Goal: Task Accomplishment & Management: Manage account settings

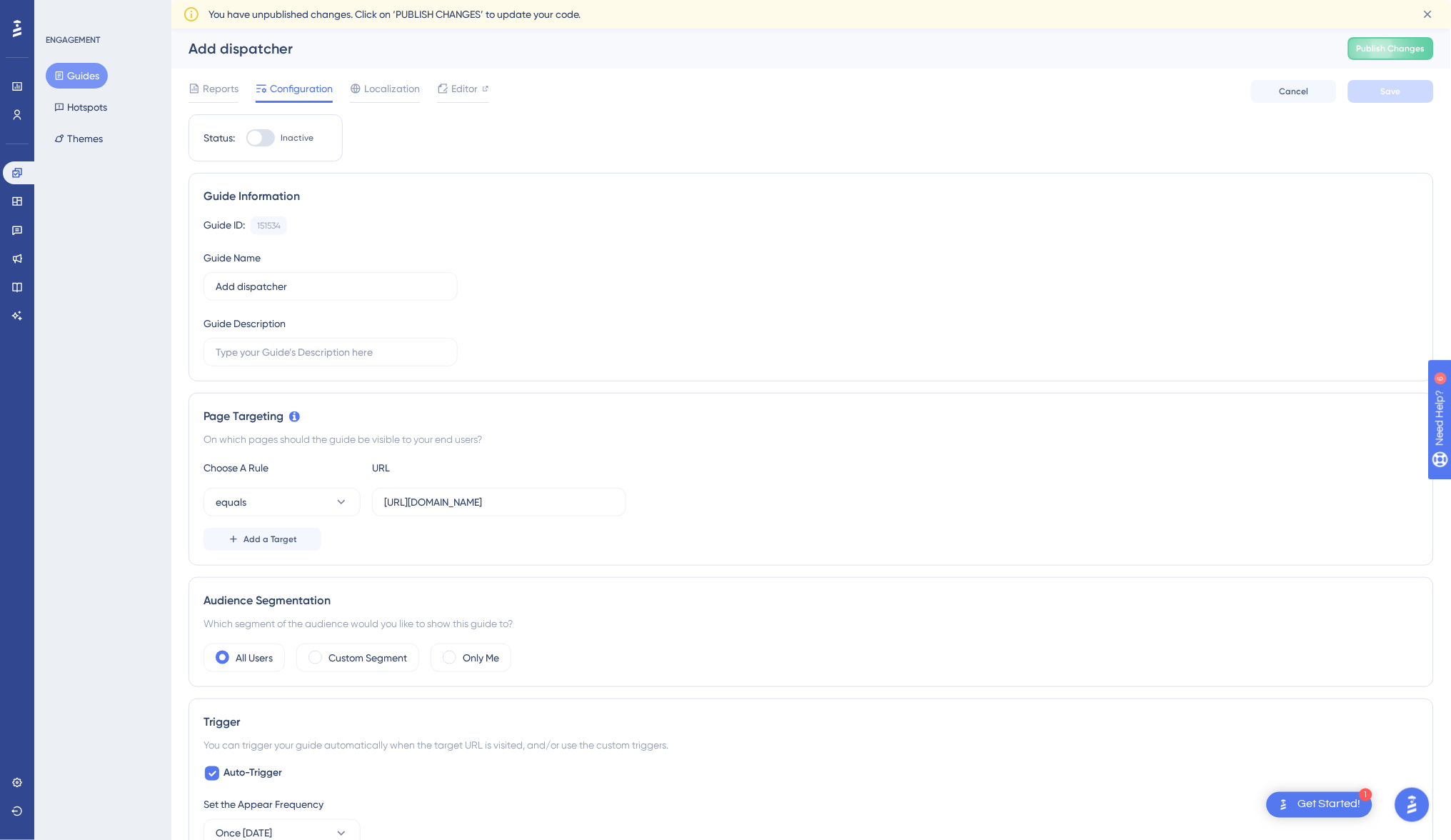
click at [703, 552] on div "Page Targeting On which pages should the guide be visible to your end users? Ch…" at bounding box center [812, 479] width 1245 height 173
click at [1367, 42] on button "Publish Changes" at bounding box center [1391, 48] width 86 height 23
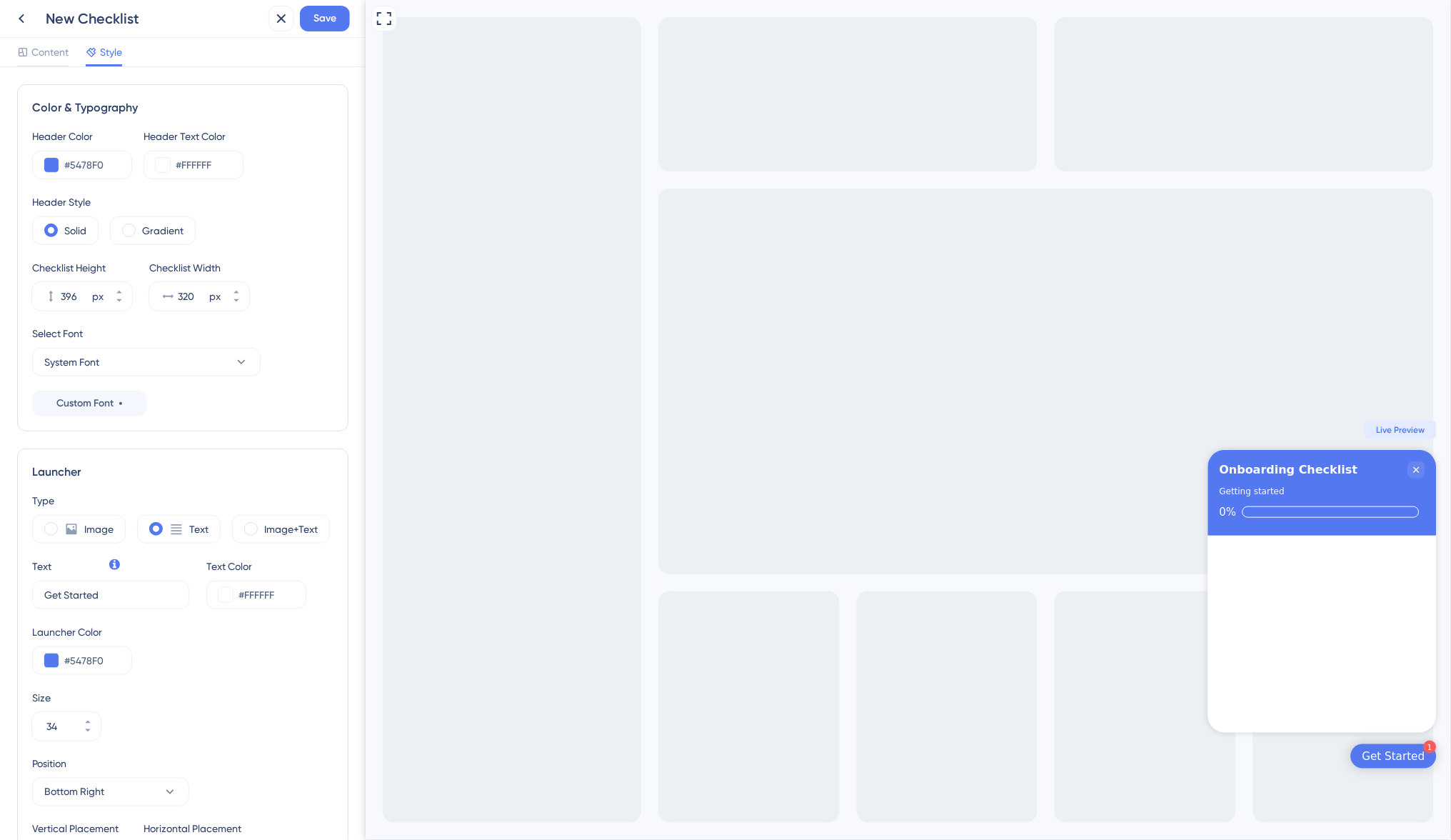
click at [1268, 616] on div "Checklist items" at bounding box center [1321, 634] width 228 height 198
click at [18, 13] on icon at bounding box center [21, 18] width 18 height 18
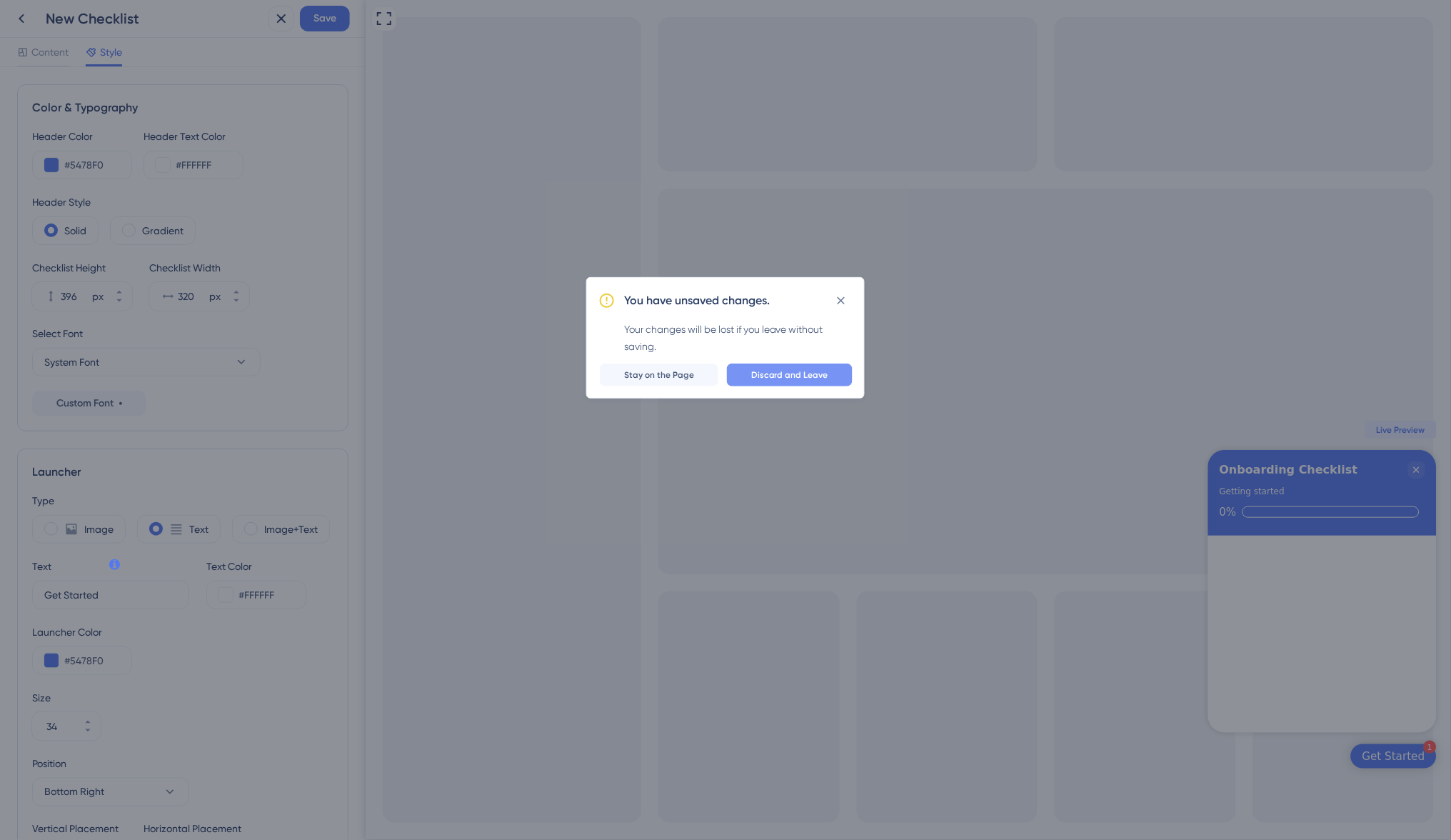
click at [812, 377] on span "Discard and Leave" at bounding box center [790, 375] width 77 height 12
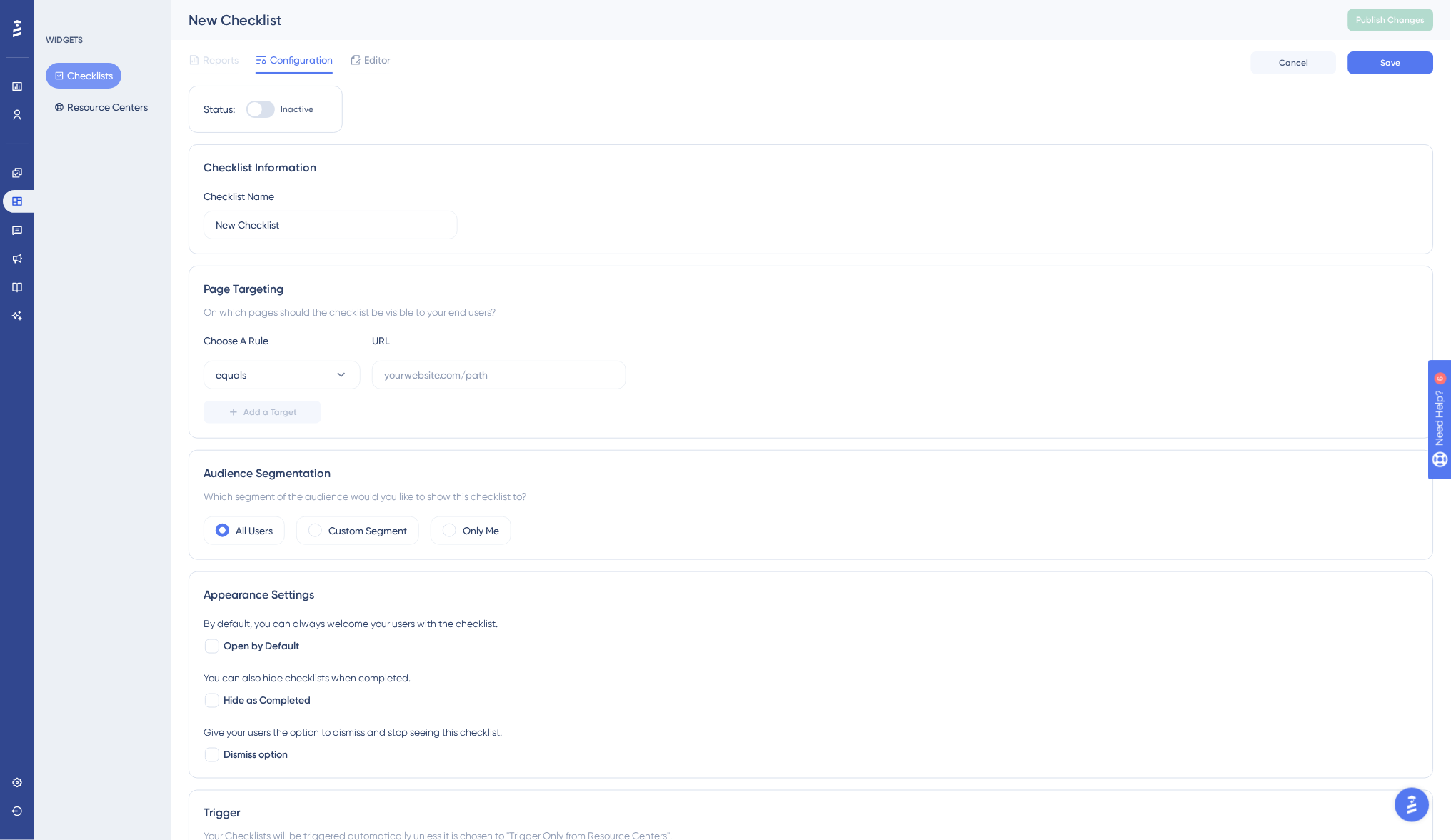
click at [105, 71] on button "Checklists" at bounding box center [84, 75] width 76 height 26
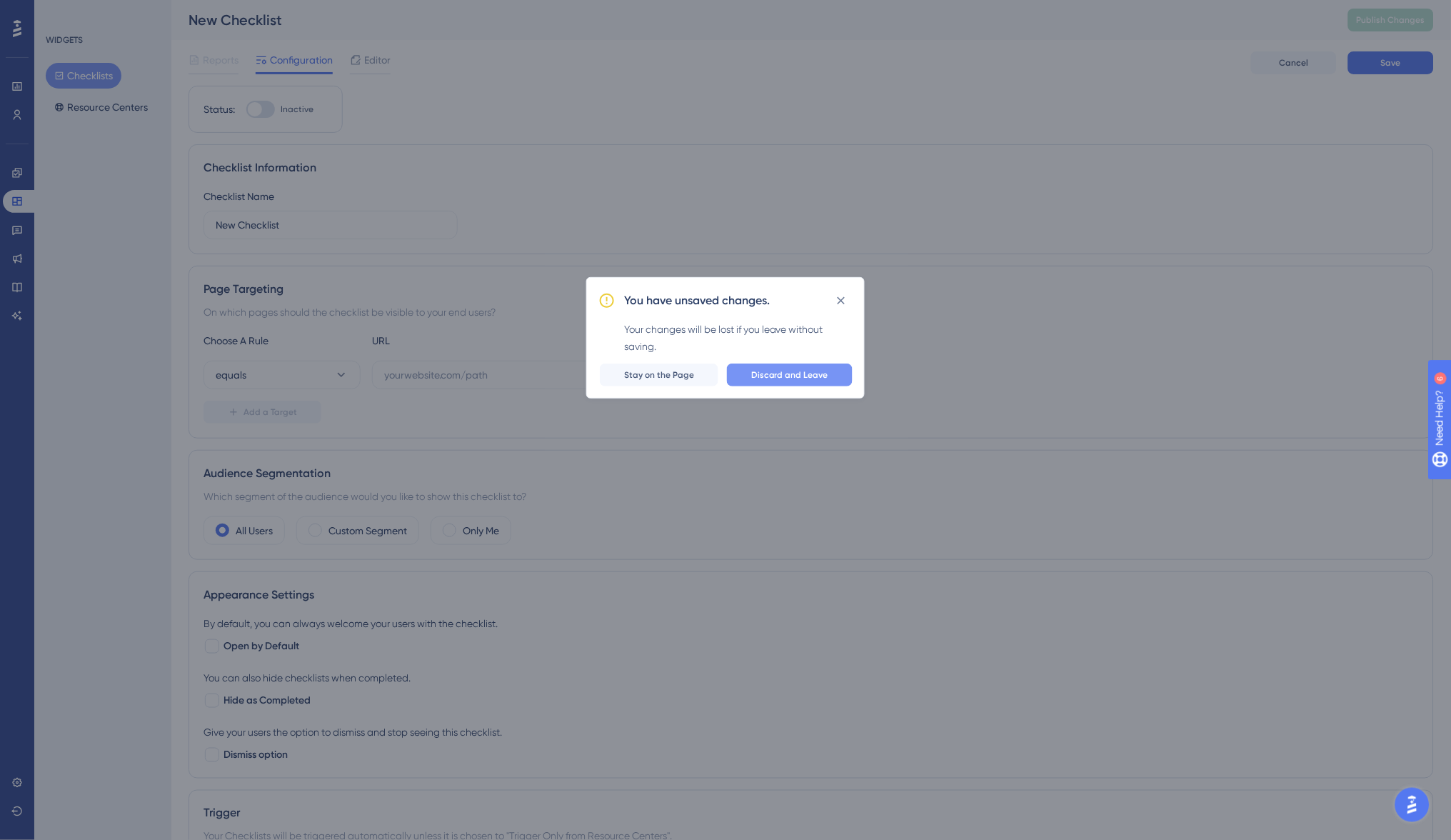
click at [820, 369] on span "Discard and Leave" at bounding box center [790, 375] width 77 height 12
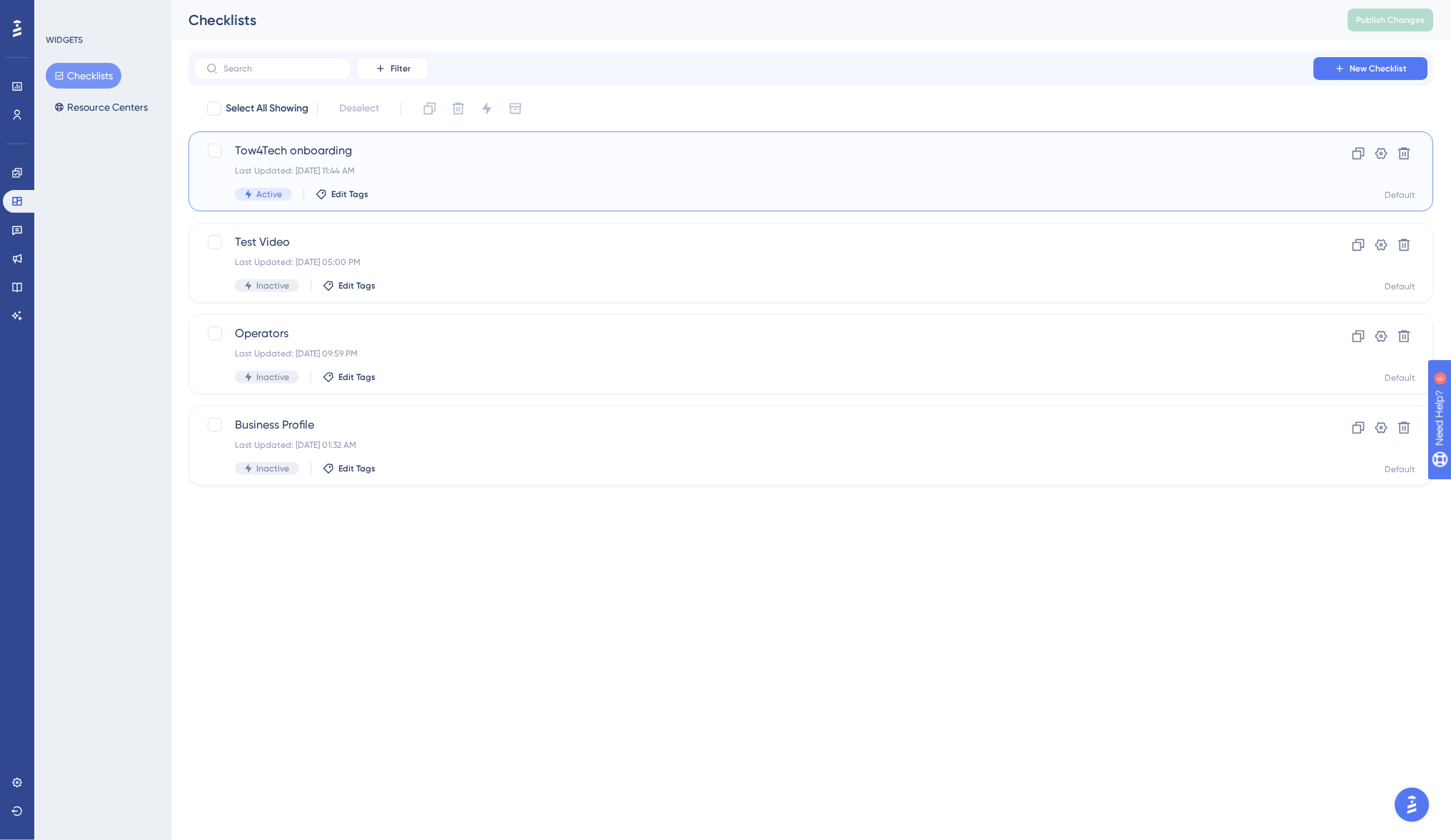
click at [408, 174] on div "Last Updated: Sep 10 2025 at 11:44 AM" at bounding box center [754, 171] width 1038 height 12
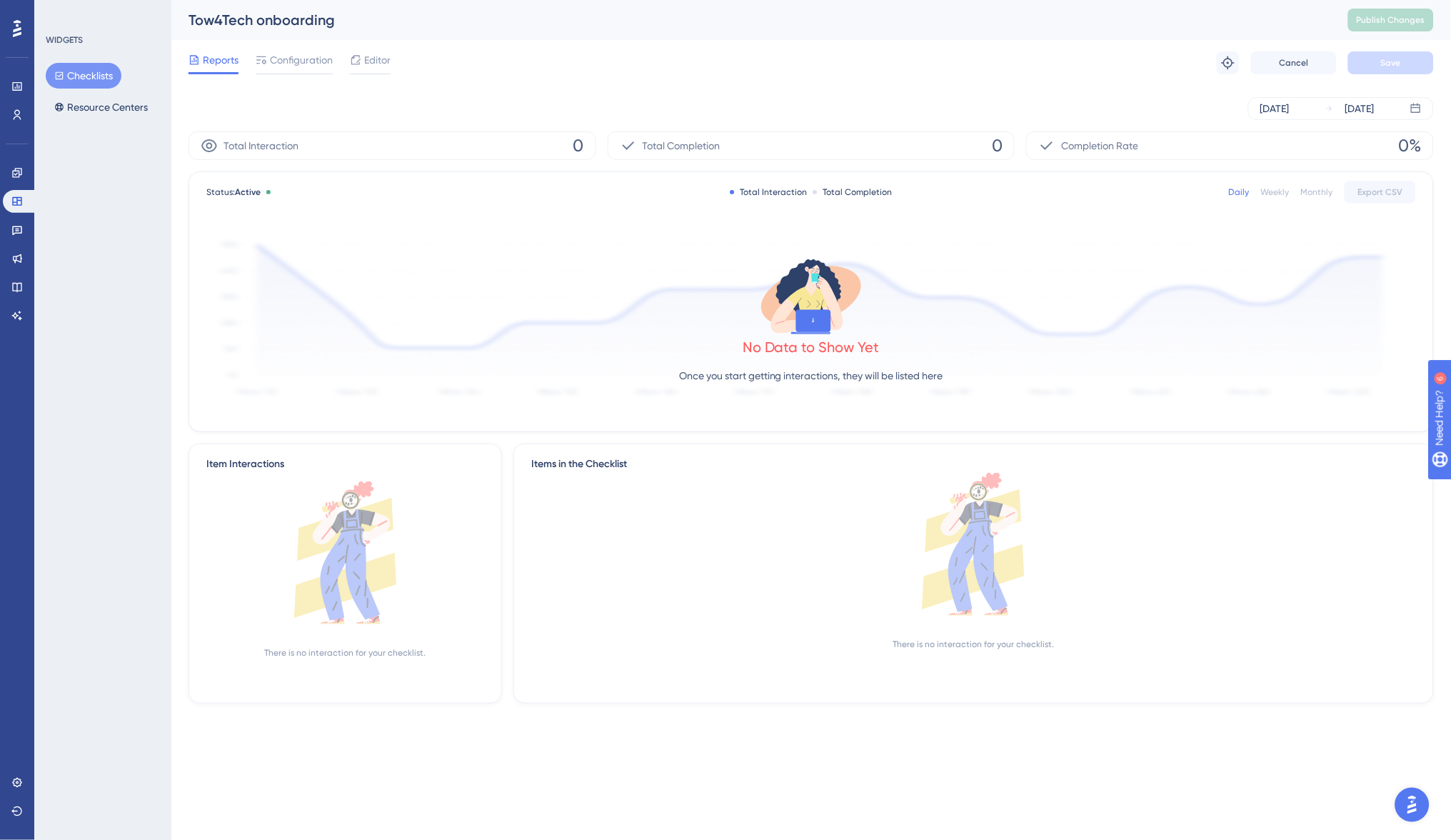
click at [94, 82] on button "Checklists" at bounding box center [84, 75] width 76 height 26
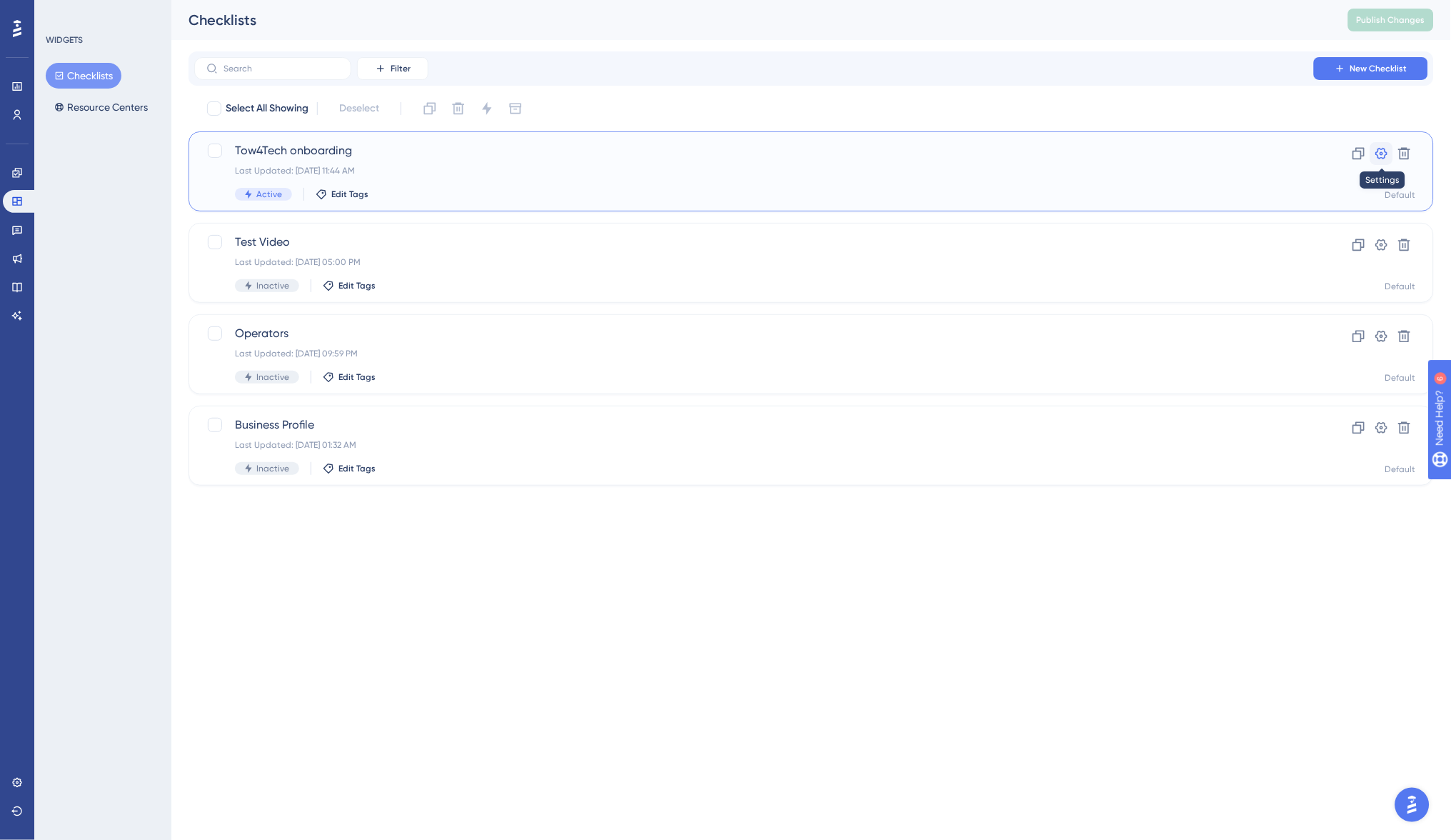
click at [1378, 154] on icon at bounding box center [1381, 153] width 14 height 14
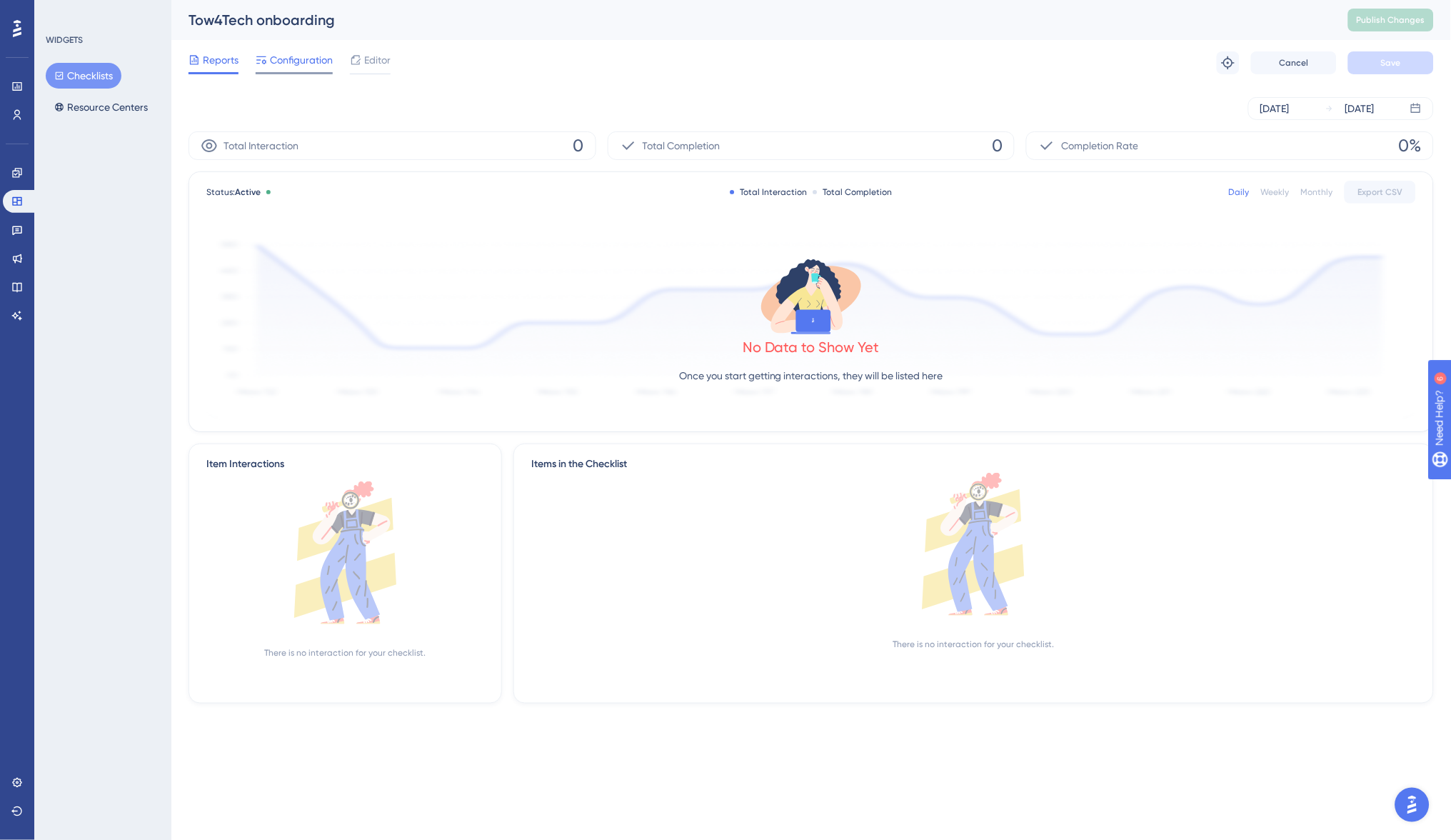
click at [303, 61] on span "Configuration" at bounding box center [301, 60] width 63 height 18
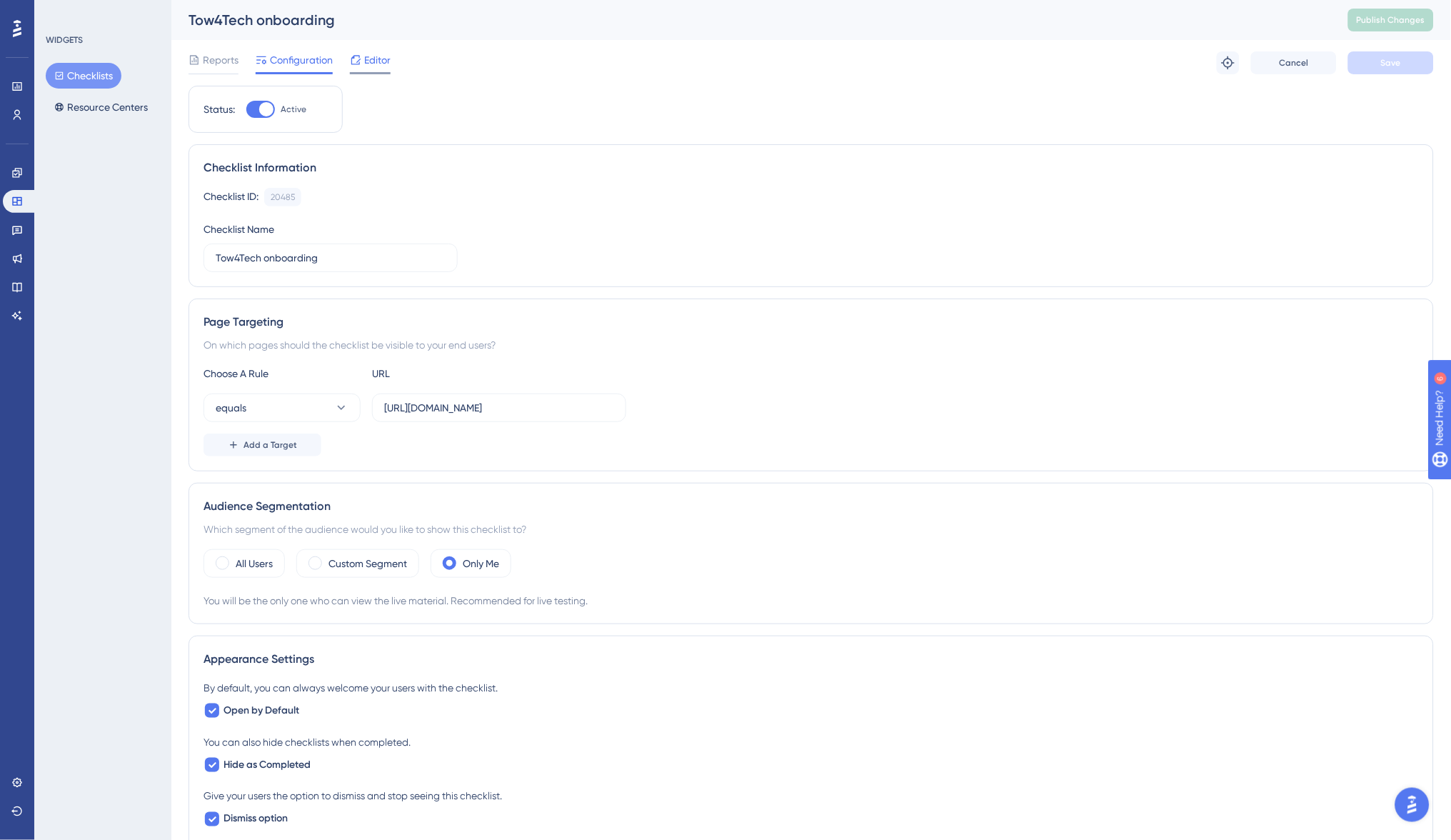
click at [381, 56] on span "Editor" at bounding box center [378, 60] width 27 height 18
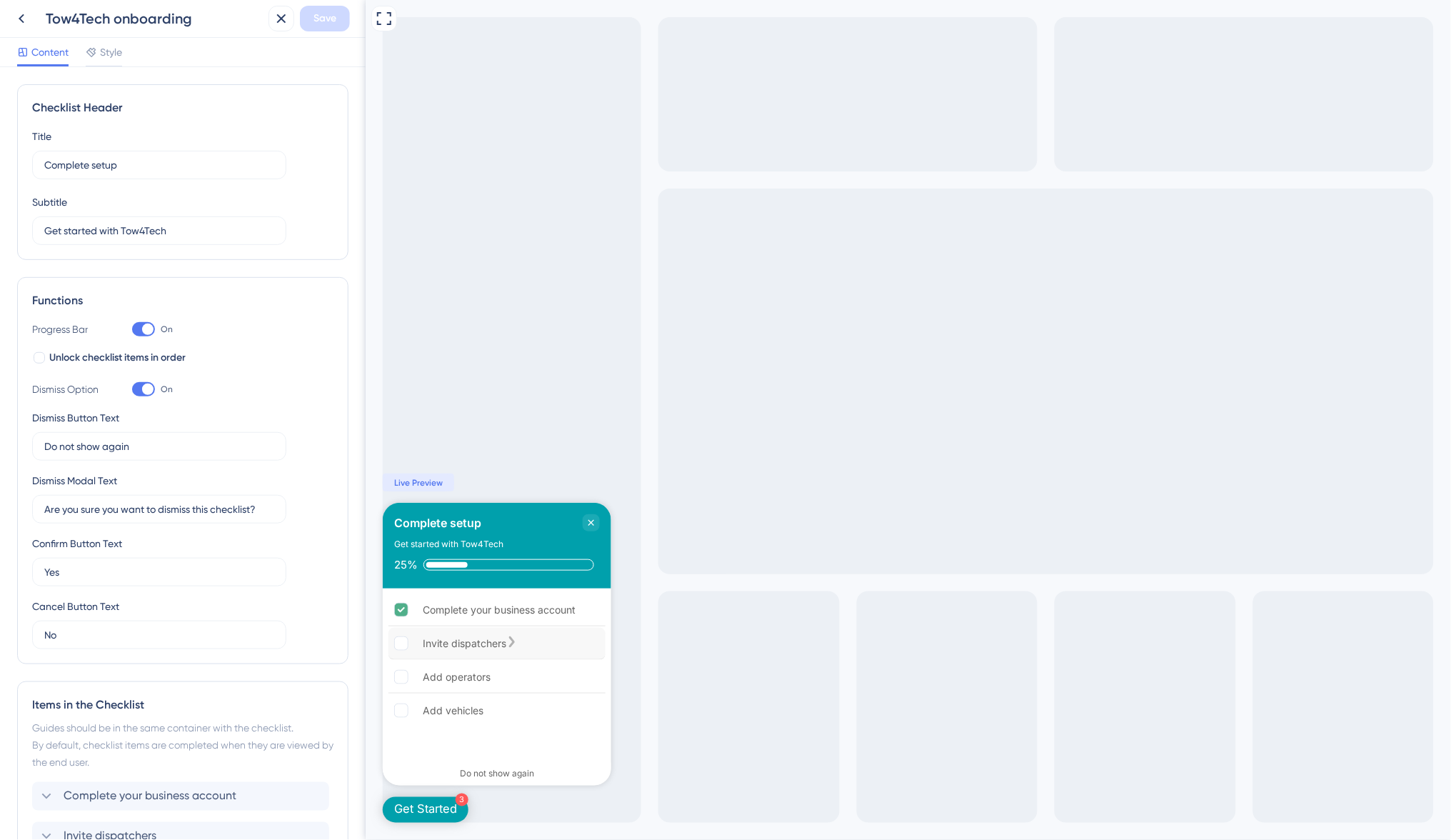
click at [497, 631] on div "Invite dispatchers" at bounding box center [496, 644] width 217 height 32
click at [450, 644] on div "Invite dispatchers" at bounding box center [464, 643] width 84 height 18
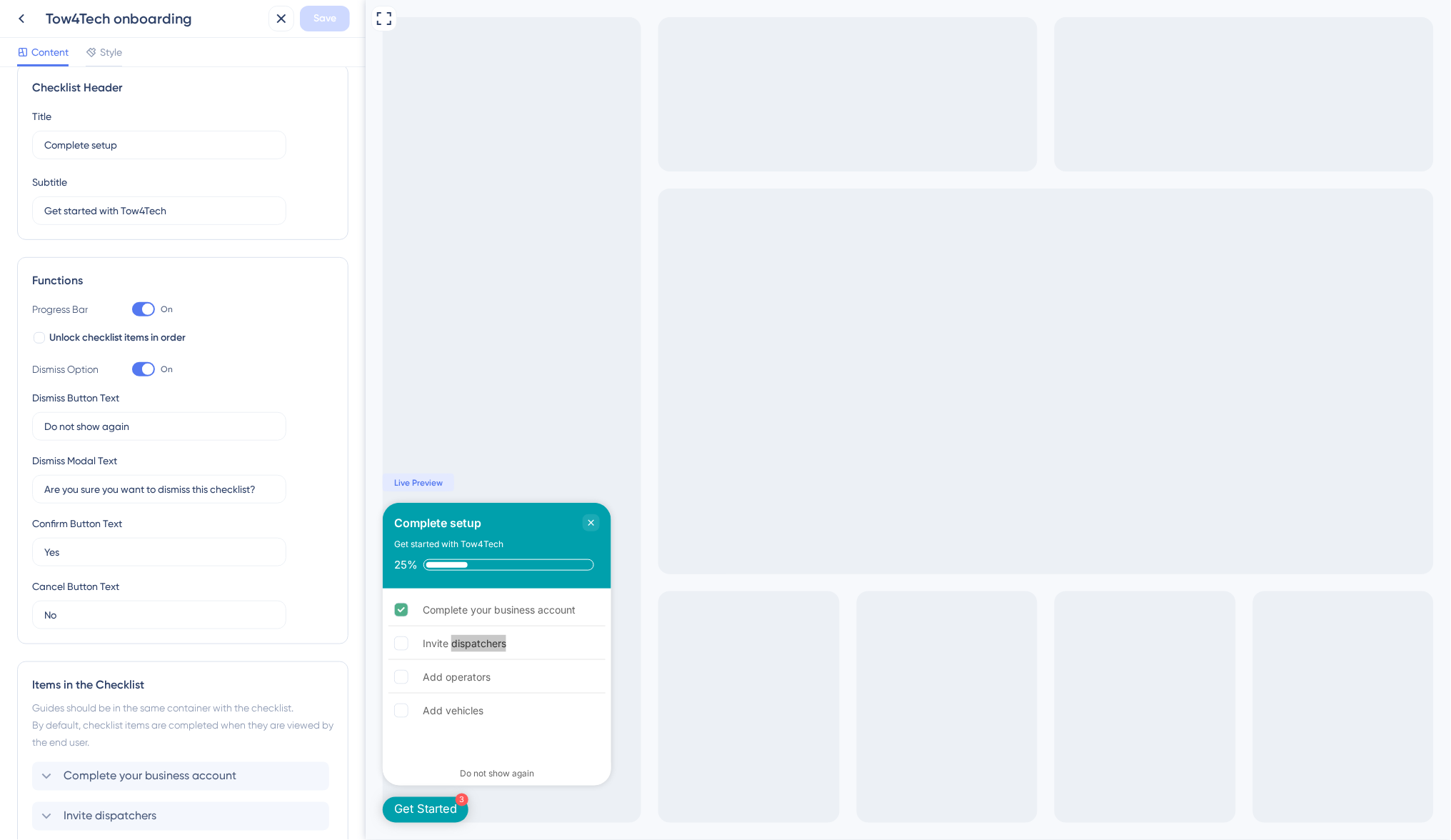
click at [306, 386] on div "Dismiss Option On Dismiss Button Text Do not show again Dismiss Modal Text Are …" at bounding box center [182, 494] width 301 height 268
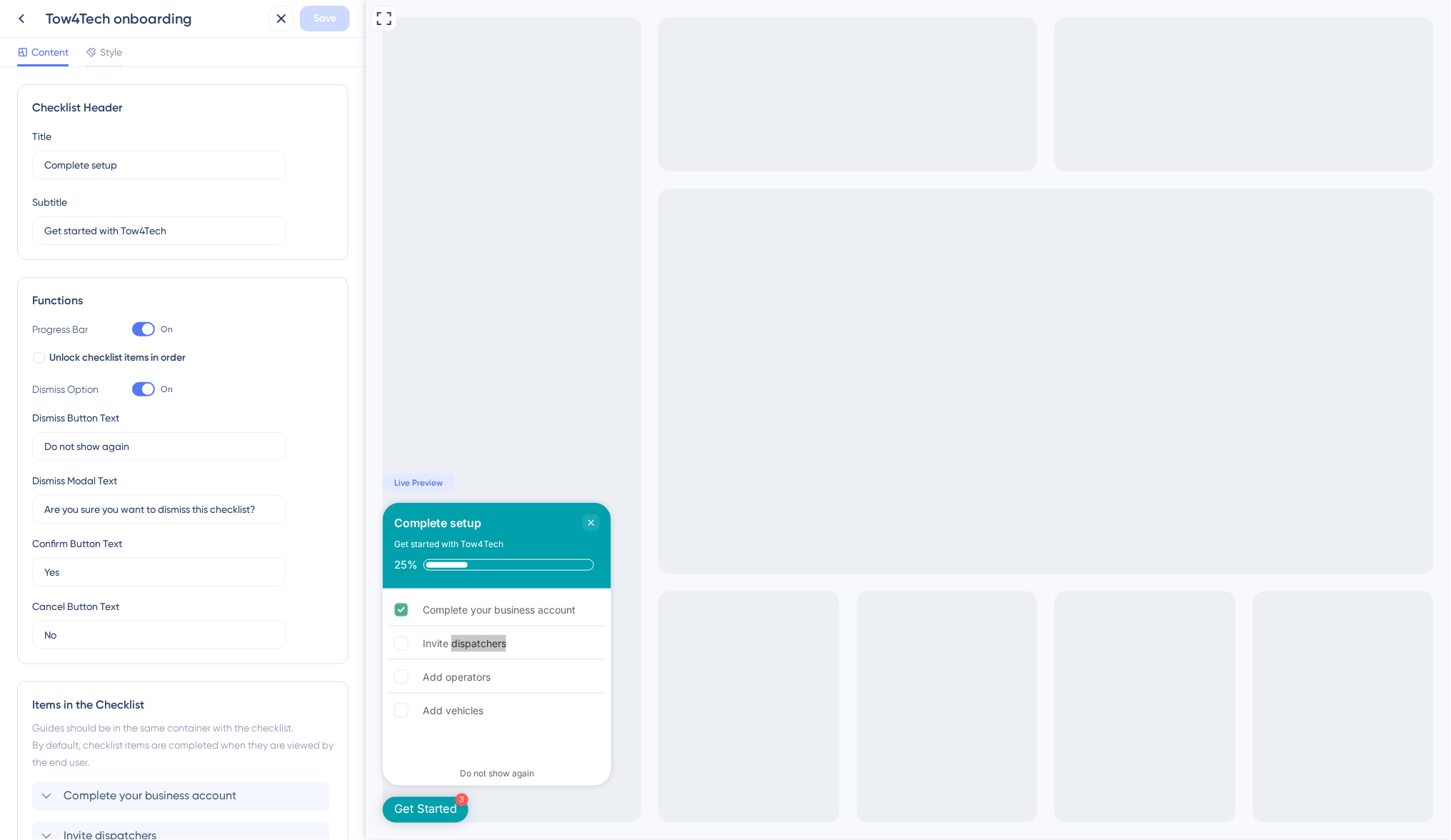
scroll to position [0, 0]
click at [400, 640] on rect "Invite dispatchers is incomplete." at bounding box center [401, 644] width 13 height 13
click at [424, 670] on div "Add operators" at bounding box center [456, 677] width 68 height 18
click at [425, 722] on div "Add vehicles" at bounding box center [496, 710] width 217 height 32
click at [425, 712] on div "Add vehicles" at bounding box center [452, 710] width 61 height 18
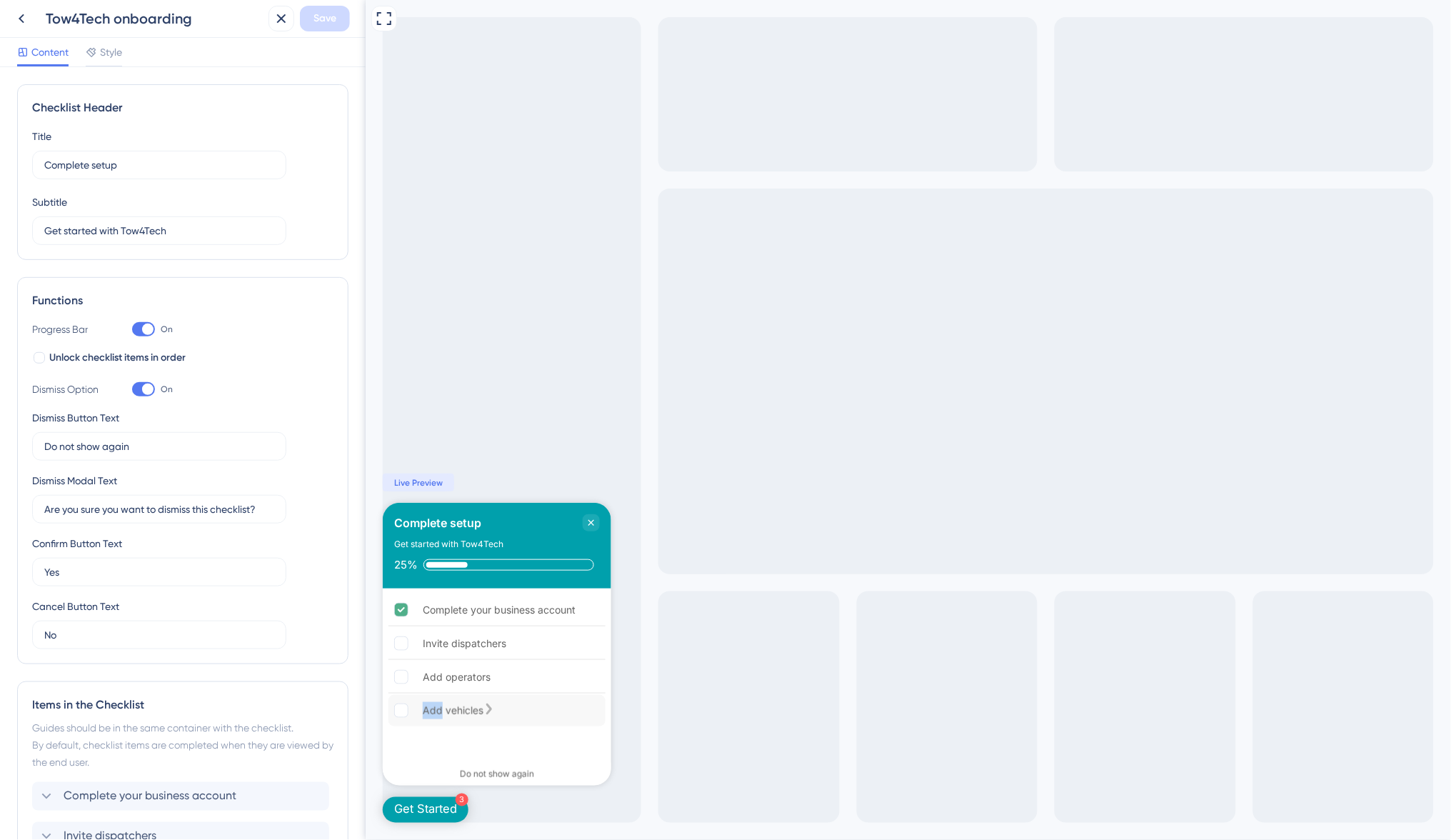
click at [425, 712] on div "Add vehicles" at bounding box center [452, 710] width 61 height 18
click at [480, 710] on div "Add vehicles" at bounding box center [452, 710] width 61 height 18
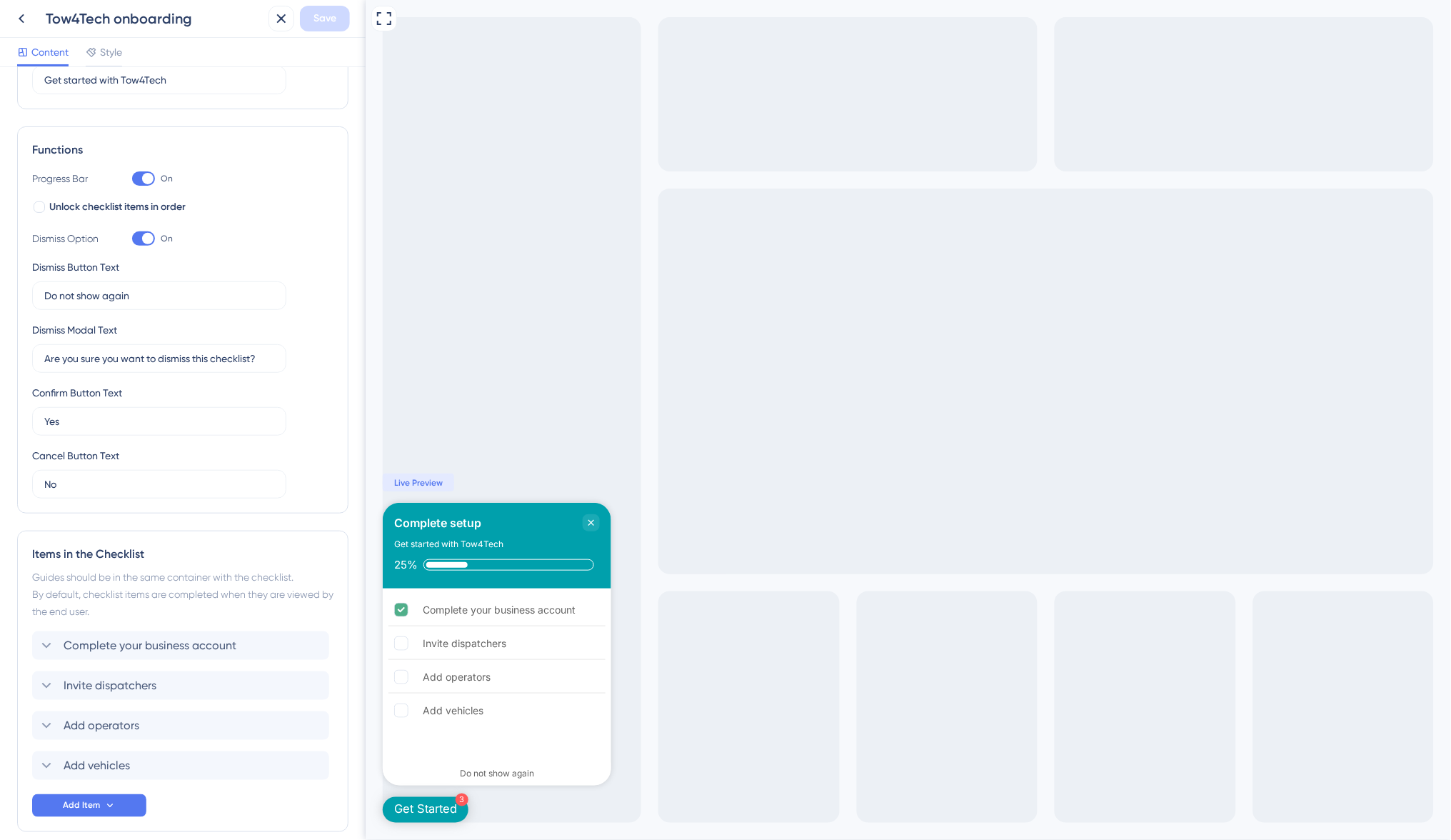
scroll to position [154, 0]
click at [123, 714] on span "Add operators" at bounding box center [101, 722] width 76 height 18
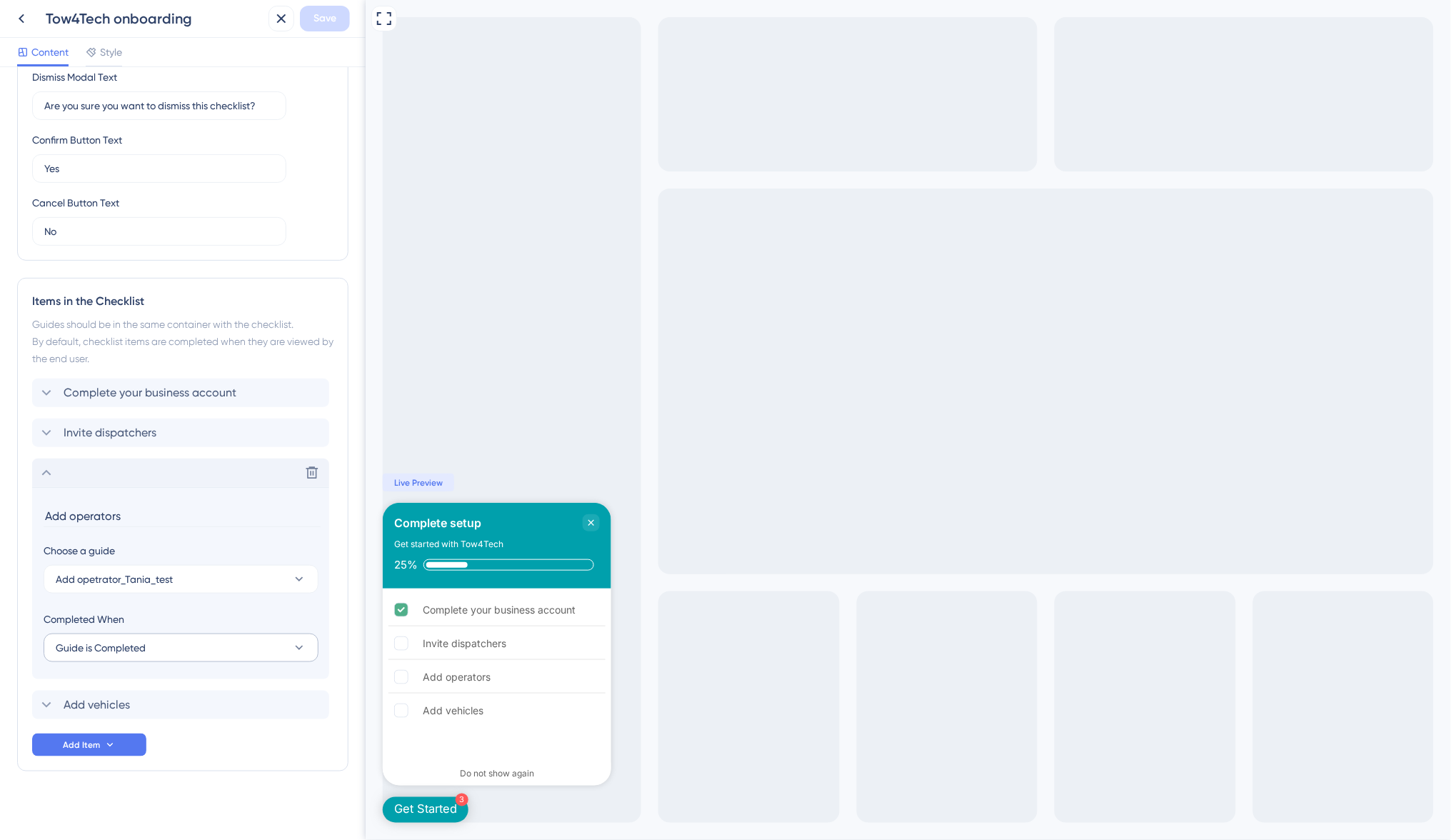
click at [128, 639] on span "Guide is Completed" at bounding box center [101, 648] width 90 height 18
click at [135, 581] on span "Add opetrator_Tania_test" at bounding box center [115, 579] width 117 height 18
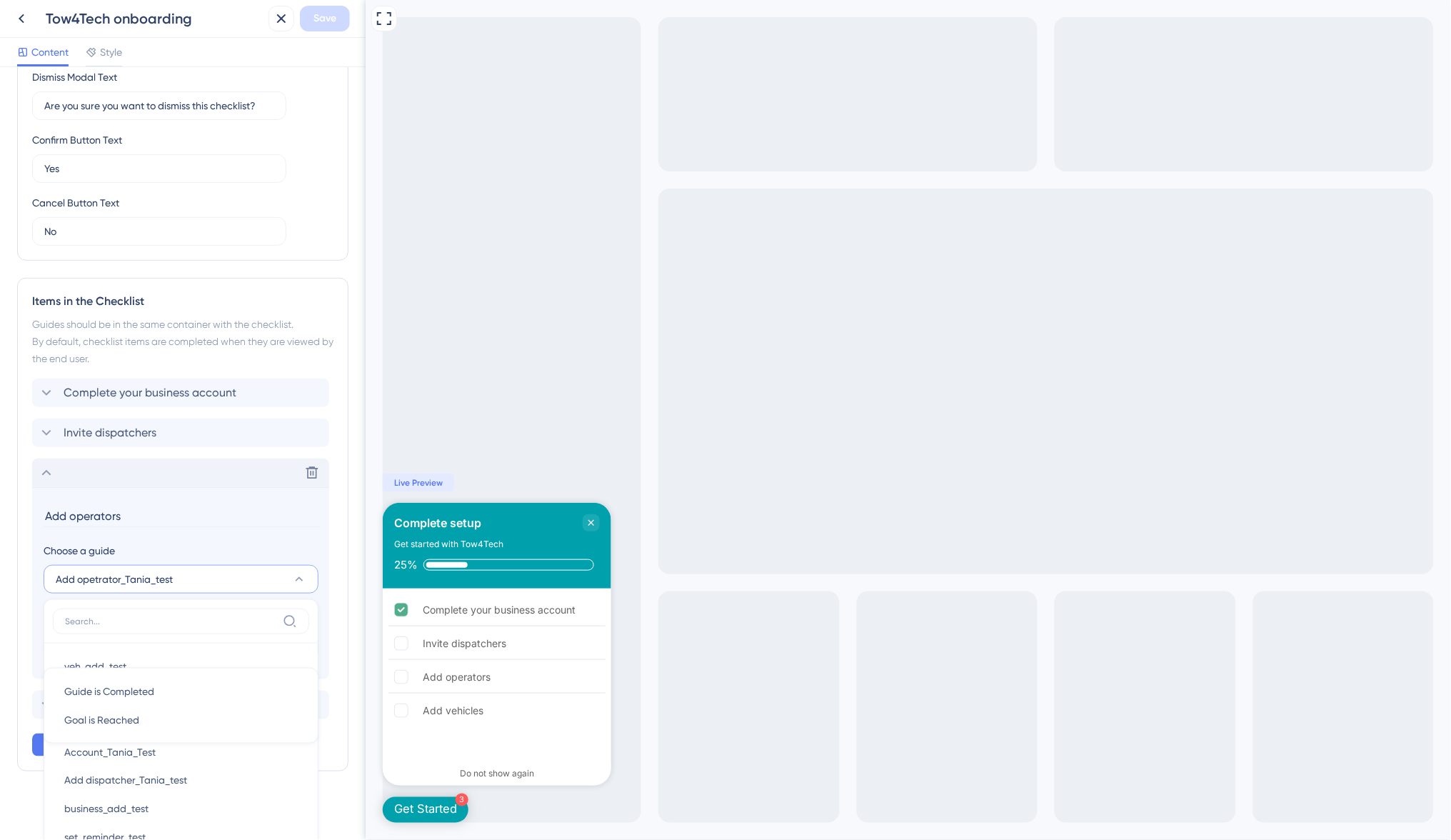
scroll to position [686, 0]
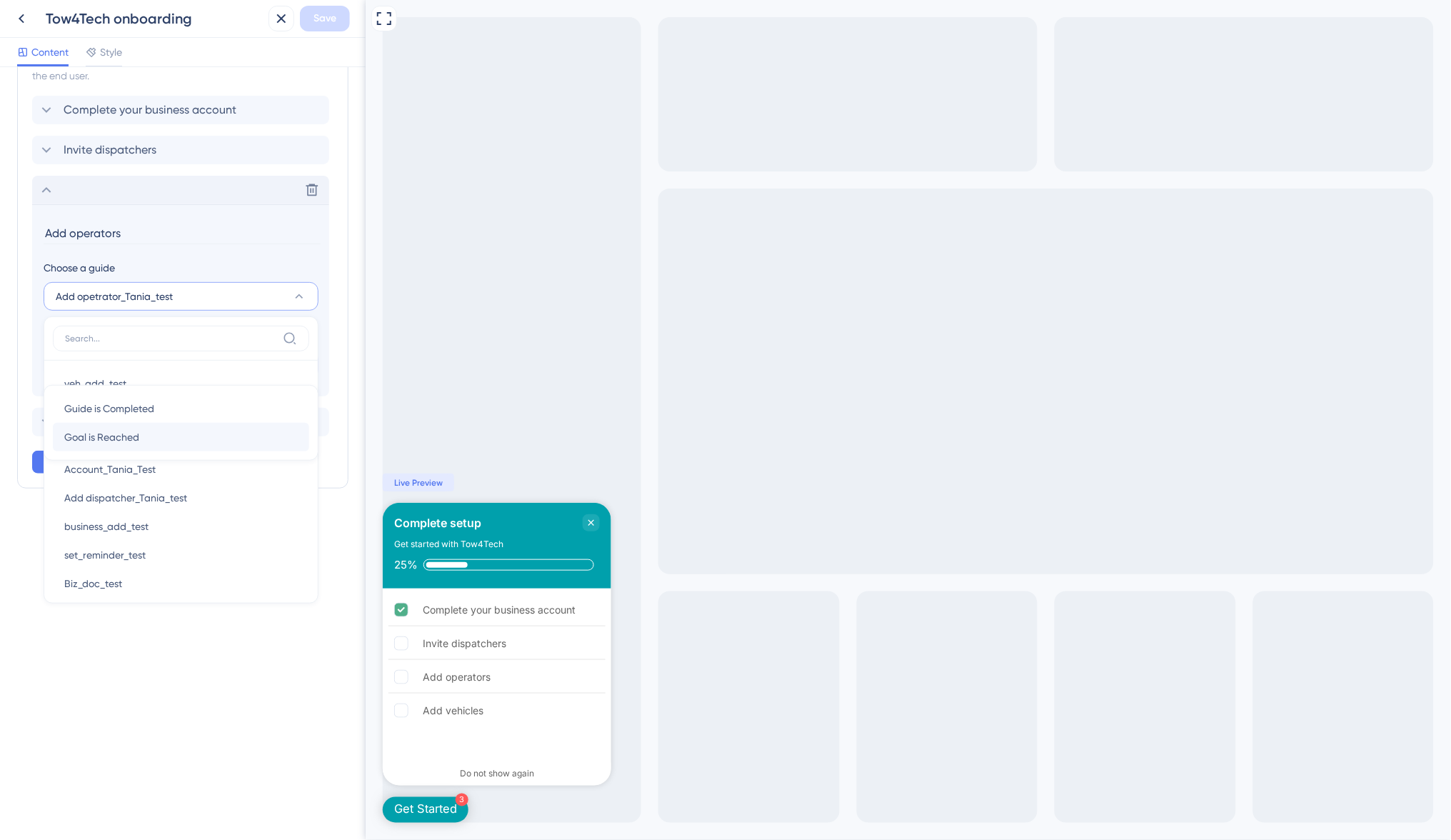
click at [123, 437] on span "Goal is Reached" at bounding box center [102, 437] width 75 height 18
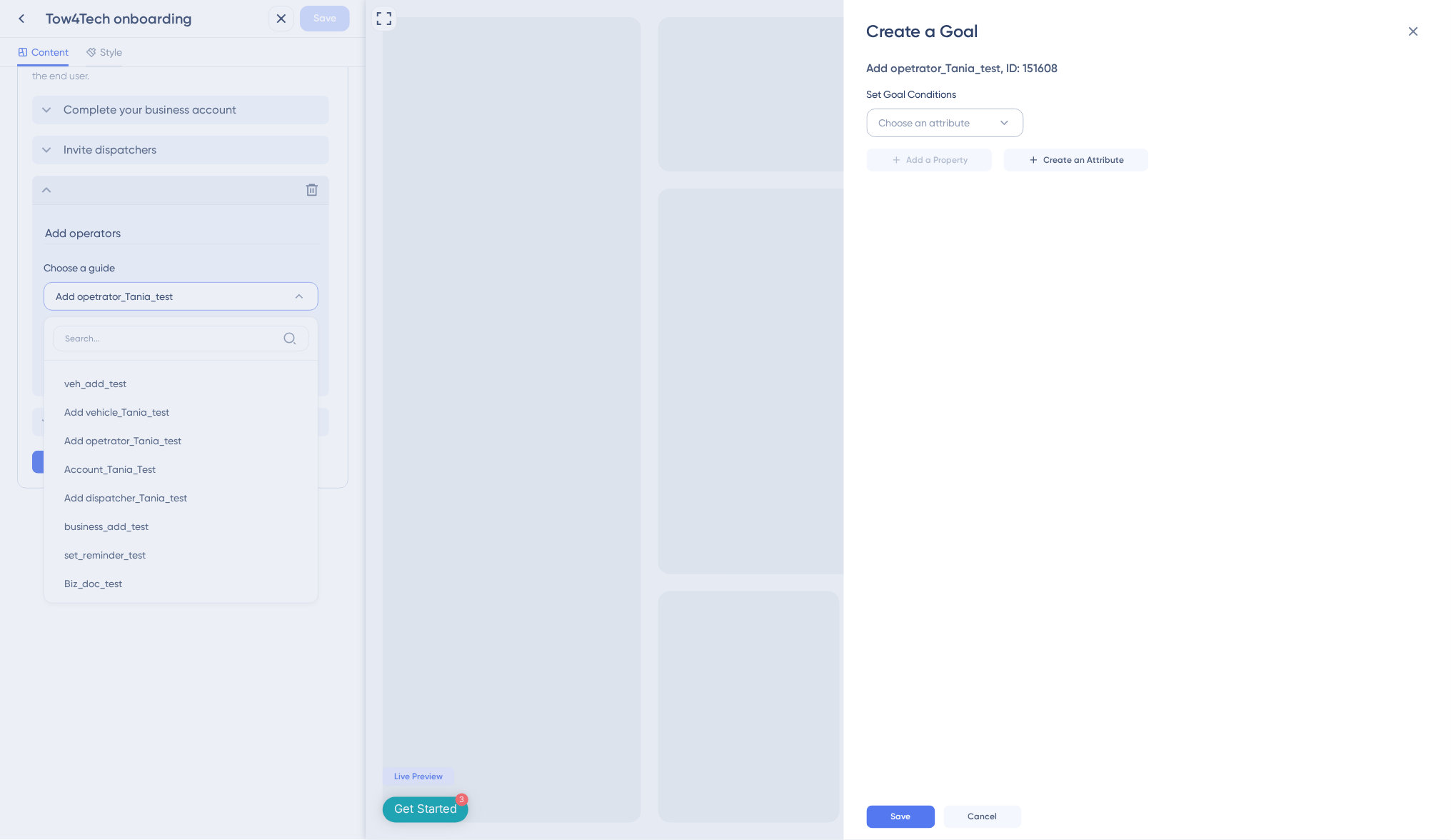
click at [974, 125] on button "Choose an attribute" at bounding box center [945, 123] width 157 height 28
click at [930, 277] on div "Guide Guide" at bounding box center [945, 278] width 115 height 28
click at [1153, 122] on button "is seen" at bounding box center [1105, 123] width 157 height 28
click at [1153, 120] on button "is seen" at bounding box center [1105, 123] width 157 height 28
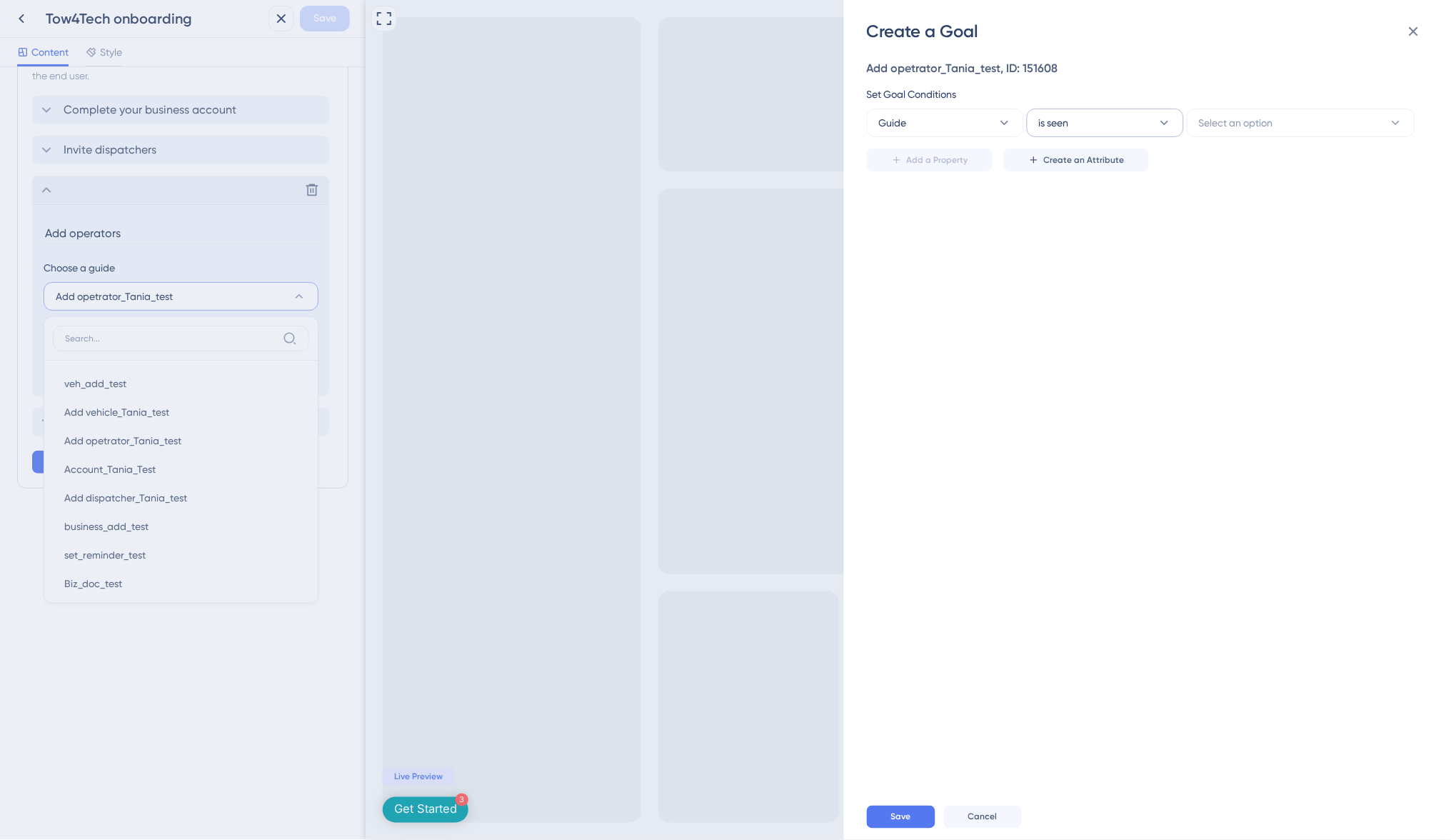
click at [1153, 120] on button "is seen" at bounding box center [1105, 123] width 157 height 28
click at [1137, 125] on button "is seen" at bounding box center [1105, 123] width 157 height 28
click at [1256, 135] on button "Select an option" at bounding box center [1301, 123] width 228 height 28
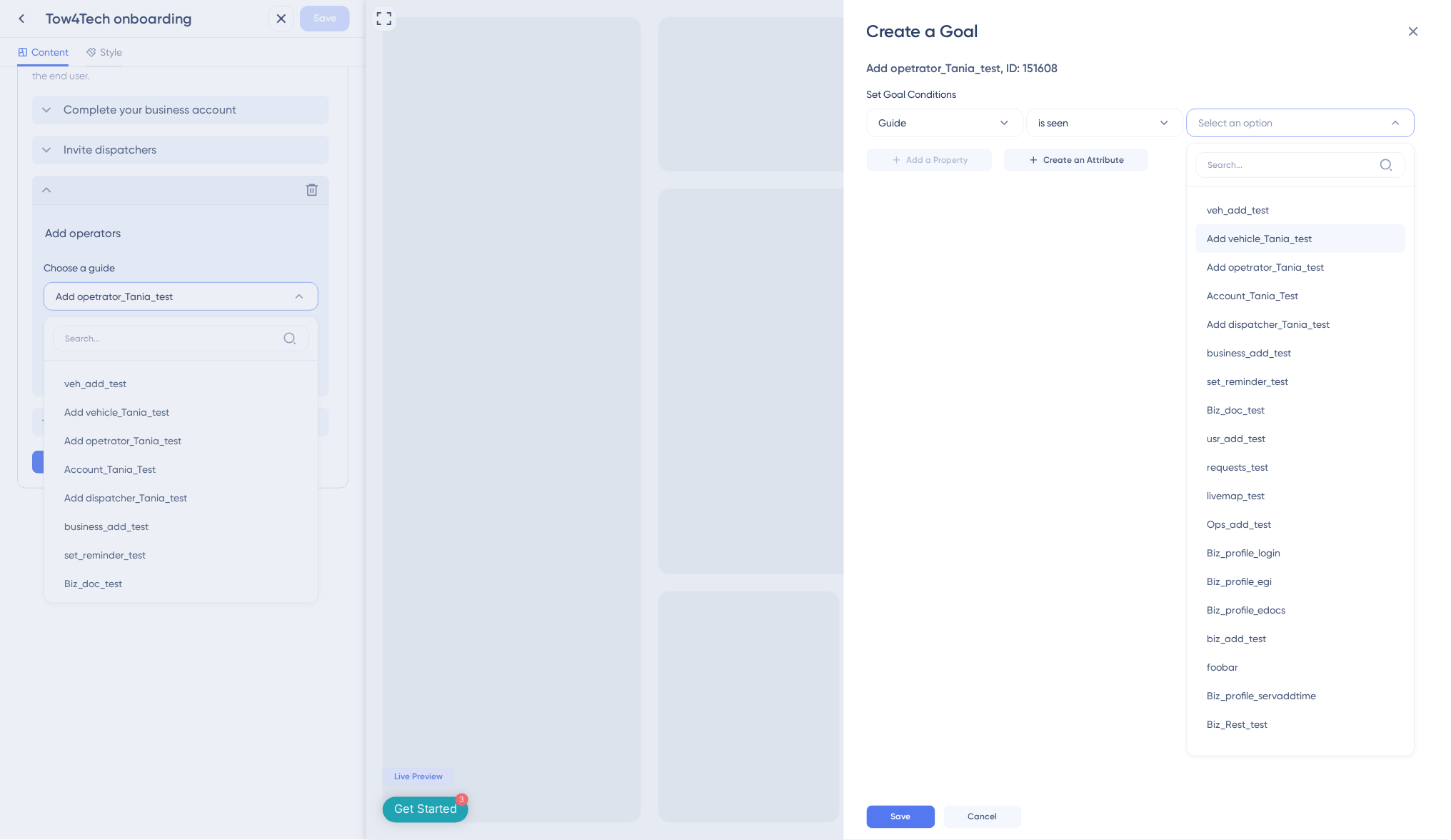
scroll to position [0, 0]
click at [1270, 261] on span "Add opetrator_Tania_test" at bounding box center [1266, 267] width 117 height 18
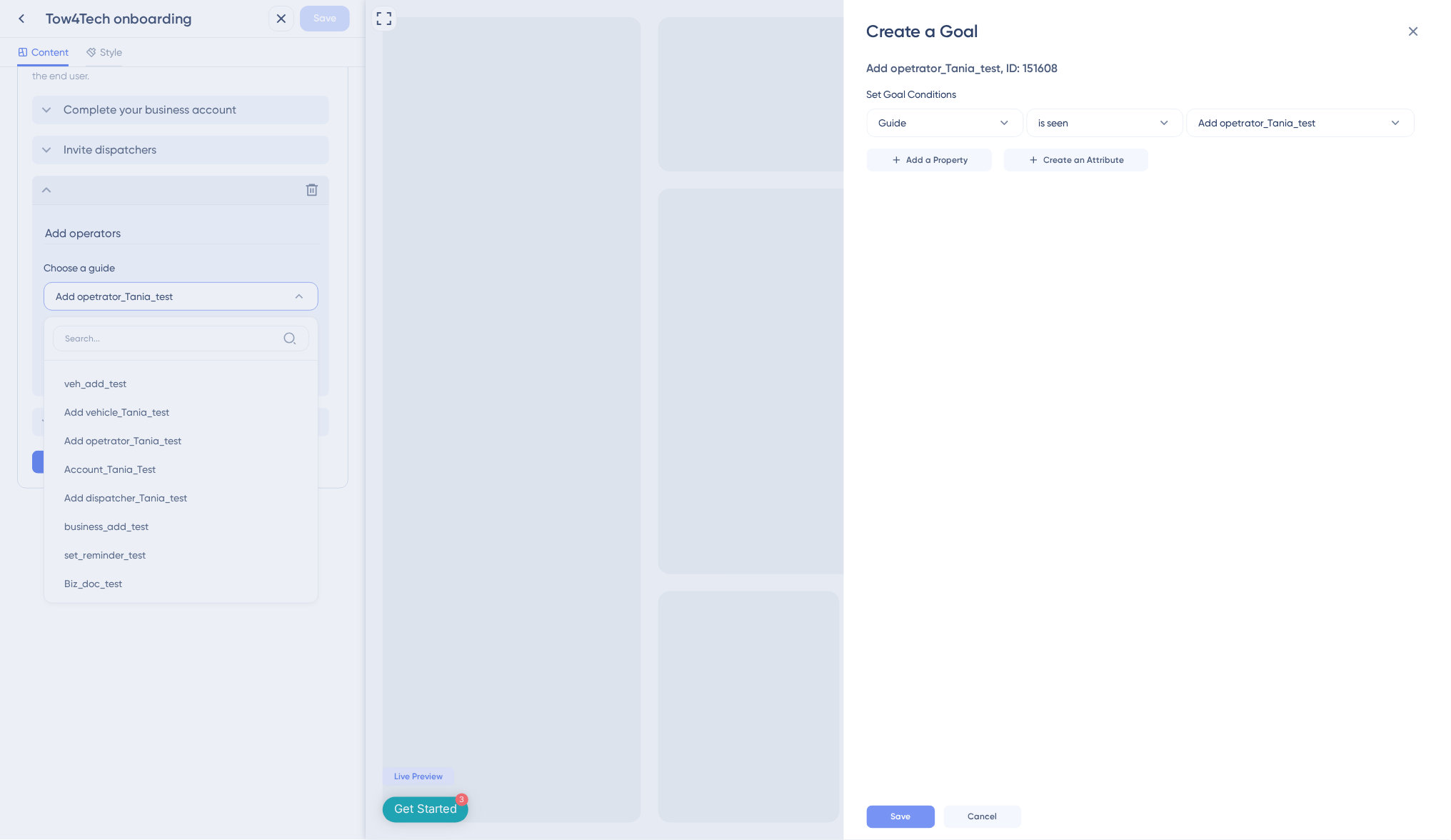
click at [915, 812] on button "Save" at bounding box center [901, 817] width 69 height 23
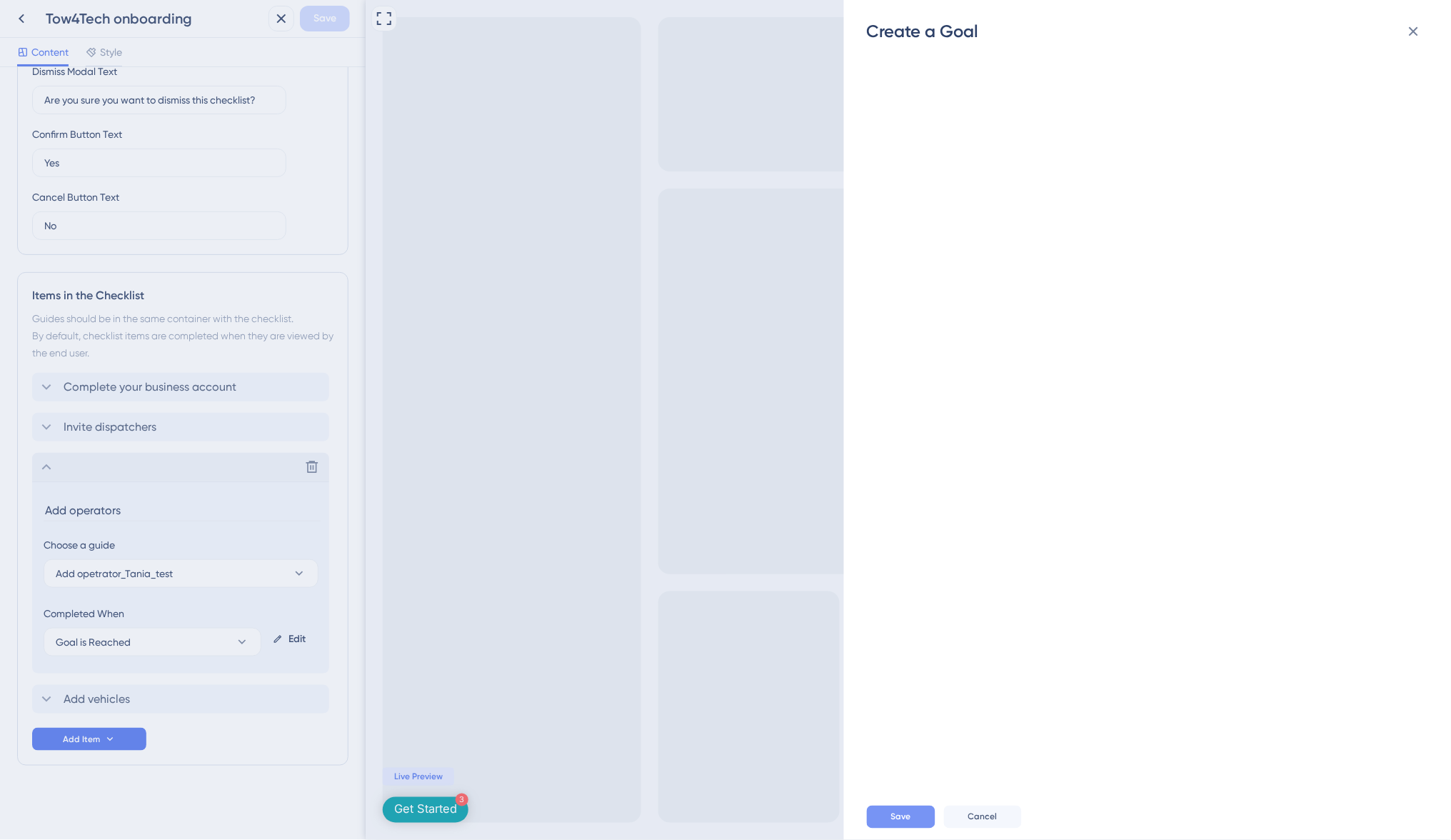
scroll to position [404, 0]
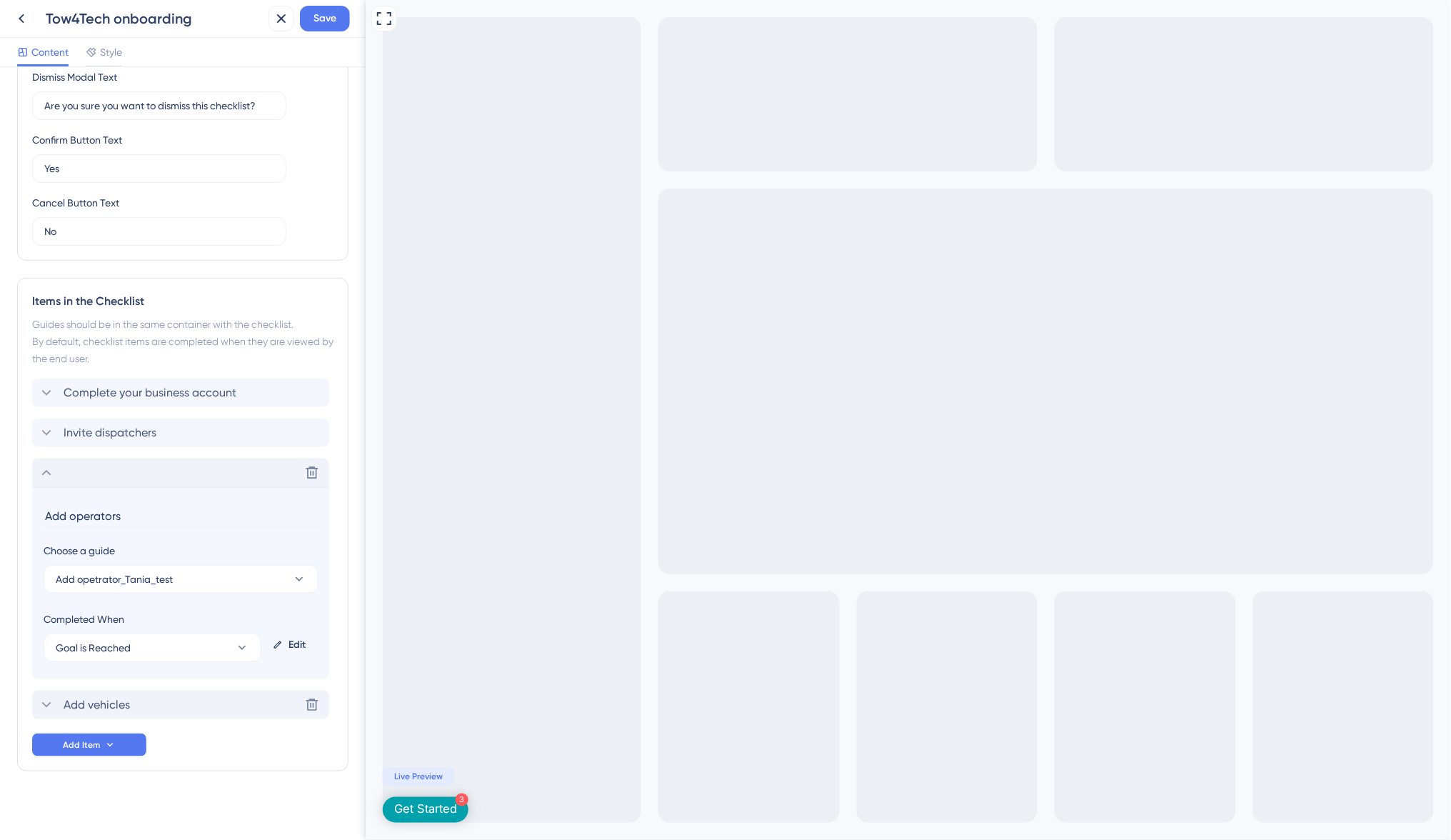
click at [120, 701] on span "Add vehicles" at bounding box center [96, 705] width 66 height 18
click at [113, 684] on span "Guide is Completed" at bounding box center [101, 687] width 90 height 18
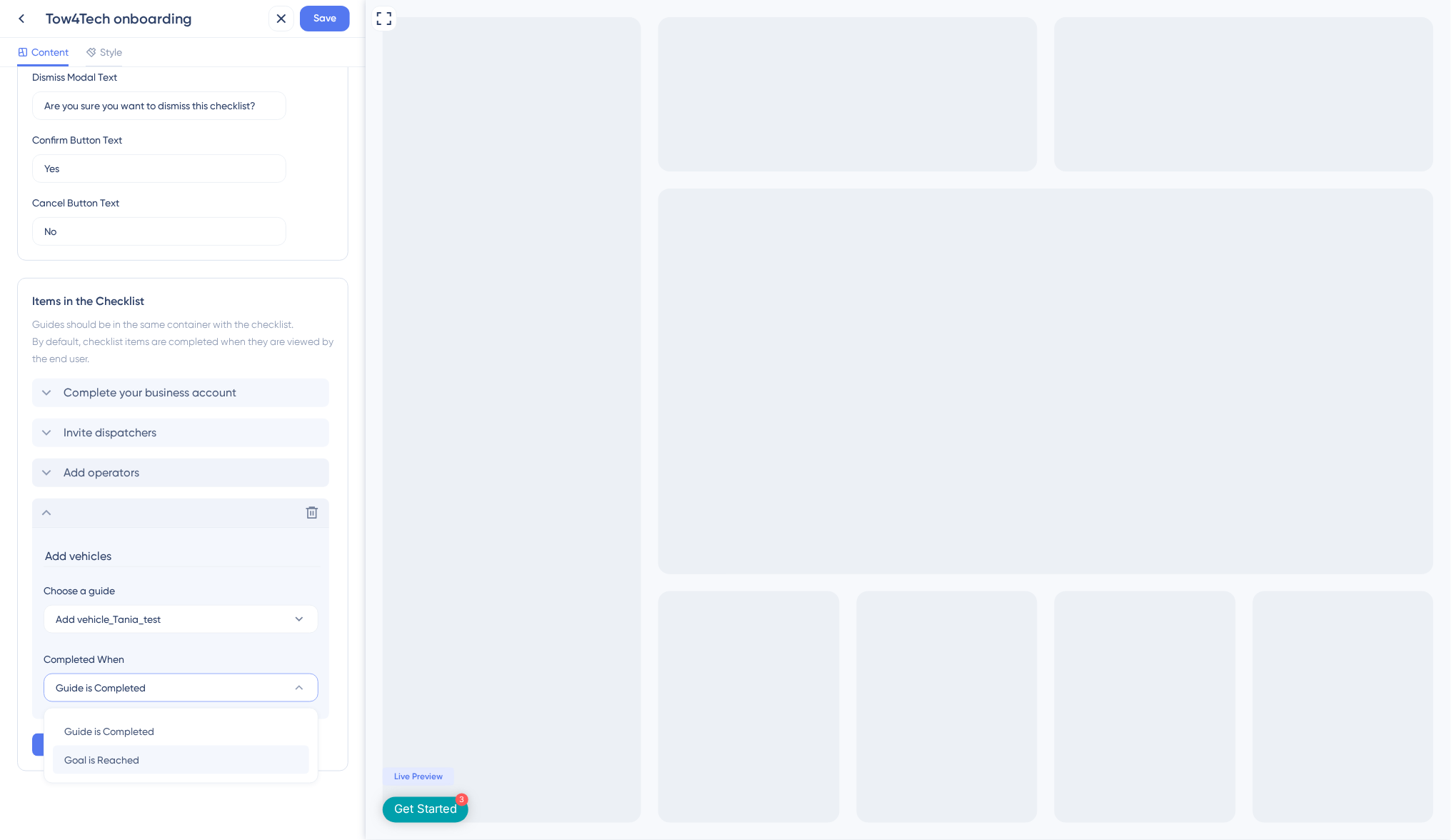
click at [109, 751] on span "Goal is Reached" at bounding box center [102, 760] width 75 height 18
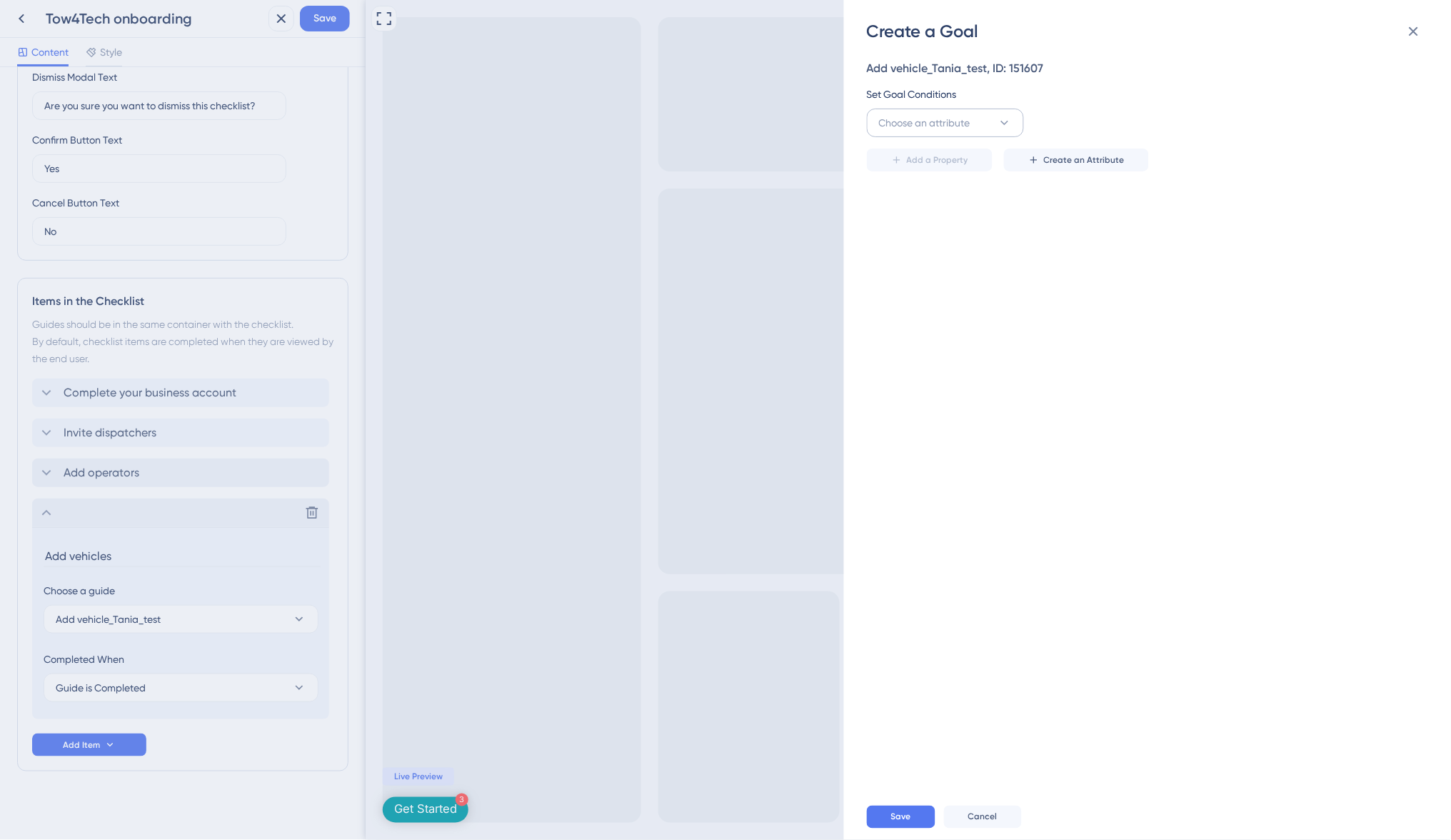
click at [972, 125] on button "Choose an attribute" at bounding box center [945, 123] width 157 height 28
click at [935, 331] on div "Guide Guide" at bounding box center [945, 324] width 115 height 28
click at [1105, 109] on button "is seen" at bounding box center [1105, 123] width 157 height 28
click at [1105, 165] on div "is seen is seen" at bounding box center [1105, 166] width 115 height 28
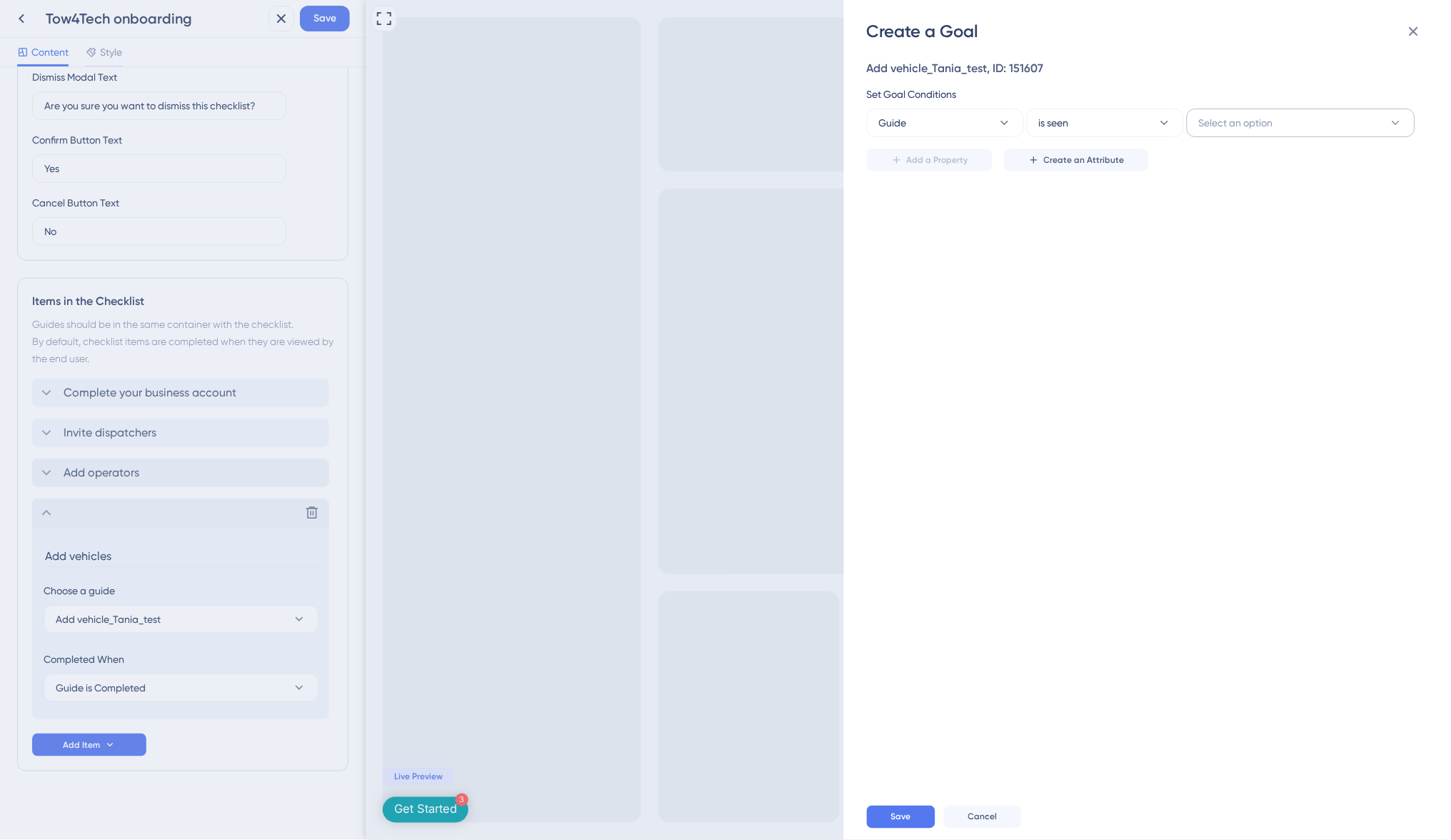
click at [1240, 125] on span "Select an option" at bounding box center [1235, 123] width 74 height 18
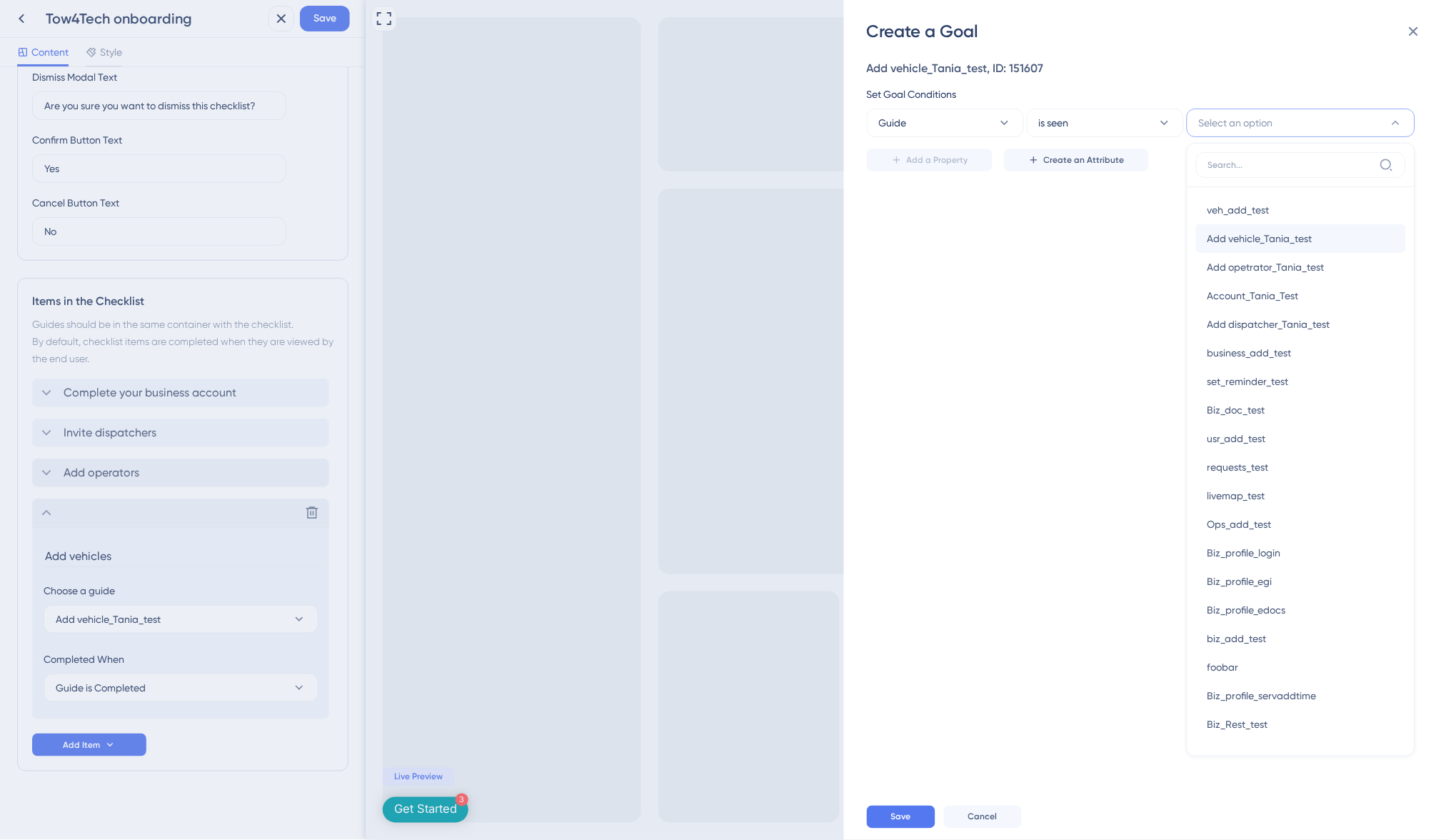
click at [1255, 233] on span "Add vehicle_Tania_test" at bounding box center [1260, 238] width 105 height 18
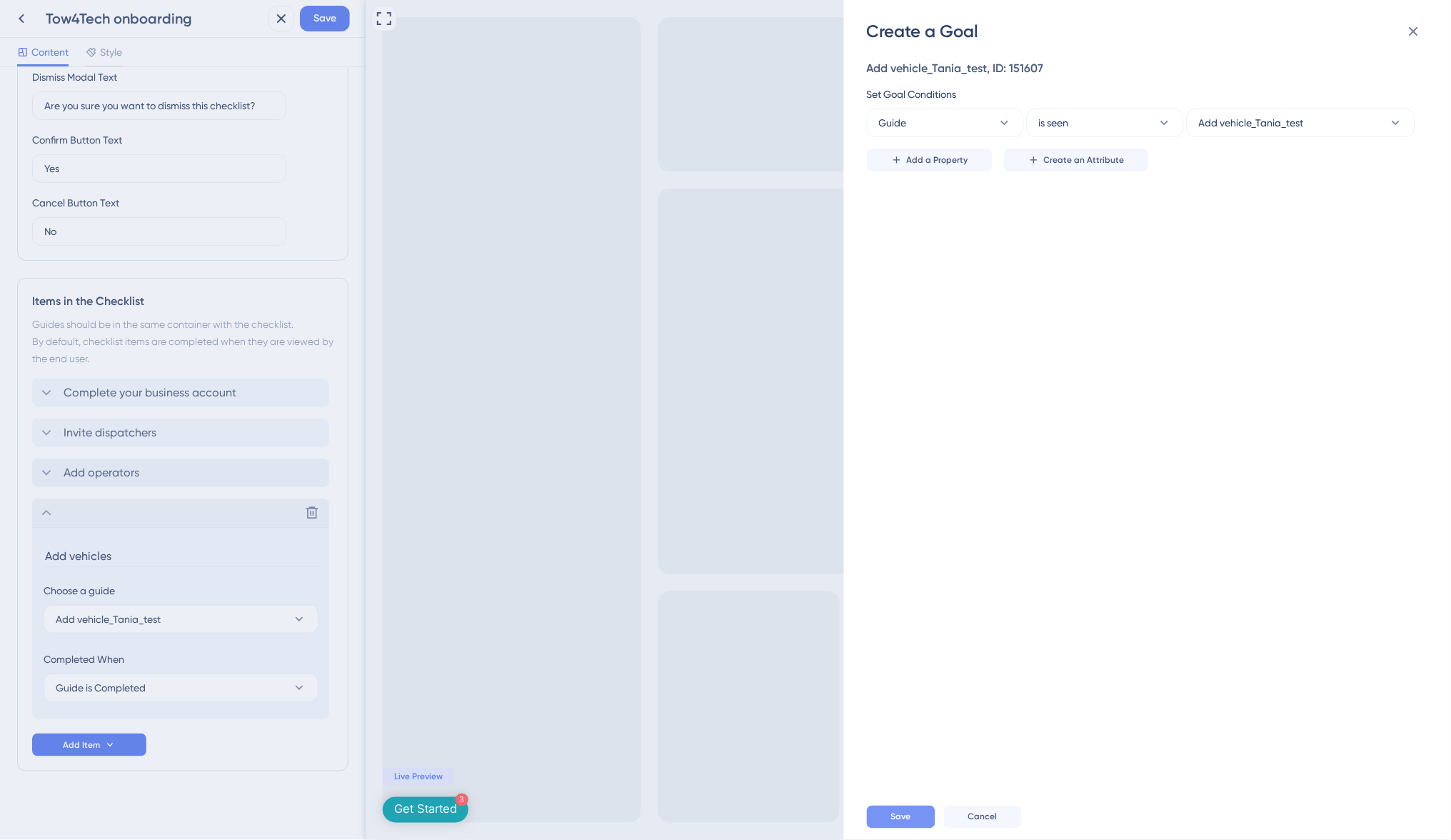
click at [893, 815] on span "Save" at bounding box center [901, 817] width 20 height 12
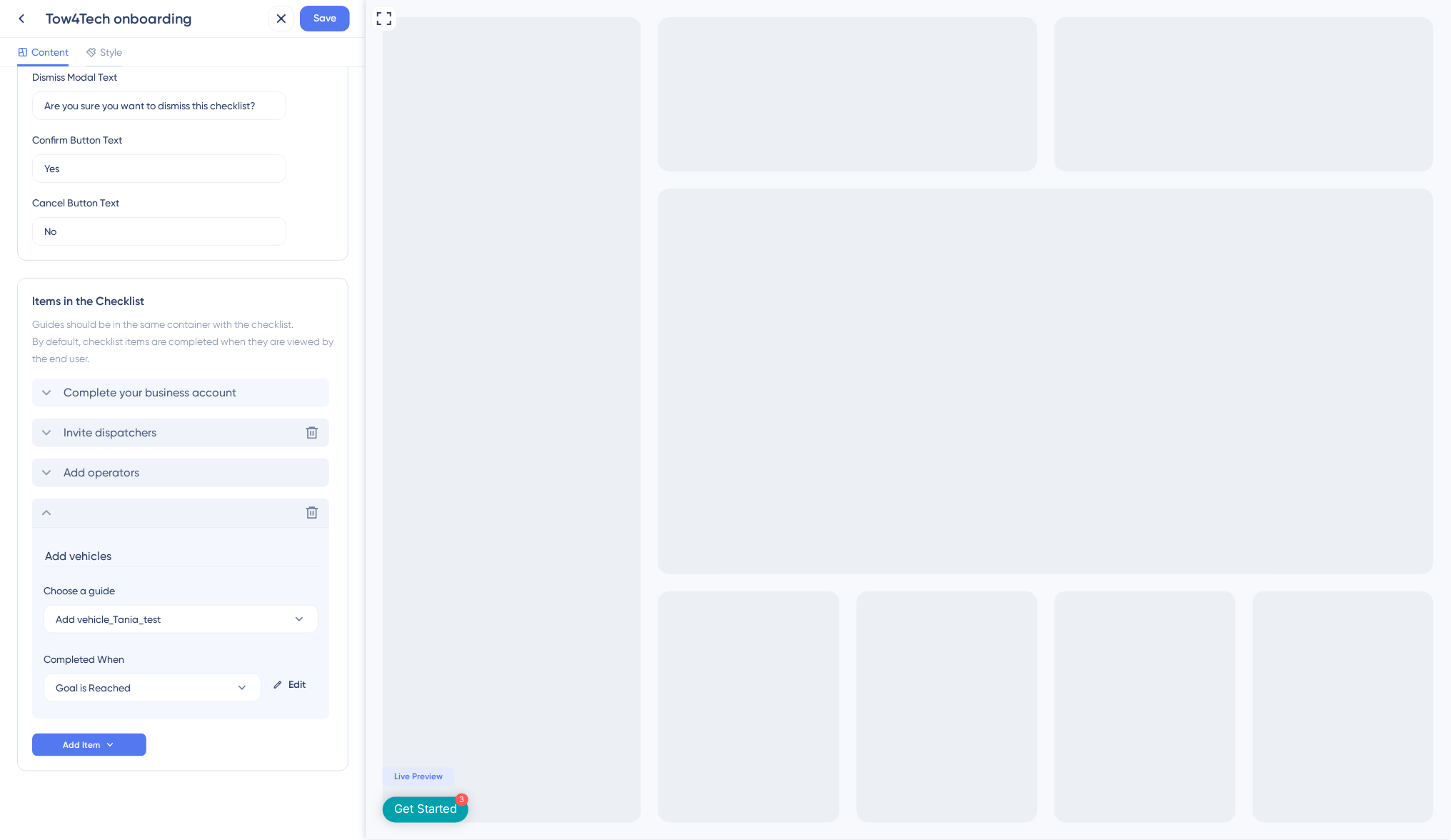
click at [123, 430] on span "Invite dispatchers" at bounding box center [109, 432] width 93 height 18
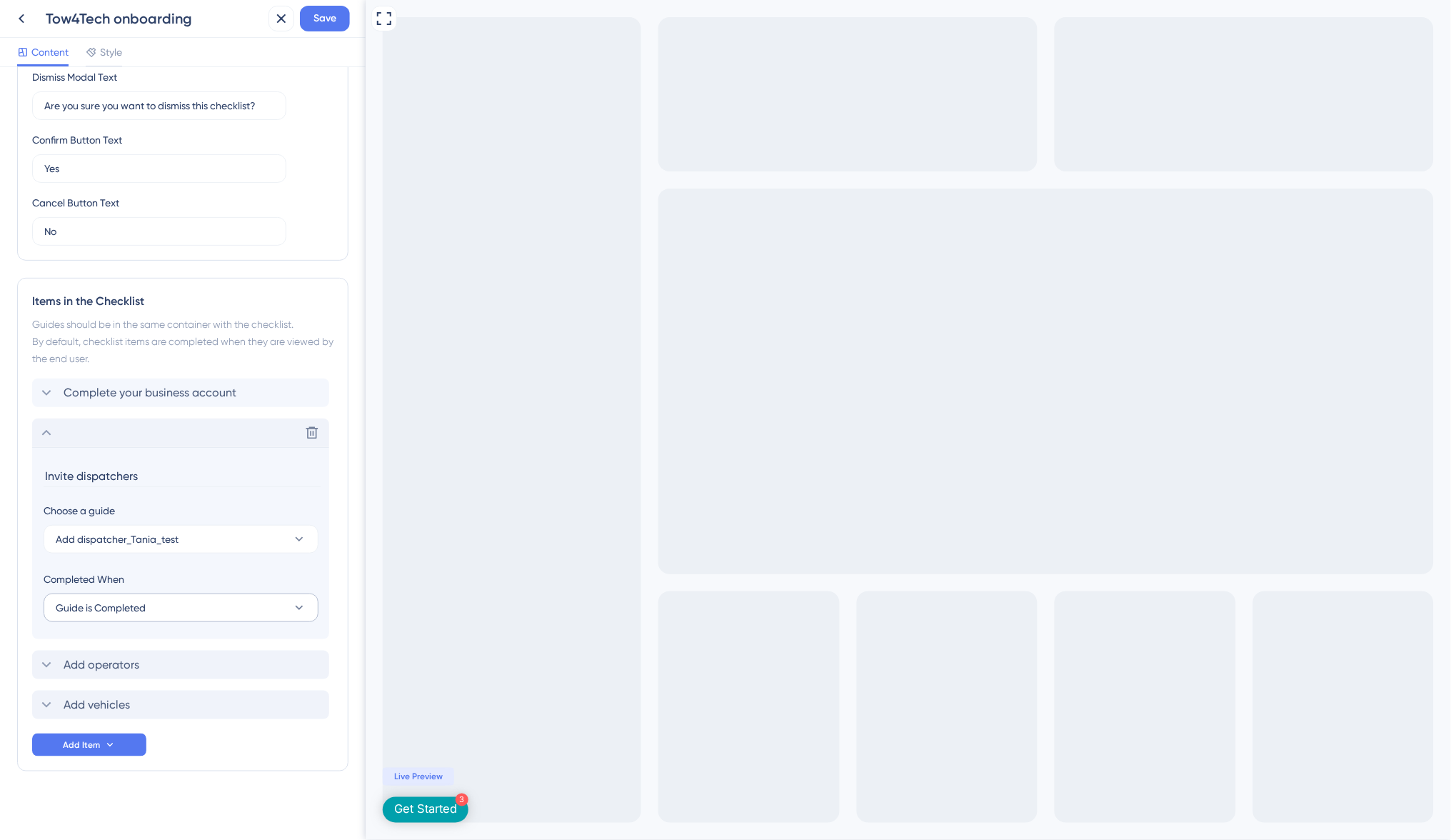
click at [298, 600] on icon at bounding box center [298, 607] width 14 height 14
click at [227, 665] on div "Goal is Reached Goal is Reached" at bounding box center [181, 680] width 233 height 28
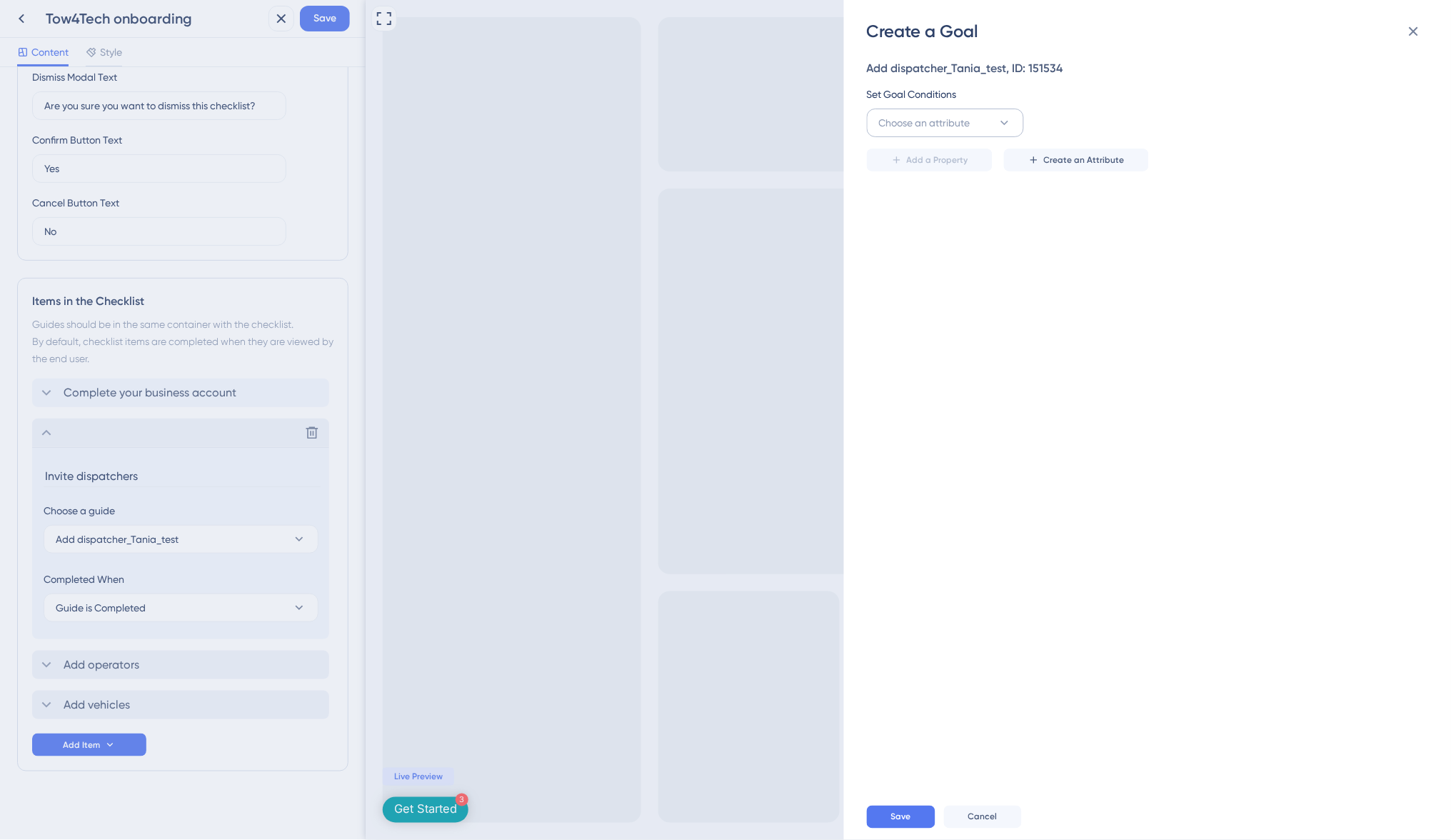
click at [944, 130] on button "Choose an attribute" at bounding box center [945, 123] width 157 height 28
click at [934, 326] on div "Guide Guide" at bounding box center [945, 324] width 115 height 28
click at [1124, 125] on button "is seen" at bounding box center [1105, 123] width 157 height 28
click at [1261, 120] on span "Select an option" at bounding box center [1235, 123] width 74 height 18
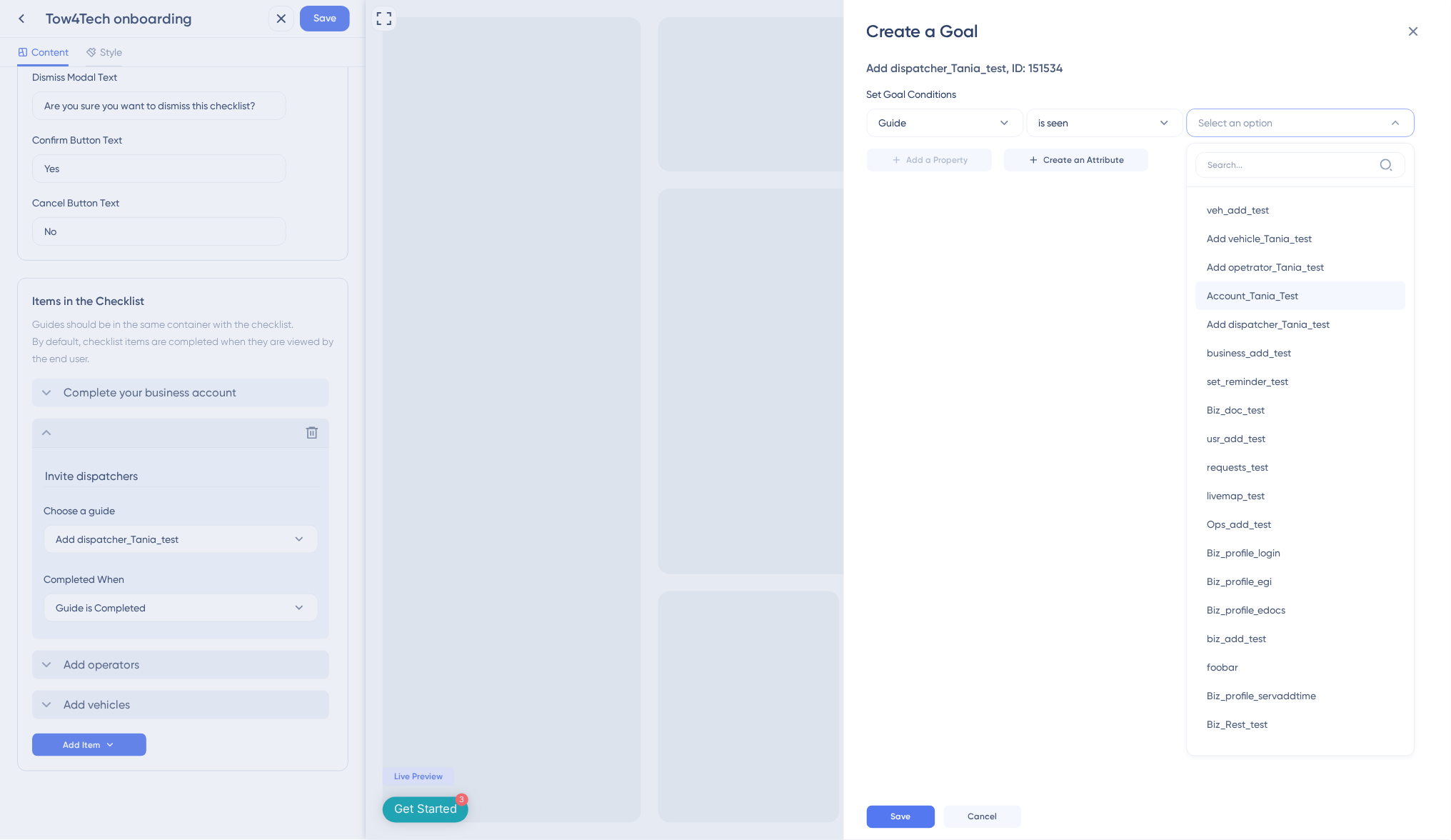
click at [1279, 296] on span "Account_Tania_Test" at bounding box center [1253, 295] width 91 height 18
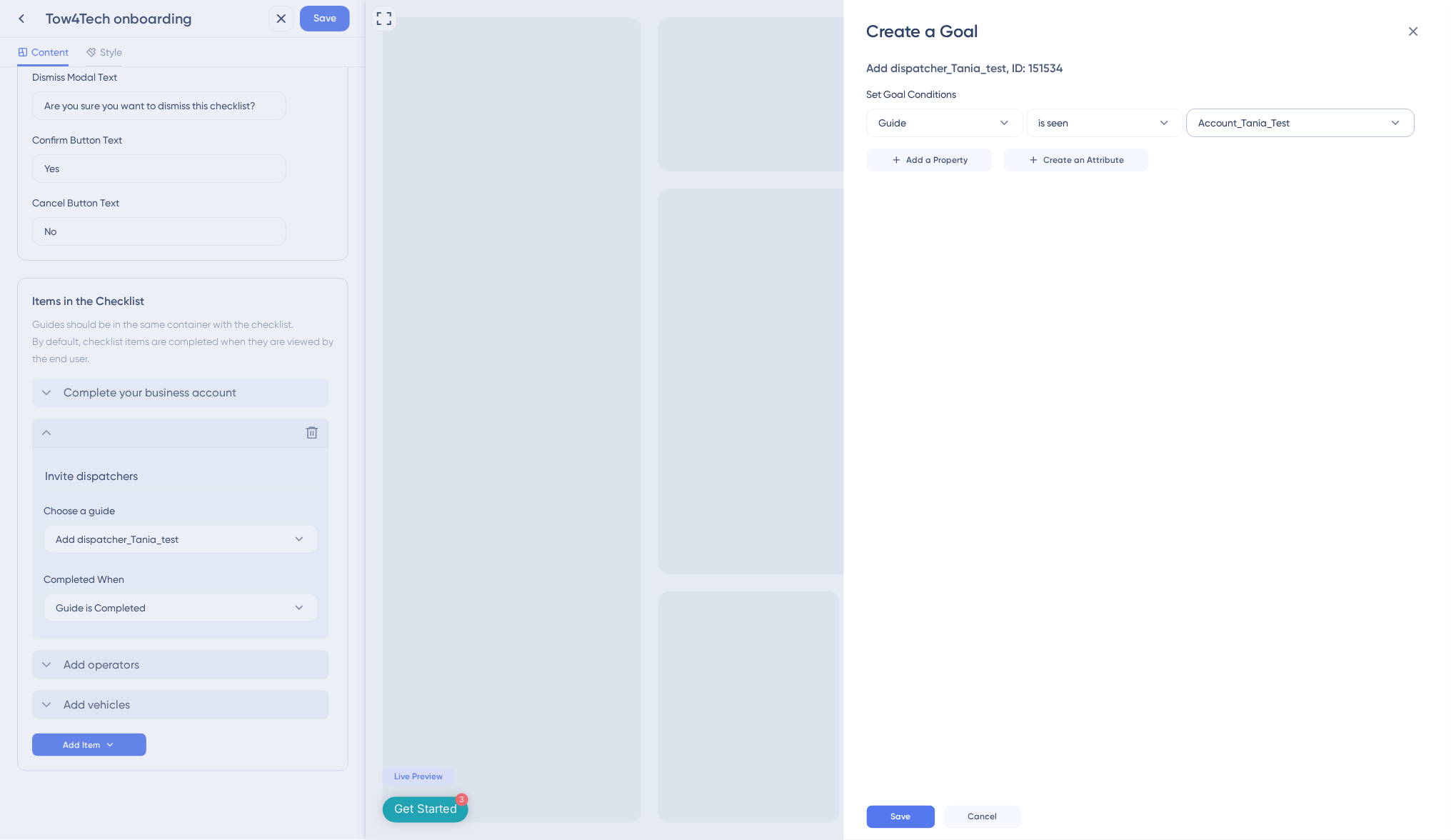
click at [1215, 126] on span "Account_Tania_Test" at bounding box center [1244, 123] width 91 height 18
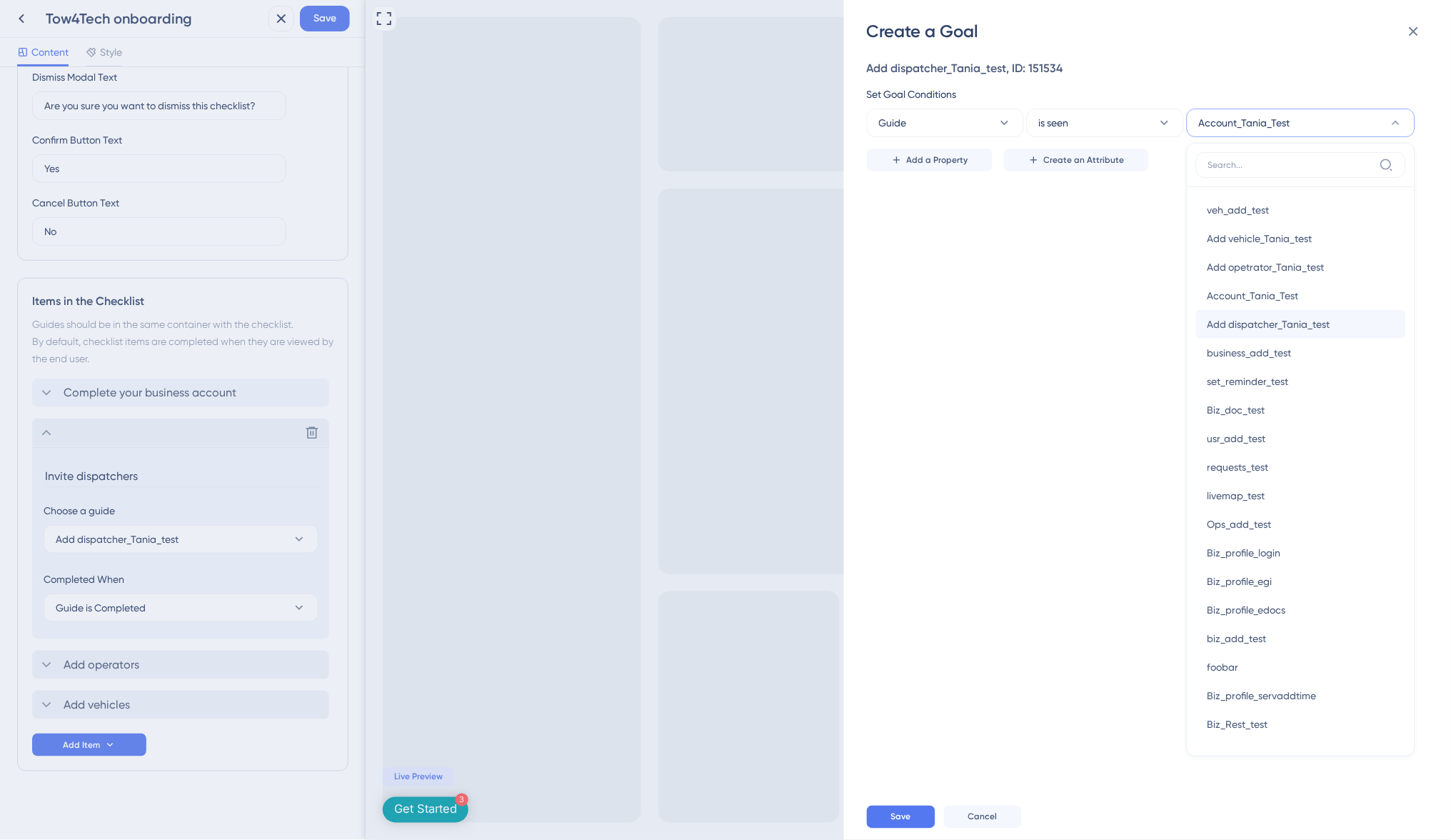
click at [1237, 319] on span "Add dispatcher_Tania_test" at bounding box center [1269, 324] width 123 height 18
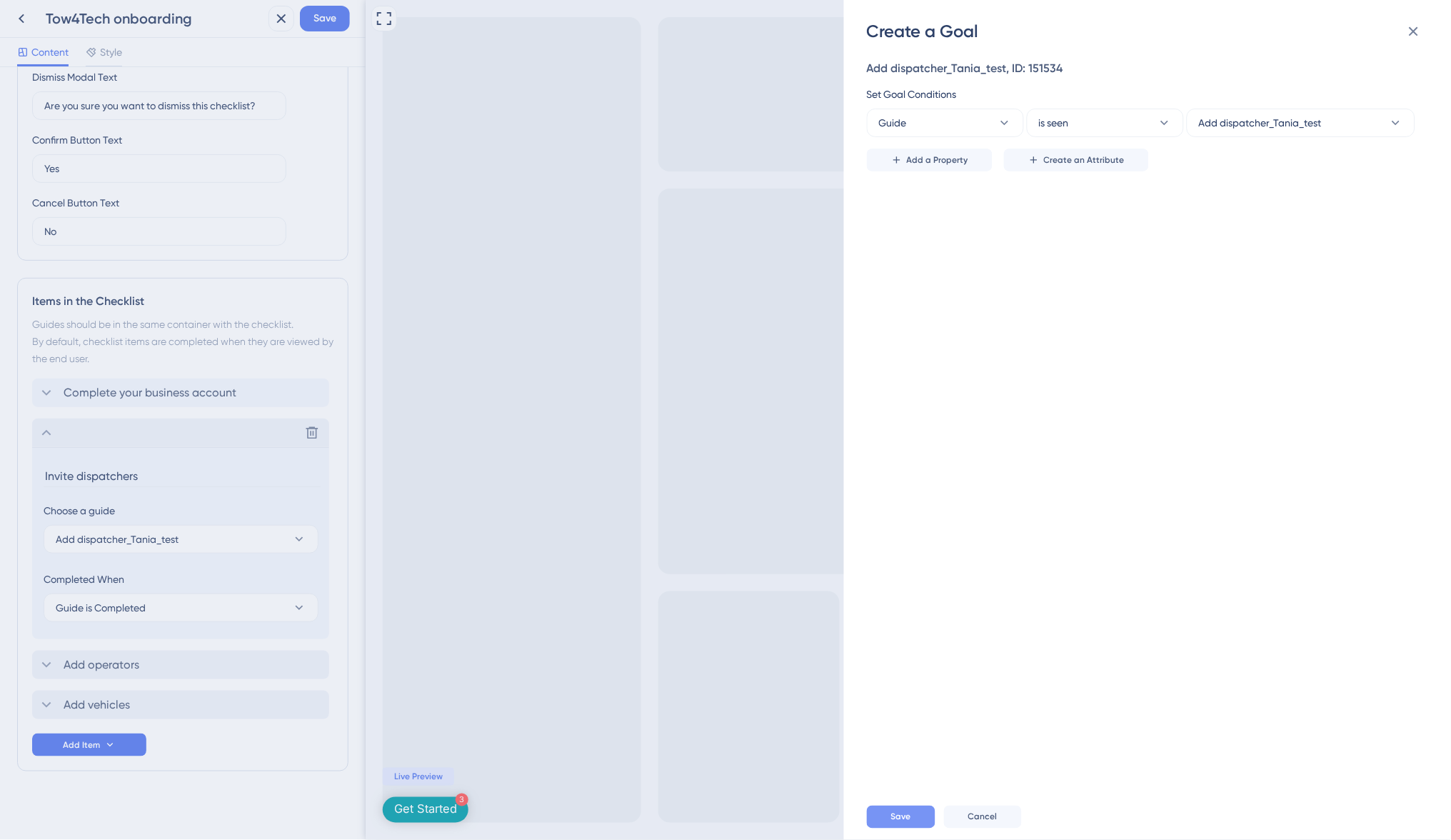
click at [911, 811] on button "Save" at bounding box center [901, 817] width 69 height 23
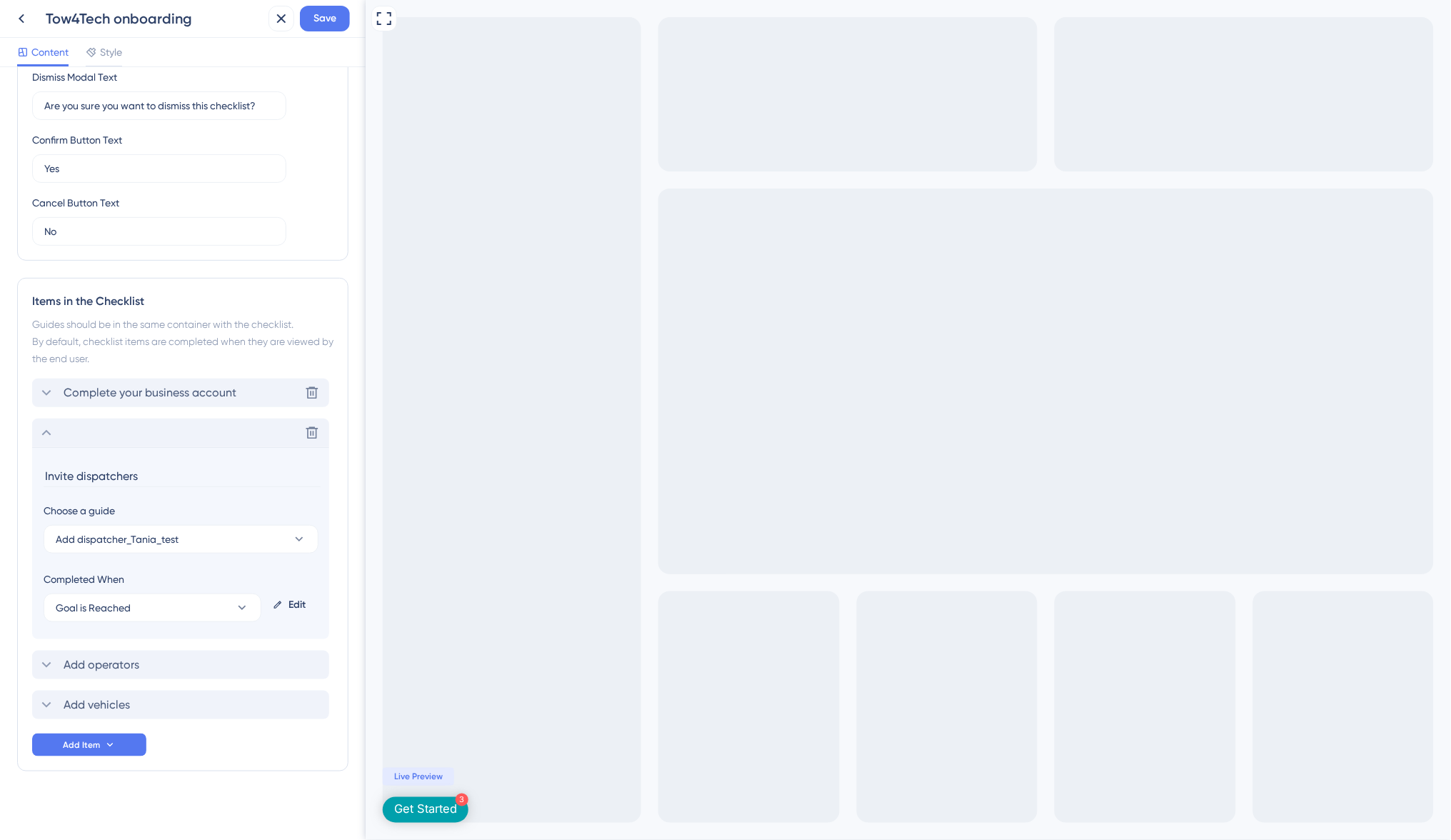
click at [178, 386] on span "Complete your business account" at bounding box center [150, 393] width 173 height 18
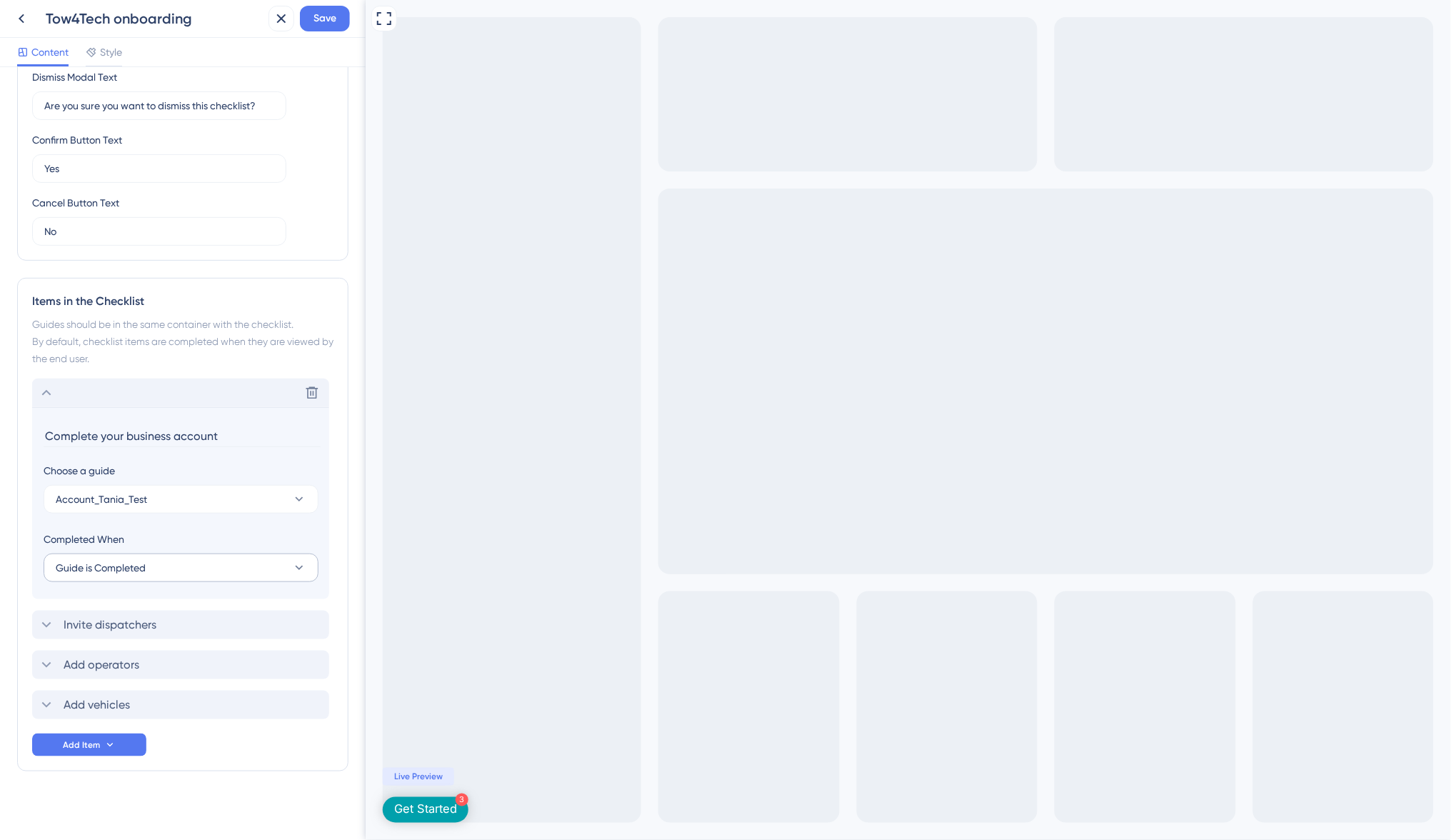
click at [231, 568] on button "Guide is Completed" at bounding box center [181, 568] width 275 height 28
click at [201, 625] on div "Goal is Reached Goal is Reached" at bounding box center [181, 639] width 233 height 28
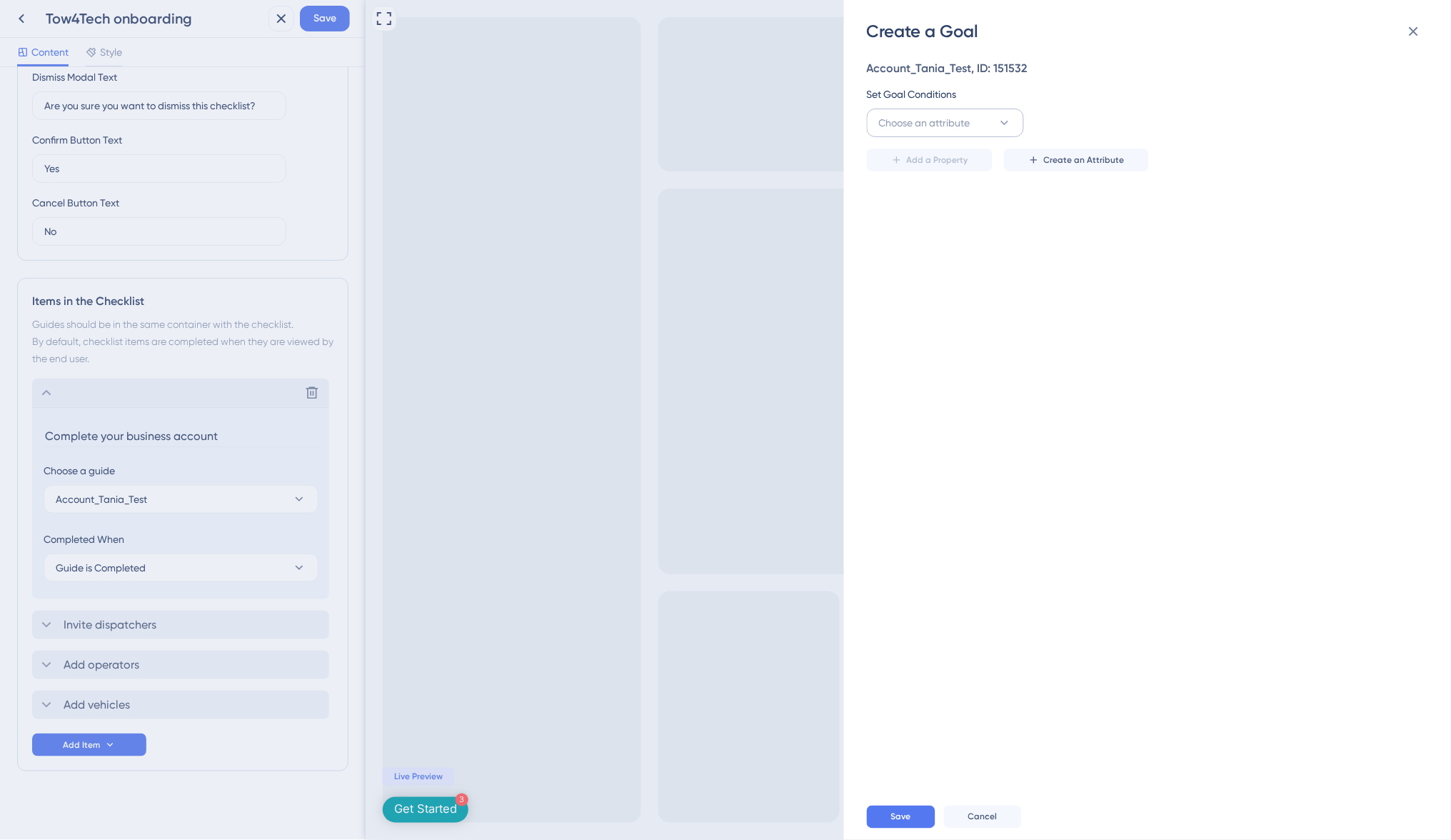
click at [945, 125] on span "Choose an attribute" at bounding box center [924, 123] width 91 height 18
click at [941, 321] on div "Guide Guide" at bounding box center [945, 324] width 115 height 28
click at [1163, 130] on button "is seen" at bounding box center [1105, 123] width 157 height 28
click at [1149, 160] on div "is seen is seen" at bounding box center [1105, 166] width 115 height 28
click at [1281, 115] on button "Select an option" at bounding box center [1301, 123] width 228 height 28
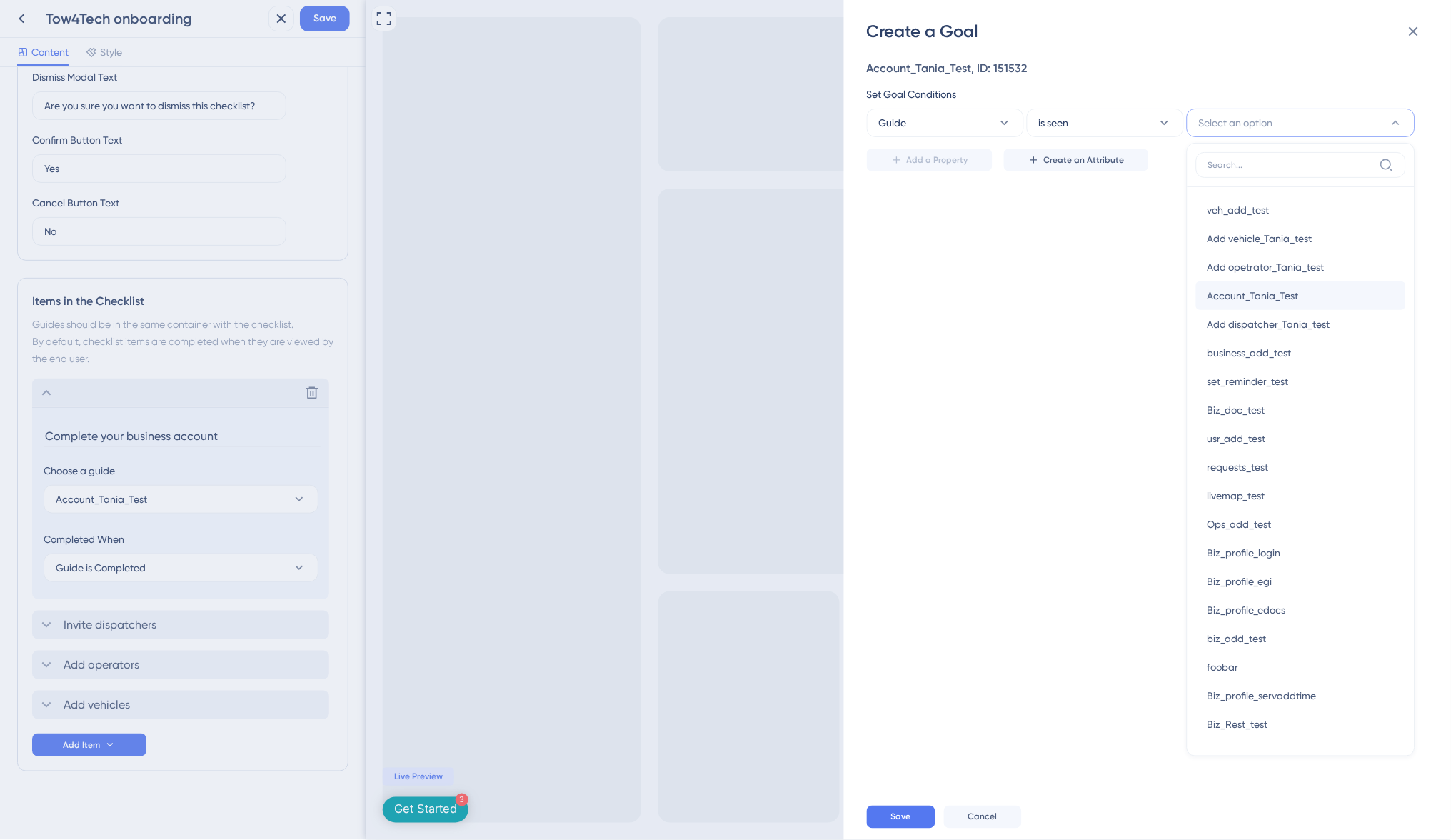
click at [1278, 293] on span "Account_Tania_Test" at bounding box center [1253, 295] width 91 height 18
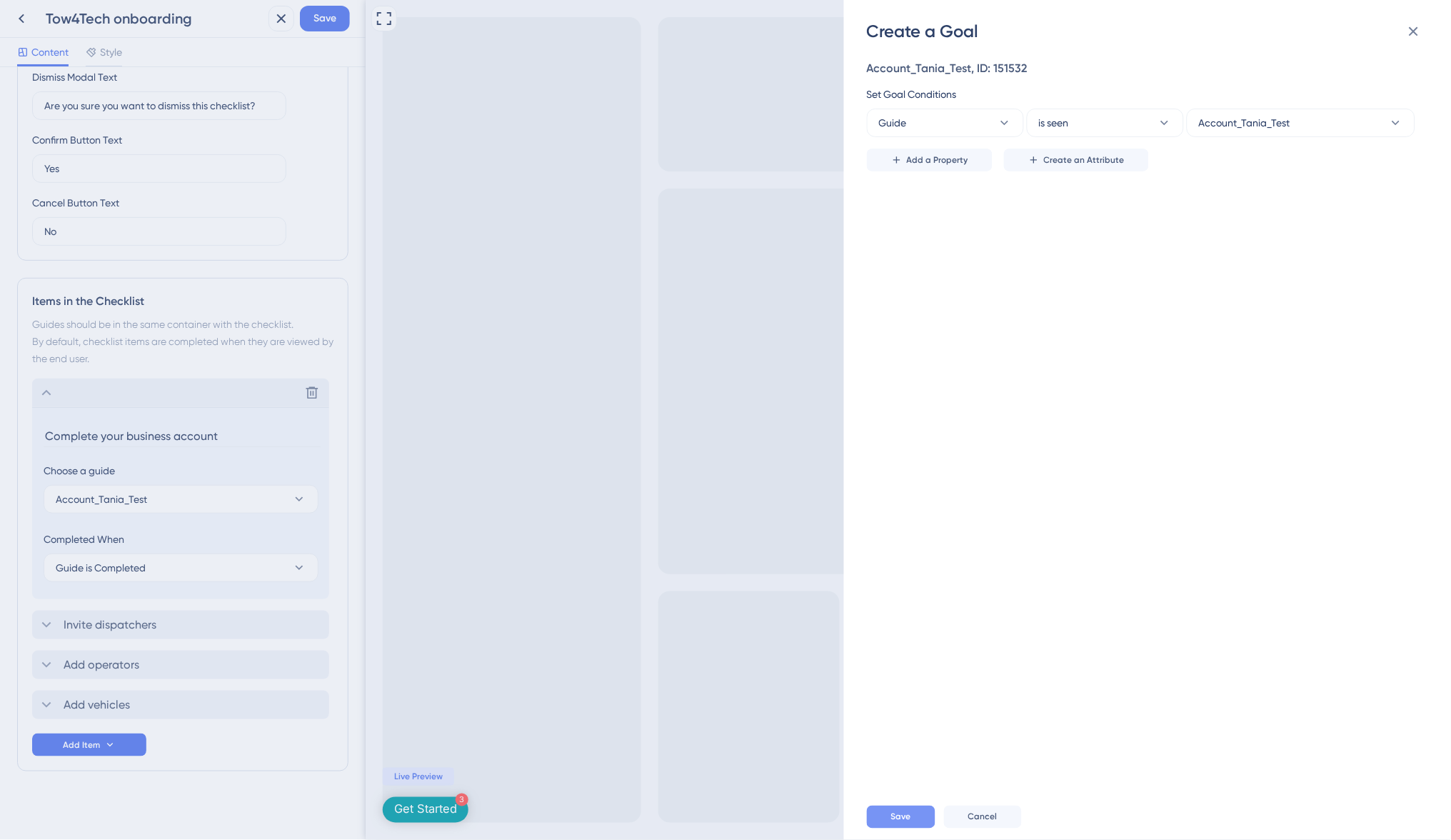
click at [884, 817] on button "Save" at bounding box center [901, 817] width 69 height 23
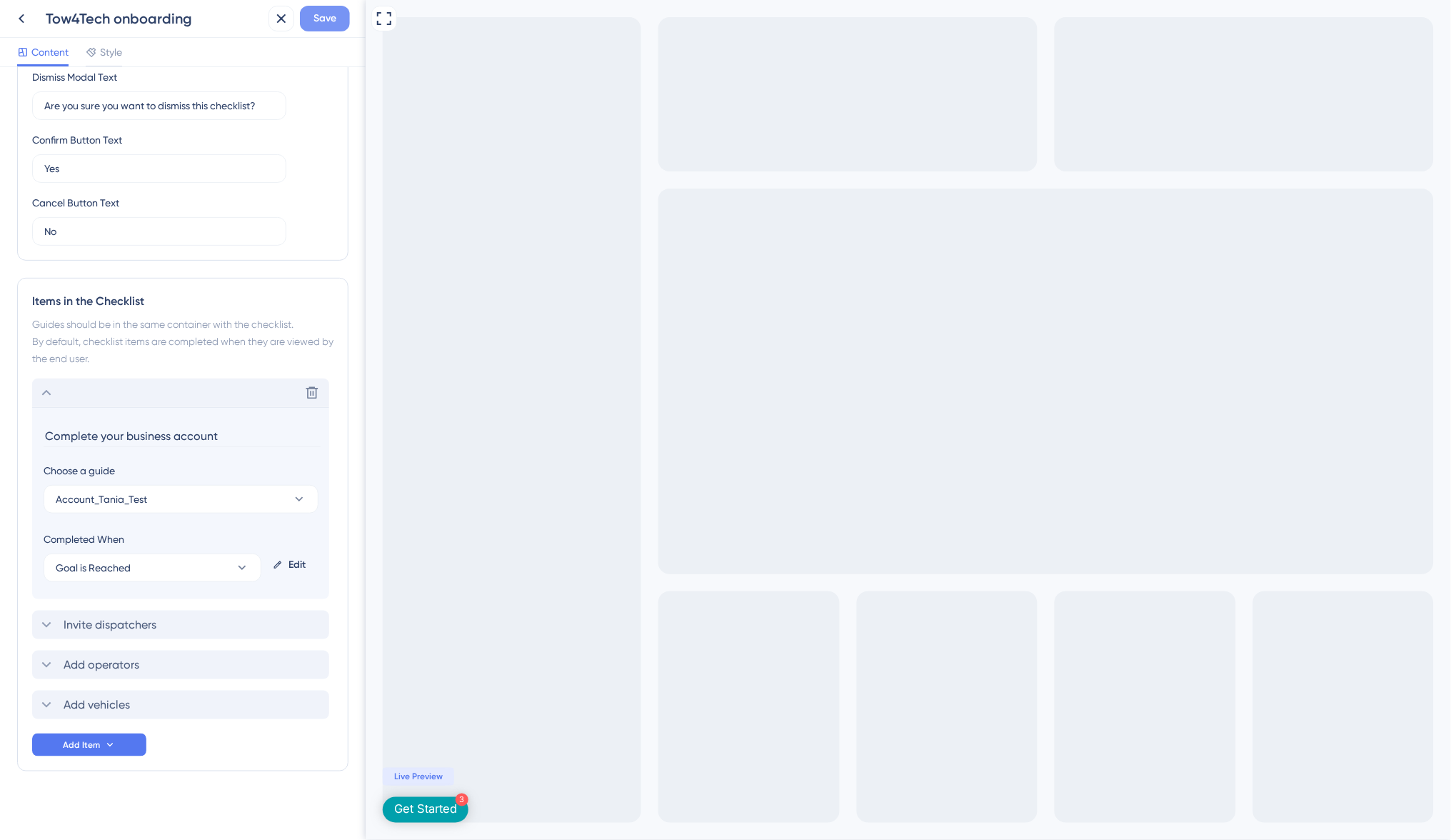
click at [327, 24] on span "Save" at bounding box center [324, 18] width 23 height 18
click at [430, 816] on div "Get Started" at bounding box center [425, 809] width 63 height 16
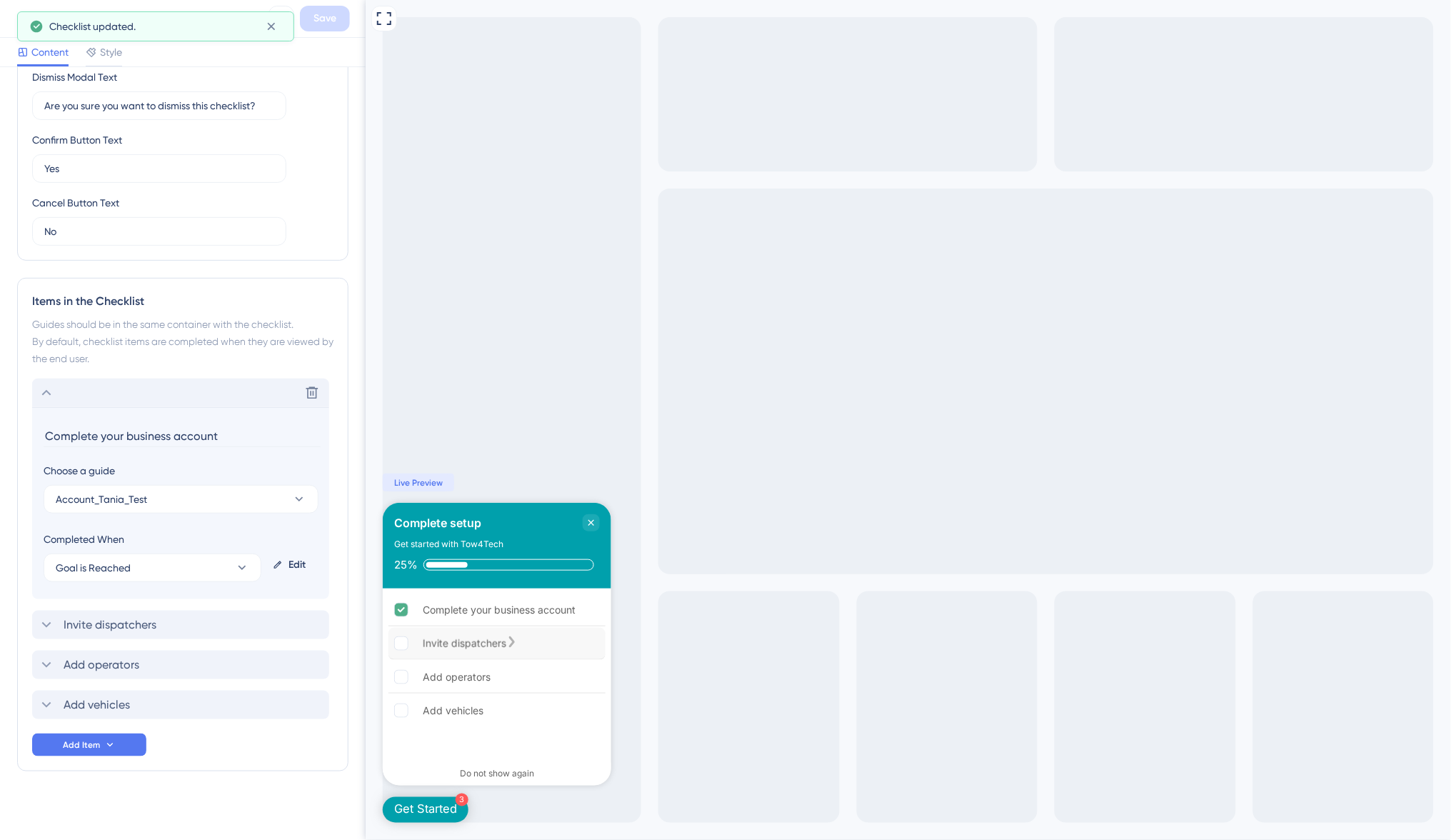
click at [456, 649] on div "Invite dispatchers" at bounding box center [464, 643] width 84 height 18
click at [445, 681] on div "Add operators" at bounding box center [456, 677] width 68 height 18
click at [438, 710] on div "Add vehicles" at bounding box center [452, 710] width 61 height 18
click at [443, 634] on div "Invite dispatchers" at bounding box center [496, 644] width 217 height 32
click at [484, 640] on div "Invite dispatchers" at bounding box center [464, 643] width 84 height 18
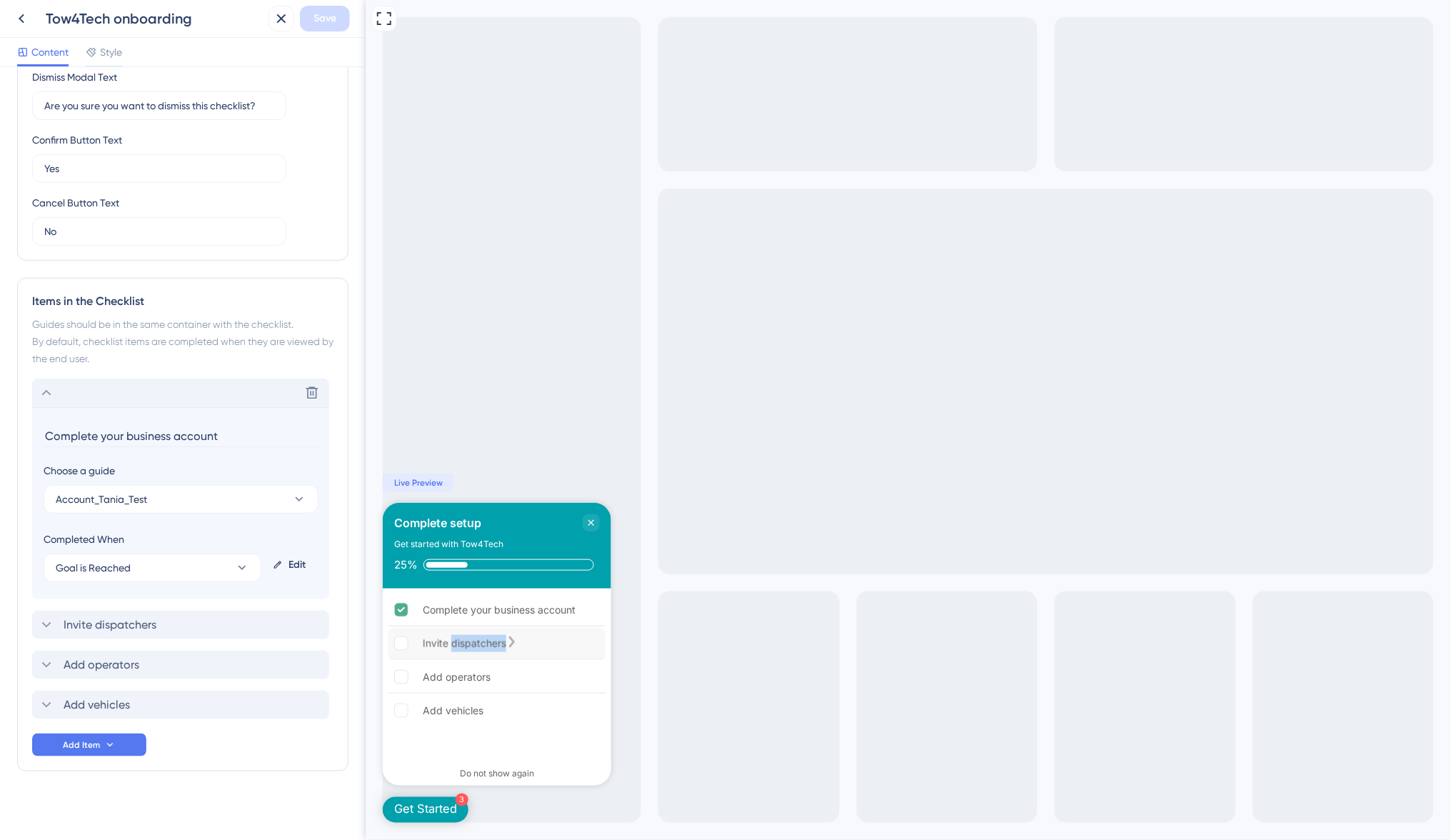
click at [484, 640] on div "Invite dispatchers" at bounding box center [464, 643] width 84 height 18
click at [444, 639] on div "Invite dispatchers" at bounding box center [464, 643] width 84 height 18
click at [448, 645] on div "Invite dispatchers" at bounding box center [464, 643] width 84 height 18
click at [411, 600] on div "Complete your business account" at bounding box center [496, 610] width 217 height 32
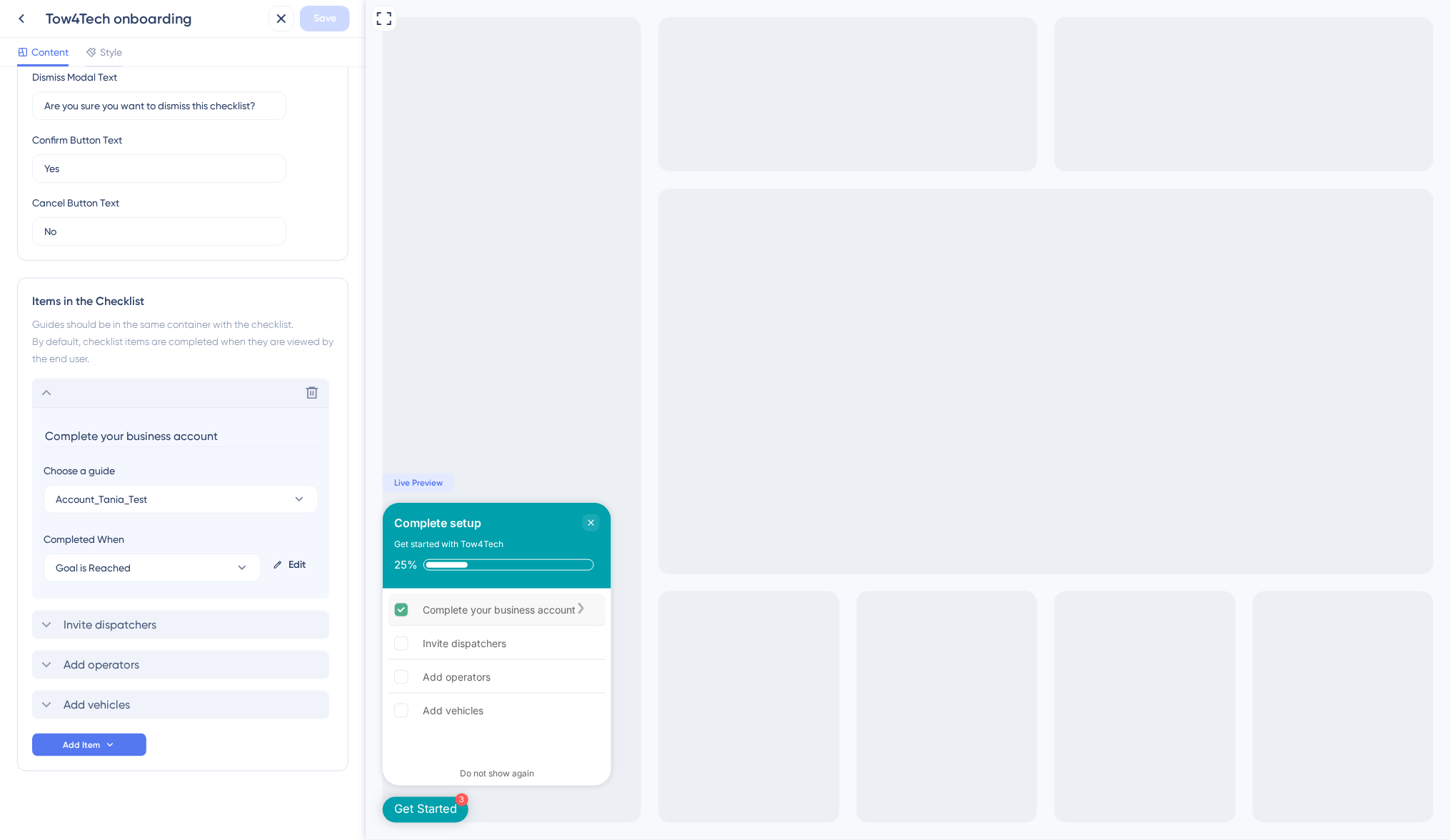
click at [395, 608] on icon "Complete your business account is complete." at bounding box center [401, 610] width 13 height 13
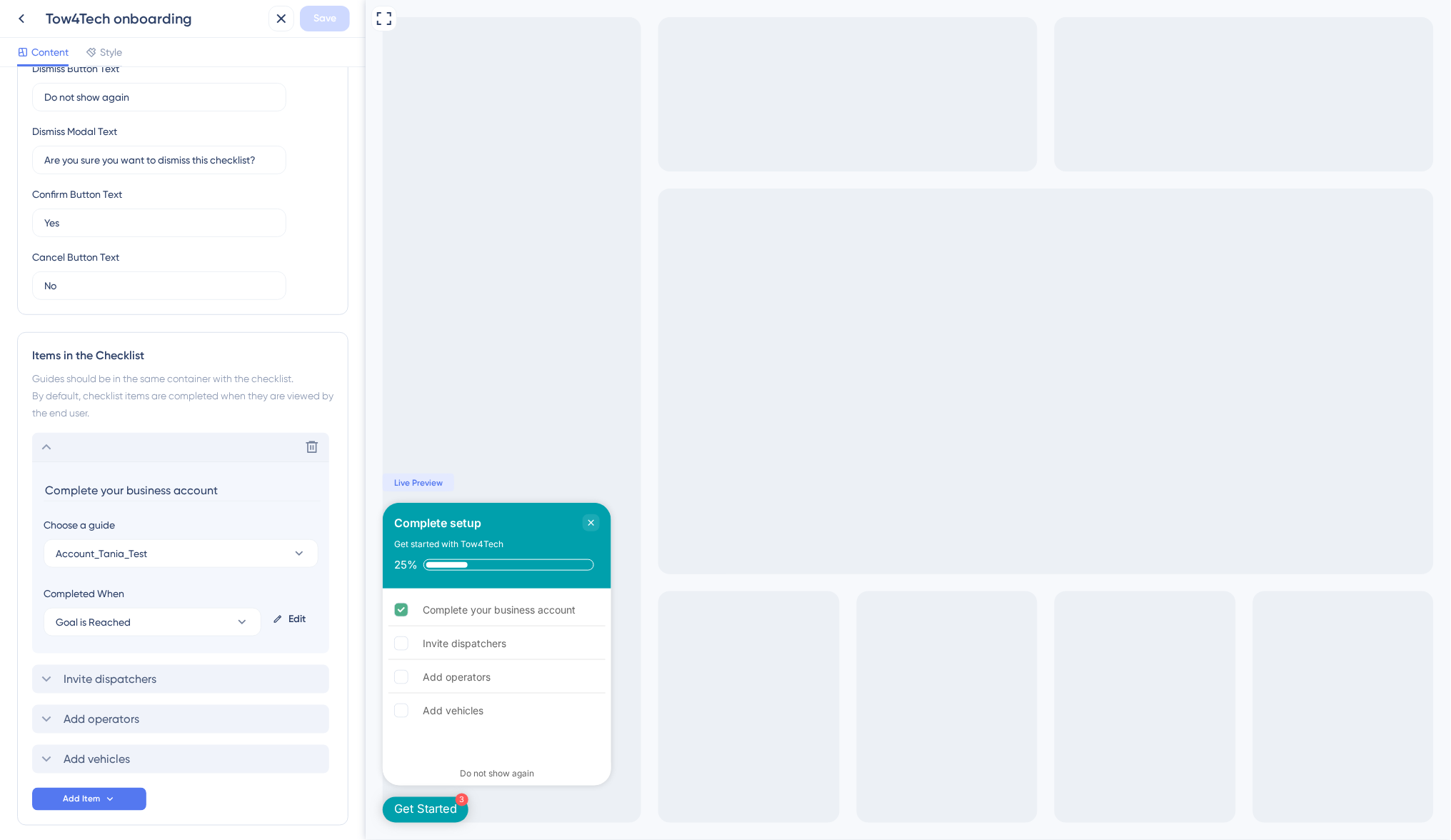
scroll to position [350, 0]
click at [279, 613] on icon at bounding box center [277, 618] width 10 height 10
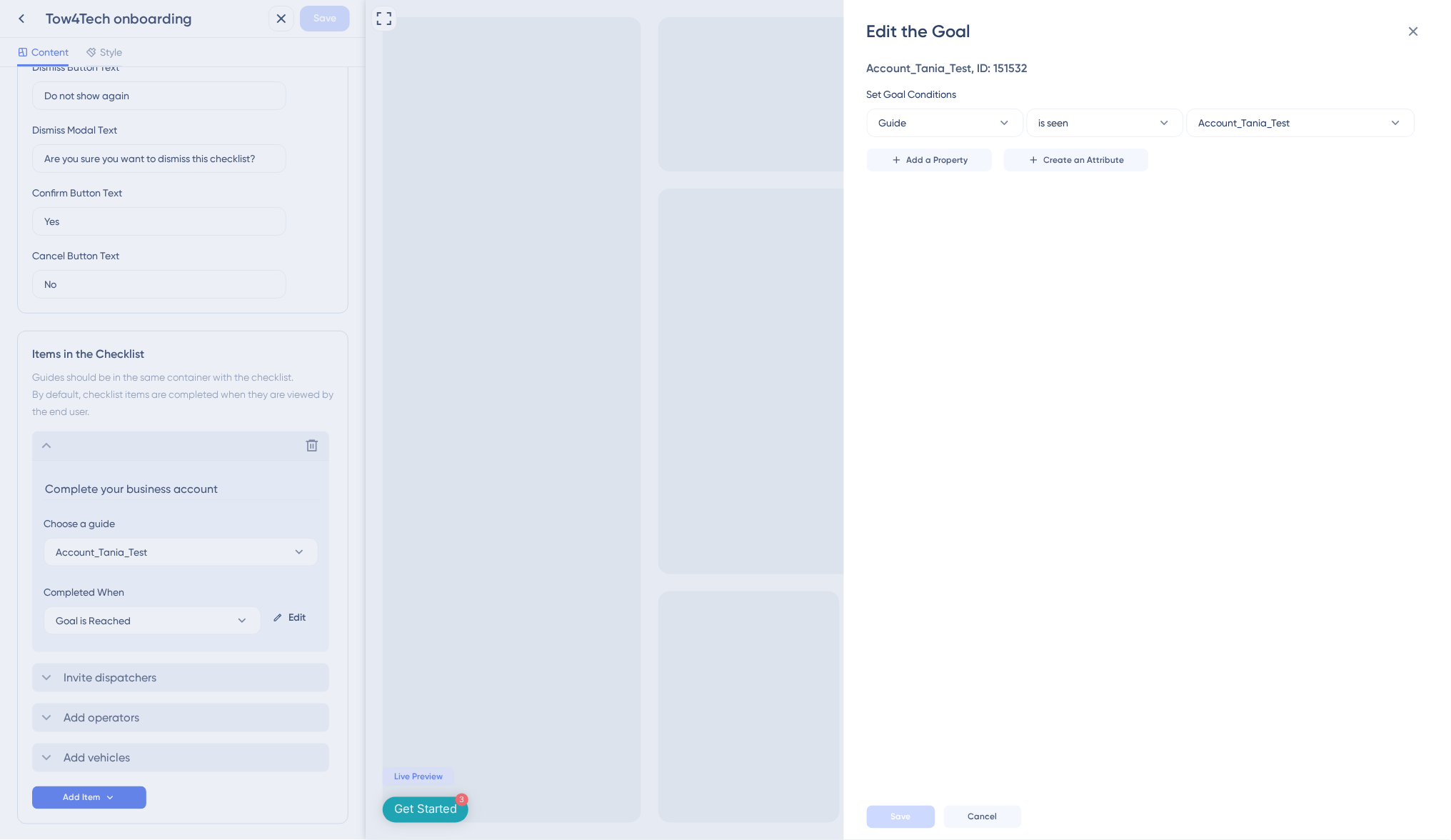
click at [589, 473] on div "Edit the Goal Account_Tania_Test, ID: 151532 Set Goal Conditions Guide is seen …" at bounding box center [726, 420] width 1451 height 840
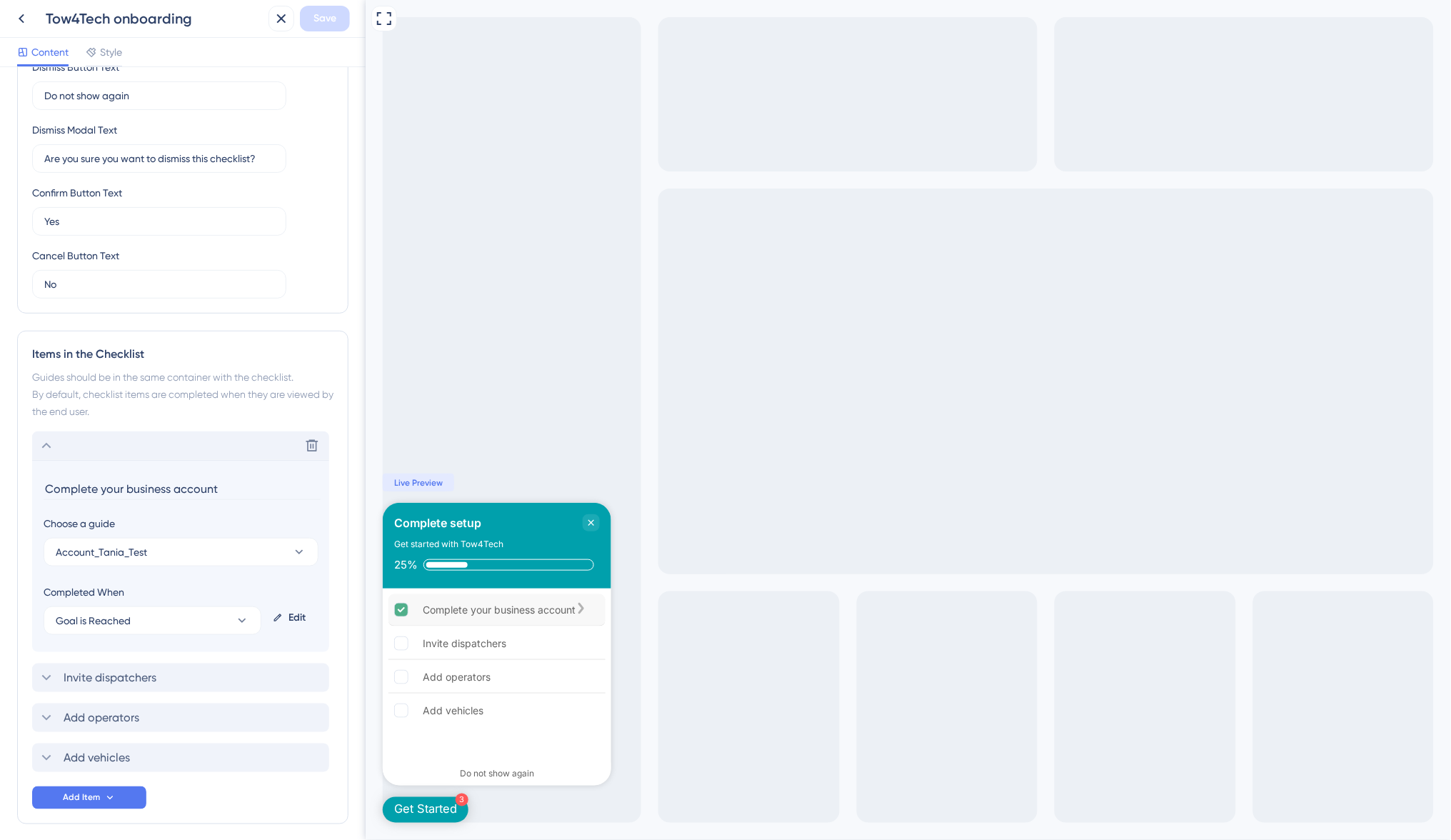
click at [405, 612] on icon "Complete your business account is complete." at bounding box center [401, 610] width 13 height 13
click at [404, 608] on icon "Complete your business account is complete." at bounding box center [400, 609] width 8 height 5
click at [586, 524] on icon "Close Checklist" at bounding box center [591, 522] width 12 height 12
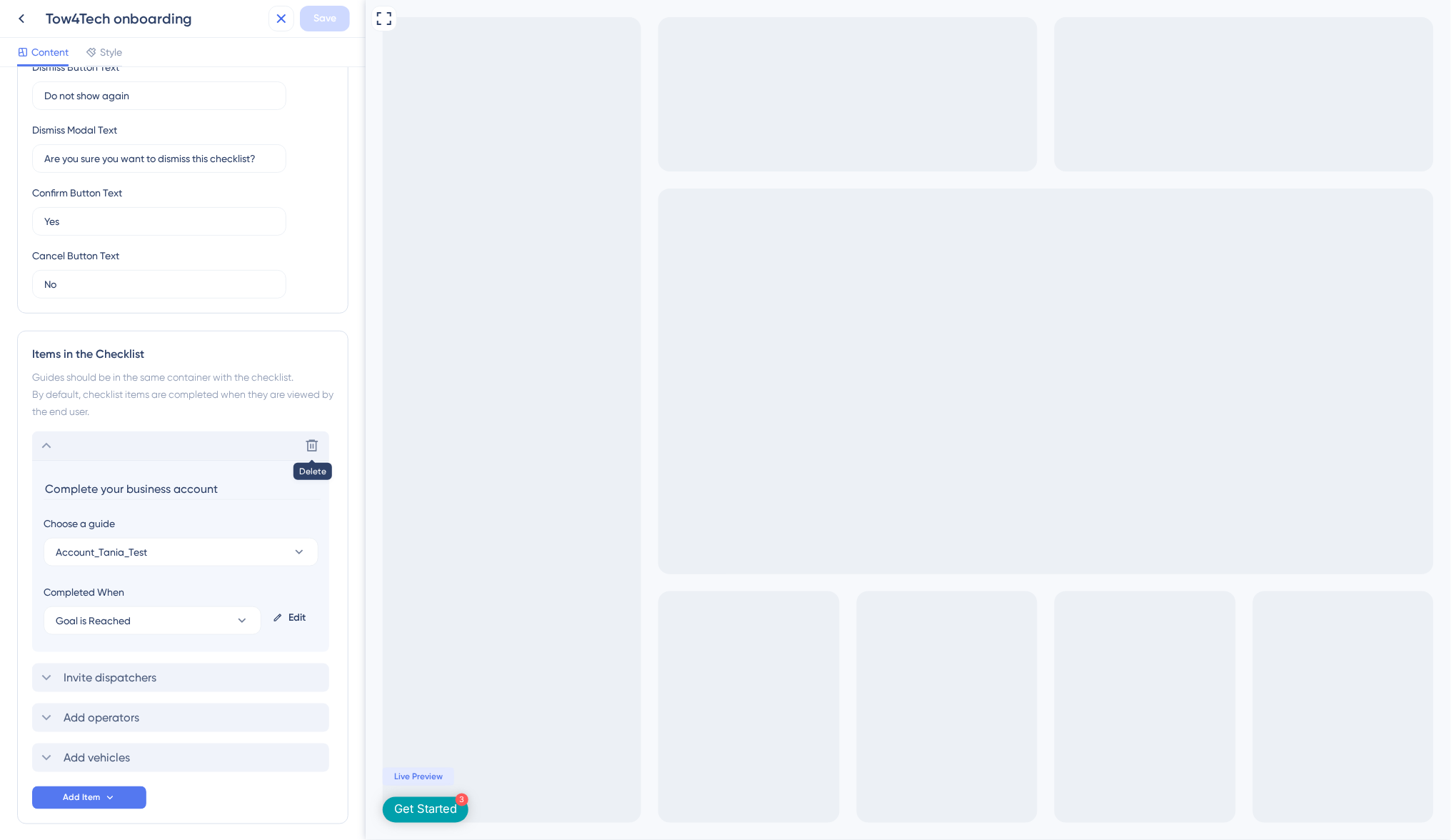
click at [272, 20] on icon at bounding box center [281, 18] width 18 height 18
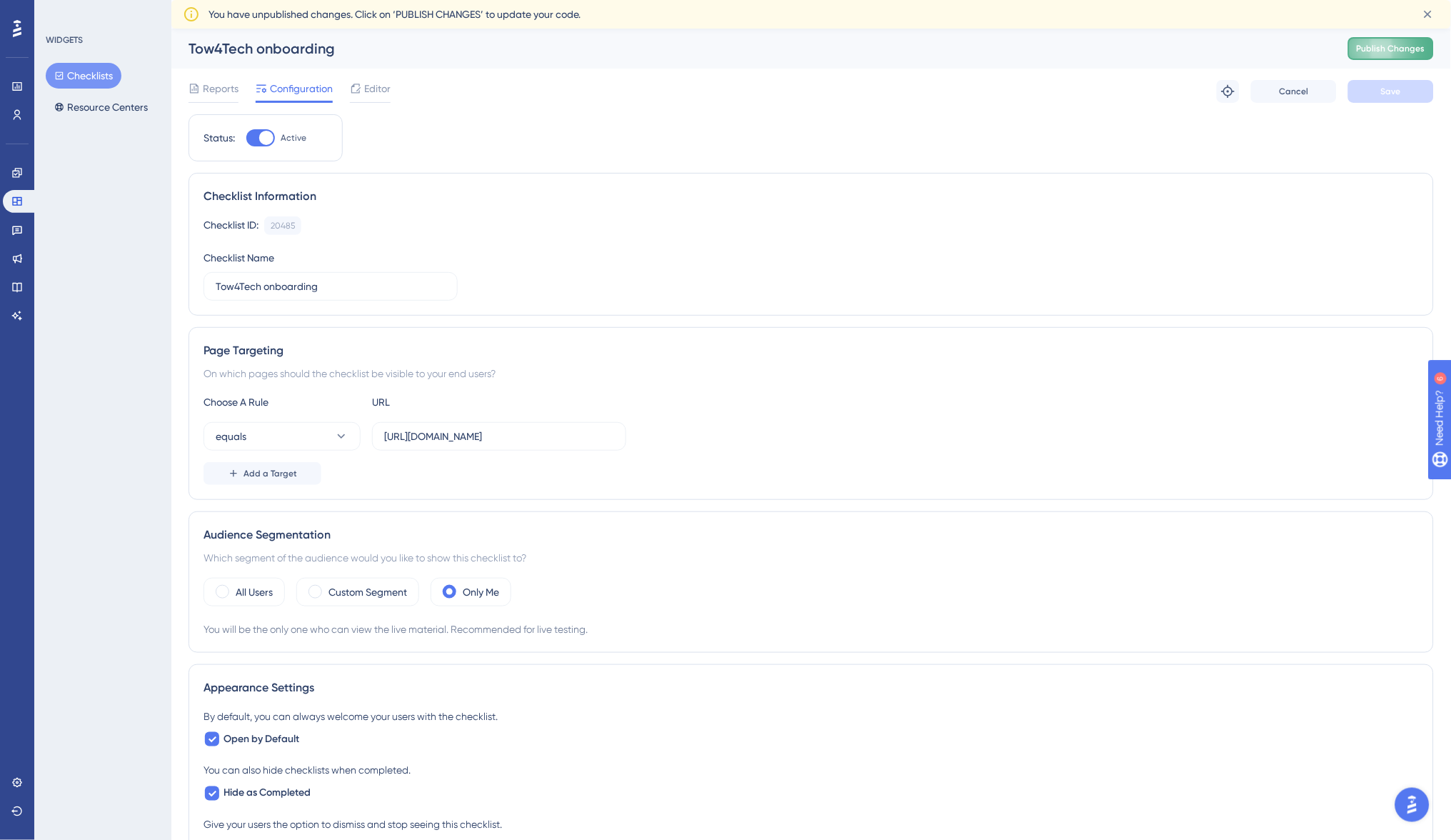
click at [1400, 52] on span "Publish Changes" at bounding box center [1391, 48] width 69 height 12
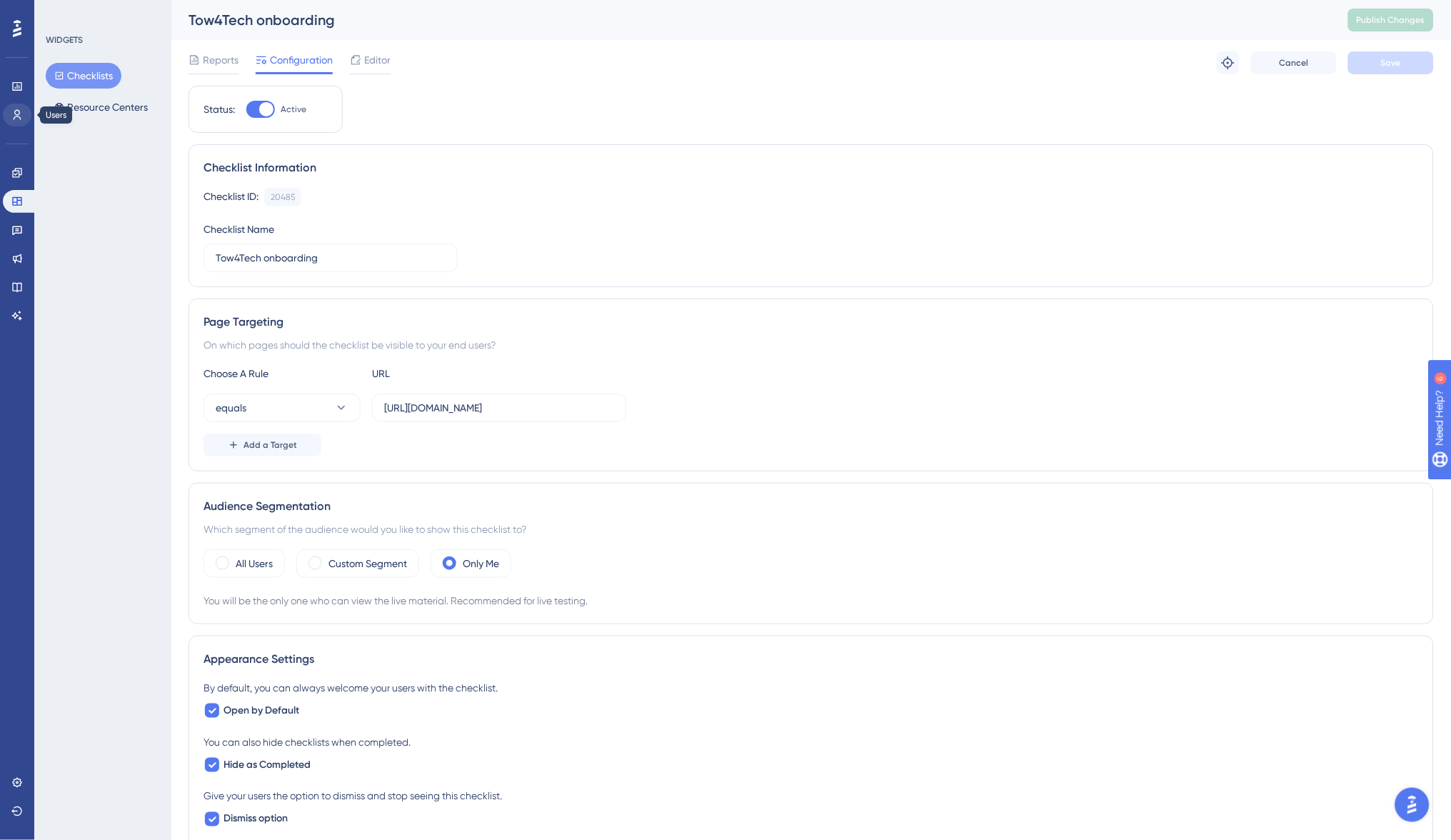
click at [13, 115] on icon at bounding box center [18, 115] width 12 height 12
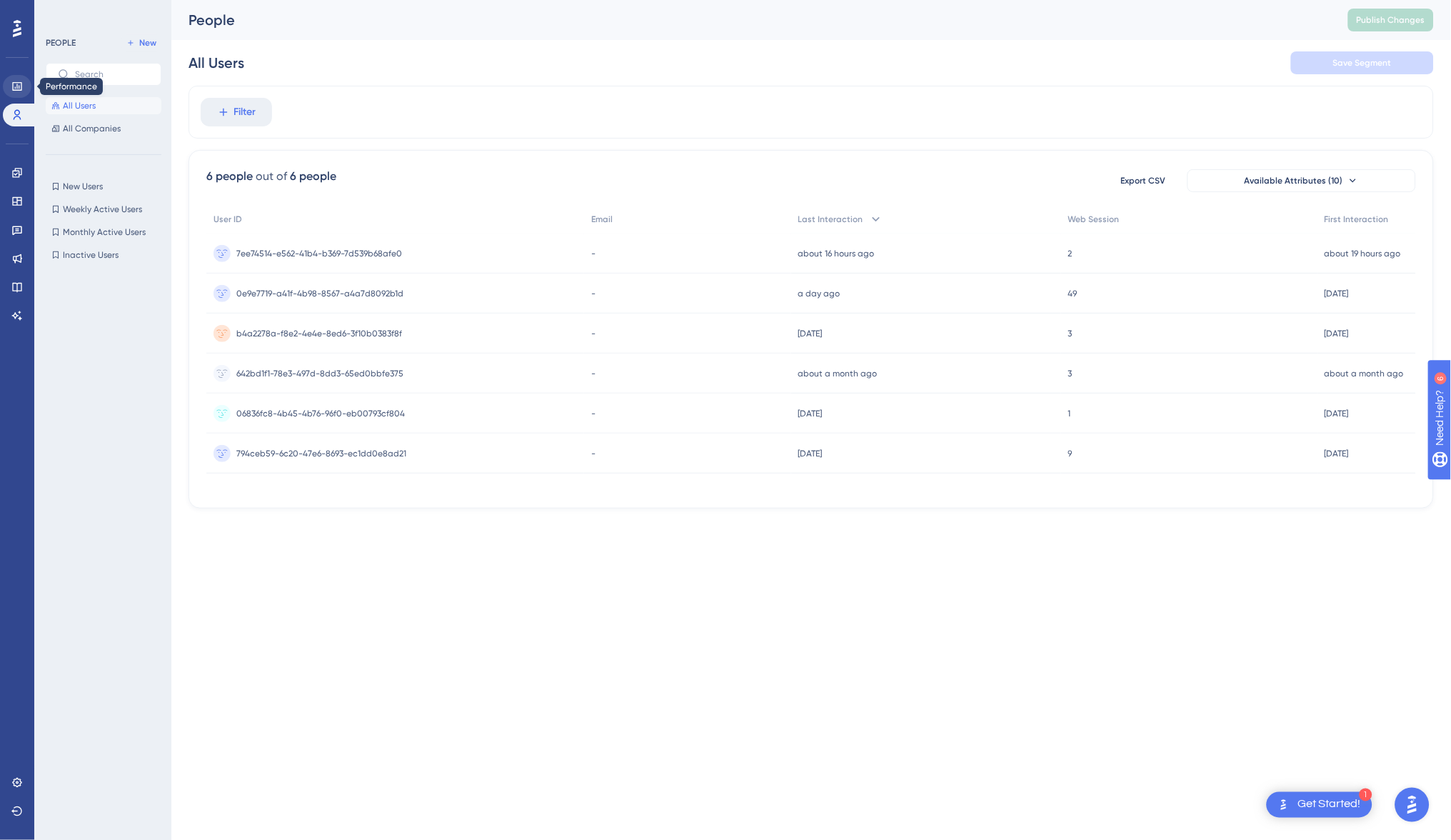
click at [16, 85] on icon at bounding box center [18, 87] width 12 height 12
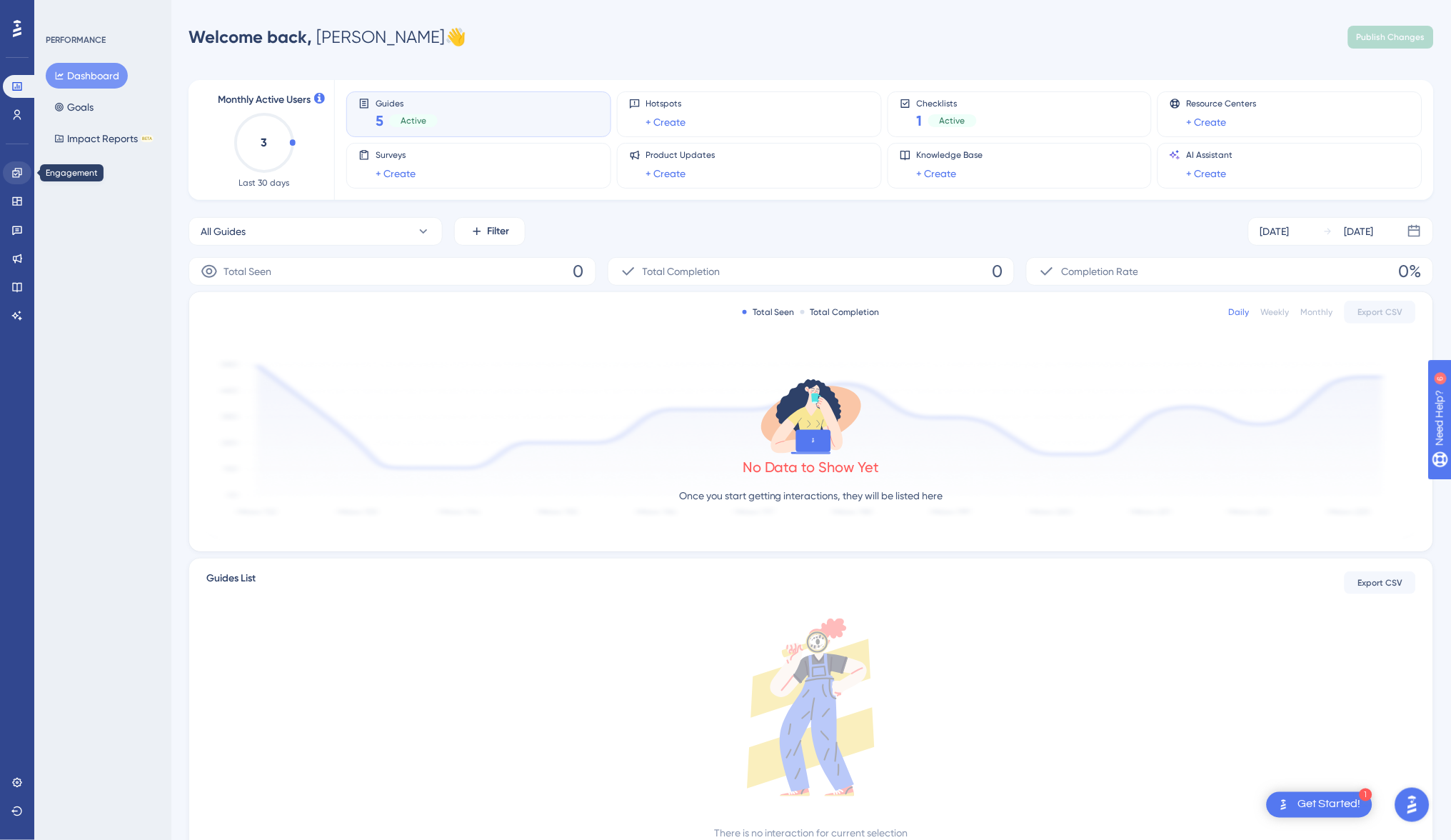
click at [19, 174] on icon at bounding box center [17, 172] width 9 height 9
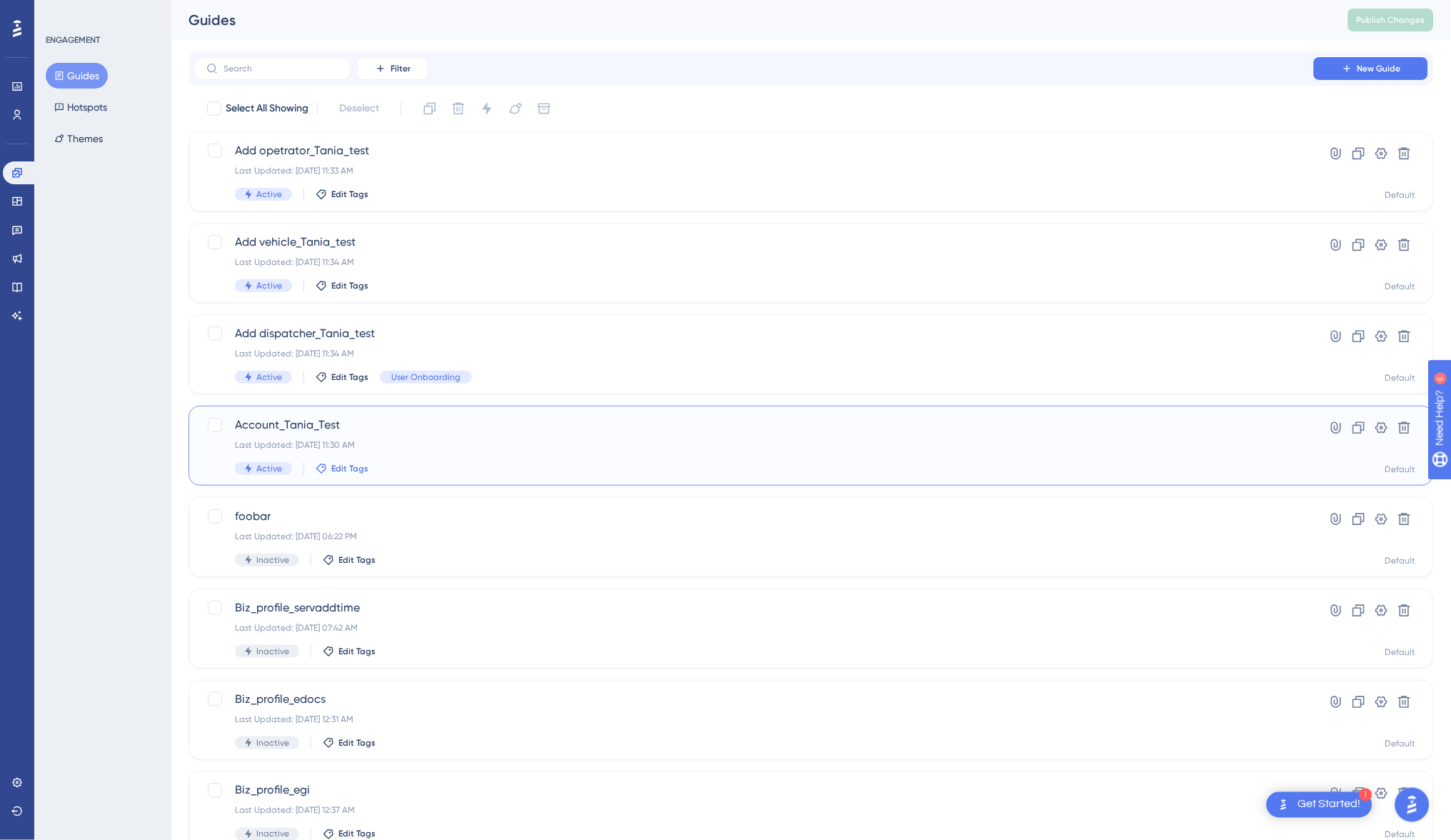
click at [348, 468] on span "Edit Tags" at bounding box center [349, 469] width 37 height 12
click at [369, 598] on input "User Onboarding" at bounding box center [405, 603] width 81 height 18
click at [330, 603] on div at bounding box center [332, 604] width 12 height 12
checkbox input "true"
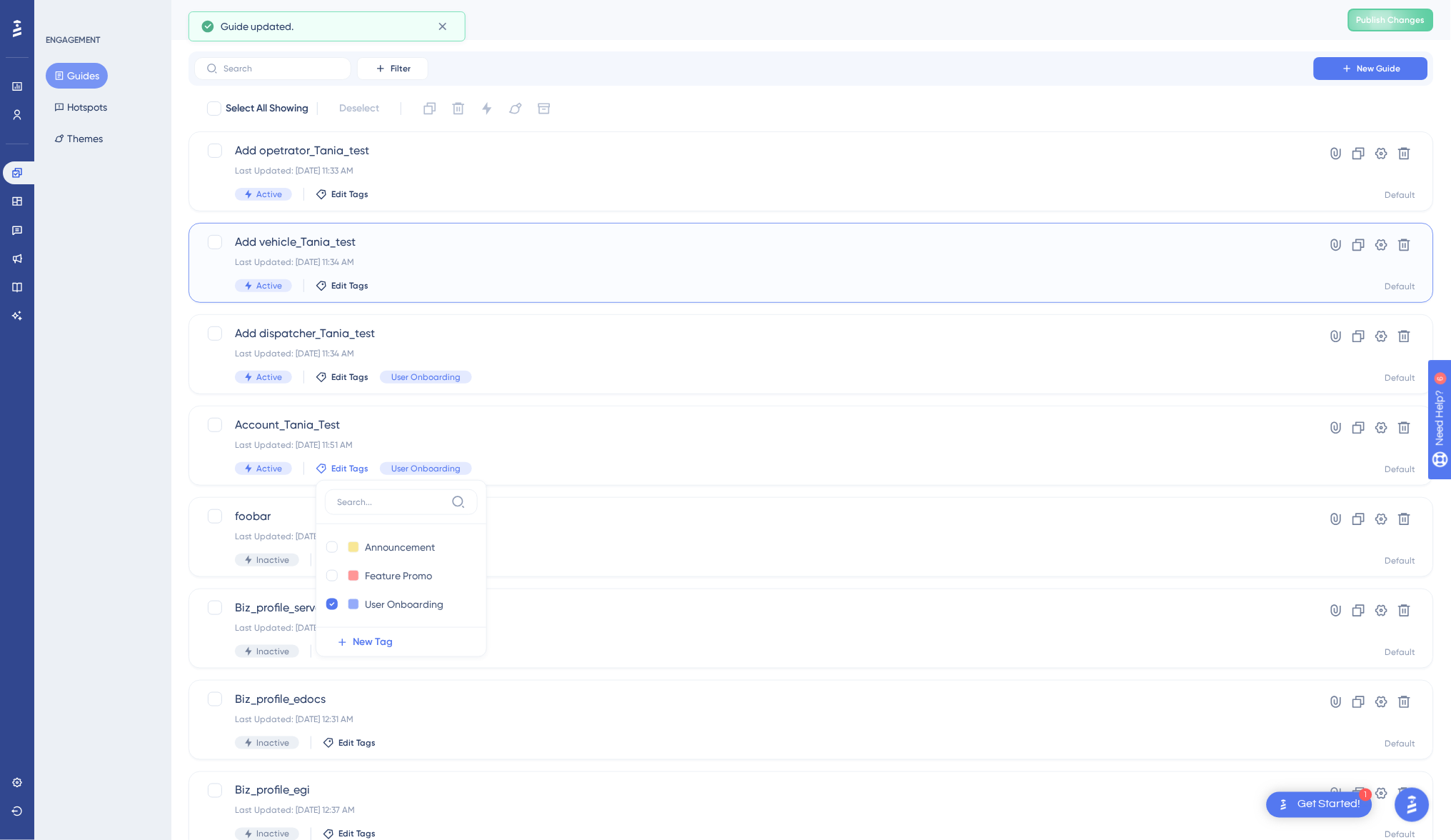
click at [360, 275] on div "Add vehicle_Tania_test Last Updated: Sep 10 2025 at 11:34 AM Active Edit Tags" at bounding box center [754, 262] width 1038 height 59
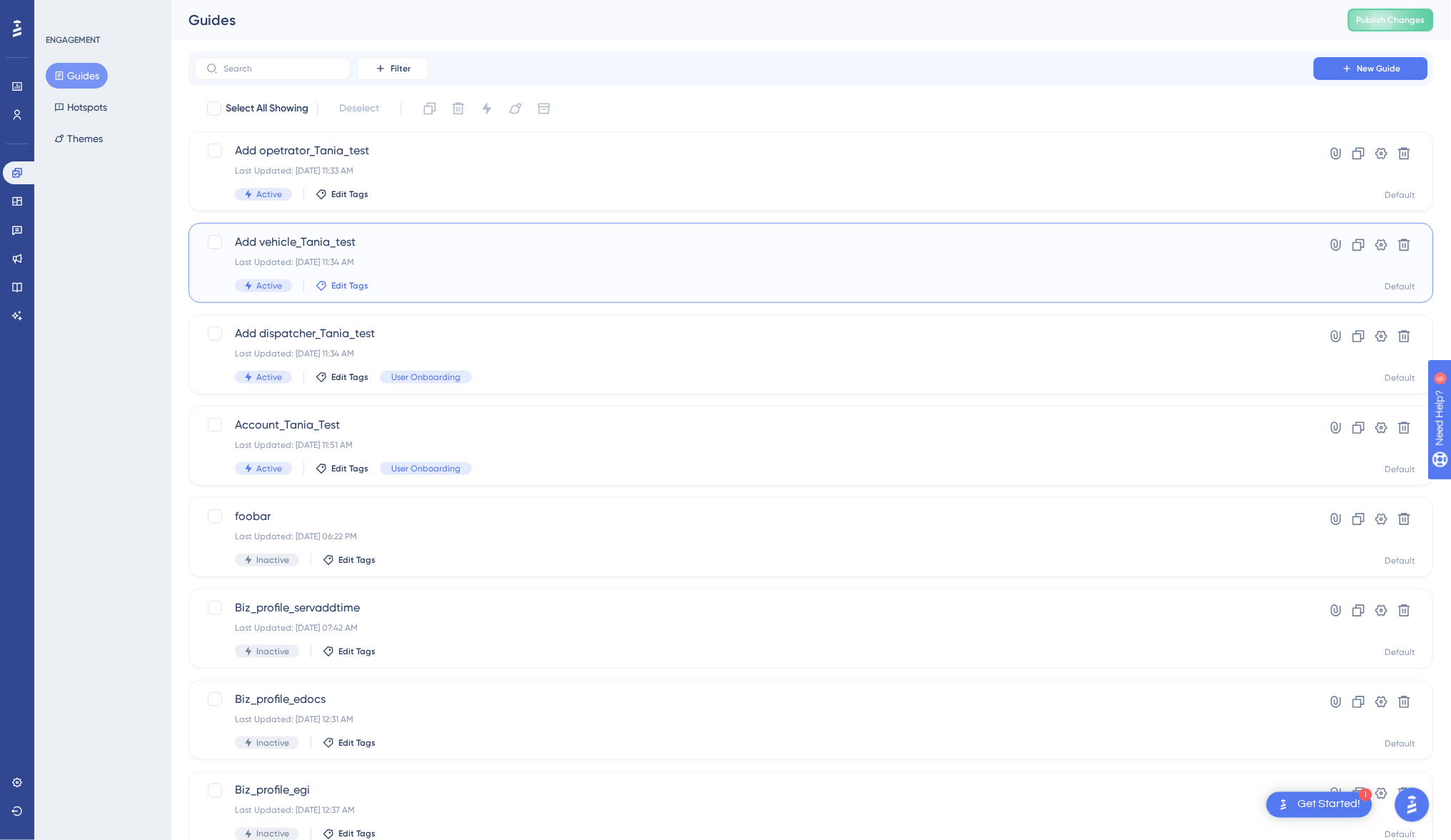
click at [334, 282] on span "Edit Tags" at bounding box center [349, 286] width 37 height 12
click at [330, 416] on div at bounding box center [332, 421] width 12 height 12
checkbox input "true"
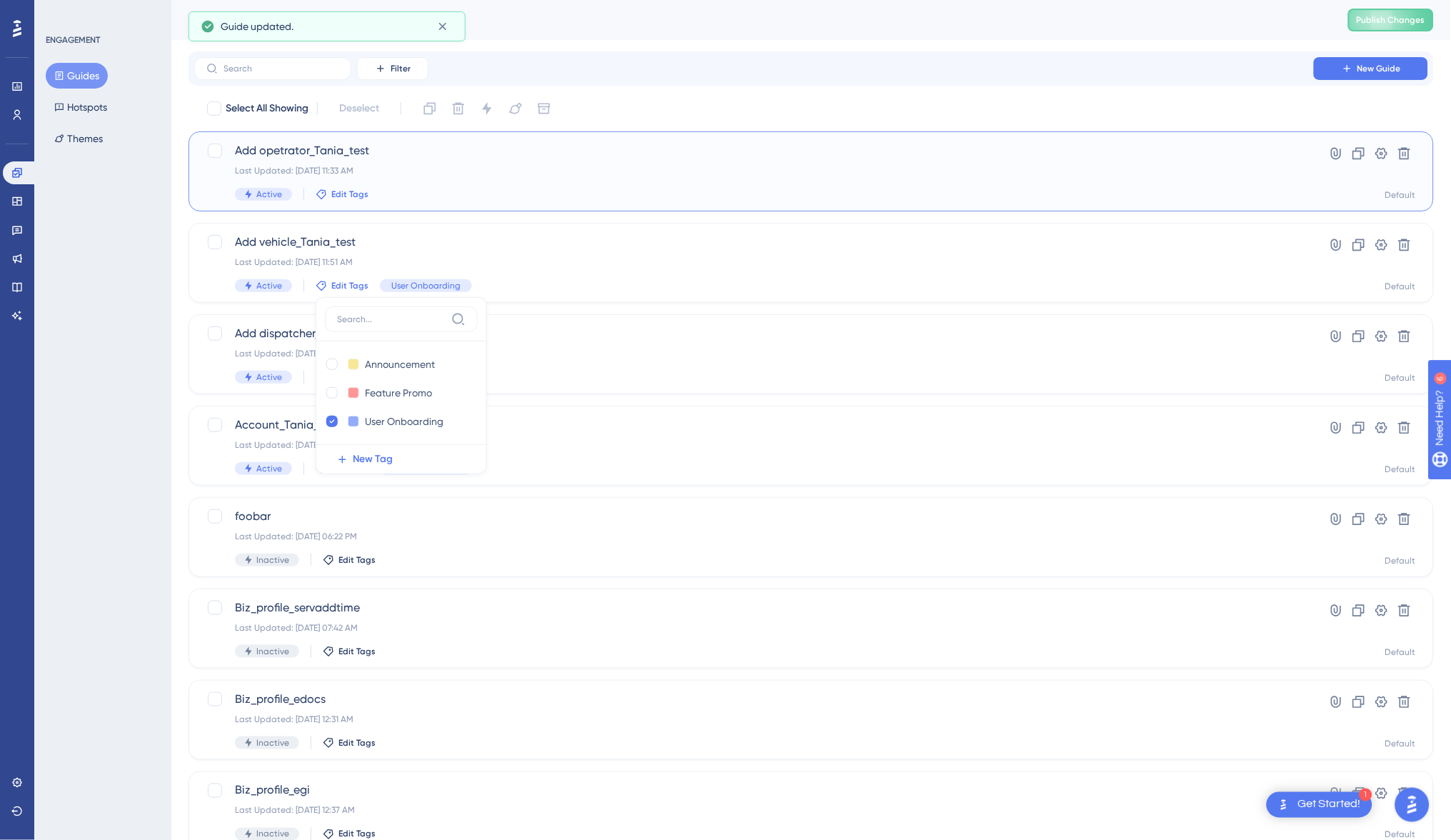
click at [317, 194] on icon at bounding box center [322, 195] width 12 height 12
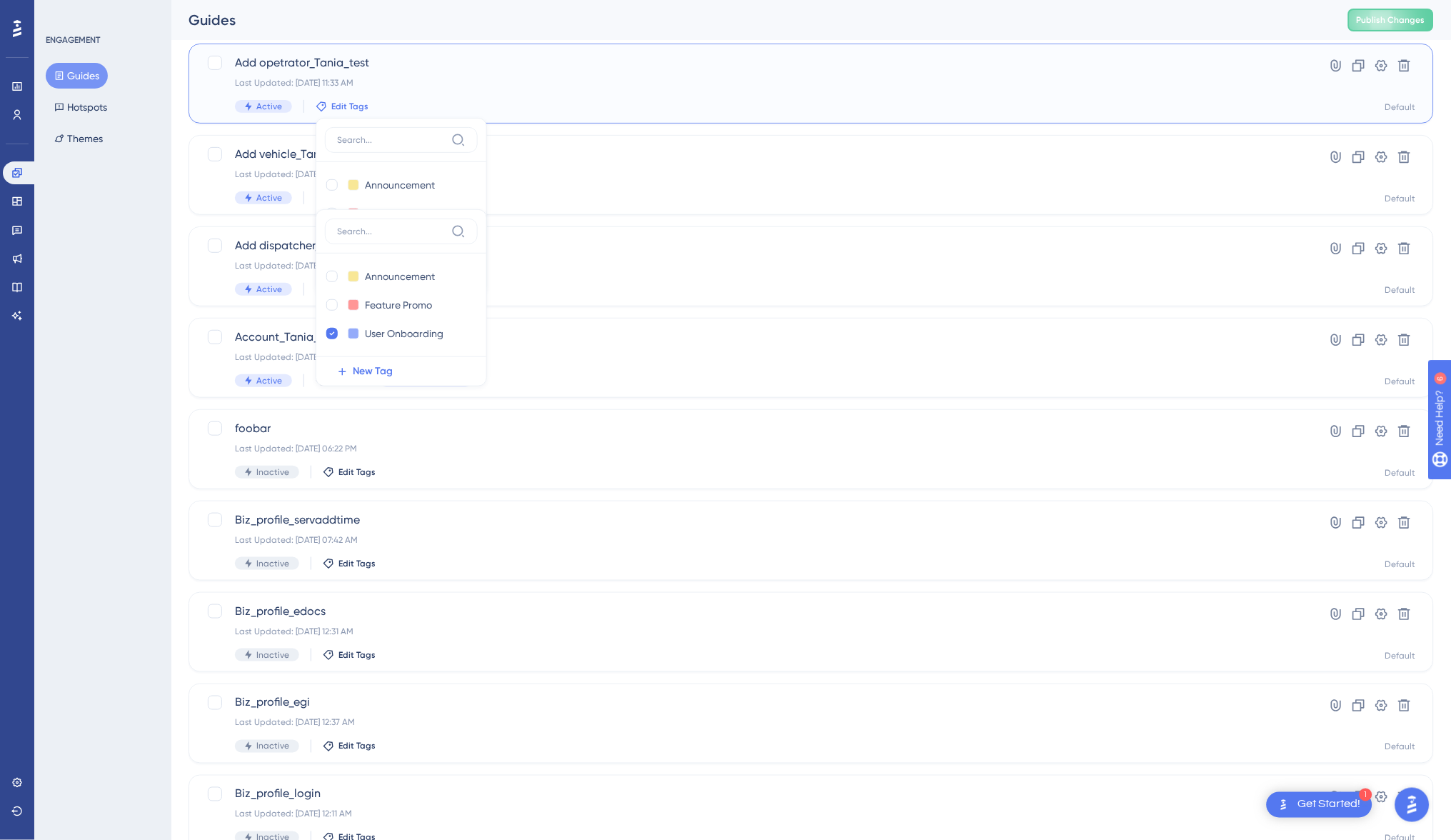
click at [321, 192] on div "Announcement Announcement Delete Feature Promo Feature Promo Delete User Onboar…" at bounding box center [401, 206] width 171 height 177
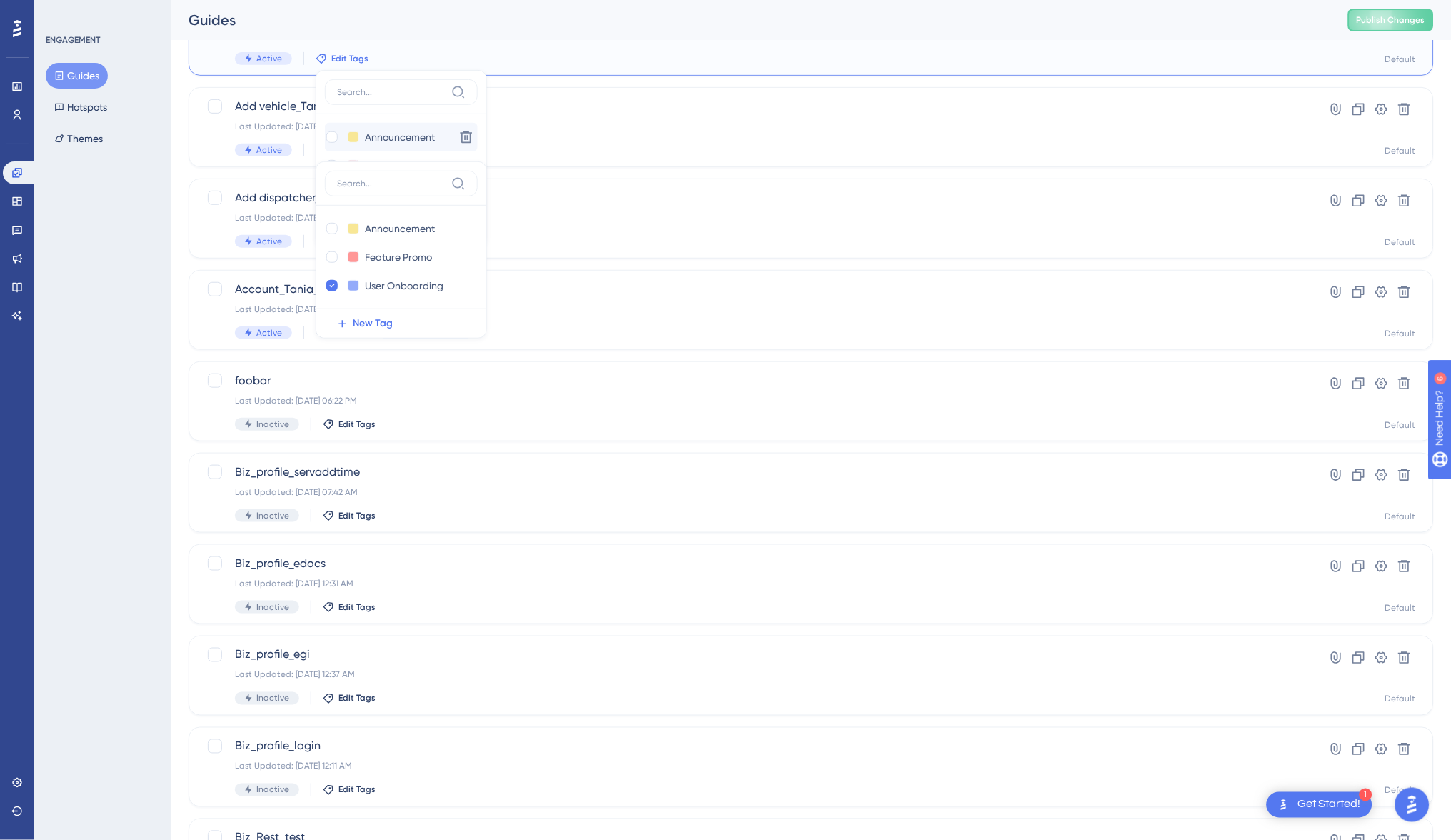
scroll to position [136, 0]
click at [716, 198] on span "Add dispatcher_Tania_test" at bounding box center [754, 197] width 1038 height 18
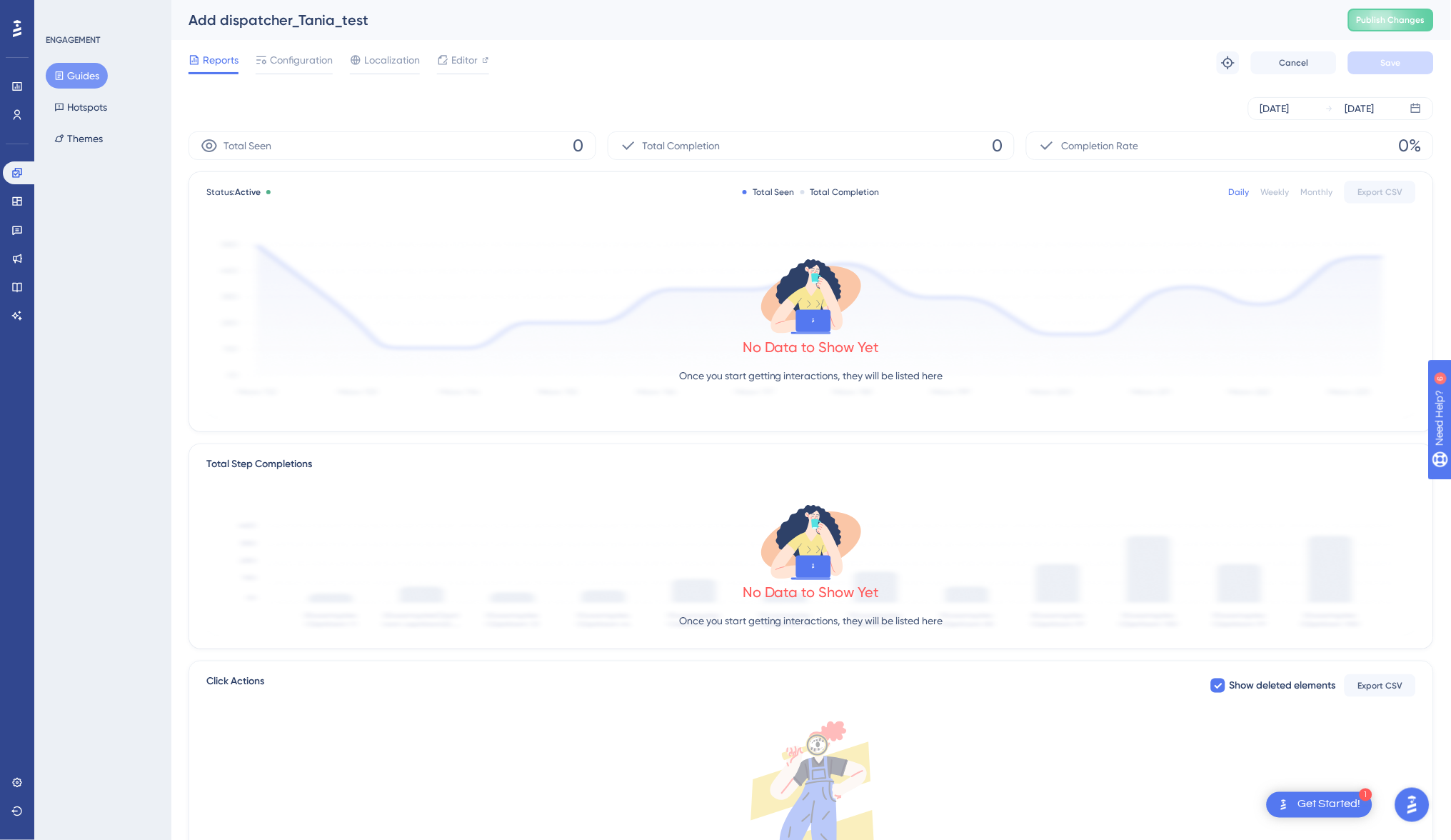
click at [17, 182] on link at bounding box center [19, 172] width 34 height 23
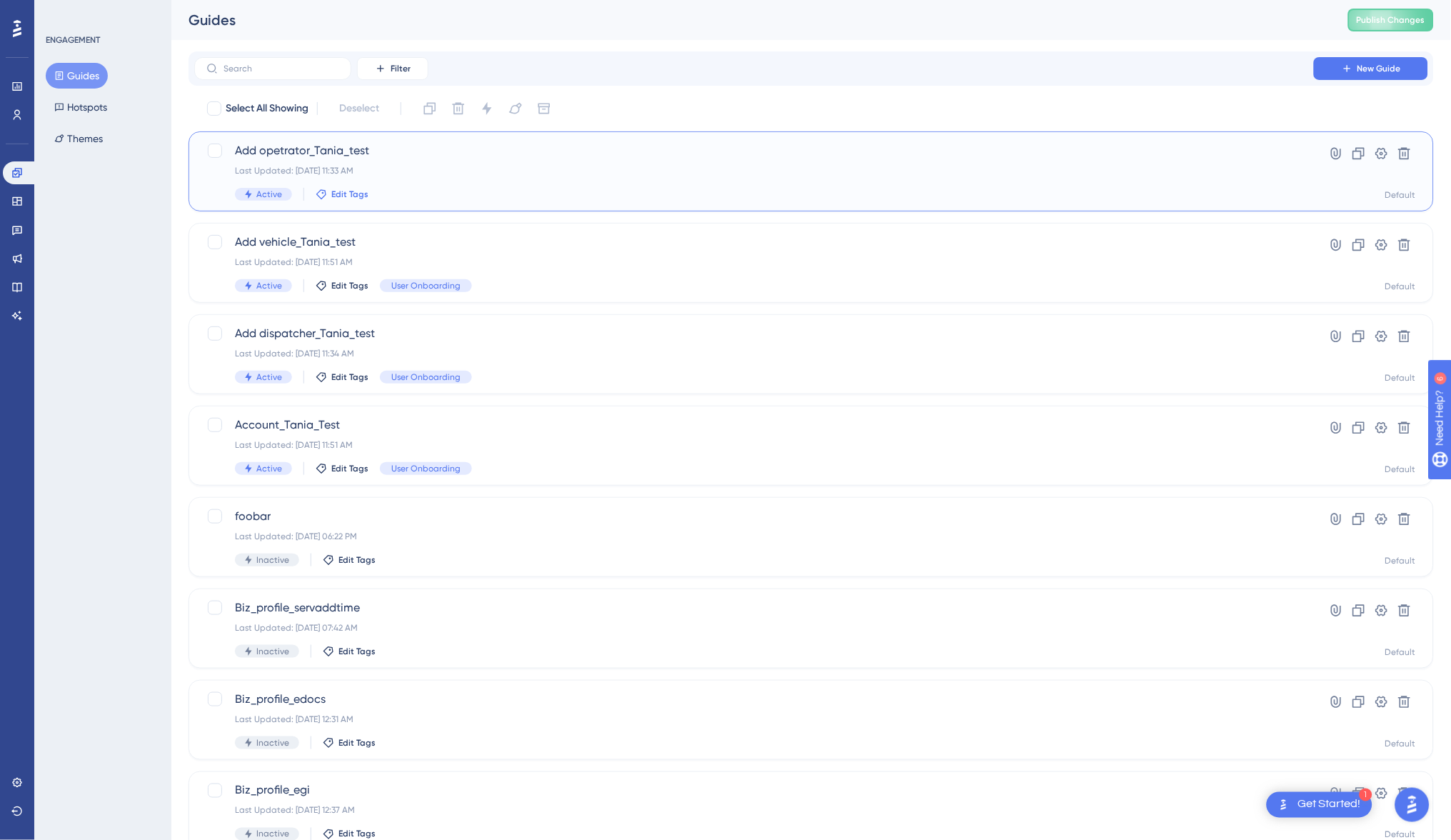
click at [345, 193] on span "Edit Tags" at bounding box center [349, 195] width 37 height 12
click at [344, 324] on div "User Onboarding User Onboarding" at bounding box center [387, 329] width 125 height 18
click at [332, 330] on div at bounding box center [332, 330] width 12 height 12
checkbox input "true"
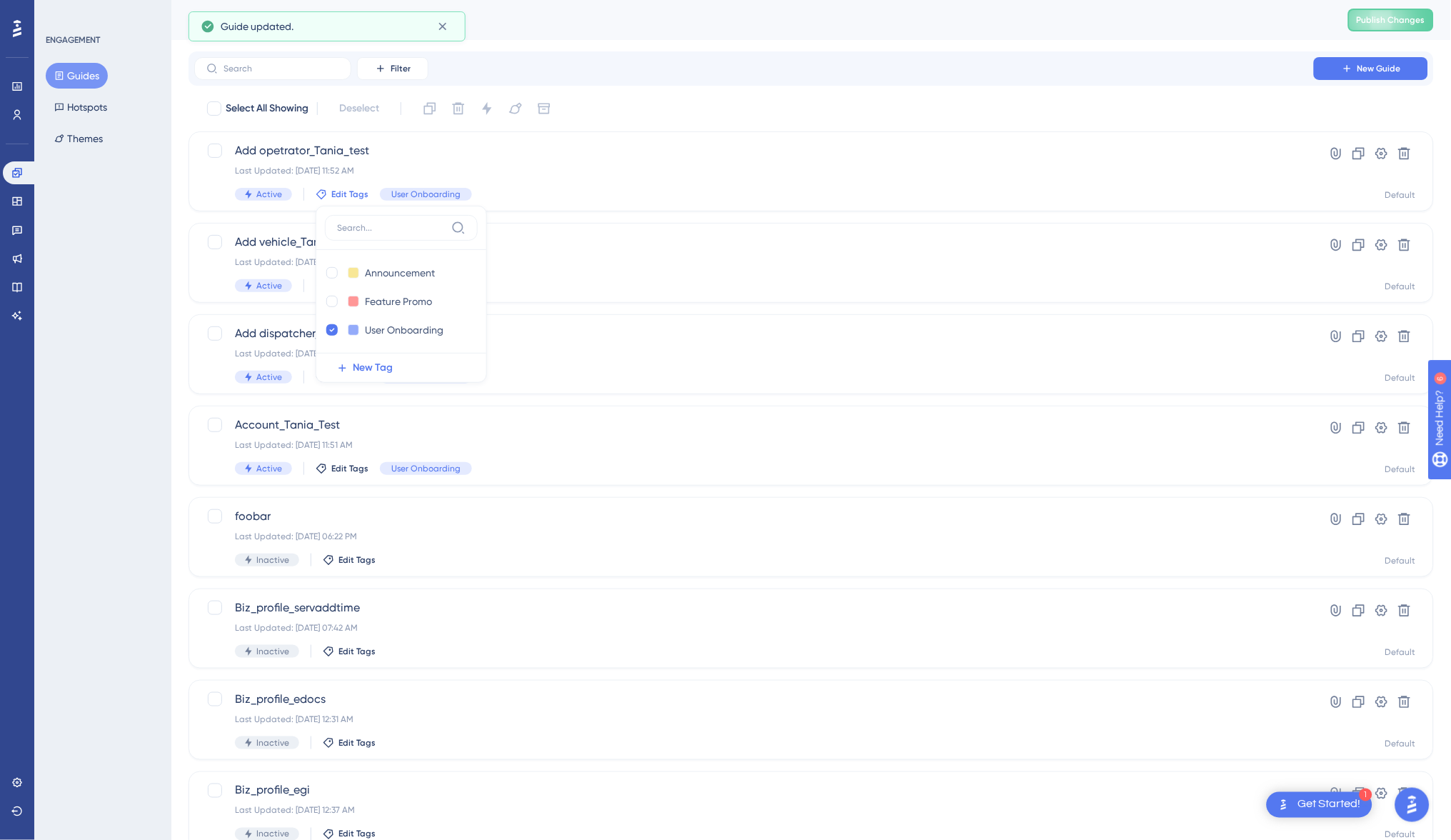
click at [99, 349] on div "ENGAGEMENT Guides Hotspots Themes" at bounding box center [103, 420] width 137 height 840
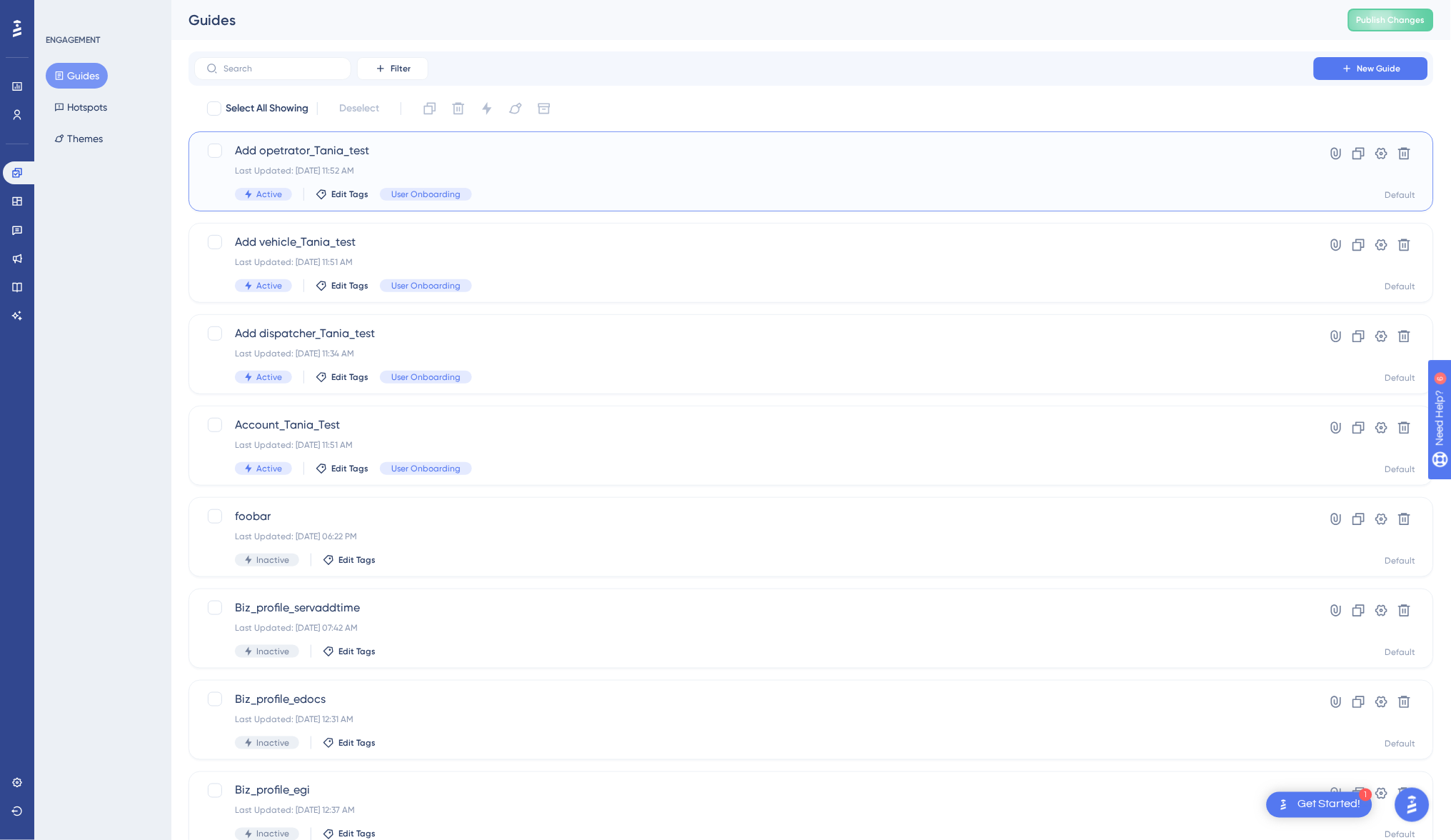
click at [1401, 188] on div "Hyperlink Clone Settings Delete Default" at bounding box center [1370, 171] width 91 height 59
click at [412, 149] on span "Add opetrator_Tania_test" at bounding box center [754, 150] width 1038 height 18
click at [212, 156] on div at bounding box center [215, 150] width 14 height 14
click at [216, 145] on icon at bounding box center [215, 150] width 8 height 12
checkbox input "false"
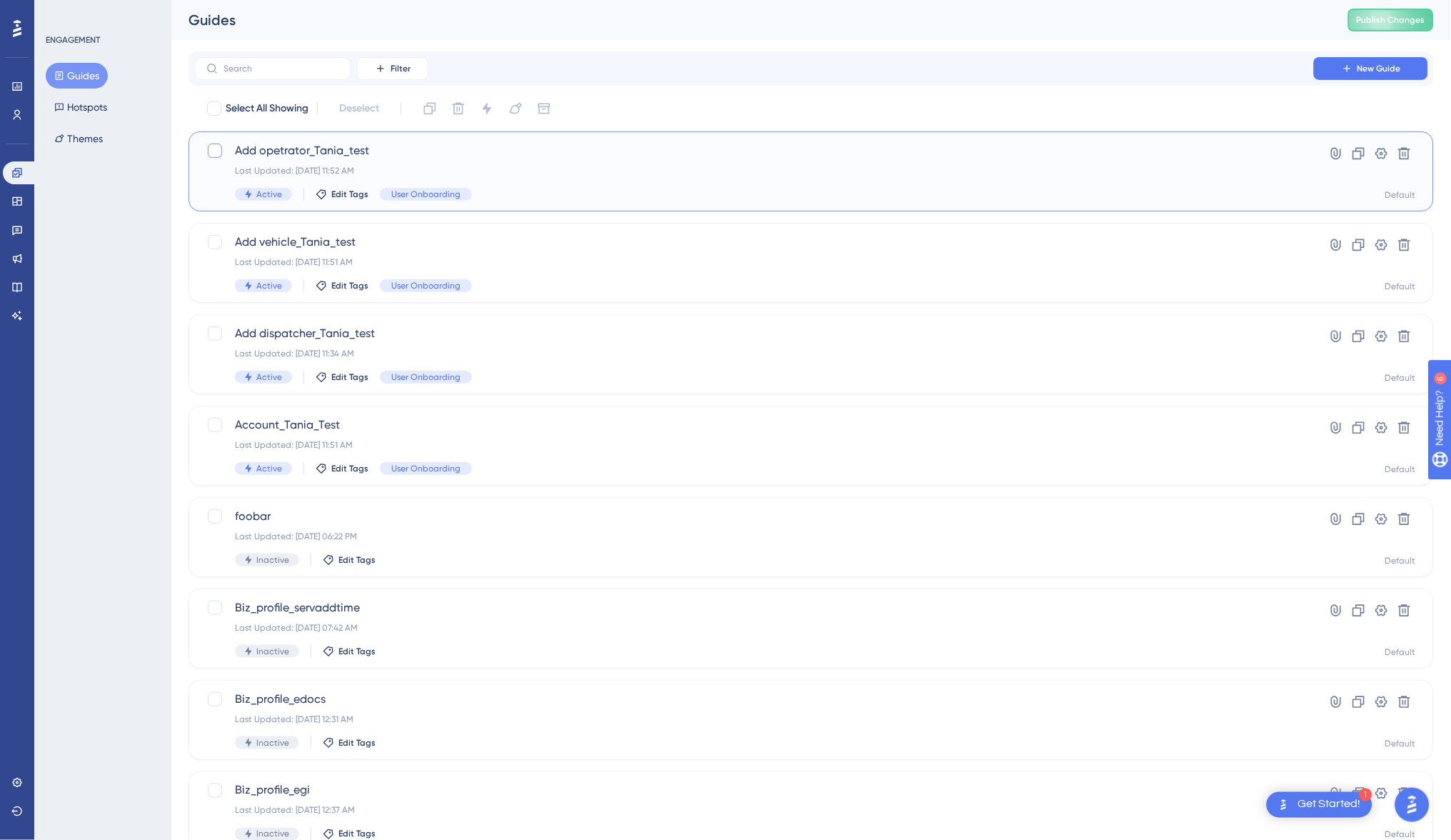
click at [551, 189] on div "Active Edit Tags User Onboarding" at bounding box center [754, 194] width 1038 height 13
click at [532, 179] on div "Add opetrator_Tania_test Last Updated: Sep 10 2025 at 11:52 AM Active Edit Tags…" at bounding box center [754, 171] width 1038 height 59
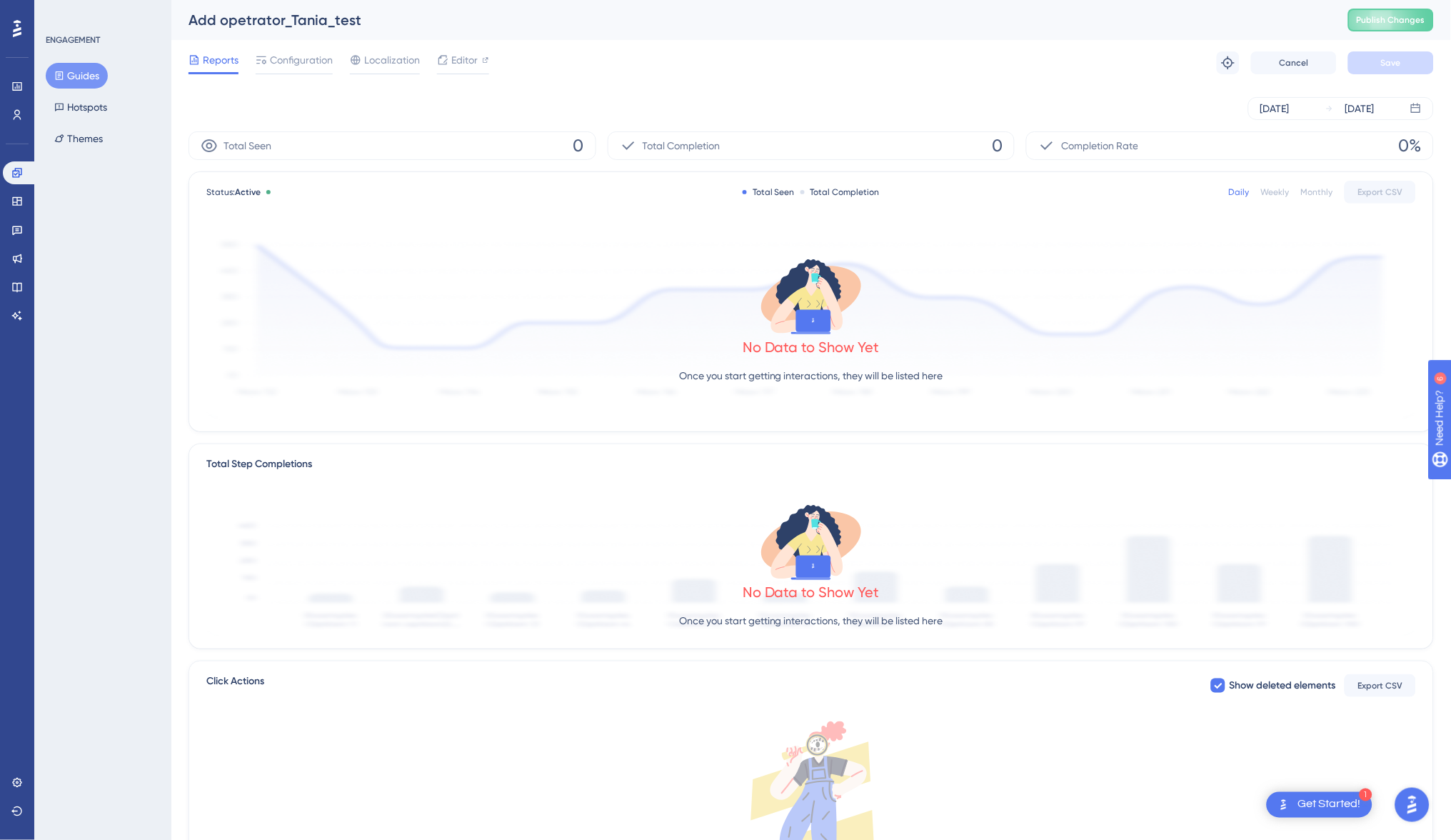
click at [1331, 811] on div "Get Started!" at bounding box center [1329, 804] width 63 height 16
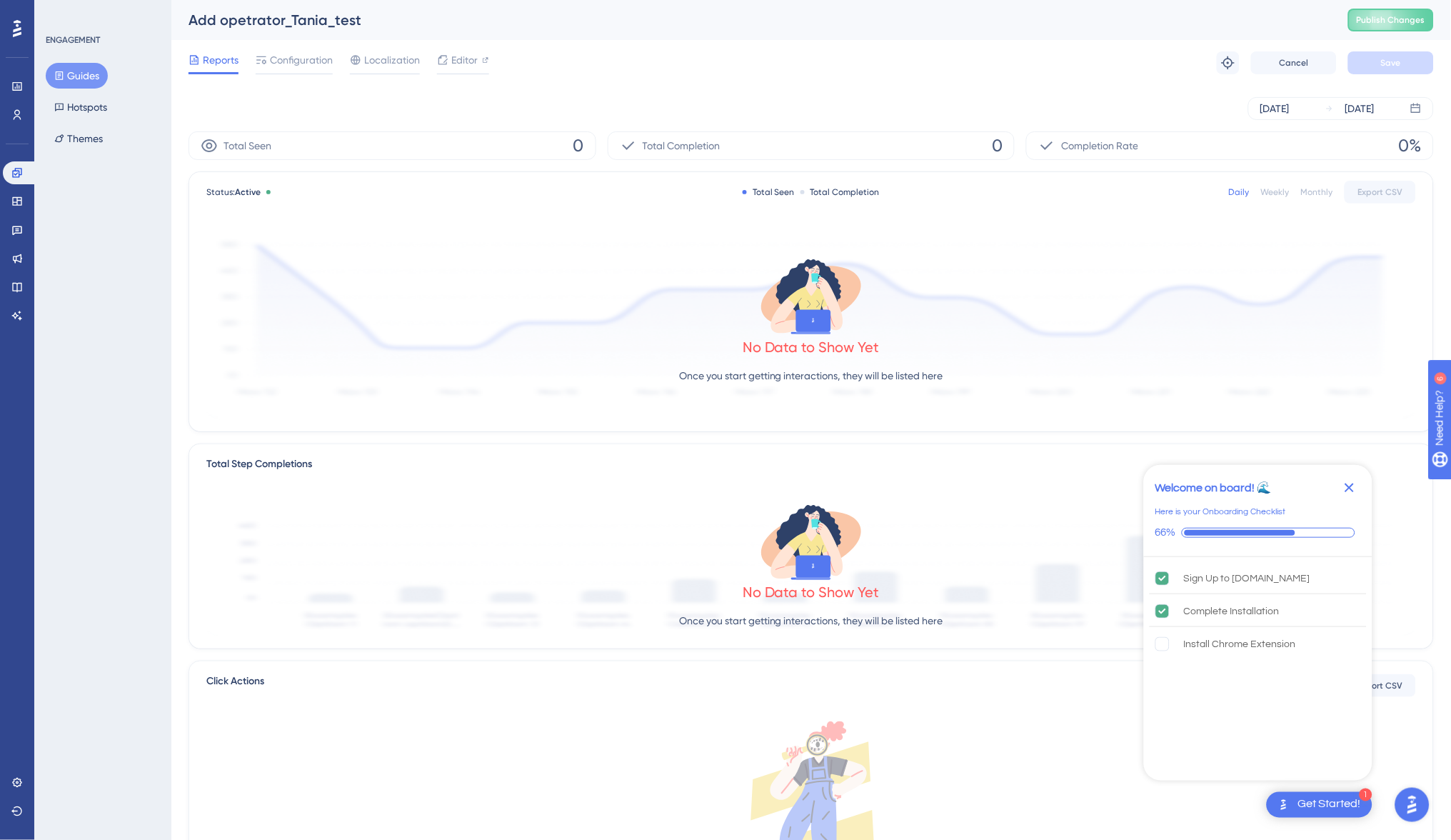
click at [1329, 806] on div "Get Started!" at bounding box center [1329, 804] width 63 height 16
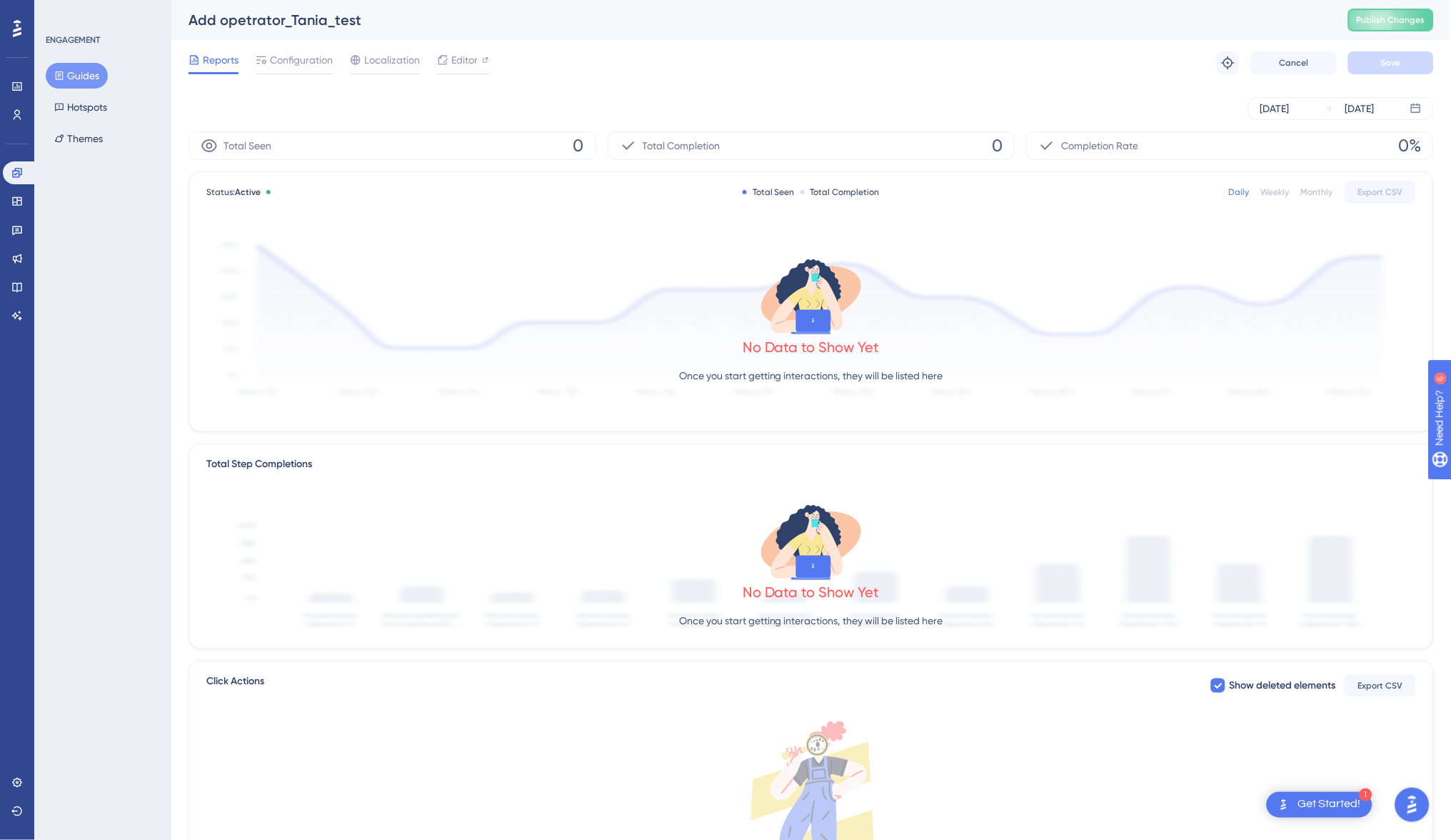
click at [69, 74] on button "Guides" at bounding box center [77, 75] width 62 height 26
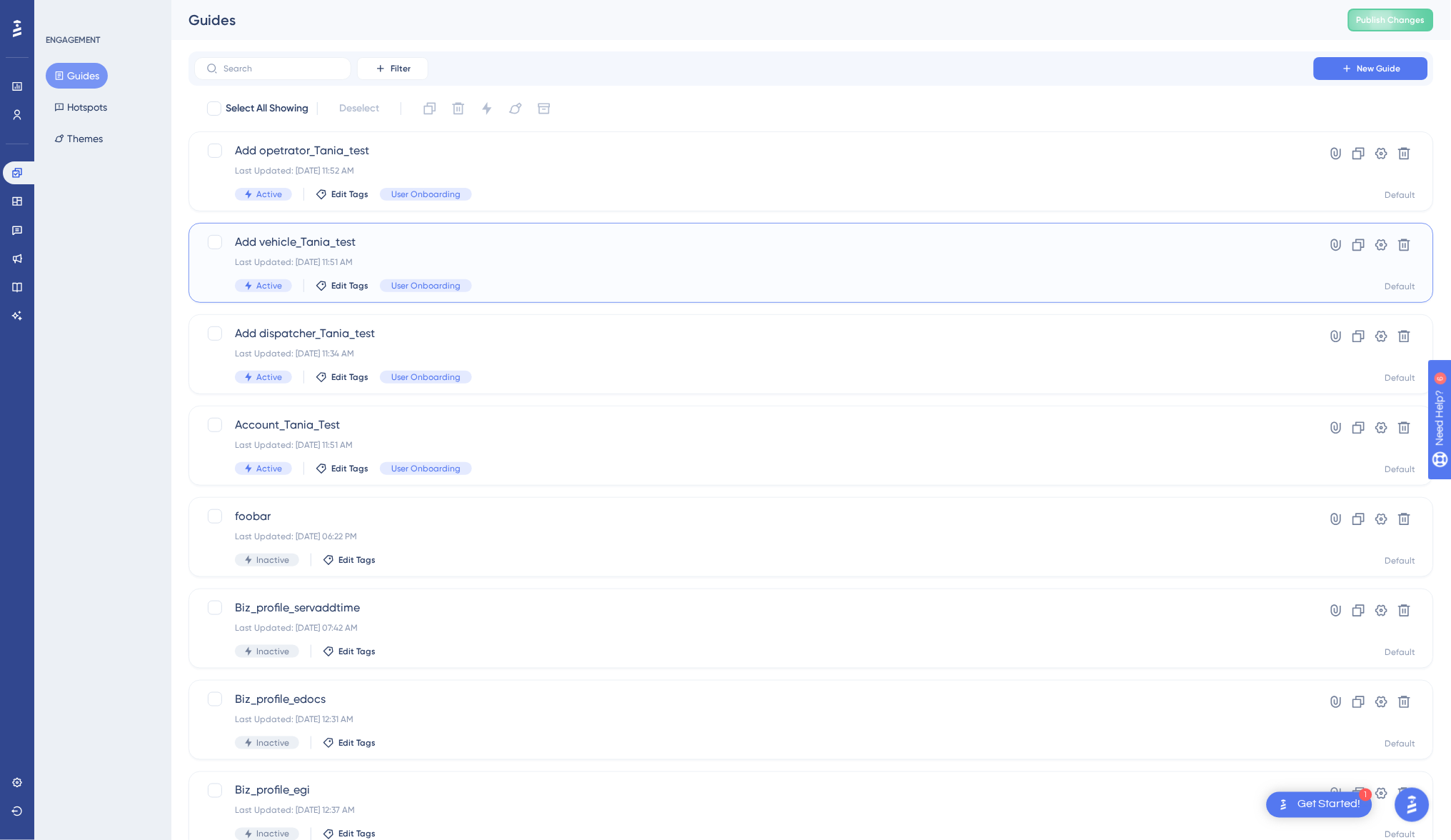
click at [321, 237] on span "Add vehicle_Tania_test" at bounding box center [754, 242] width 1038 height 18
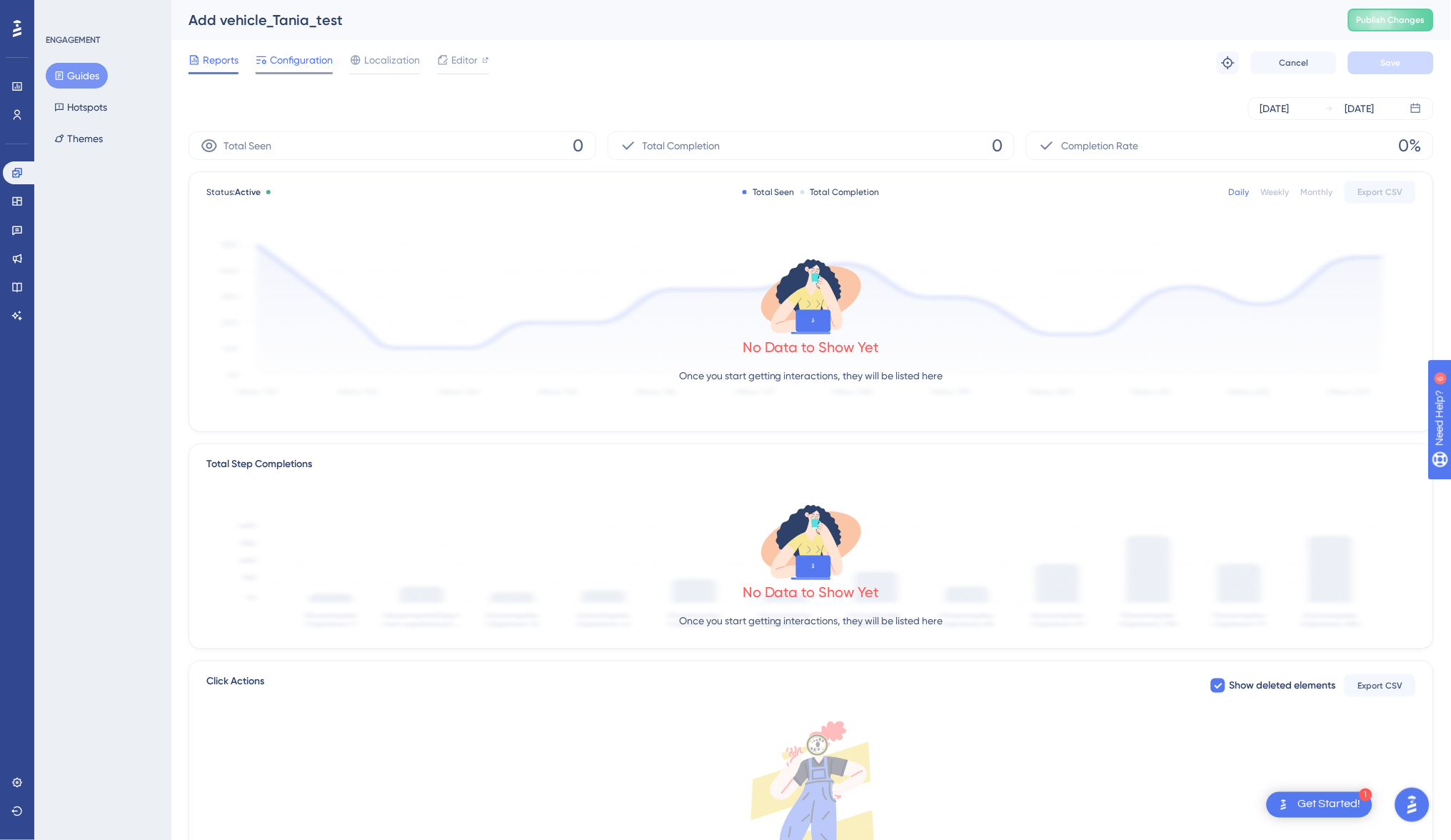
click at [280, 63] on span "Configuration" at bounding box center [301, 60] width 63 height 18
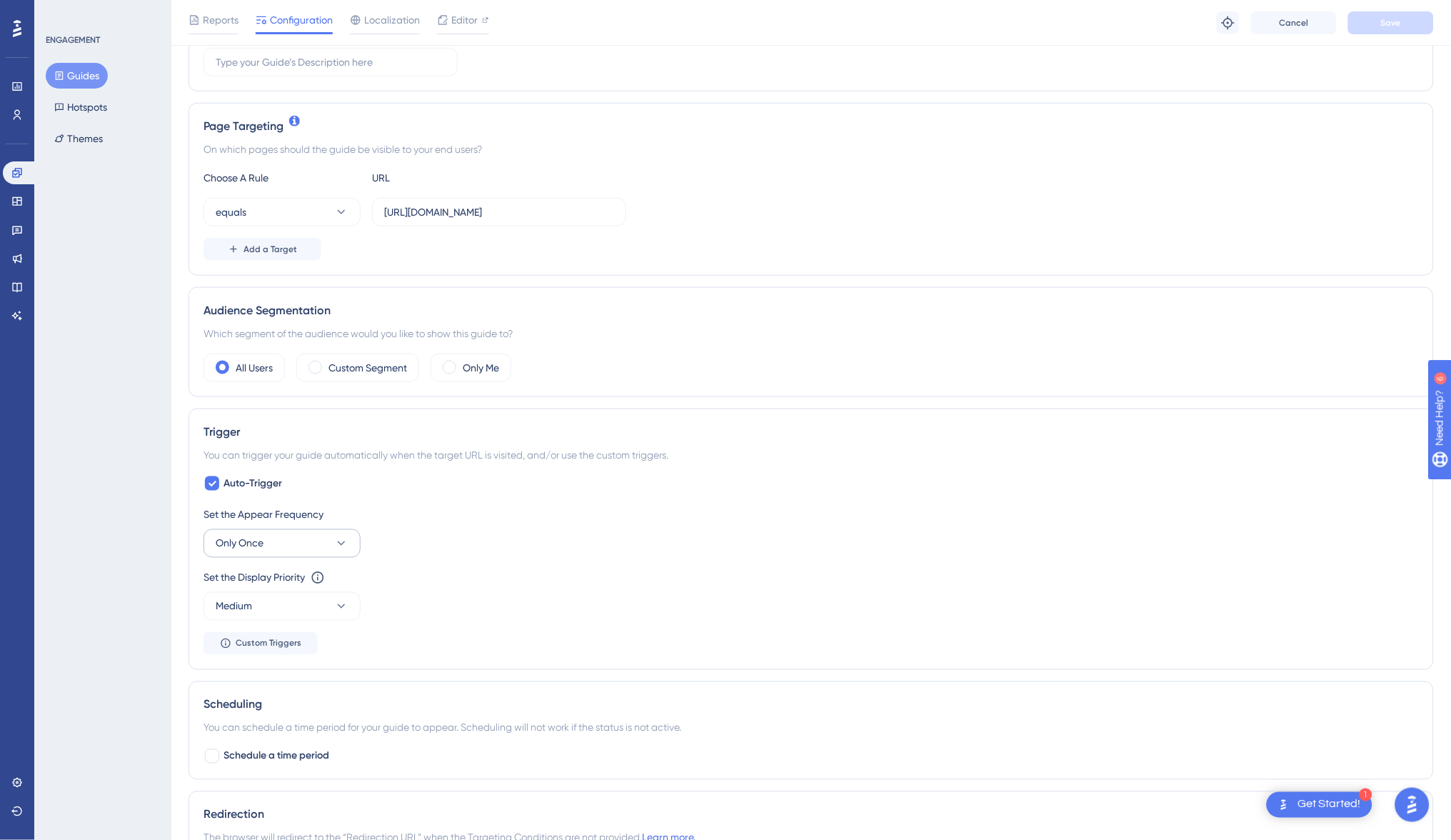
click at [321, 536] on button "Only Once" at bounding box center [282, 543] width 157 height 28
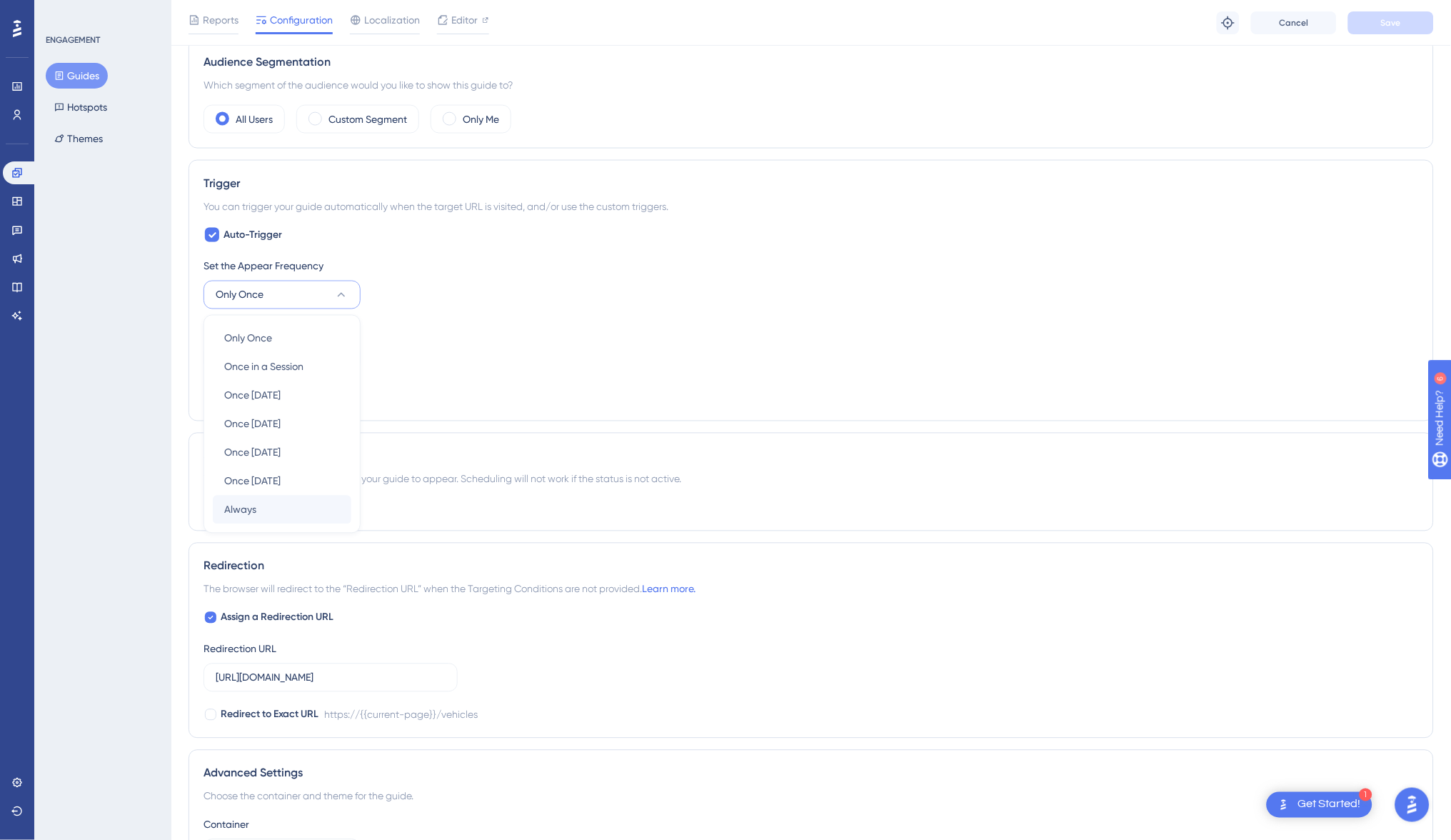
click at [296, 513] on div "Always Always" at bounding box center [282, 510] width 115 height 28
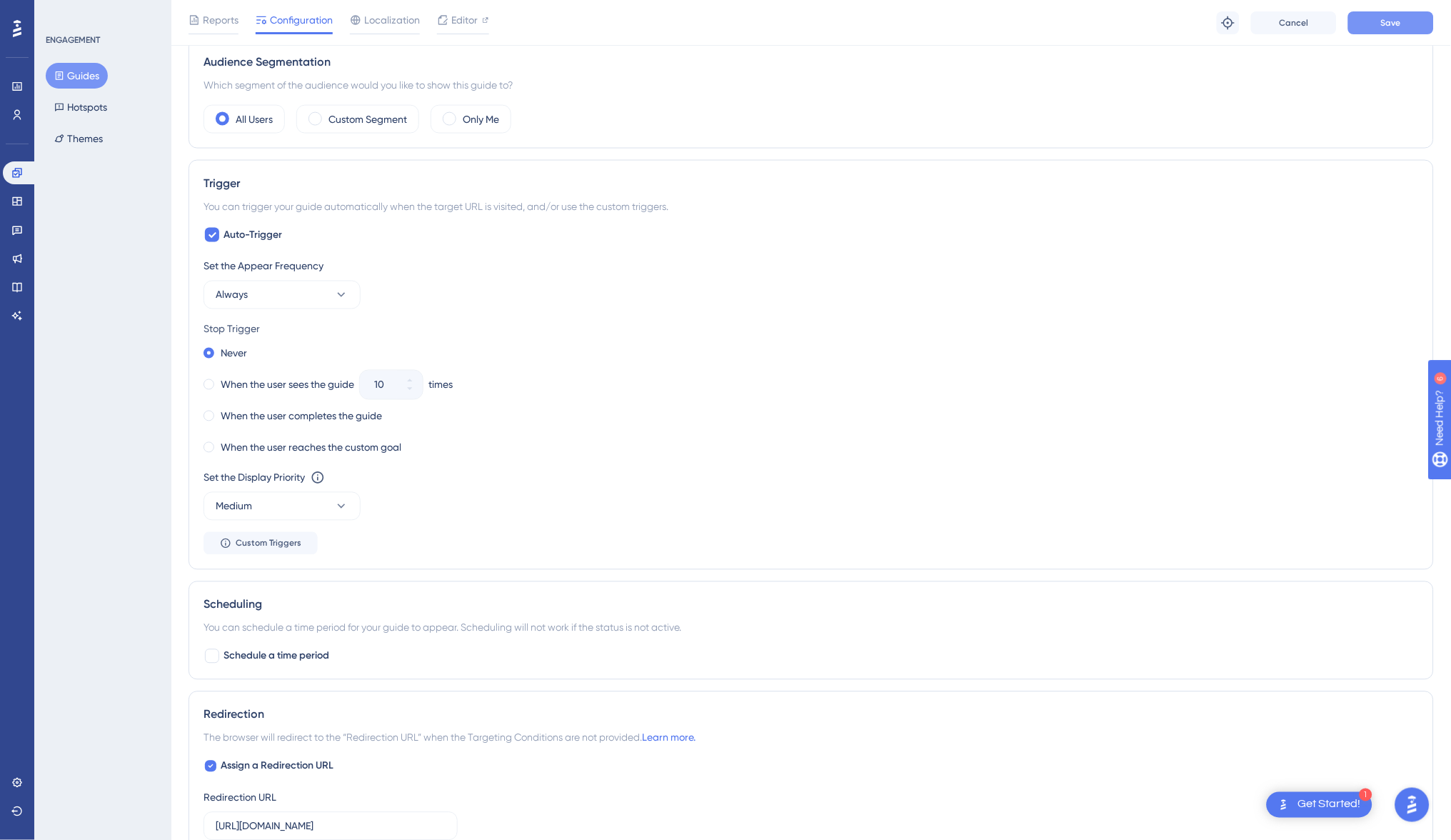
click at [1377, 23] on button "Save" at bounding box center [1391, 23] width 86 height 23
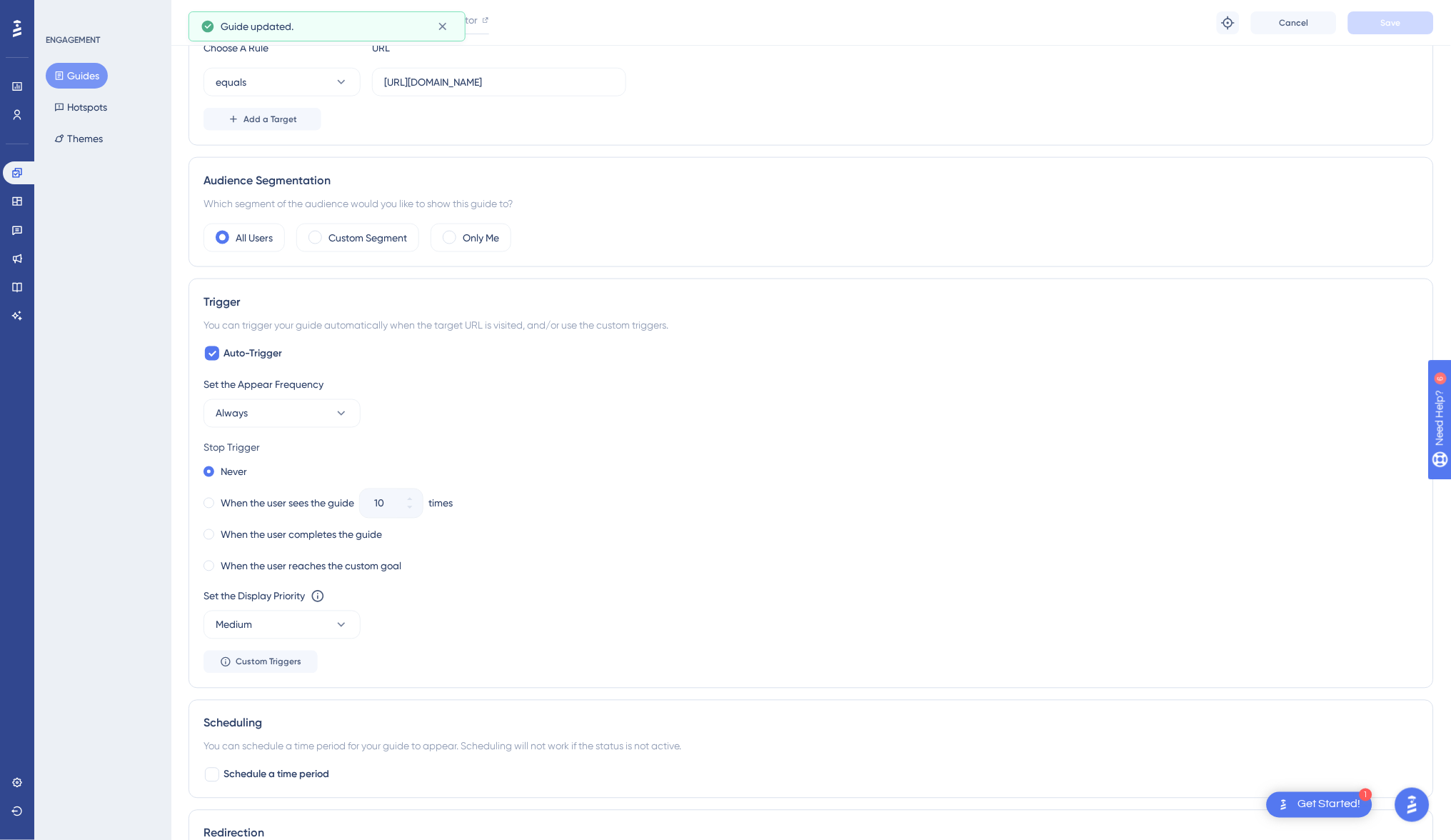
scroll to position [186, 0]
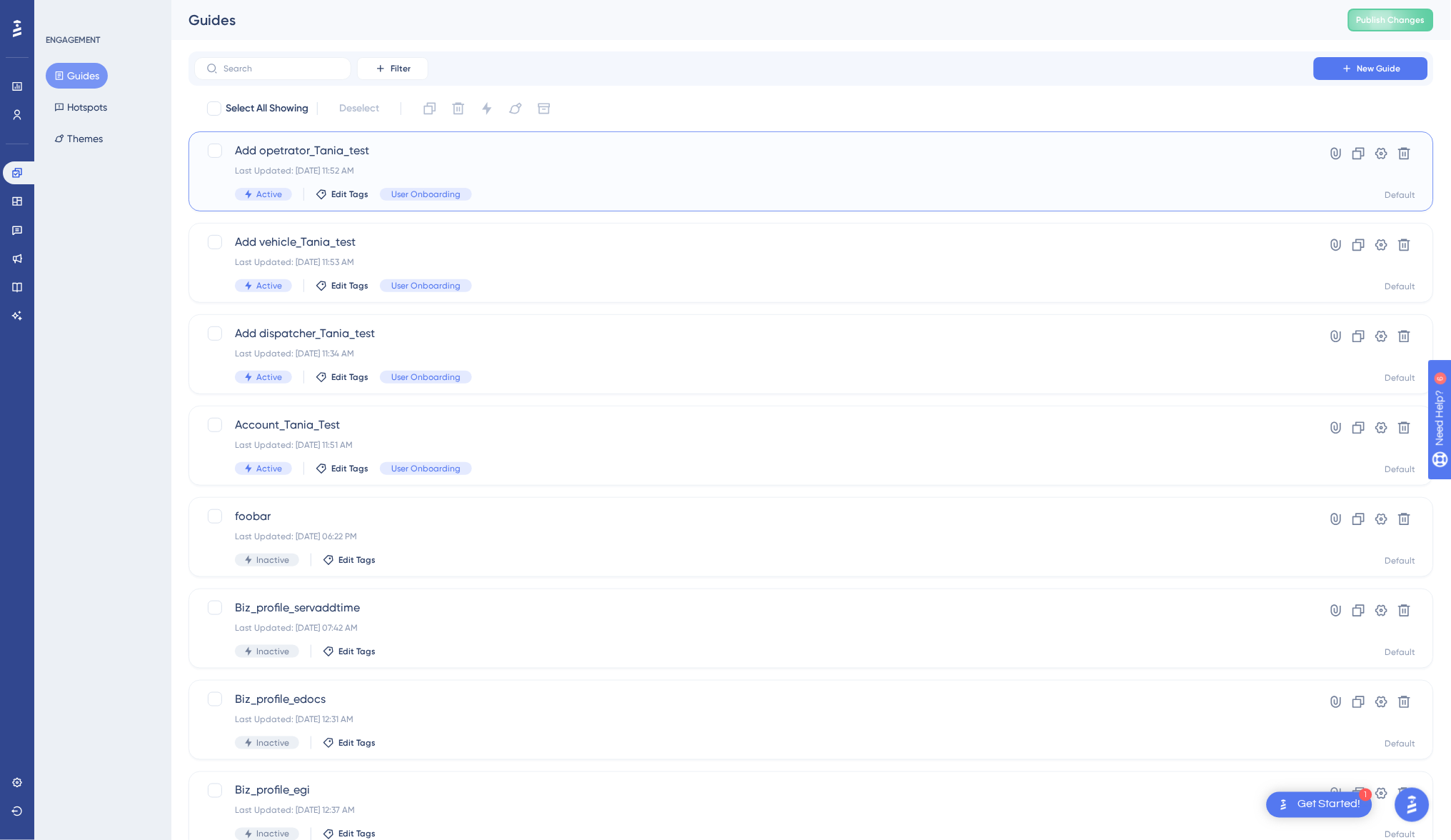
click at [349, 145] on span "Add opetrator_Tania_test" at bounding box center [754, 150] width 1038 height 18
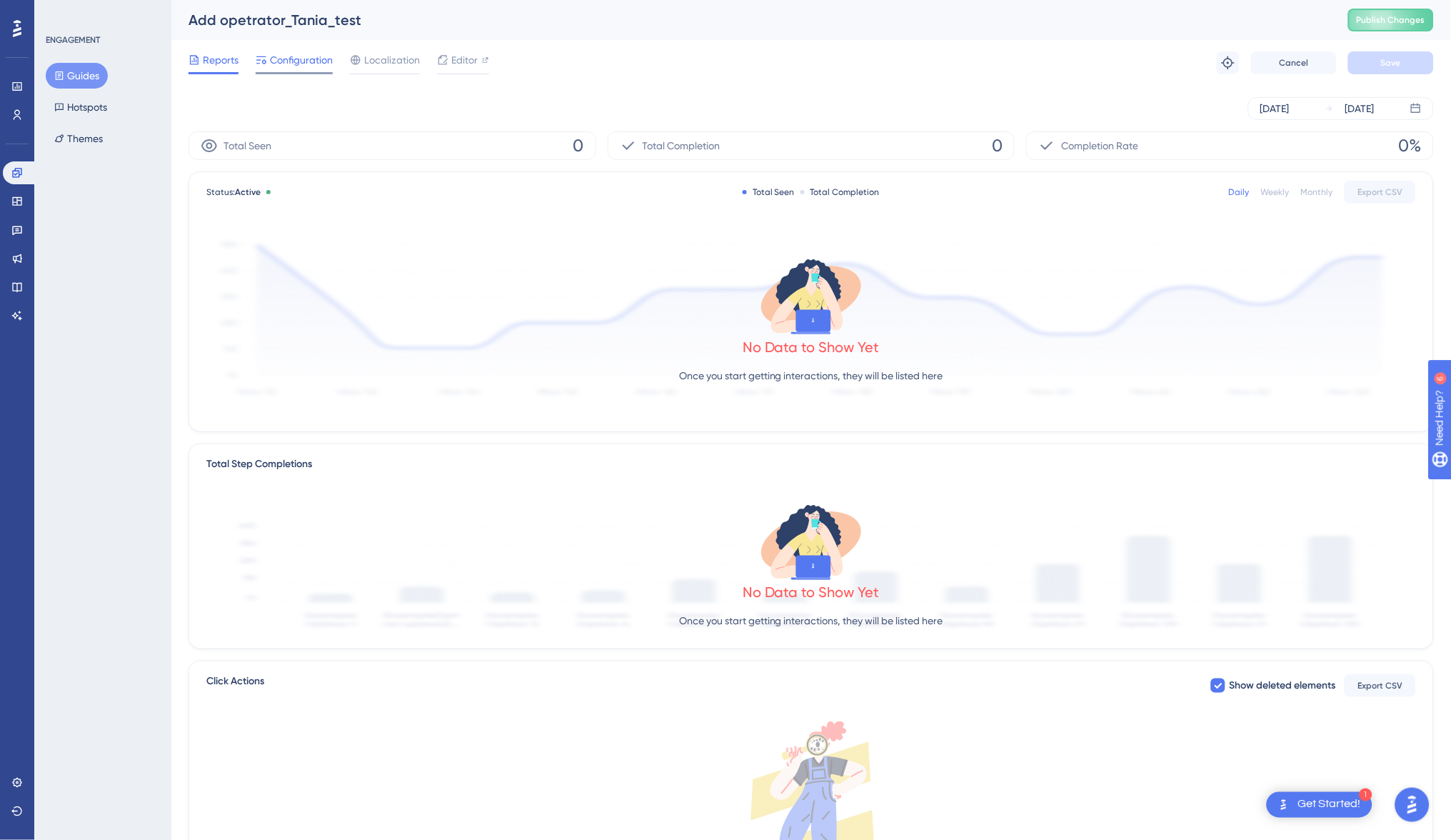
click at [299, 53] on span "Configuration" at bounding box center [301, 60] width 63 height 18
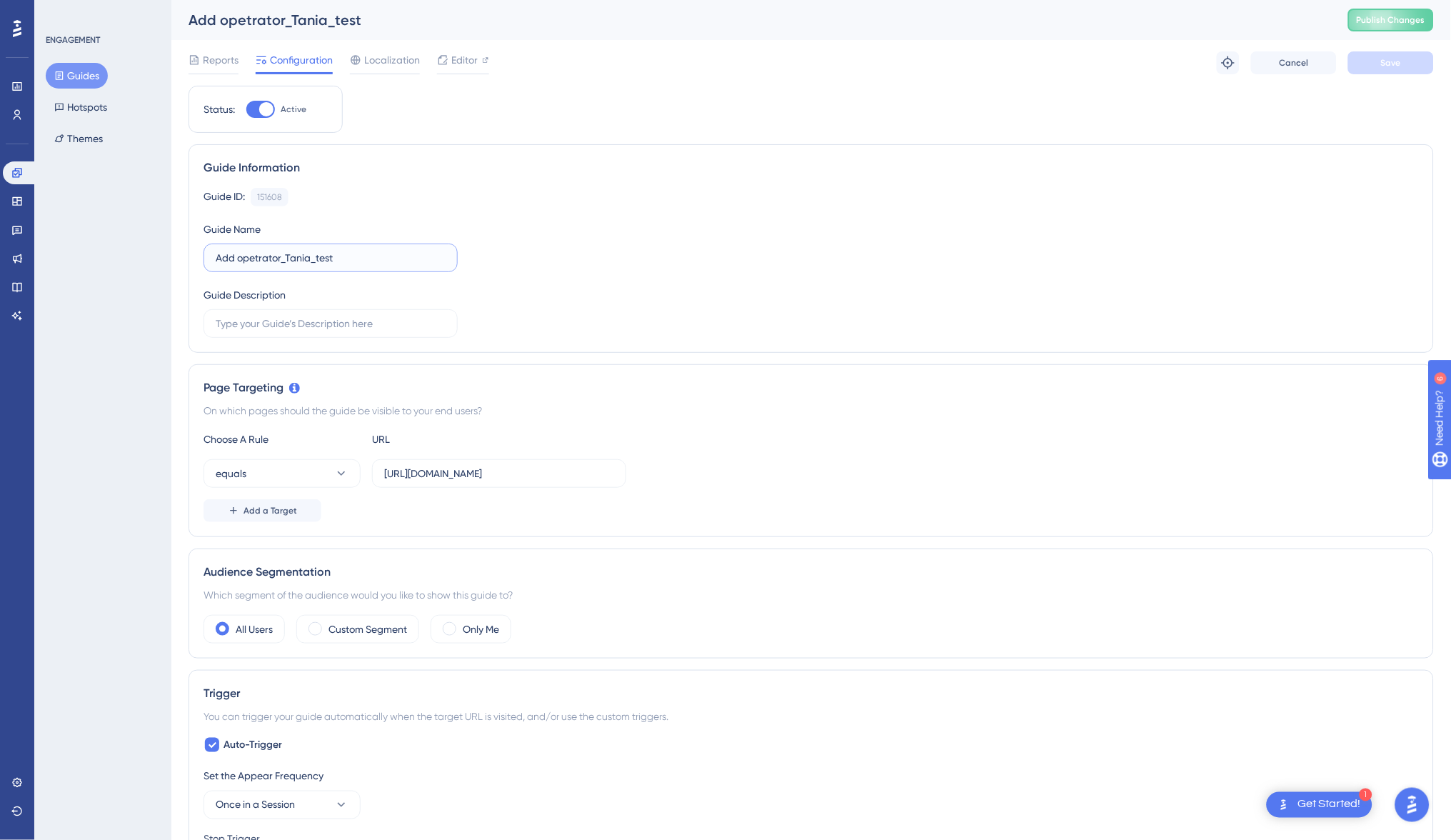
click at [259, 256] on input "Add opetrator_Tania_test" at bounding box center [330, 257] width 230 height 16
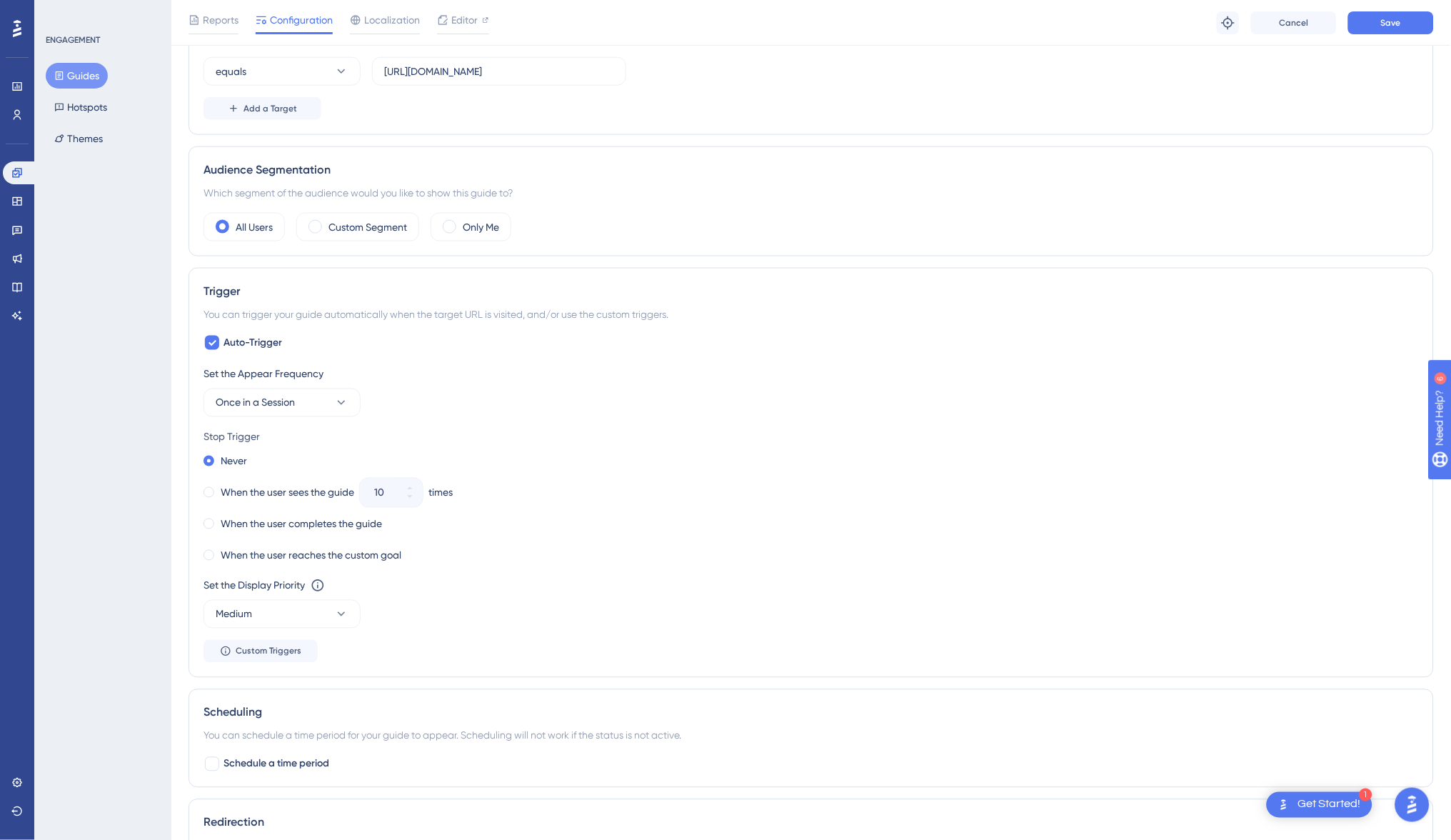
scroll to position [410, 0]
type input "Add operator_Tania_test"
click at [250, 397] on span "Once in a Session" at bounding box center [255, 400] width 79 height 18
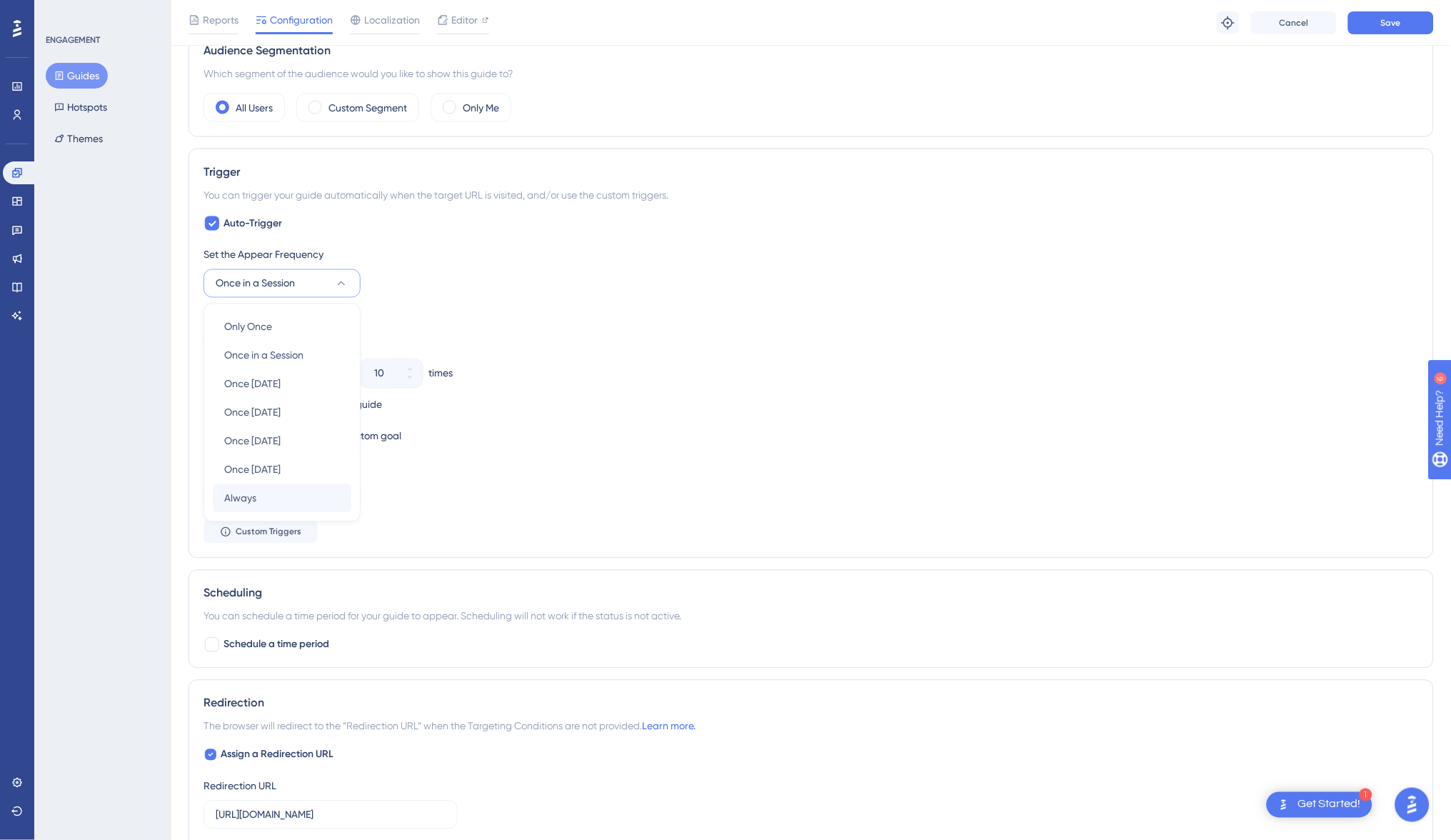
scroll to position [539, 0]
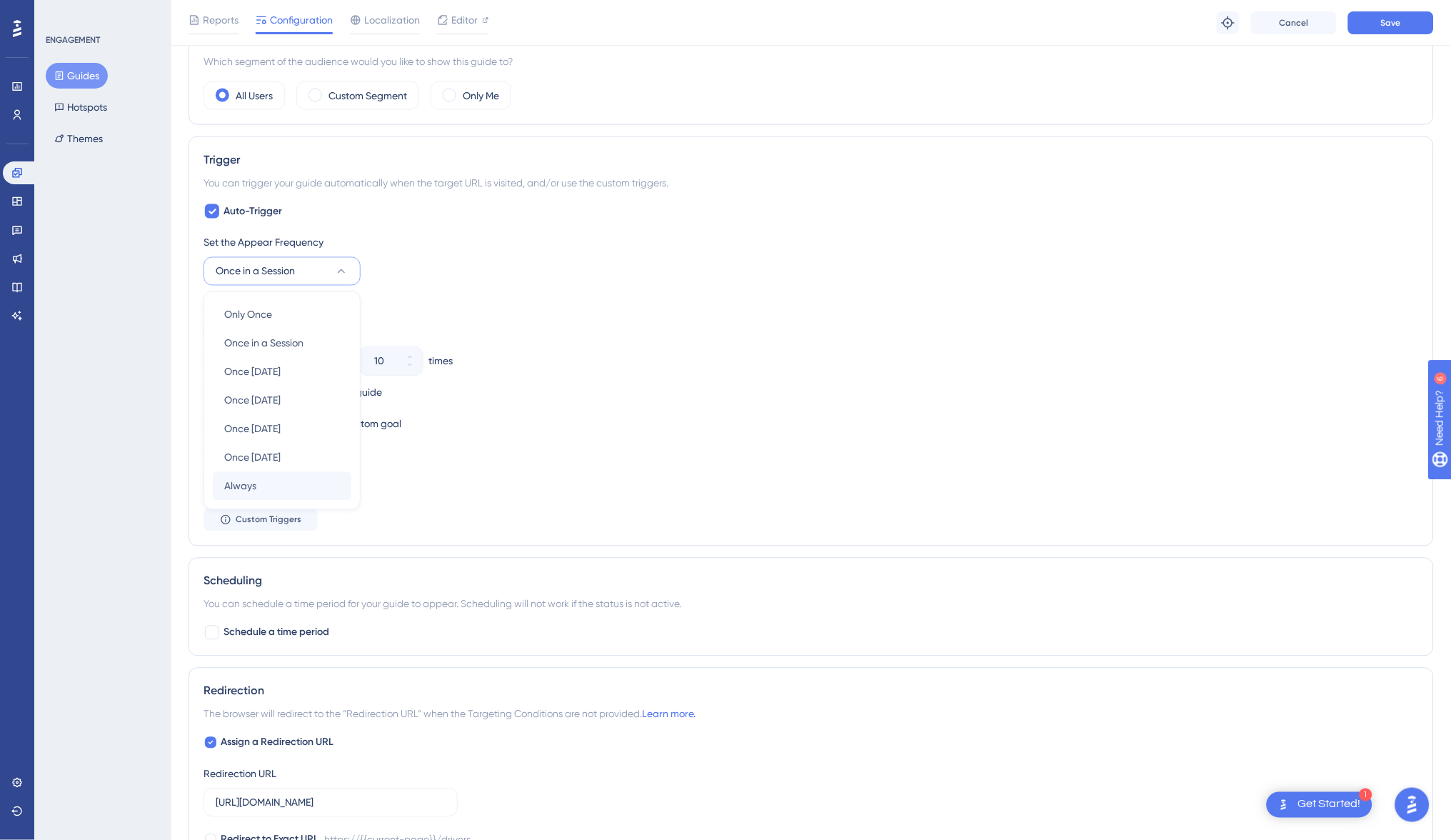
click at [254, 477] on span "Always" at bounding box center [240, 486] width 32 height 18
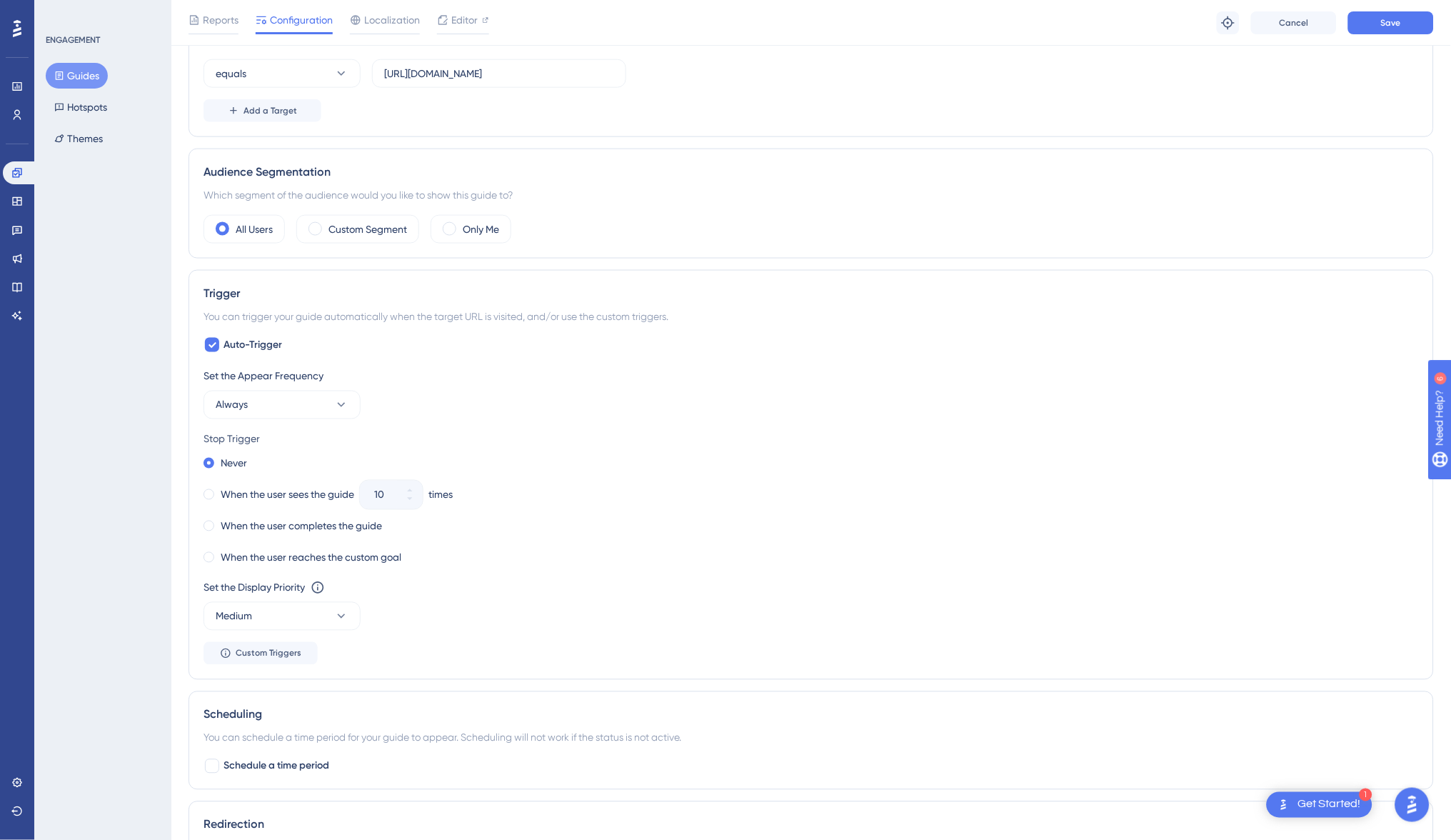
scroll to position [399, 0]
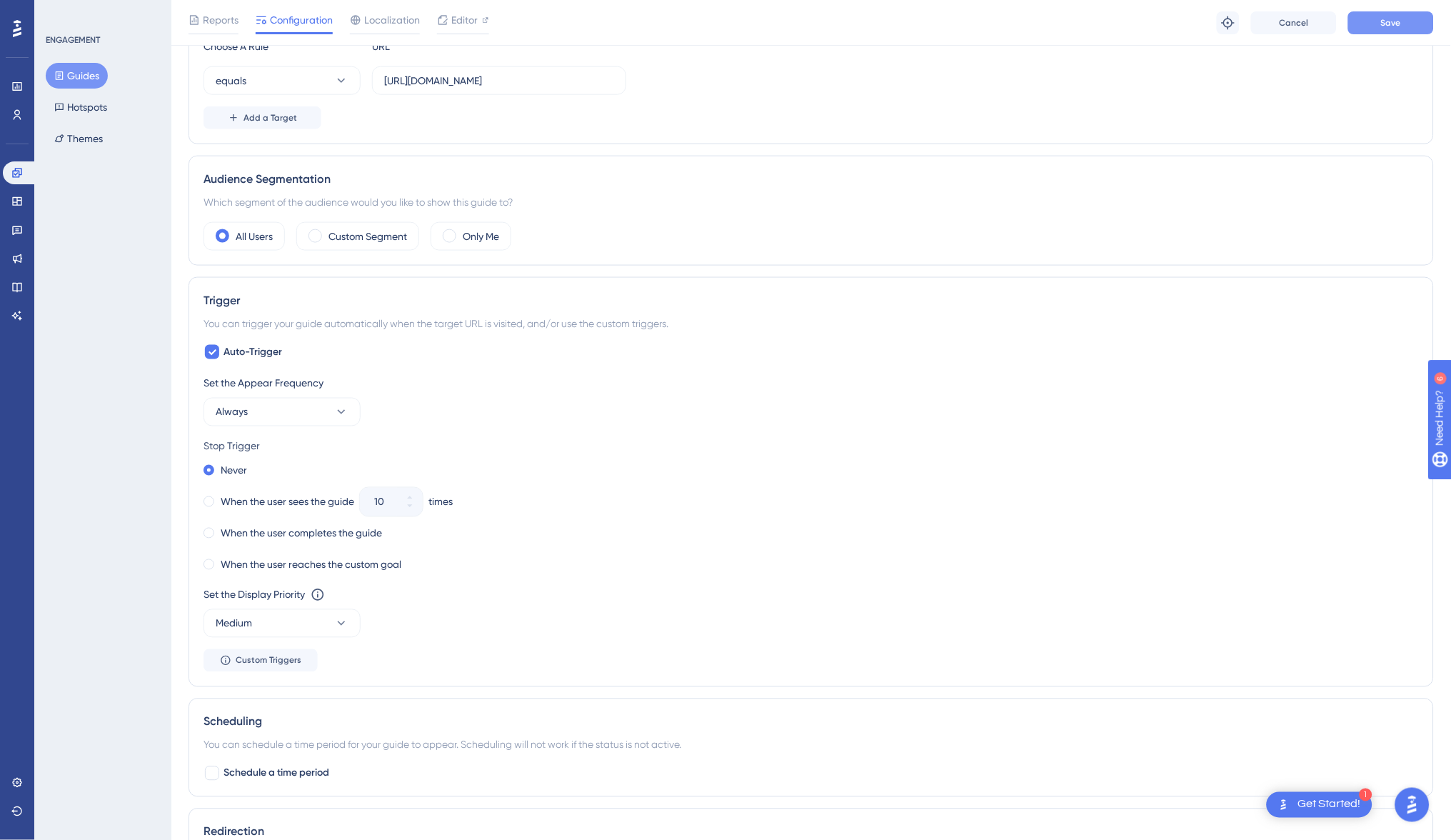
click at [1369, 27] on button "Save" at bounding box center [1391, 23] width 86 height 23
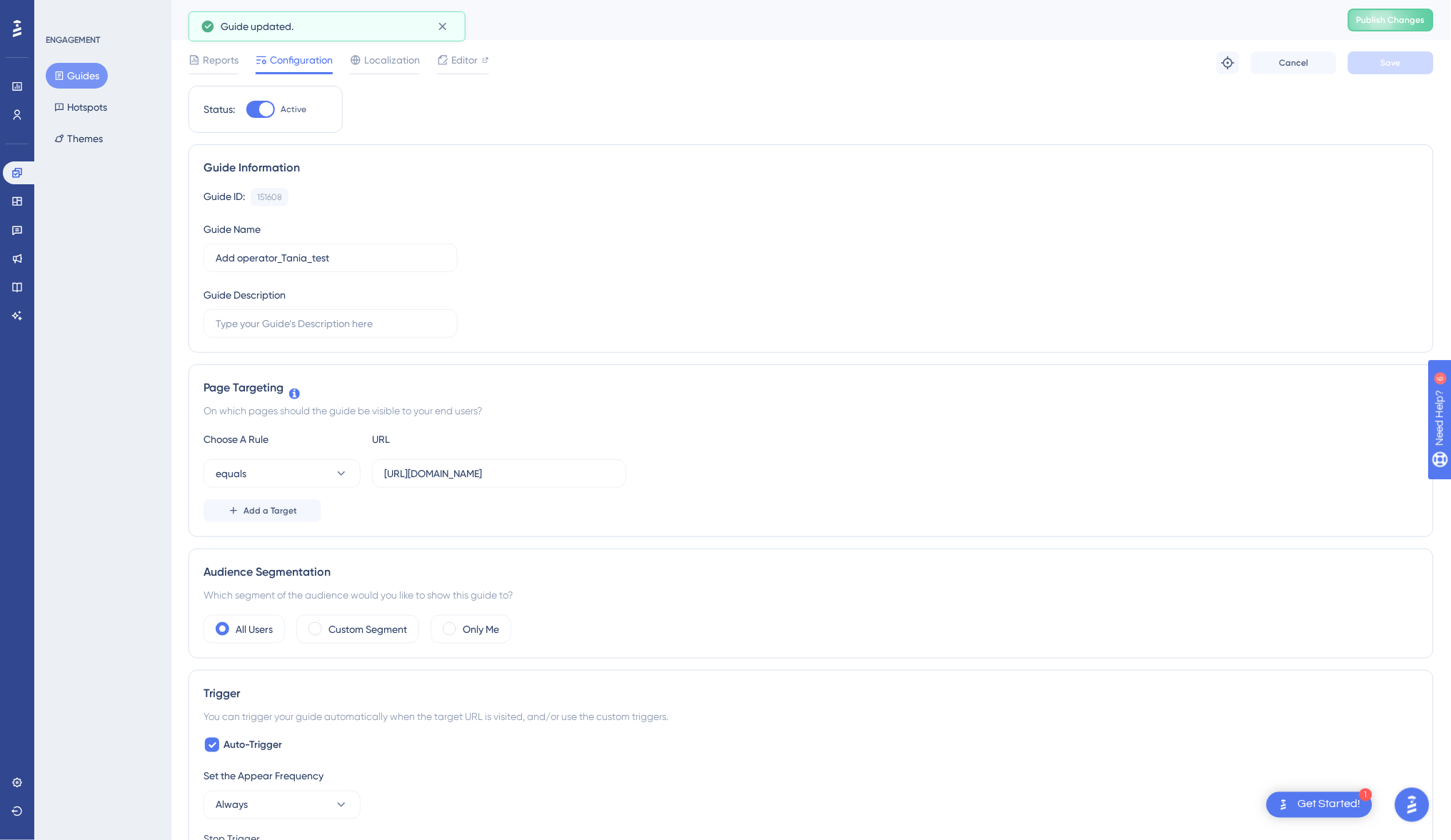
scroll to position [0, 0]
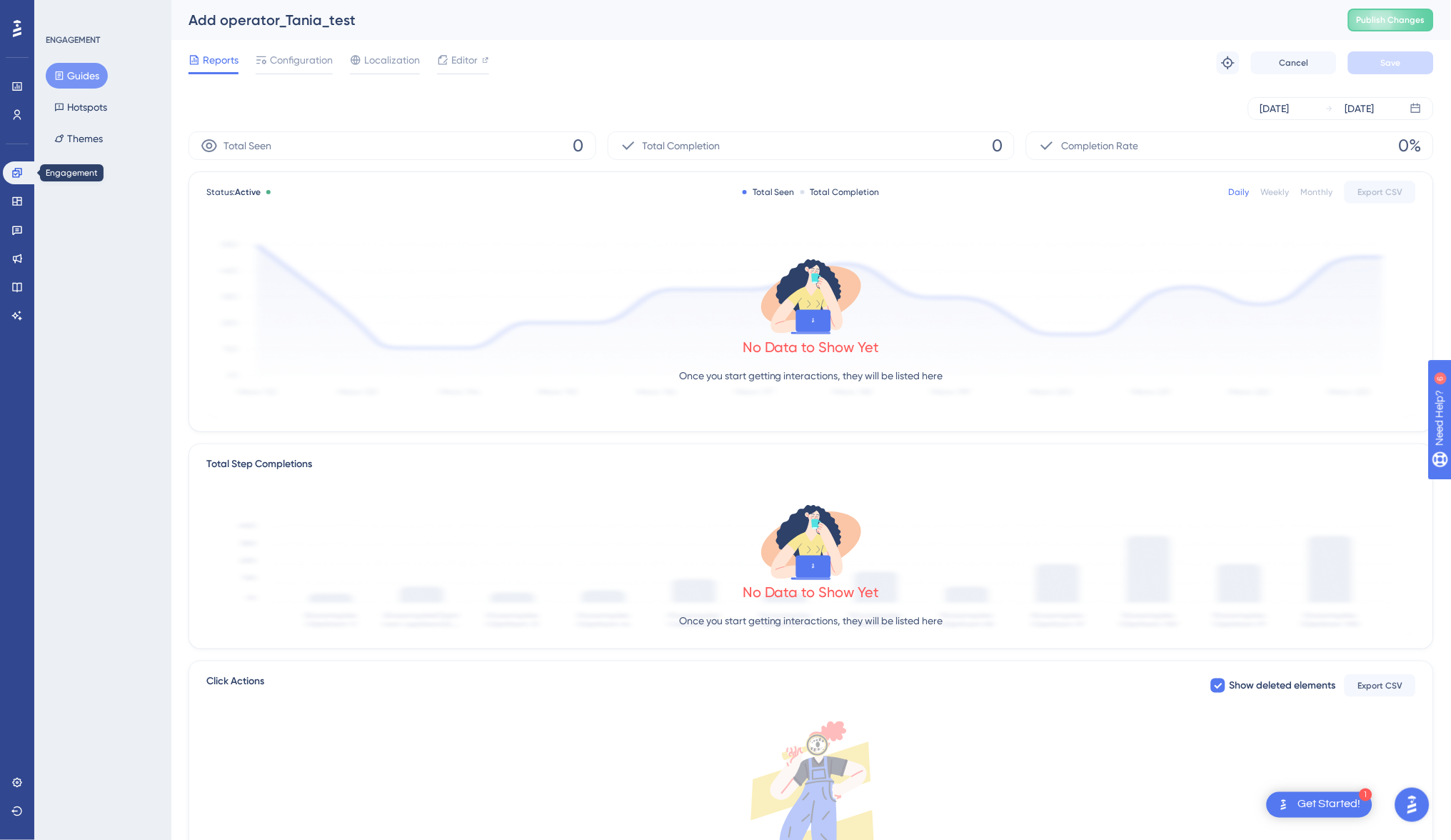
click at [22, 163] on link at bounding box center [19, 172] width 34 height 23
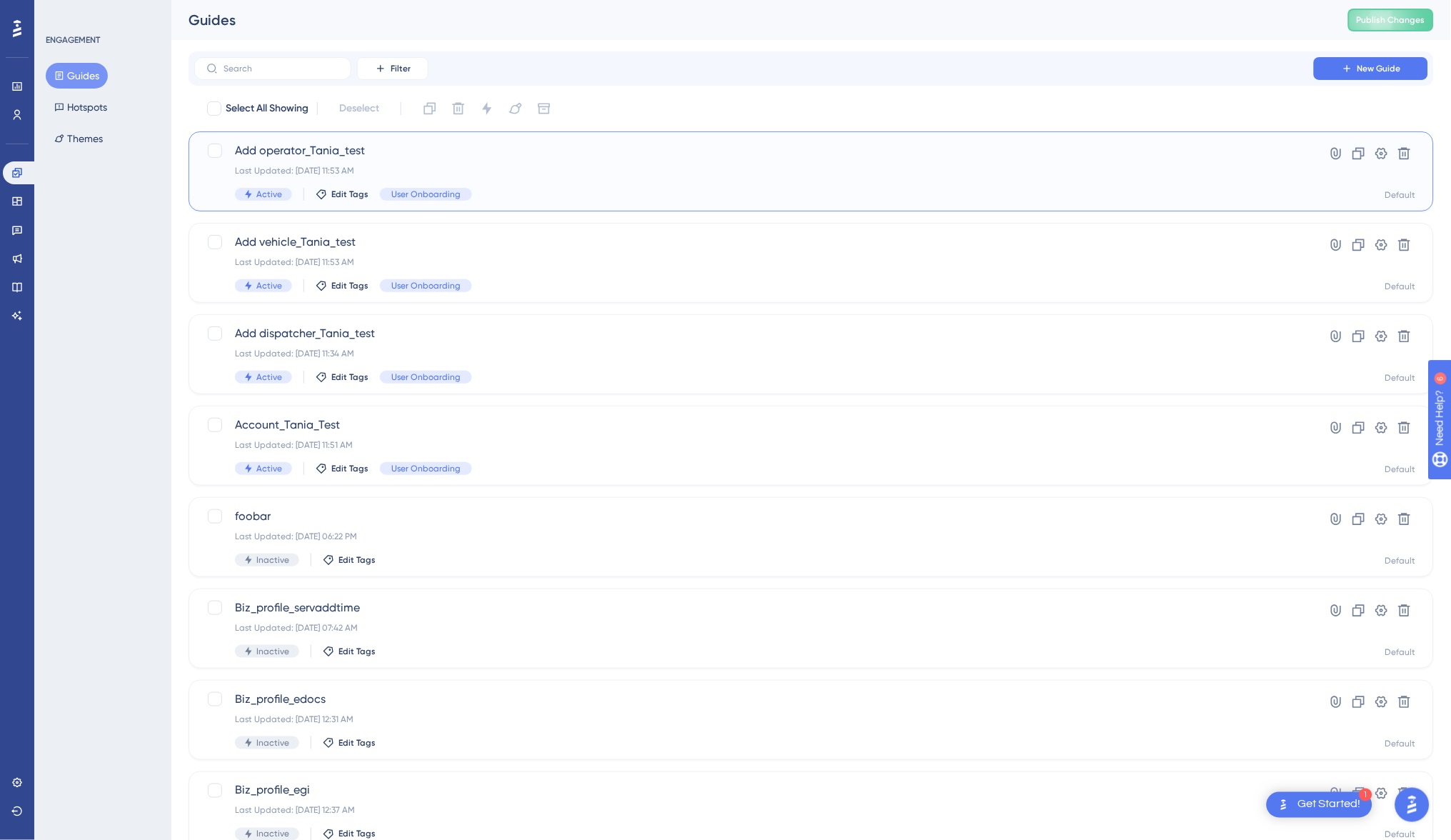
click at [345, 150] on span "Add operator_Tania_test" at bounding box center [754, 150] width 1038 height 18
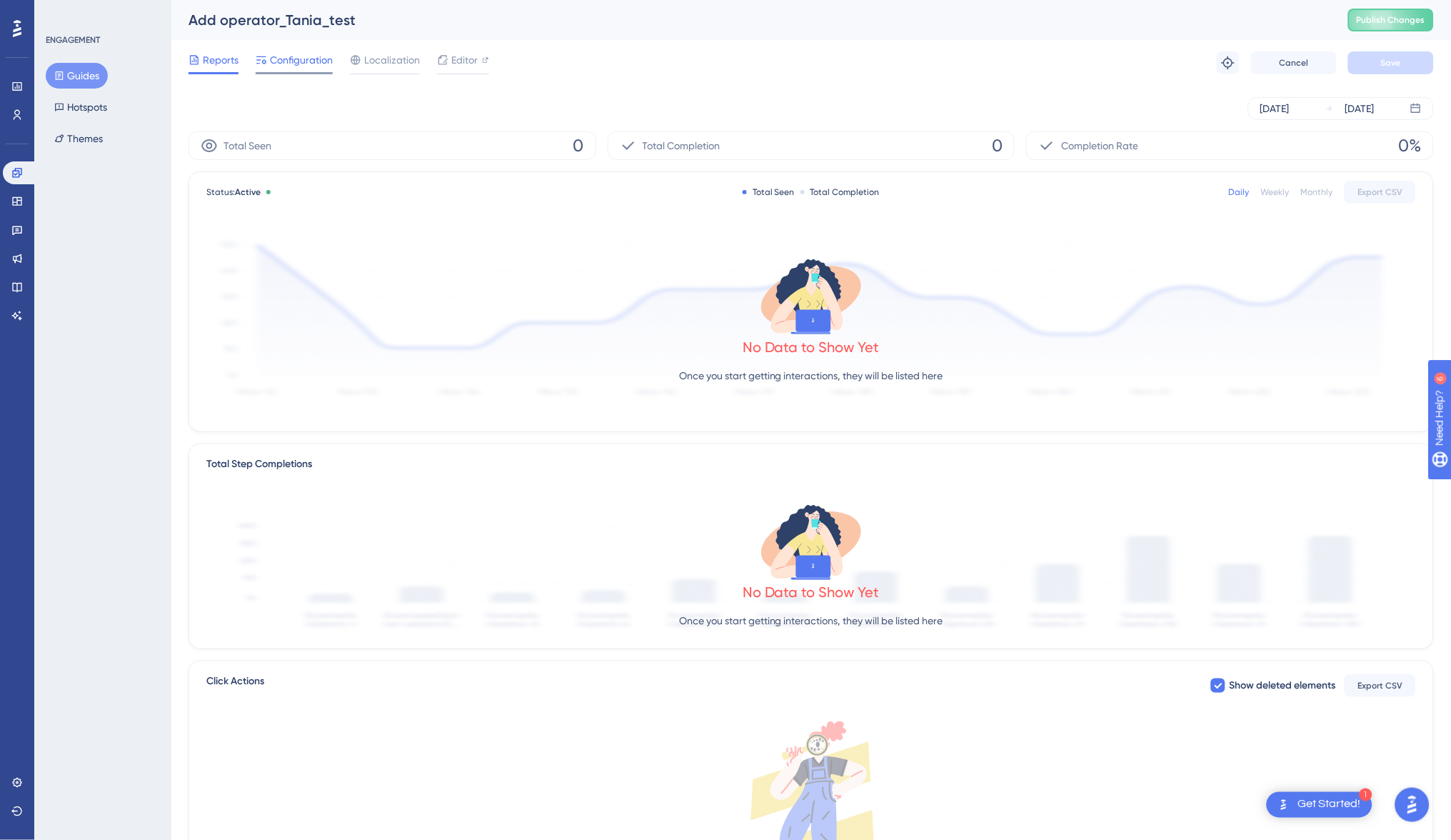
click at [292, 60] on span "Configuration" at bounding box center [301, 60] width 63 height 18
click at [78, 70] on button "Guides" at bounding box center [77, 75] width 62 height 26
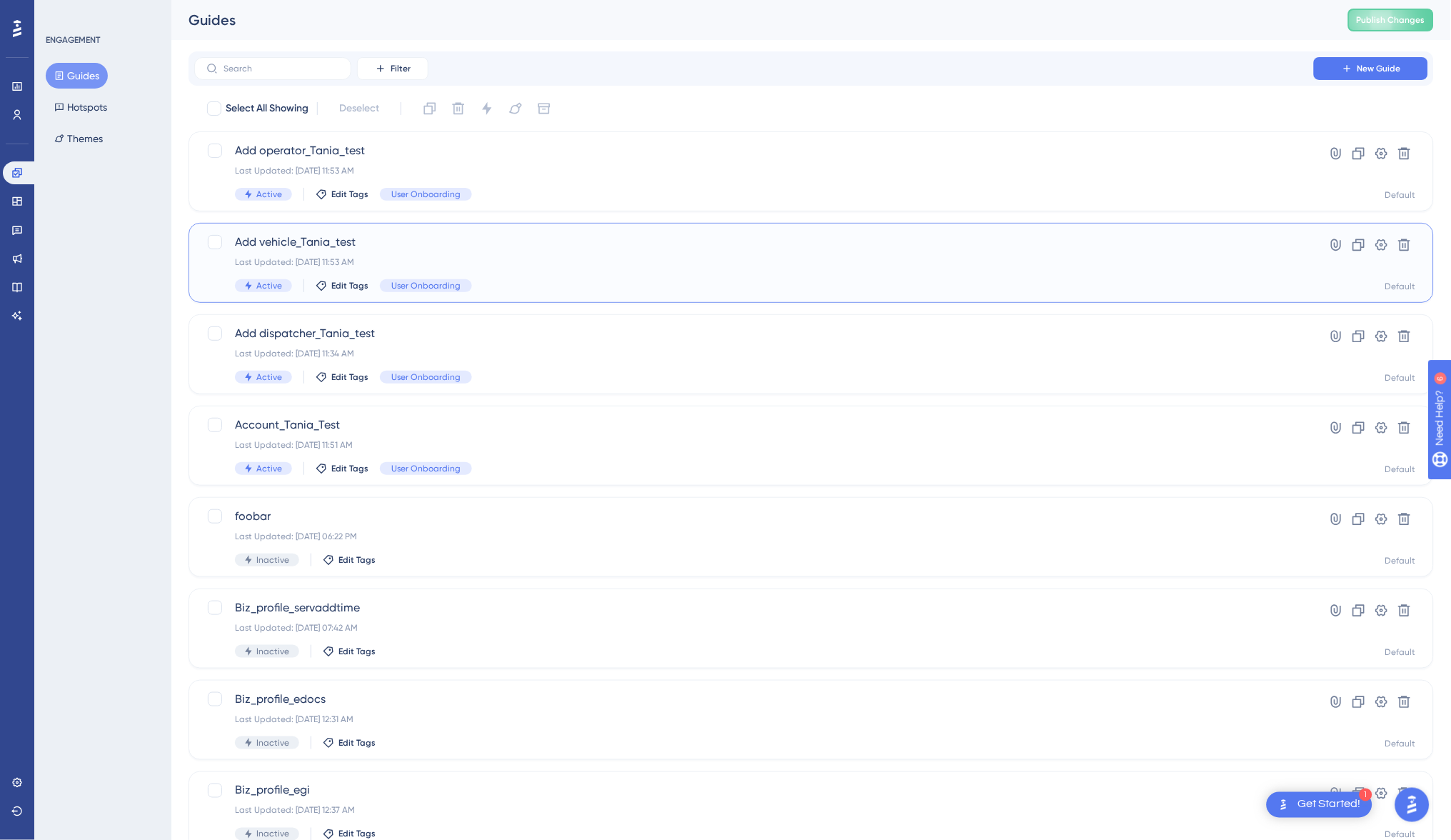
click at [313, 237] on span "Add vehicle_Tania_test" at bounding box center [754, 242] width 1038 height 18
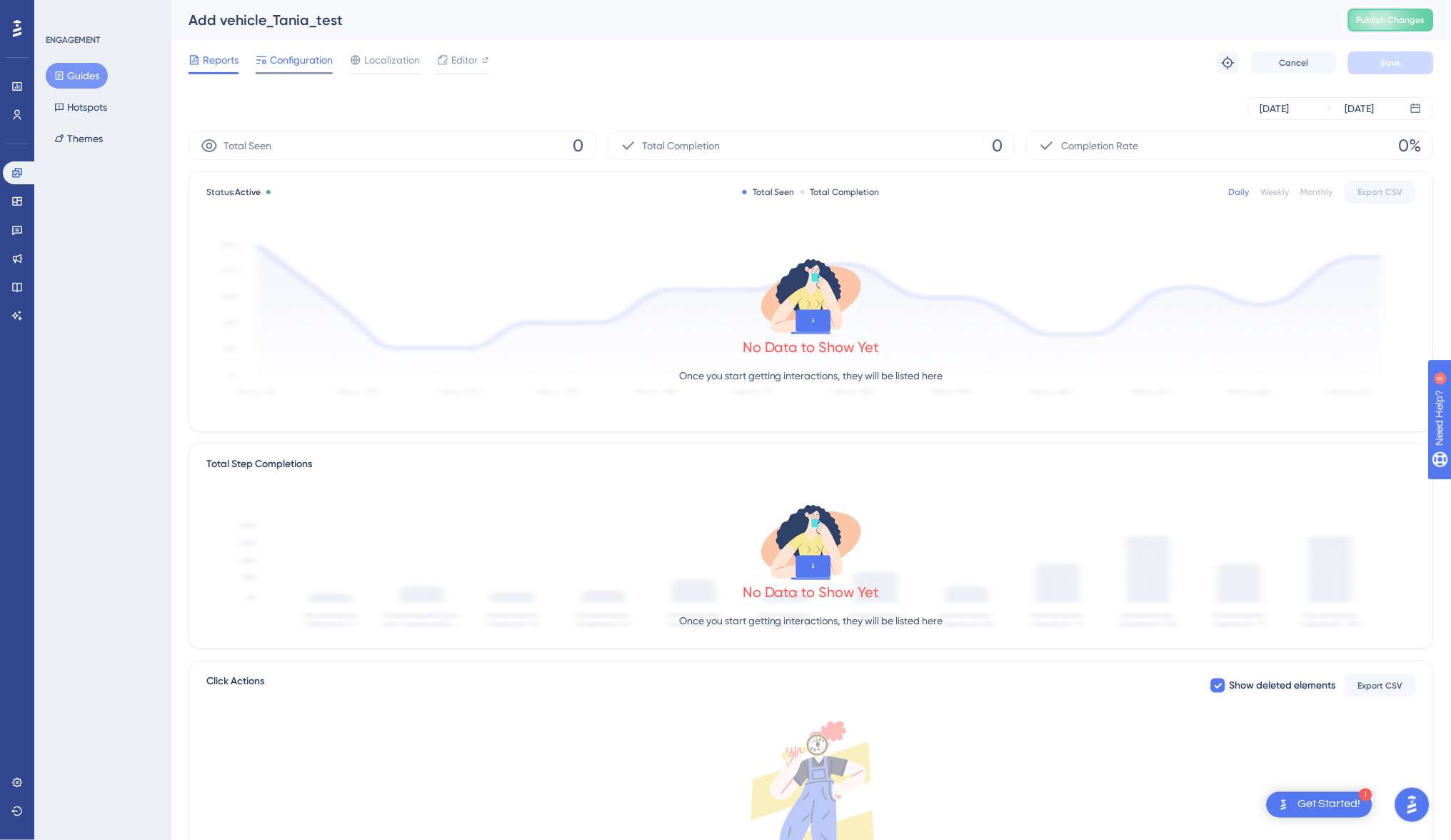
click at [319, 67] on span "Configuration" at bounding box center [301, 60] width 63 height 18
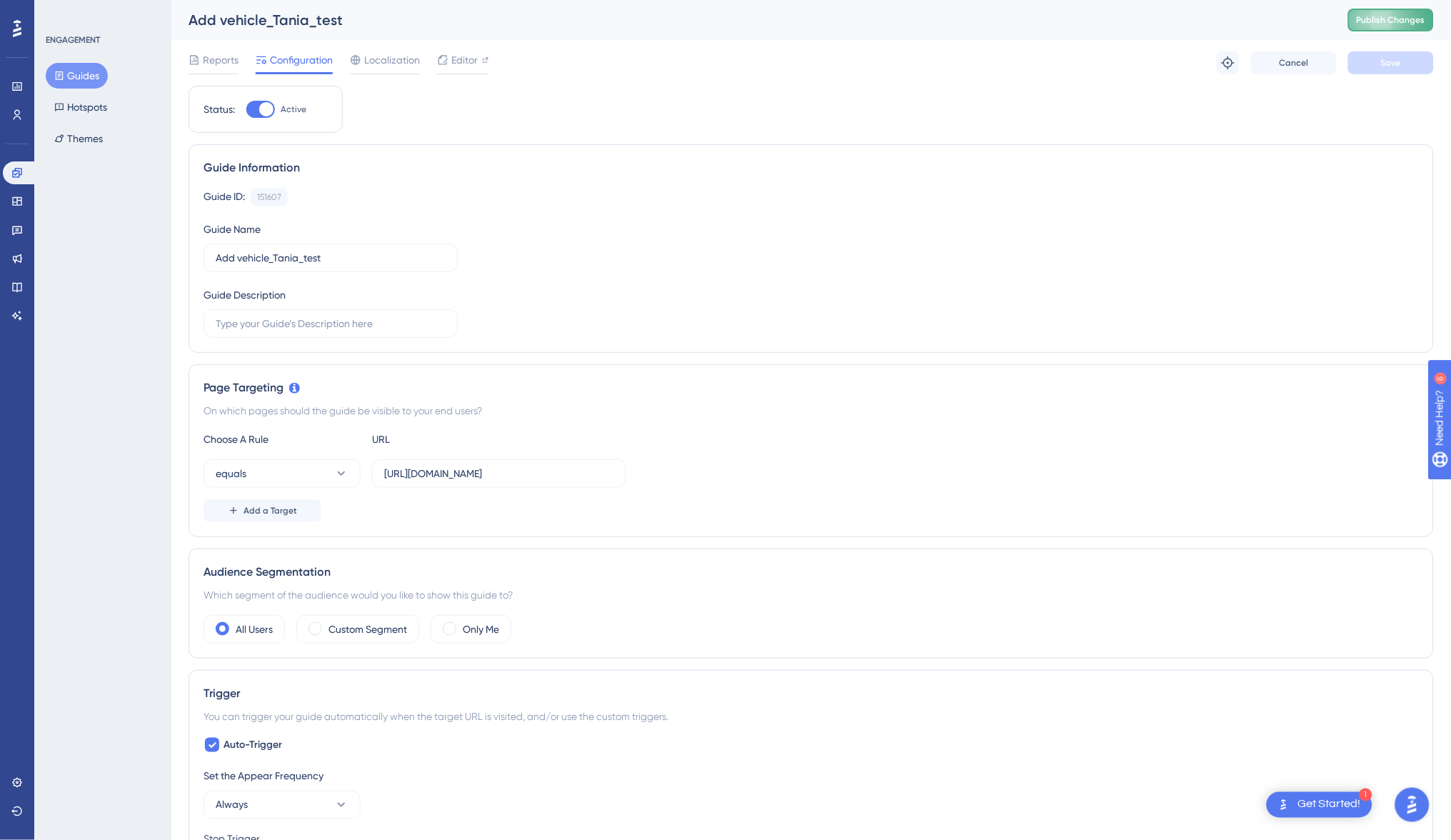
click at [1391, 27] on button "Publish Changes" at bounding box center [1391, 19] width 86 height 23
click at [89, 79] on button "Guides" at bounding box center [77, 75] width 62 height 26
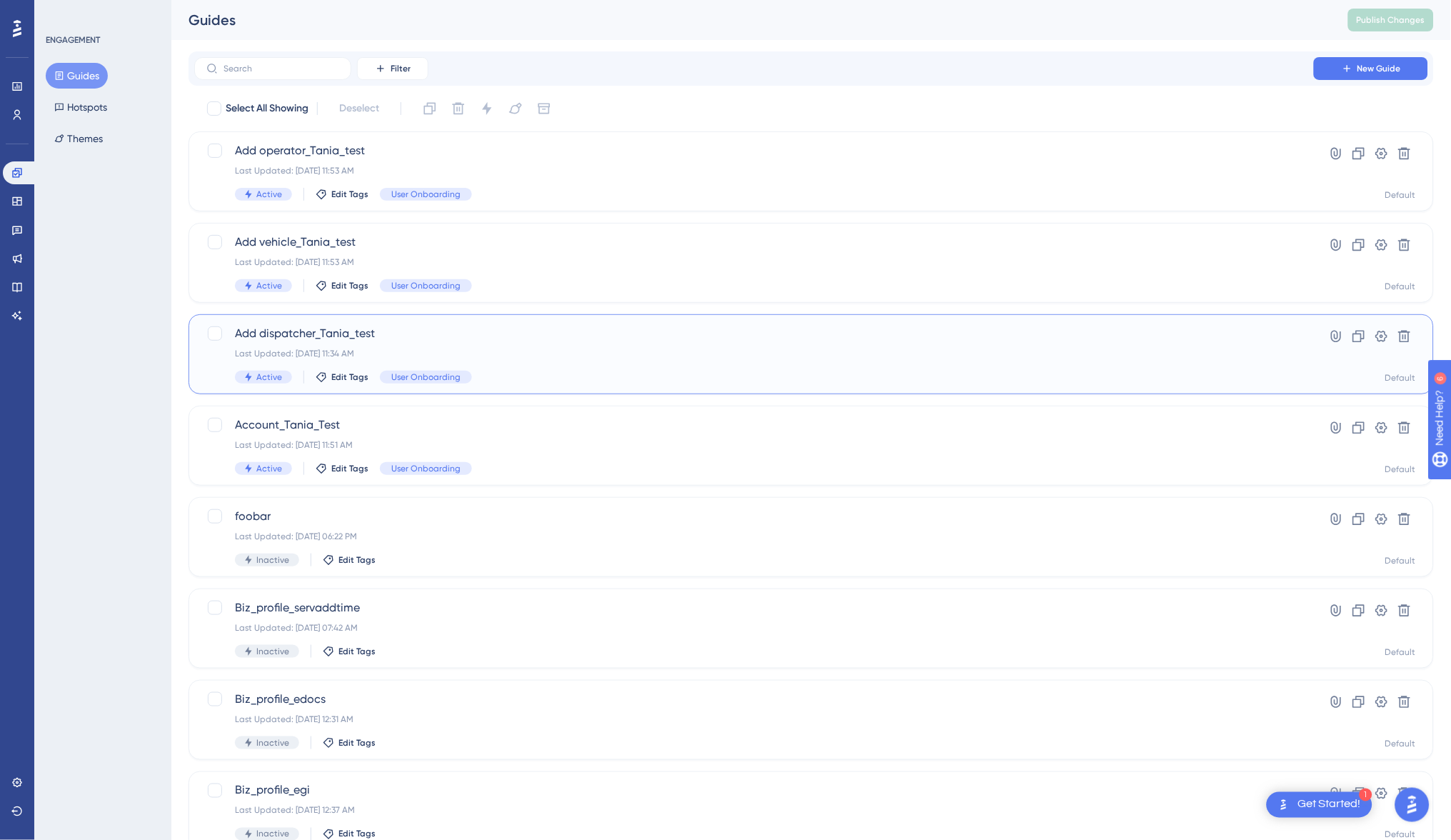
click at [424, 336] on span "Add dispatcher_Tania_test" at bounding box center [754, 333] width 1038 height 18
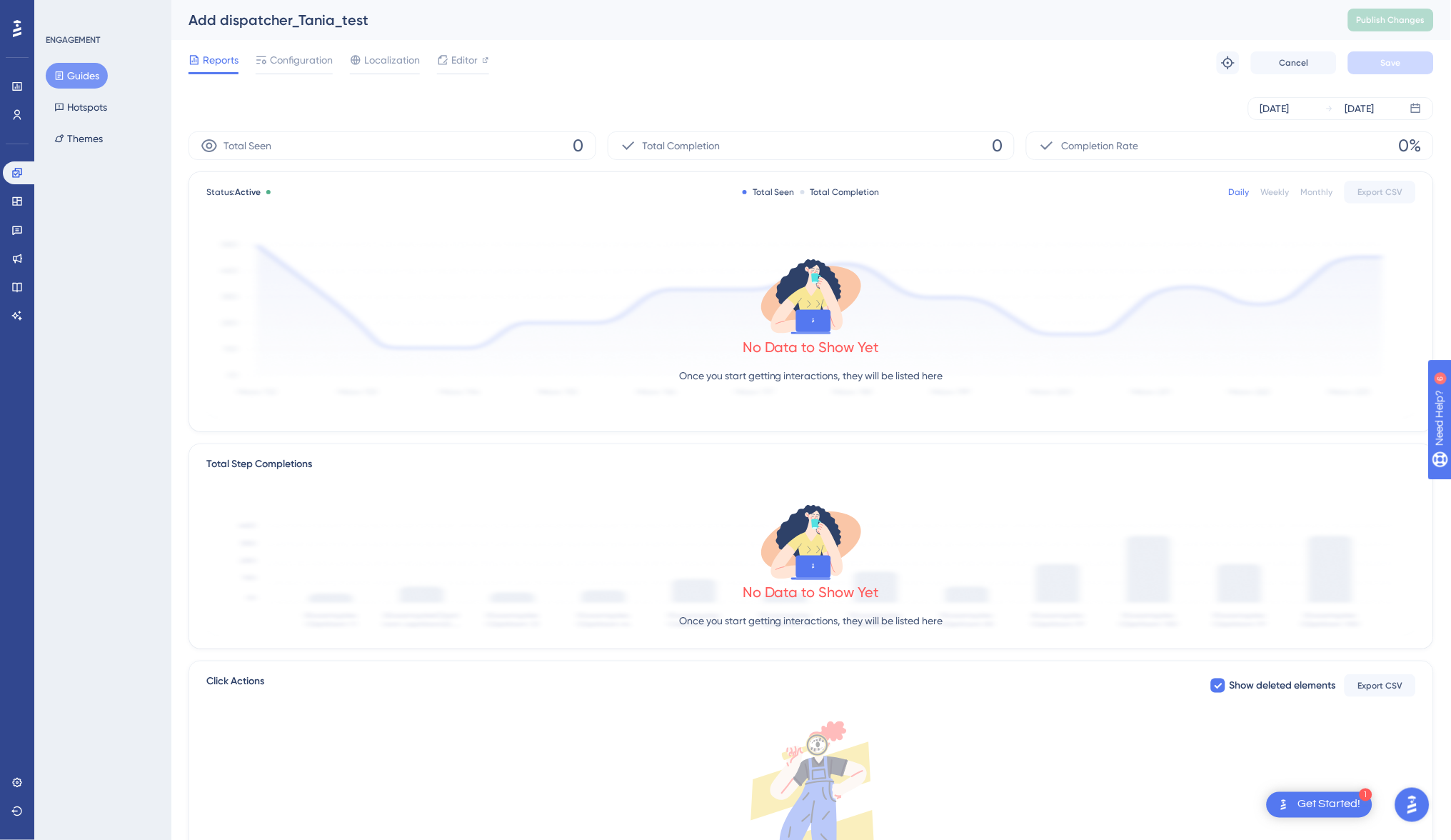
click at [298, 42] on div "Reports Configuration Localization Editor Troubleshoot Cancel Save" at bounding box center [812, 63] width 1245 height 46
click at [296, 54] on span "Configuration" at bounding box center [301, 60] width 63 height 18
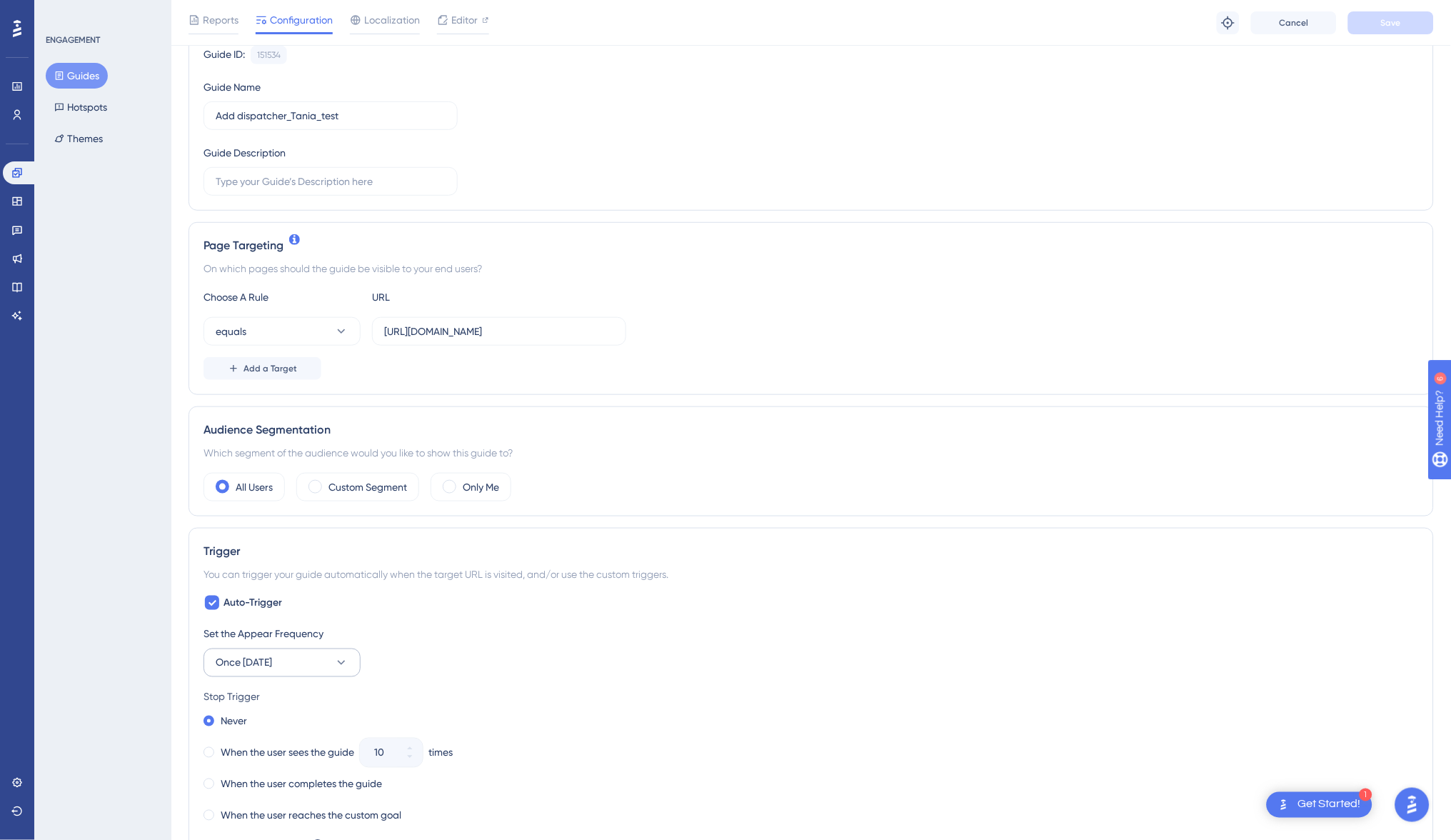
click at [271, 654] on span "Once [DATE]" at bounding box center [243, 662] width 56 height 18
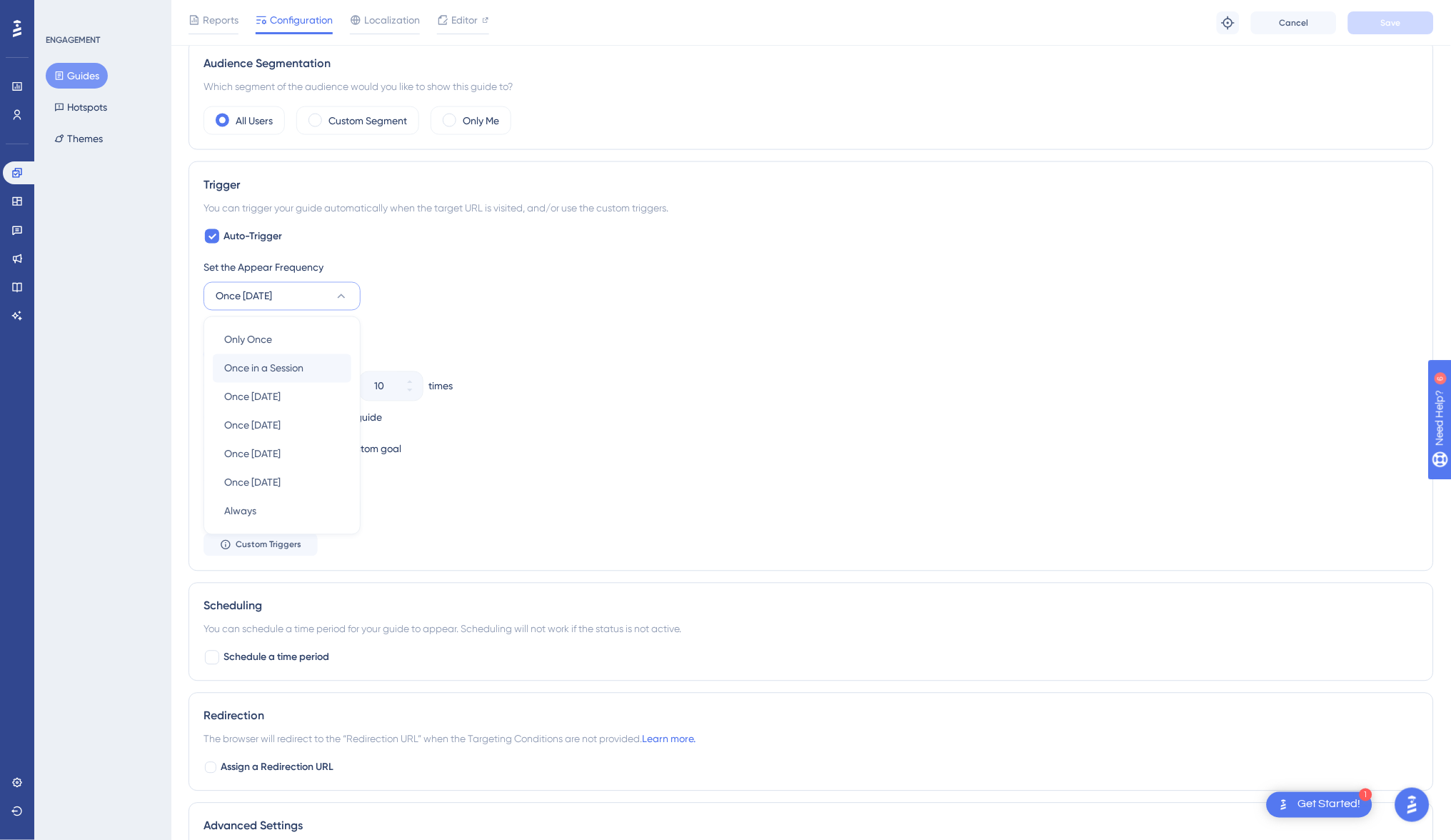
scroll to position [502, 0]
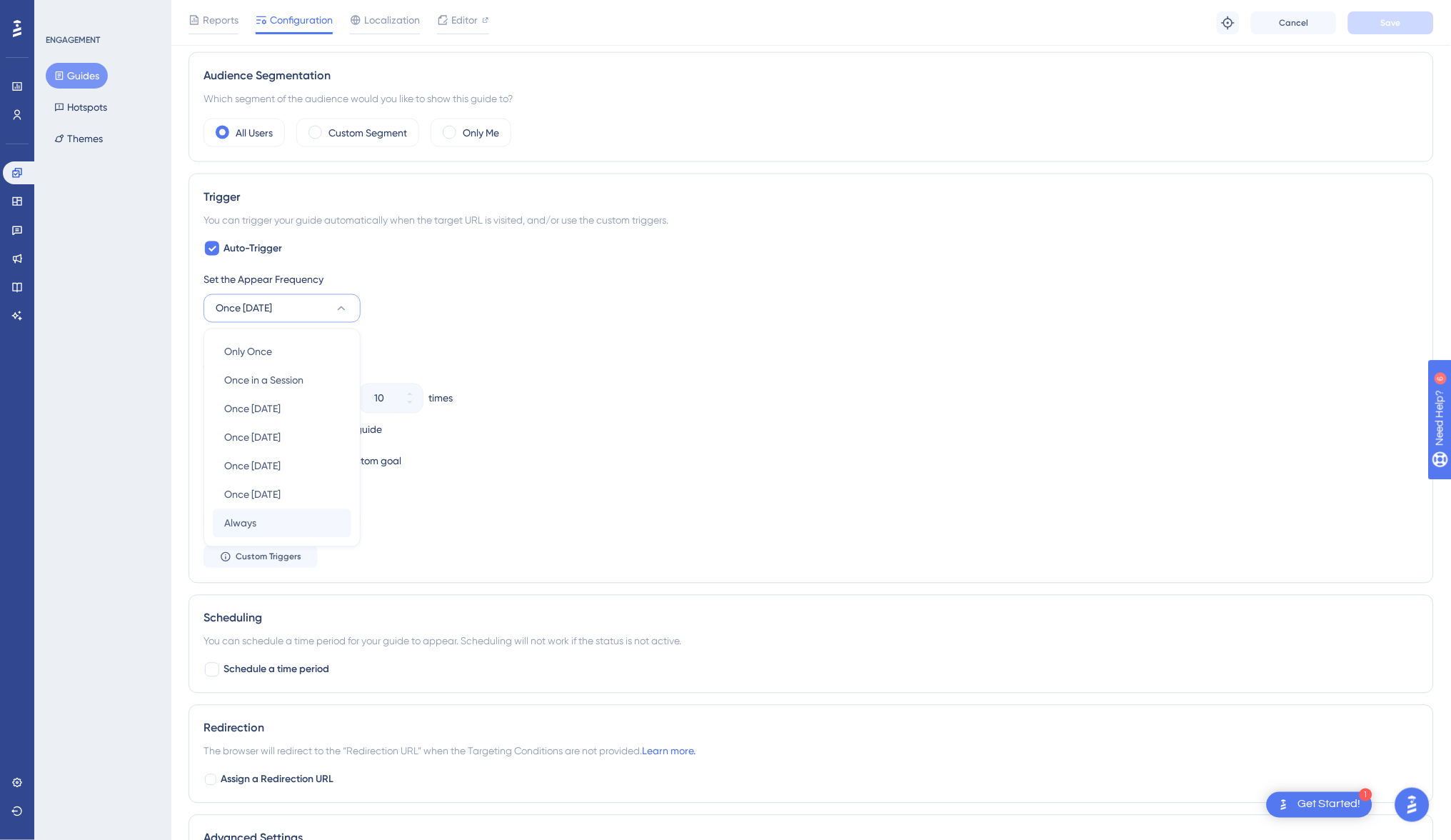
click at [256, 522] on span "Always" at bounding box center [240, 523] width 32 height 18
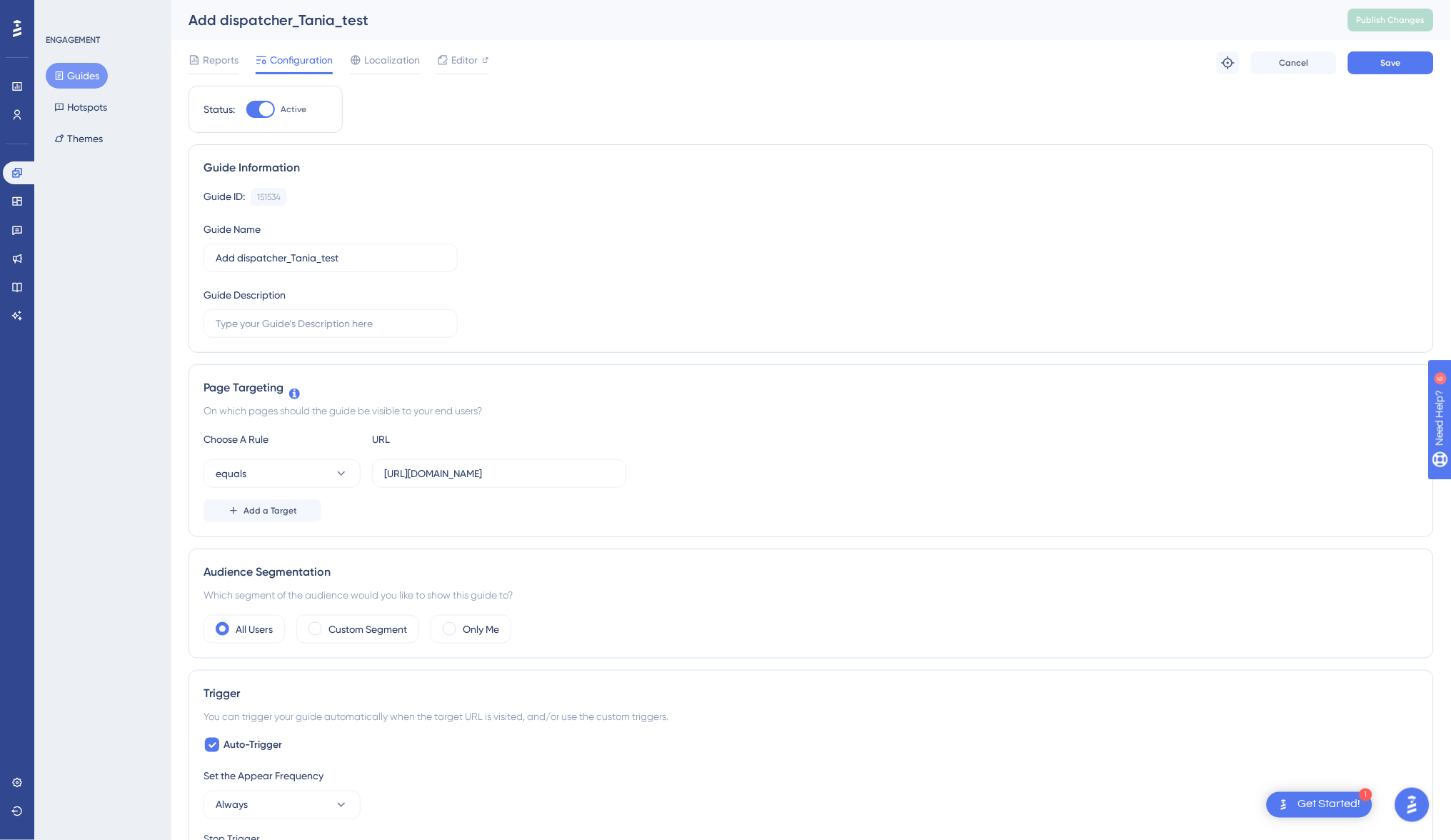
scroll to position [0, 0]
click at [1376, 66] on button "Save" at bounding box center [1391, 63] width 86 height 23
click at [74, 81] on button "Guides" at bounding box center [77, 75] width 62 height 26
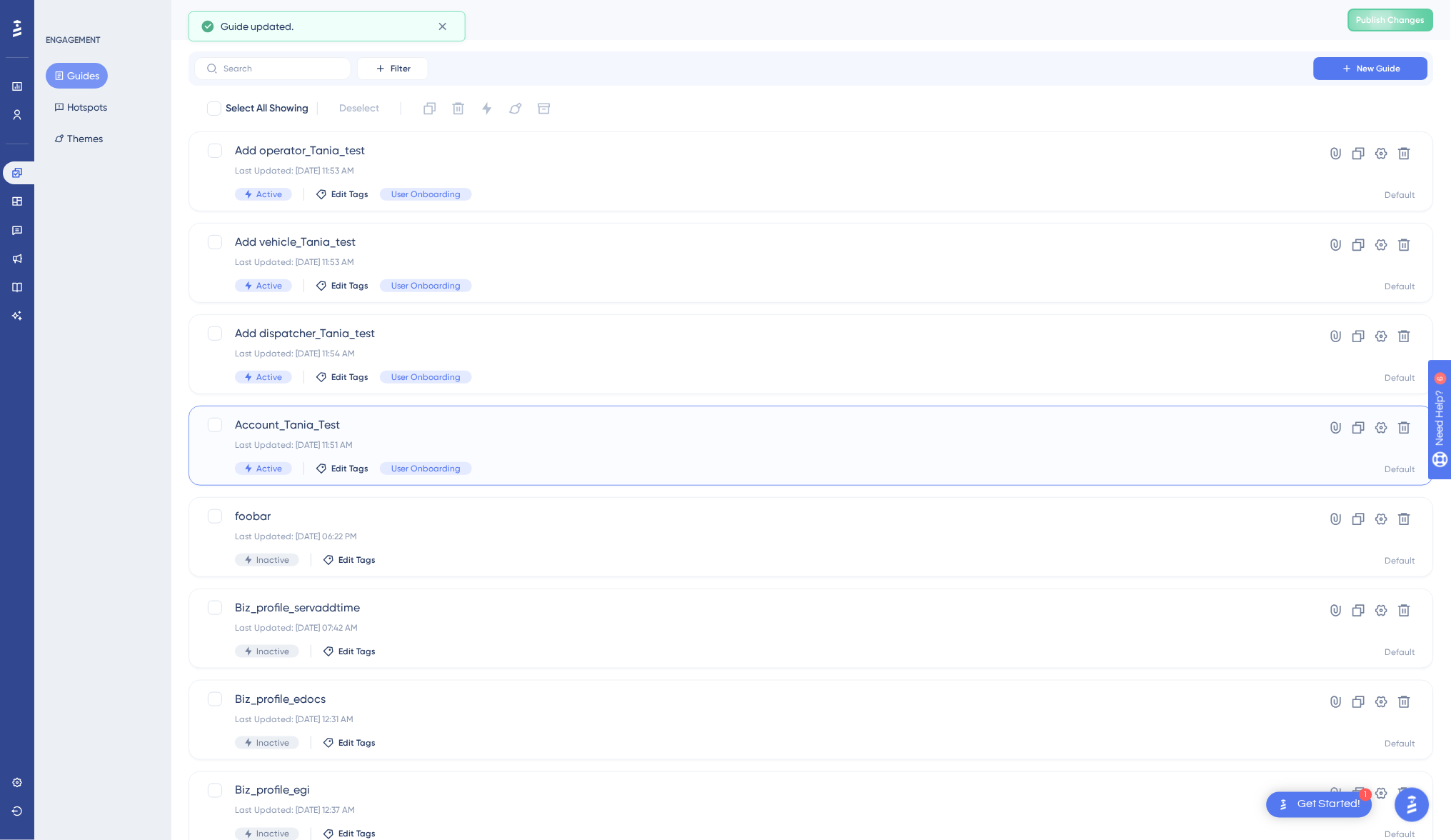
click at [284, 430] on span "Account_Tania_Test" at bounding box center [754, 425] width 1038 height 18
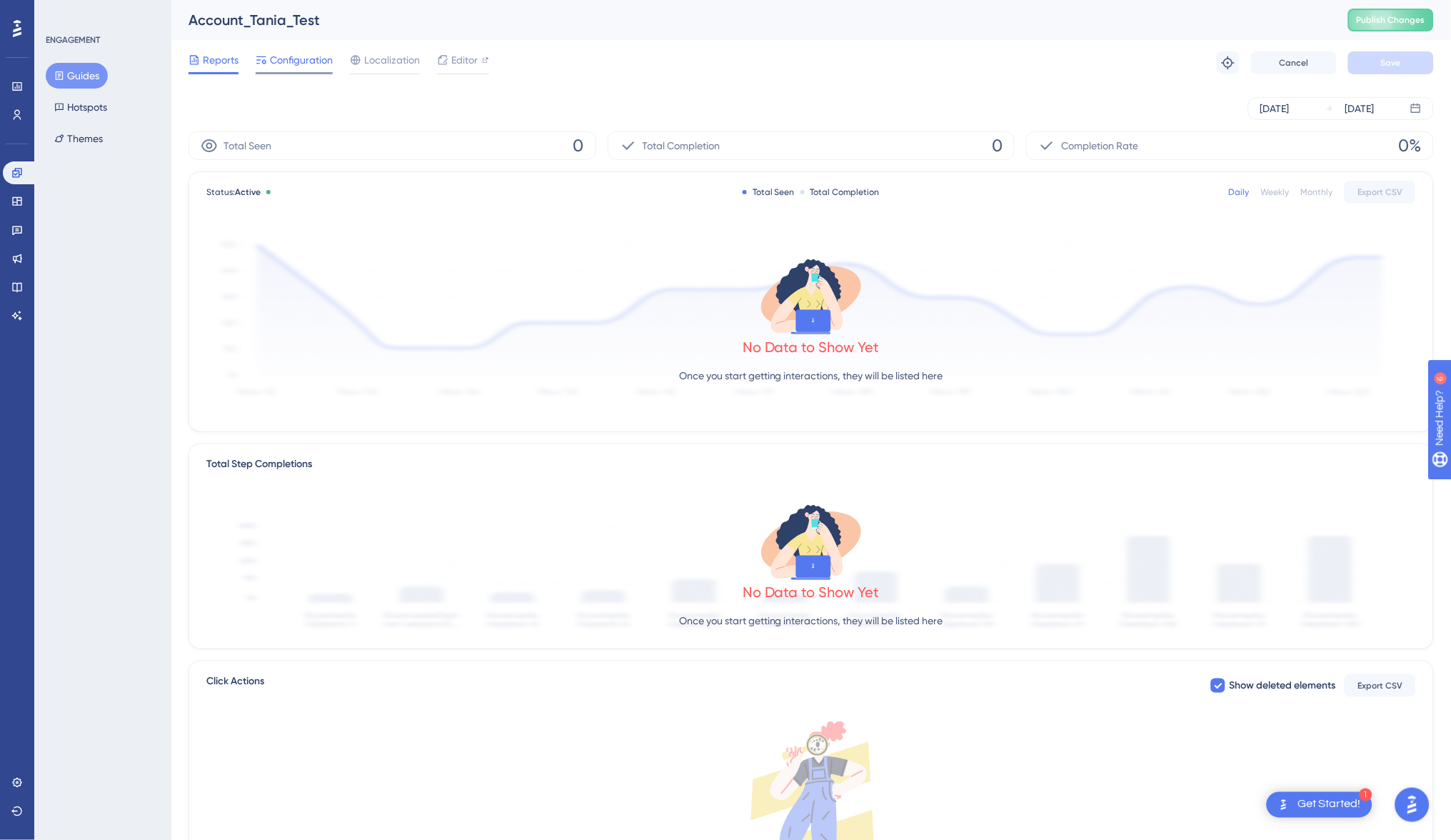
click at [308, 56] on span "Configuration" at bounding box center [301, 60] width 63 height 18
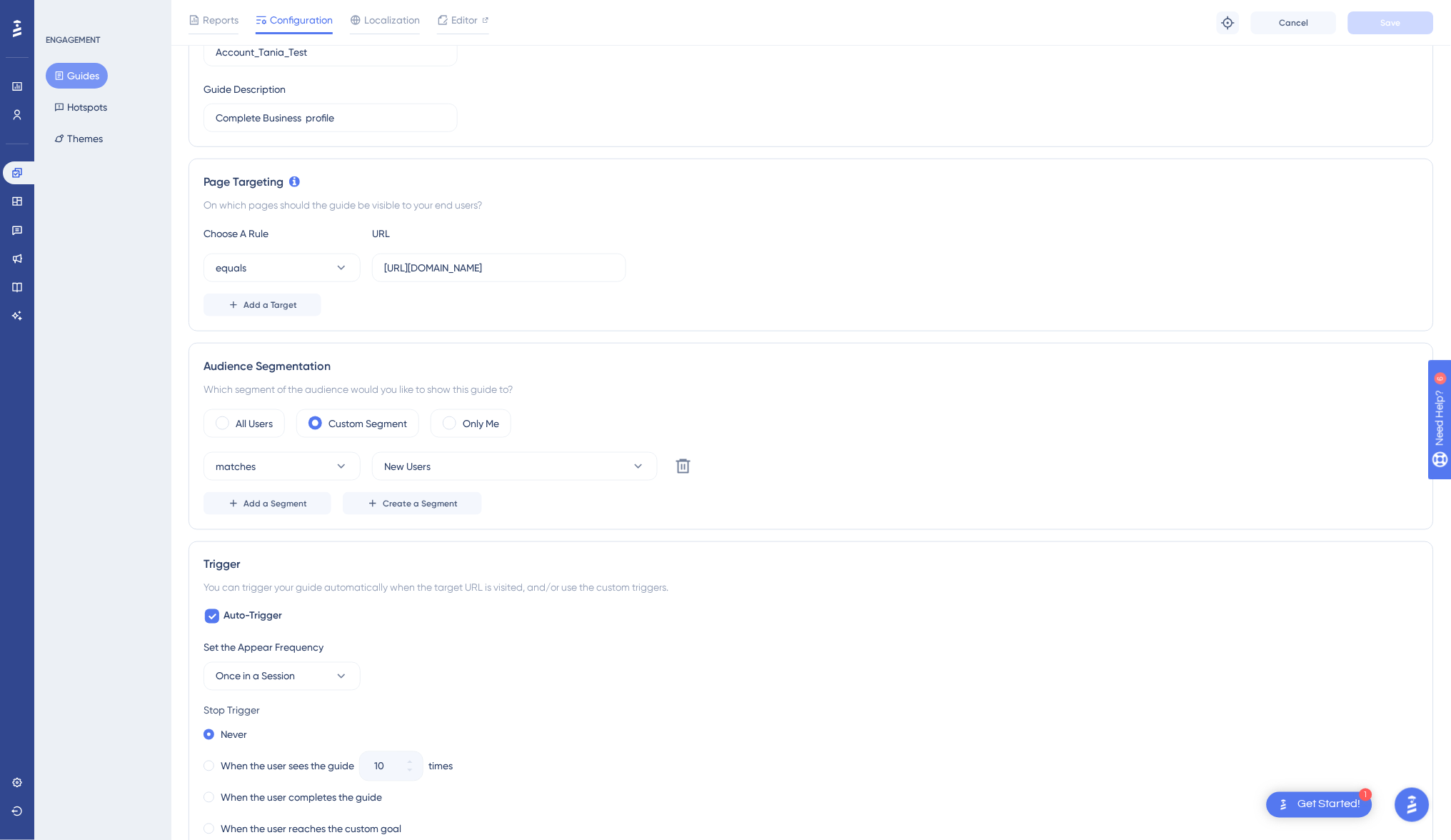
scroll to position [215, 0]
click at [245, 418] on label "All Users" at bounding box center [254, 420] width 37 height 18
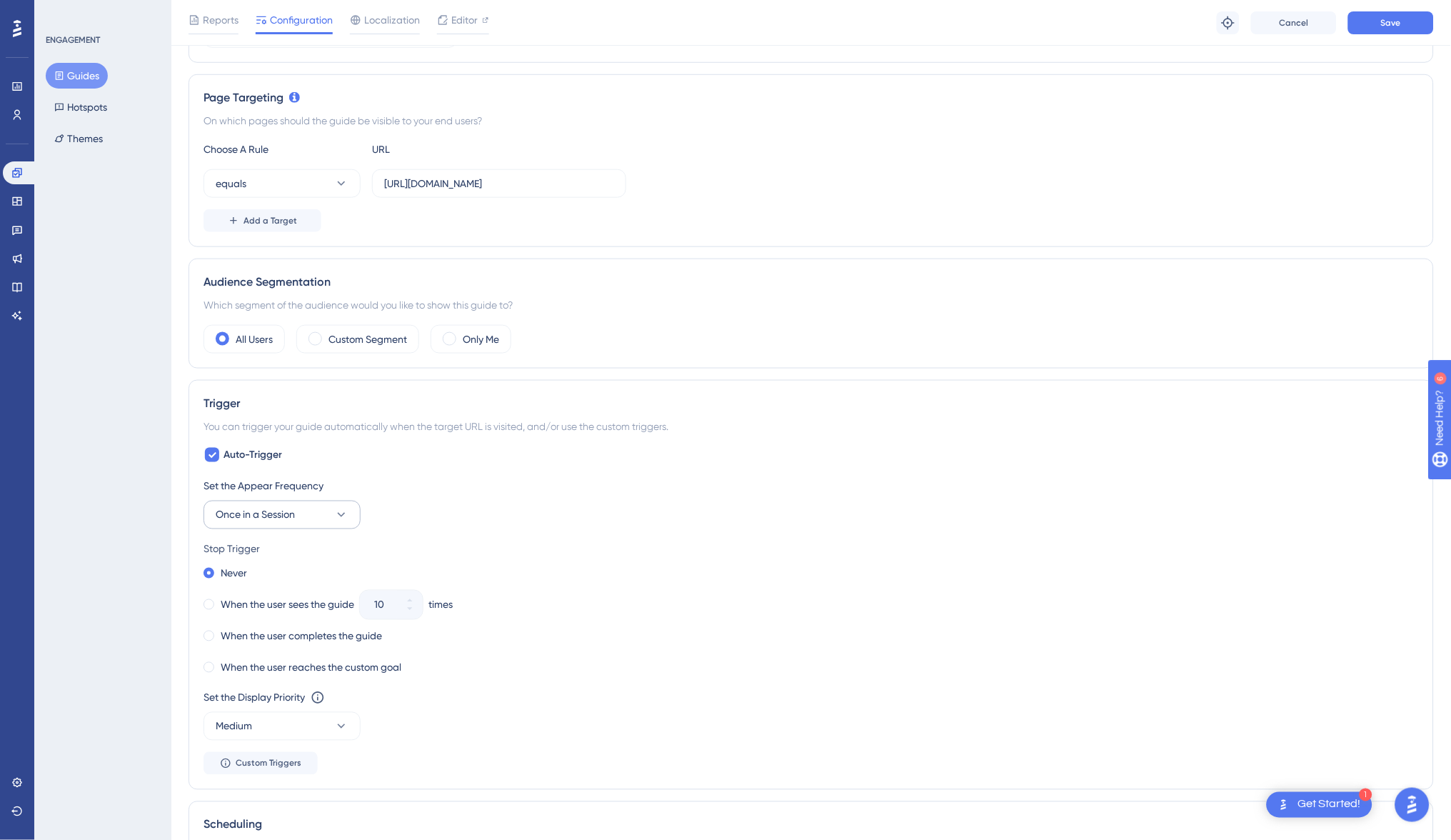
click at [307, 508] on button "Once in a Session" at bounding box center [282, 515] width 157 height 28
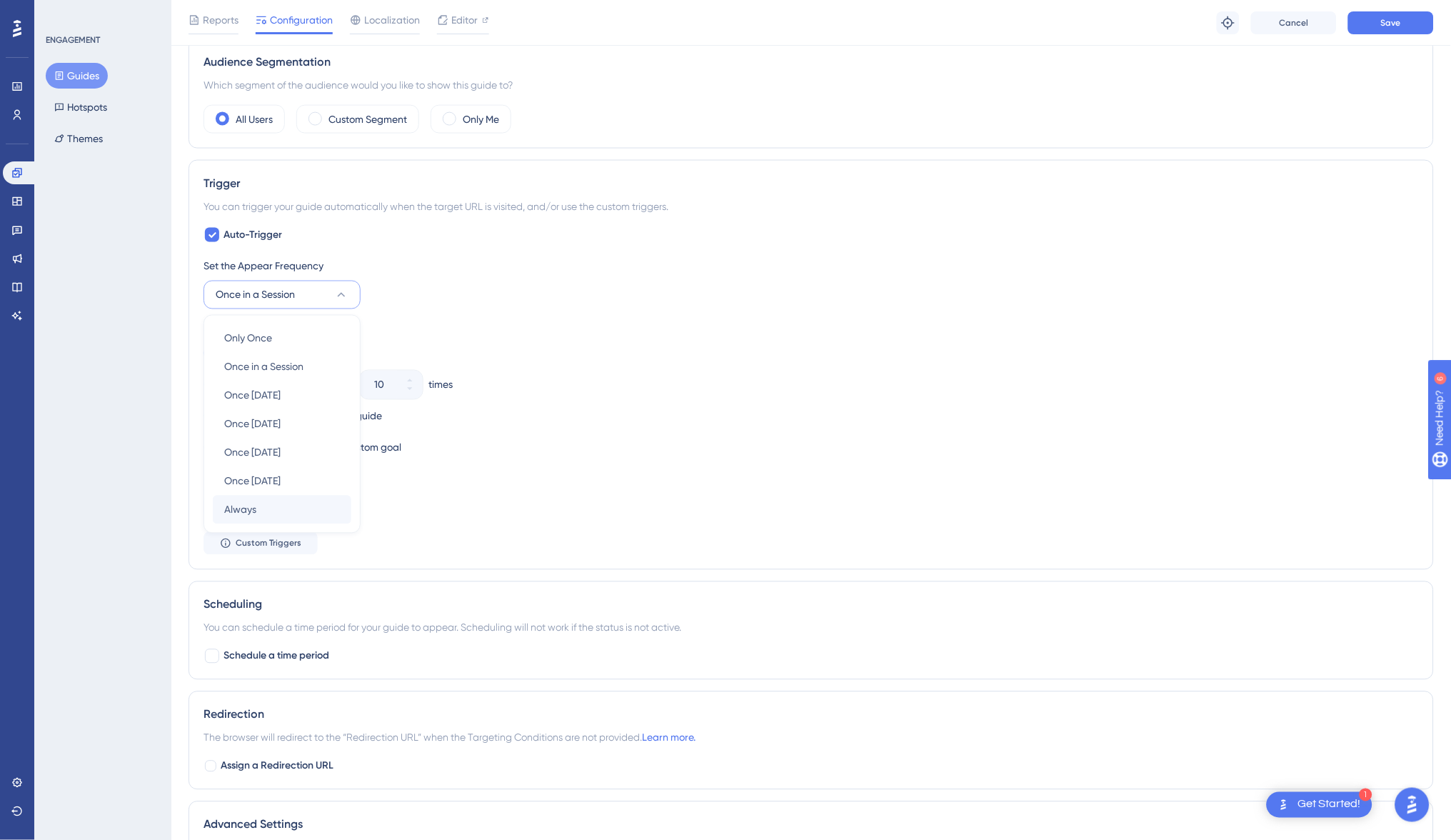
click at [272, 501] on div "Always Always" at bounding box center [282, 510] width 115 height 28
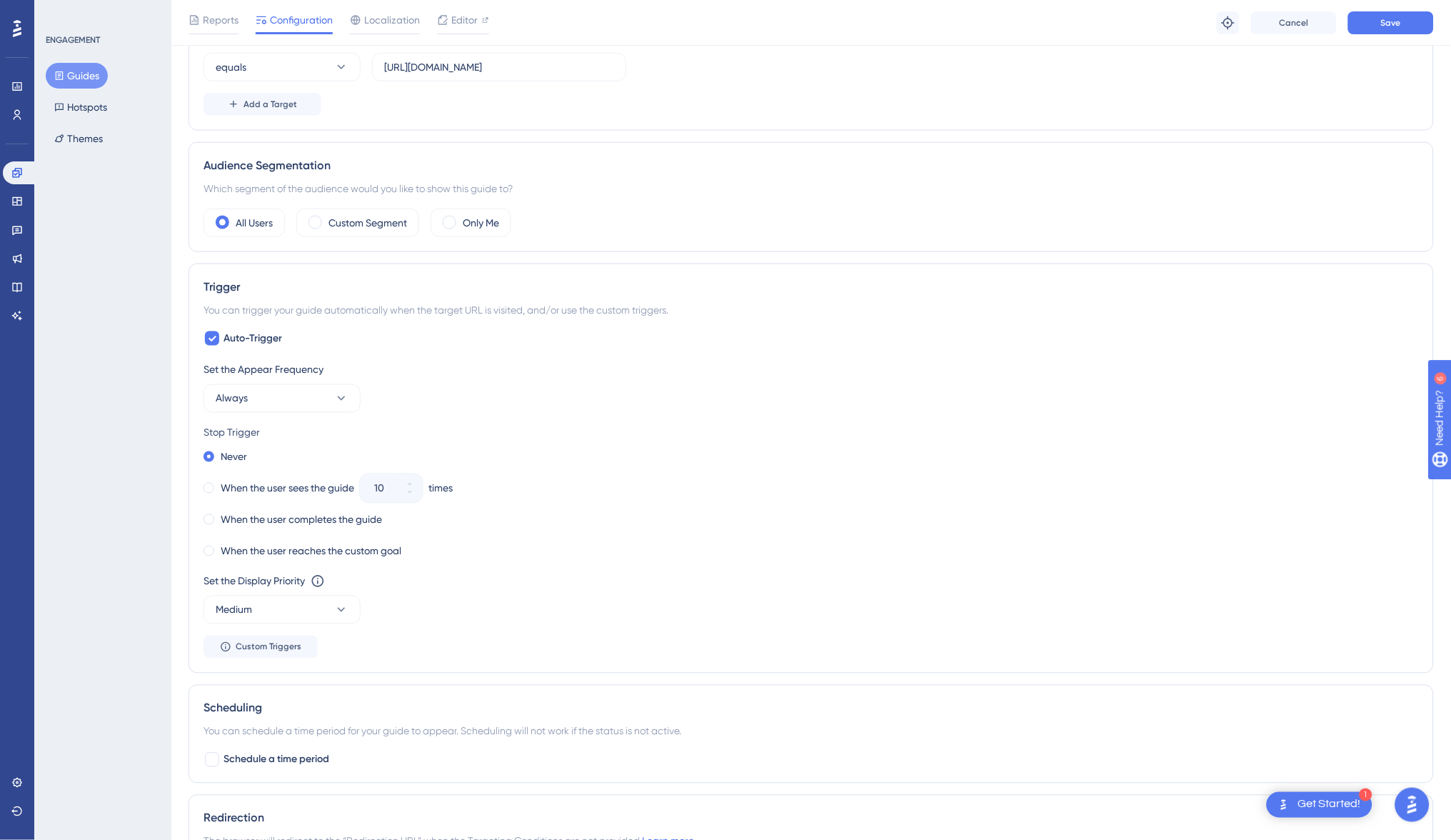
scroll to position [410, 0]
click at [1387, 18] on span "Save" at bounding box center [1391, 23] width 20 height 12
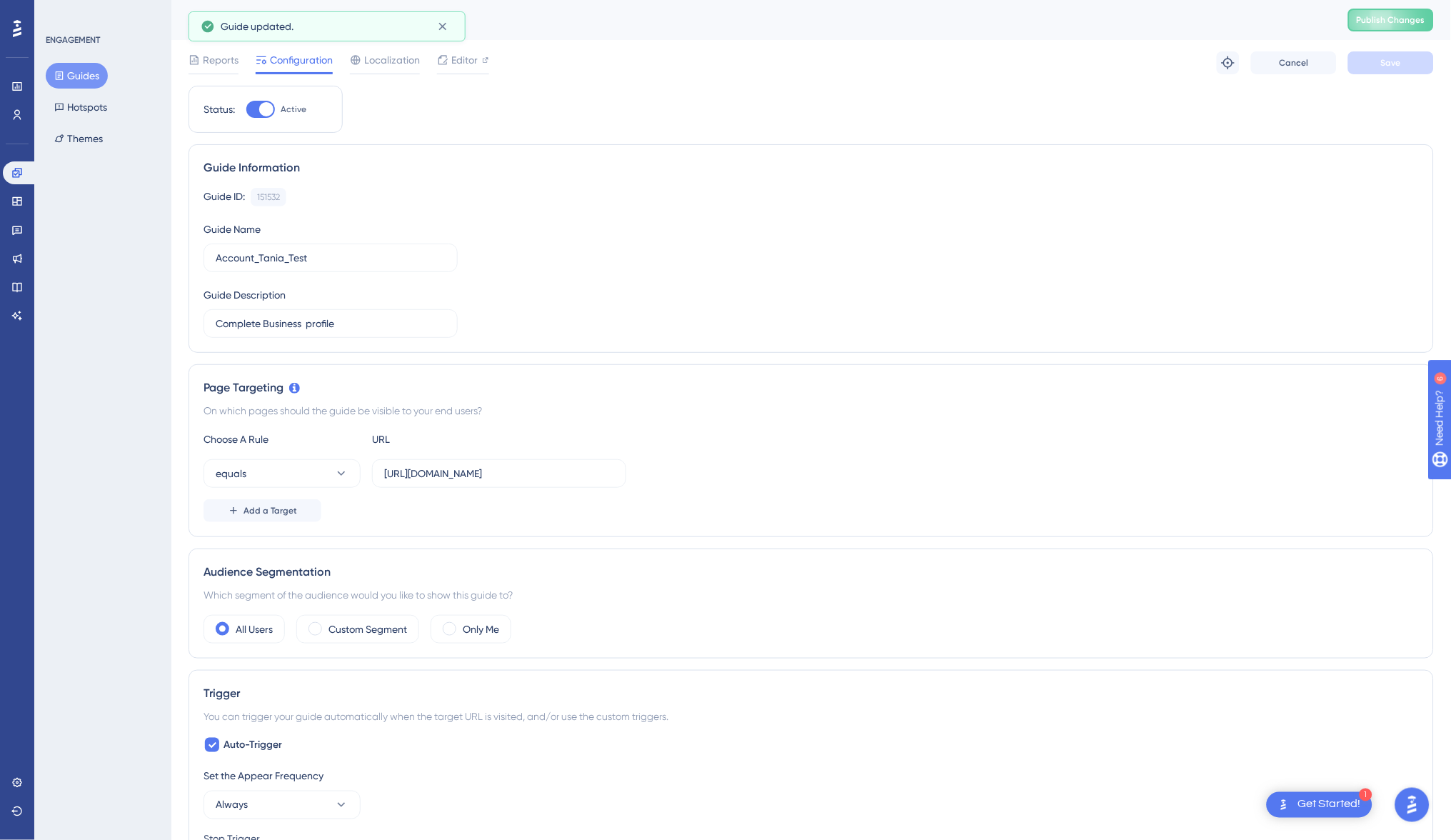
scroll to position [0, 0]
click at [25, 196] on link at bounding box center [17, 201] width 28 height 23
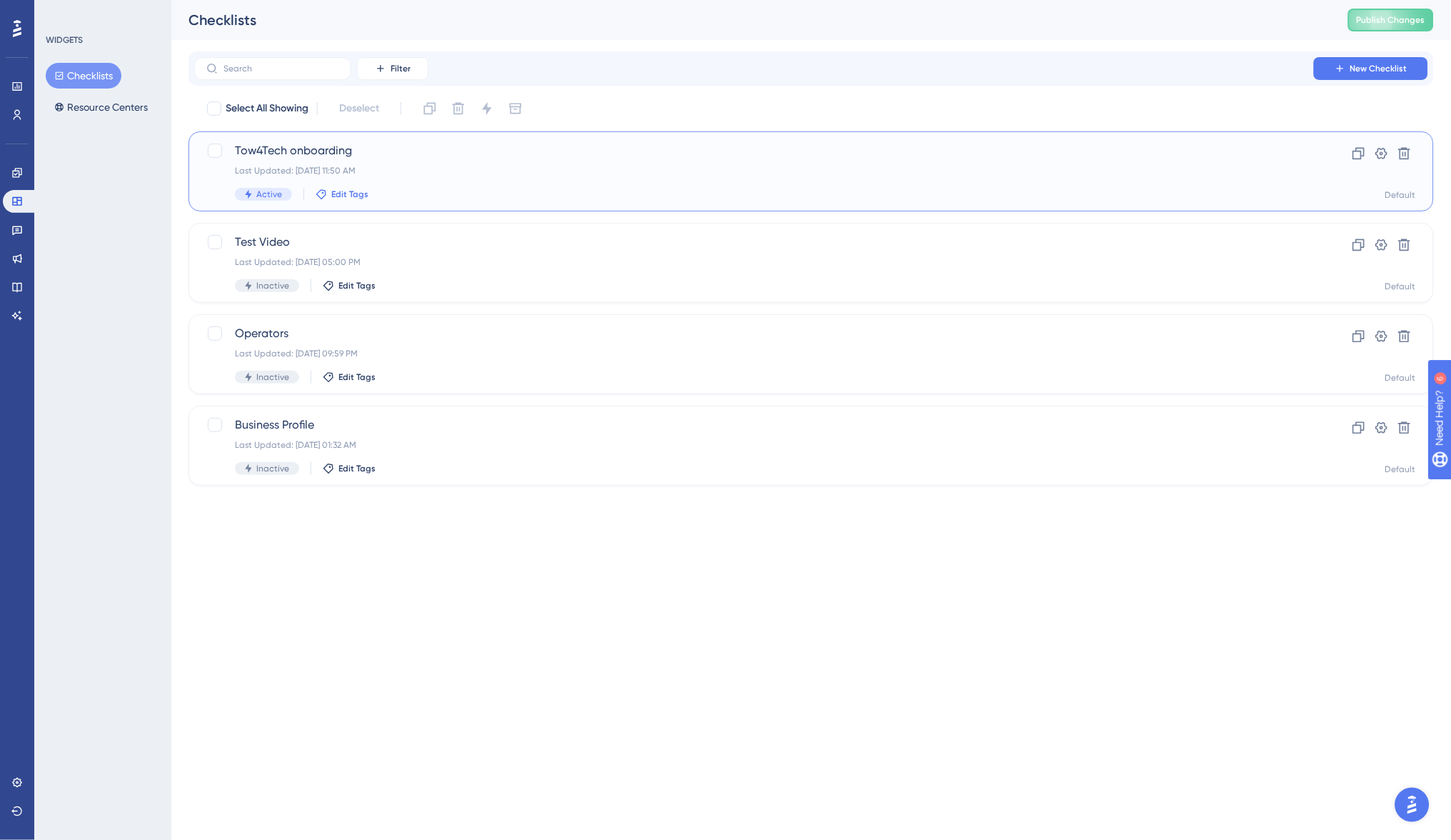
click at [350, 196] on span "Edit Tags" at bounding box center [349, 195] width 37 height 12
click at [329, 325] on div at bounding box center [332, 330] width 12 height 12
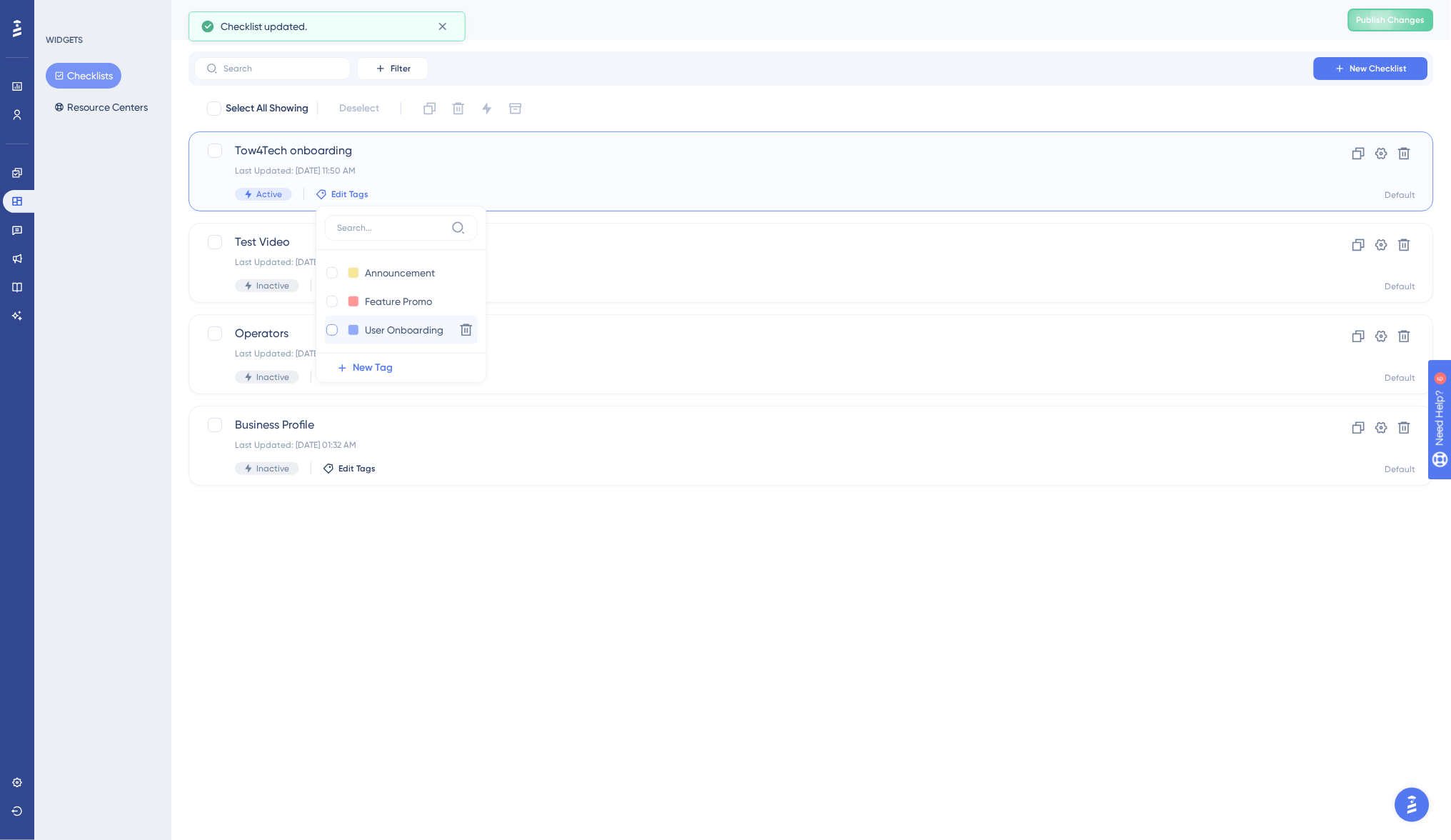
checkbox input "true"
click at [1387, 150] on icon at bounding box center [1381, 153] width 14 height 14
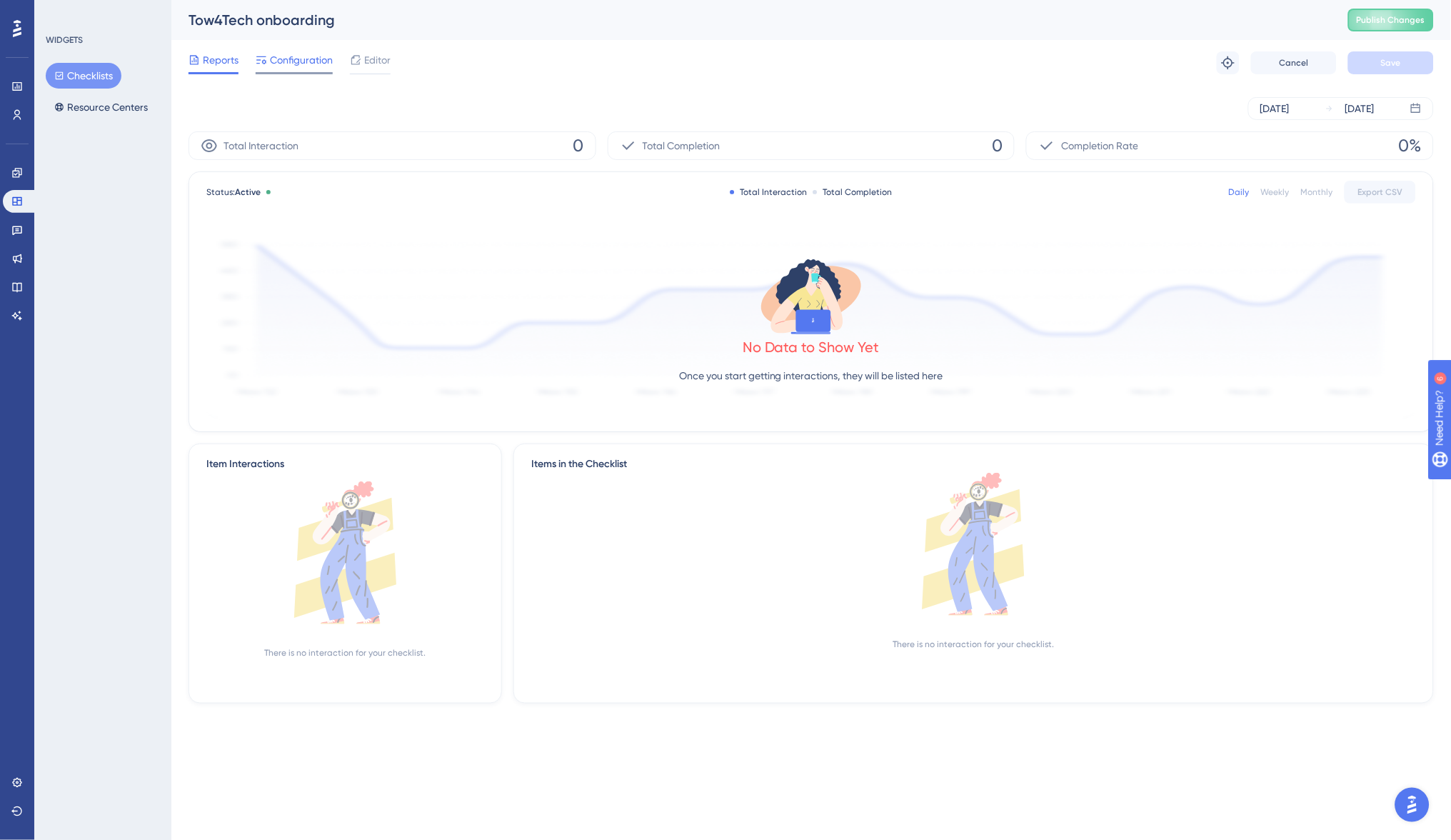
click at [291, 62] on span "Configuration" at bounding box center [301, 60] width 63 height 18
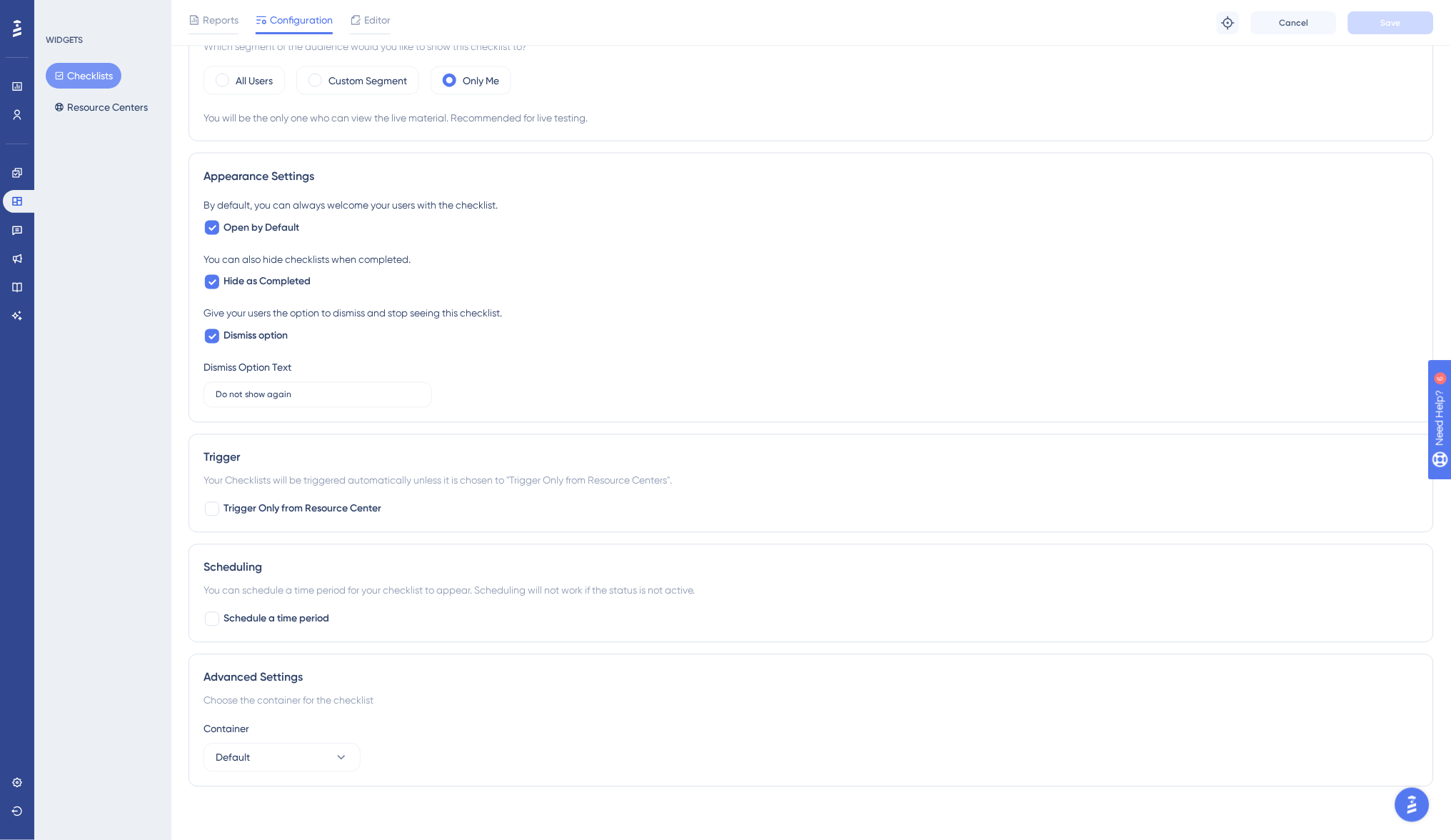
scroll to position [487, 0]
click at [218, 282] on div at bounding box center [211, 283] width 14 height 14
checkbox input "false"
click at [1393, 21] on span "Save" at bounding box center [1391, 23] width 20 height 12
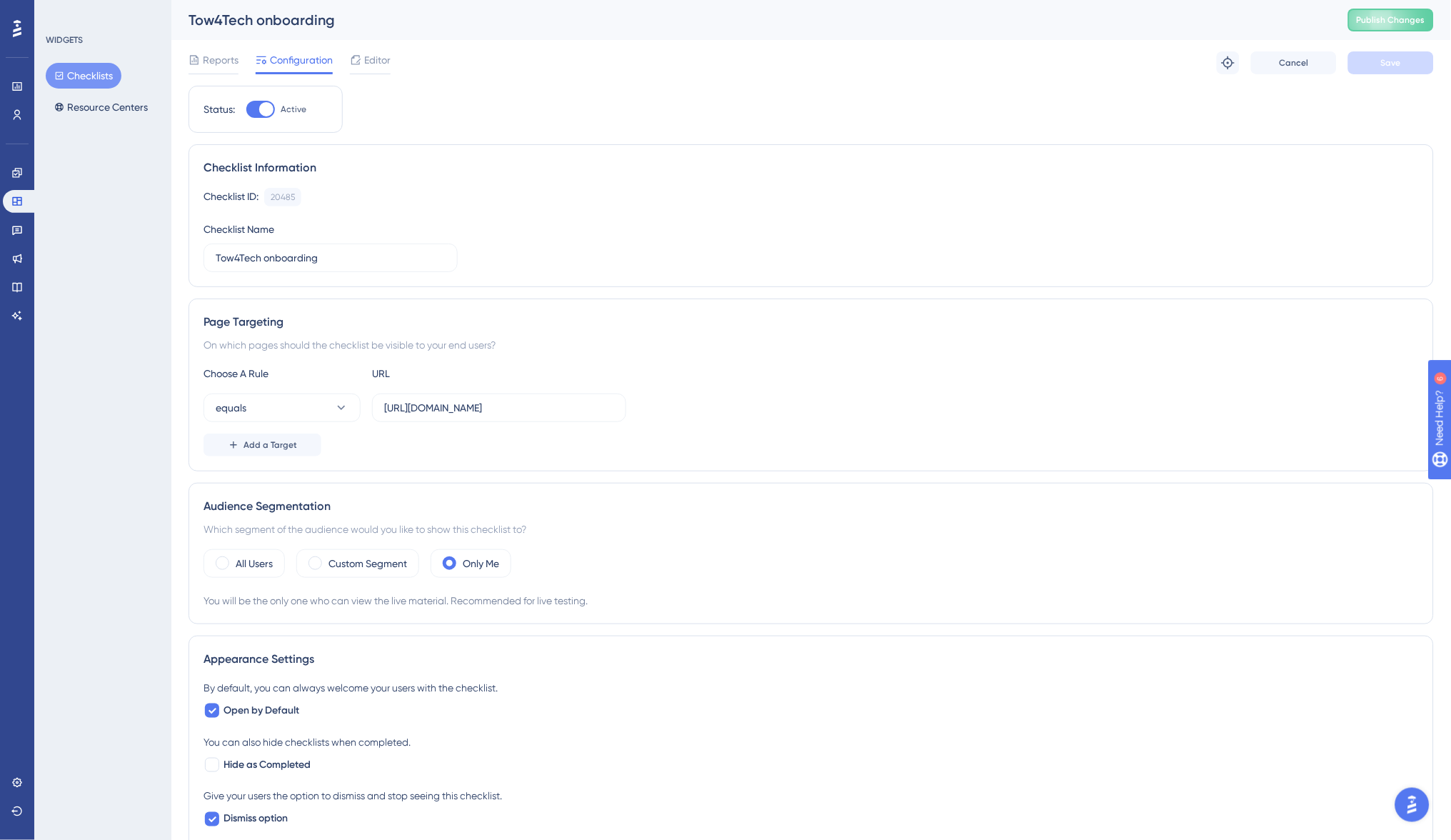
scroll to position [0, 0]
click at [1382, 24] on span "Publish Changes" at bounding box center [1391, 20] width 69 height 12
click at [12, 284] on icon at bounding box center [18, 288] width 12 height 12
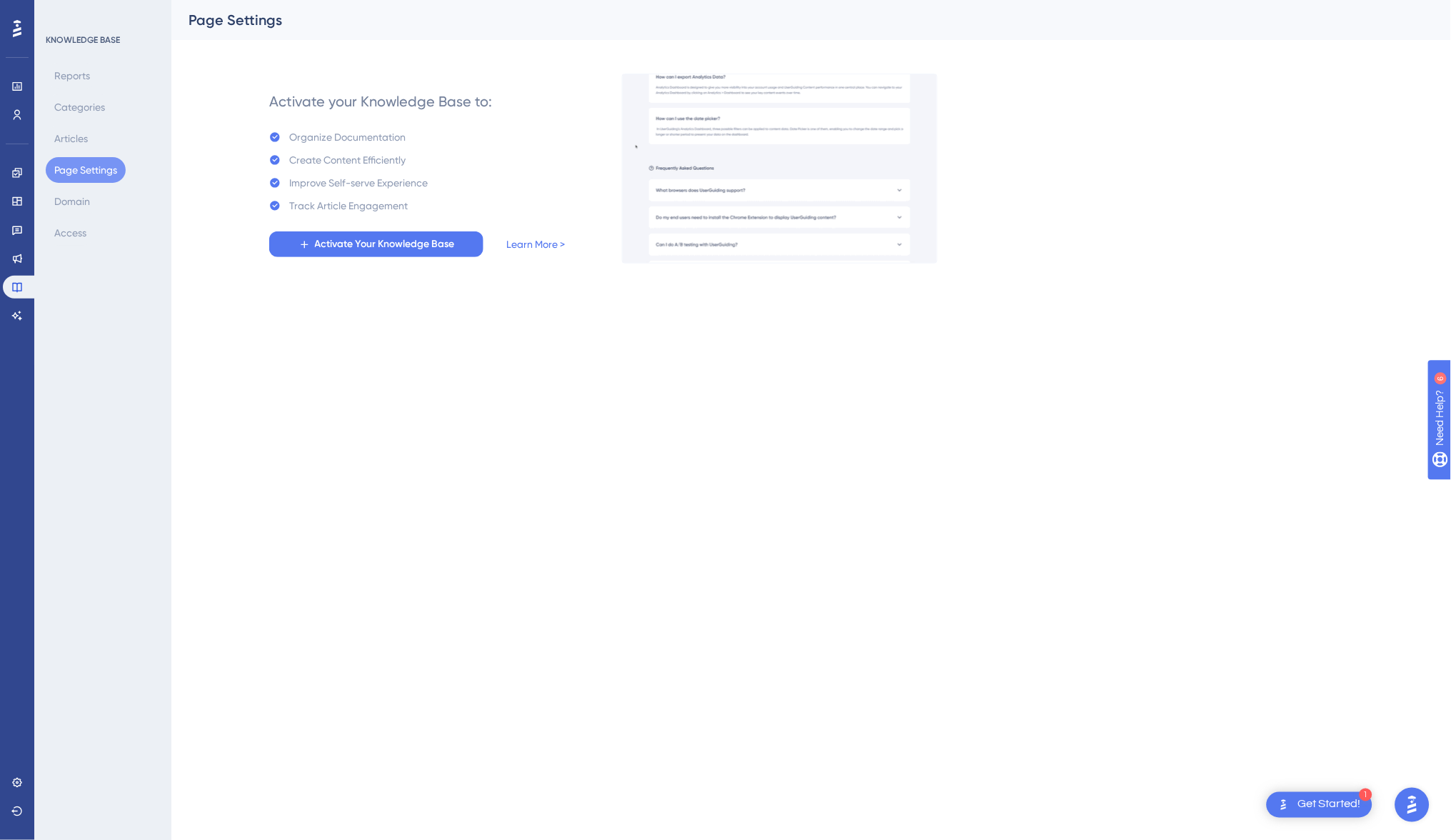
click at [115, 197] on div "Reports Categories Articles Page Settings Domain Access" at bounding box center [104, 154] width 115 height 183
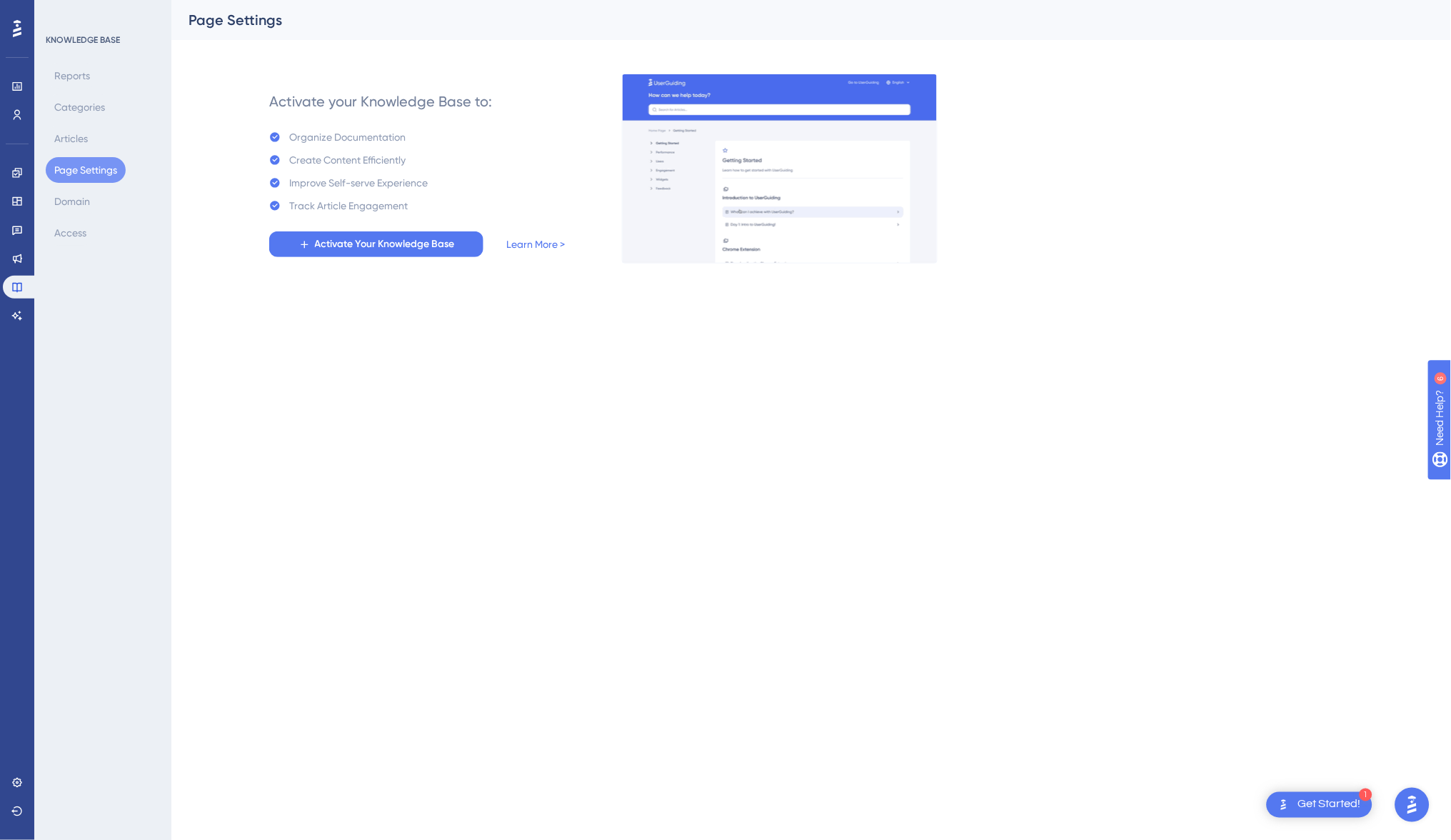
click at [84, 167] on button "Page Settings" at bounding box center [86, 170] width 80 height 26
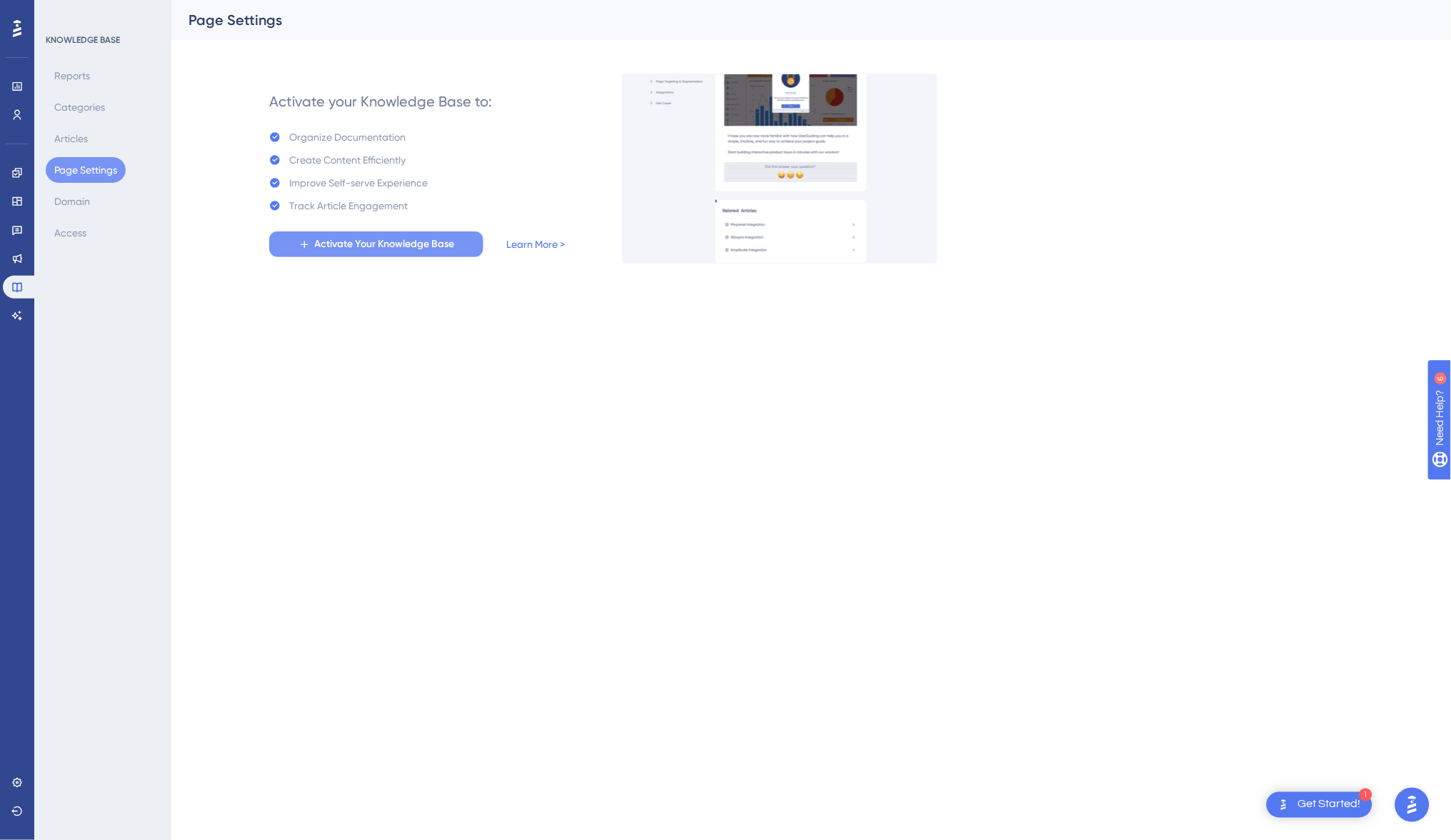
click at [431, 241] on span "Activate Your Knowledge Base" at bounding box center [384, 244] width 140 height 18
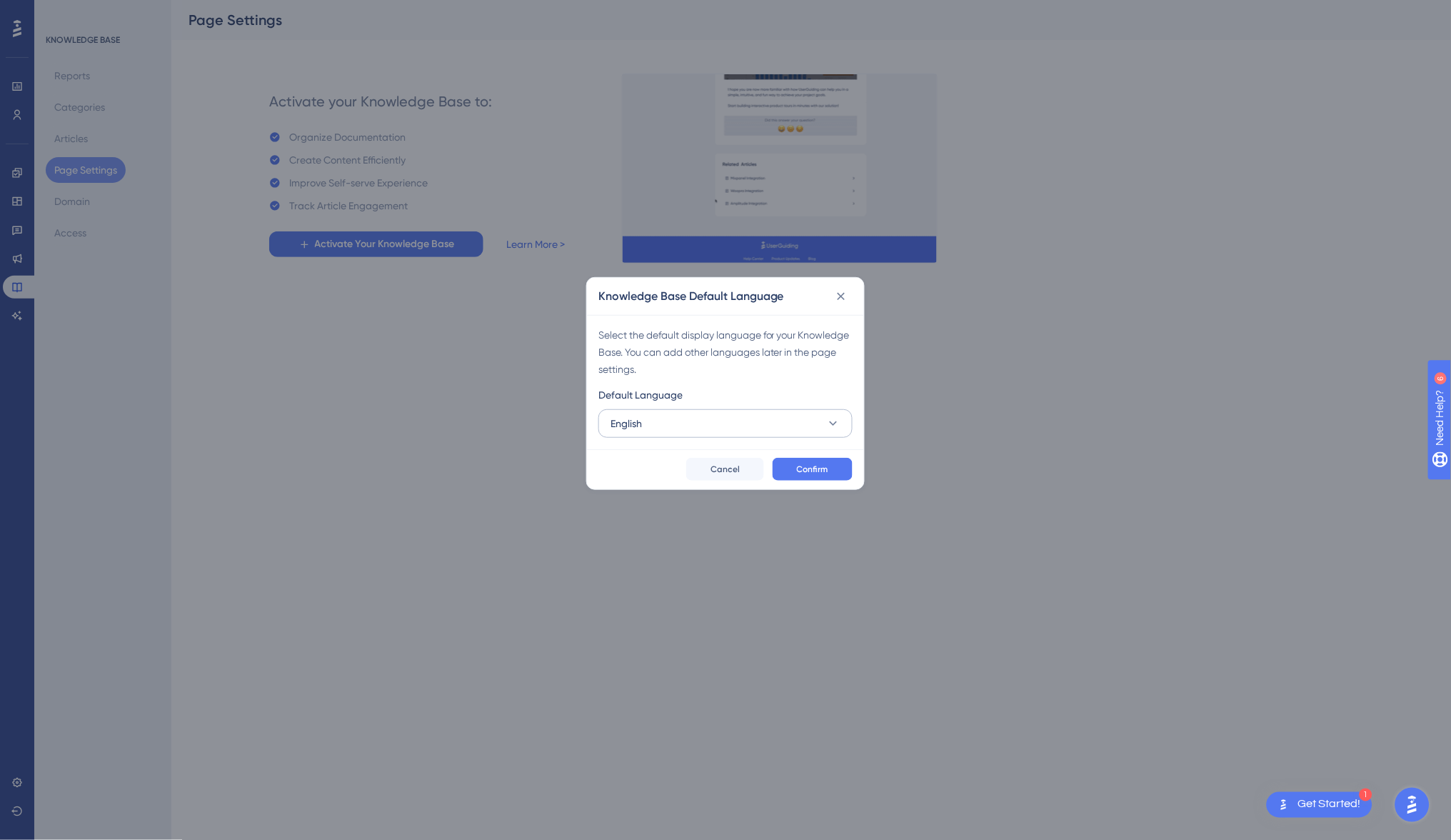
click at [753, 427] on button "English" at bounding box center [726, 423] width 254 height 28
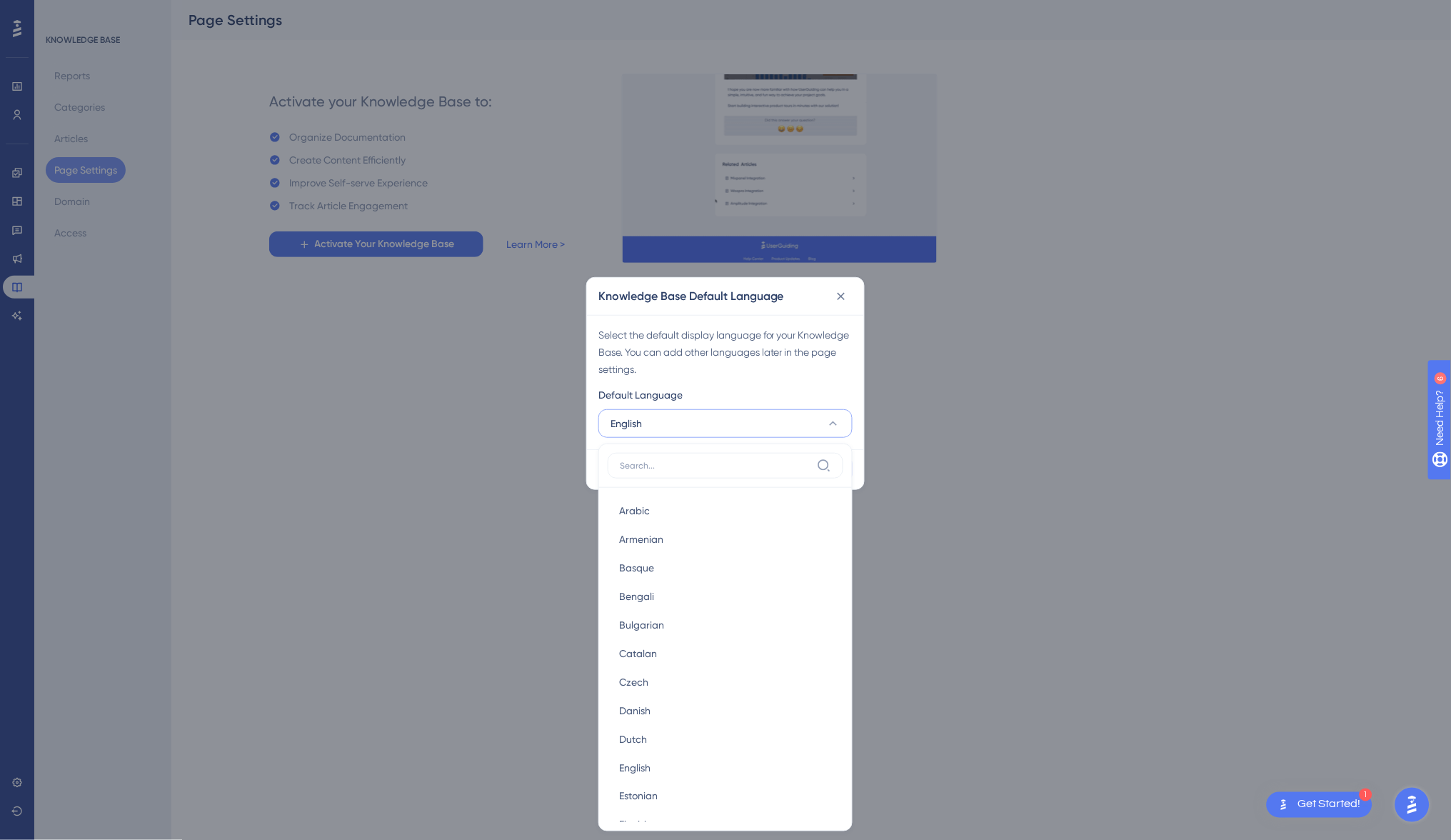
click at [706, 423] on button "English" at bounding box center [726, 423] width 254 height 28
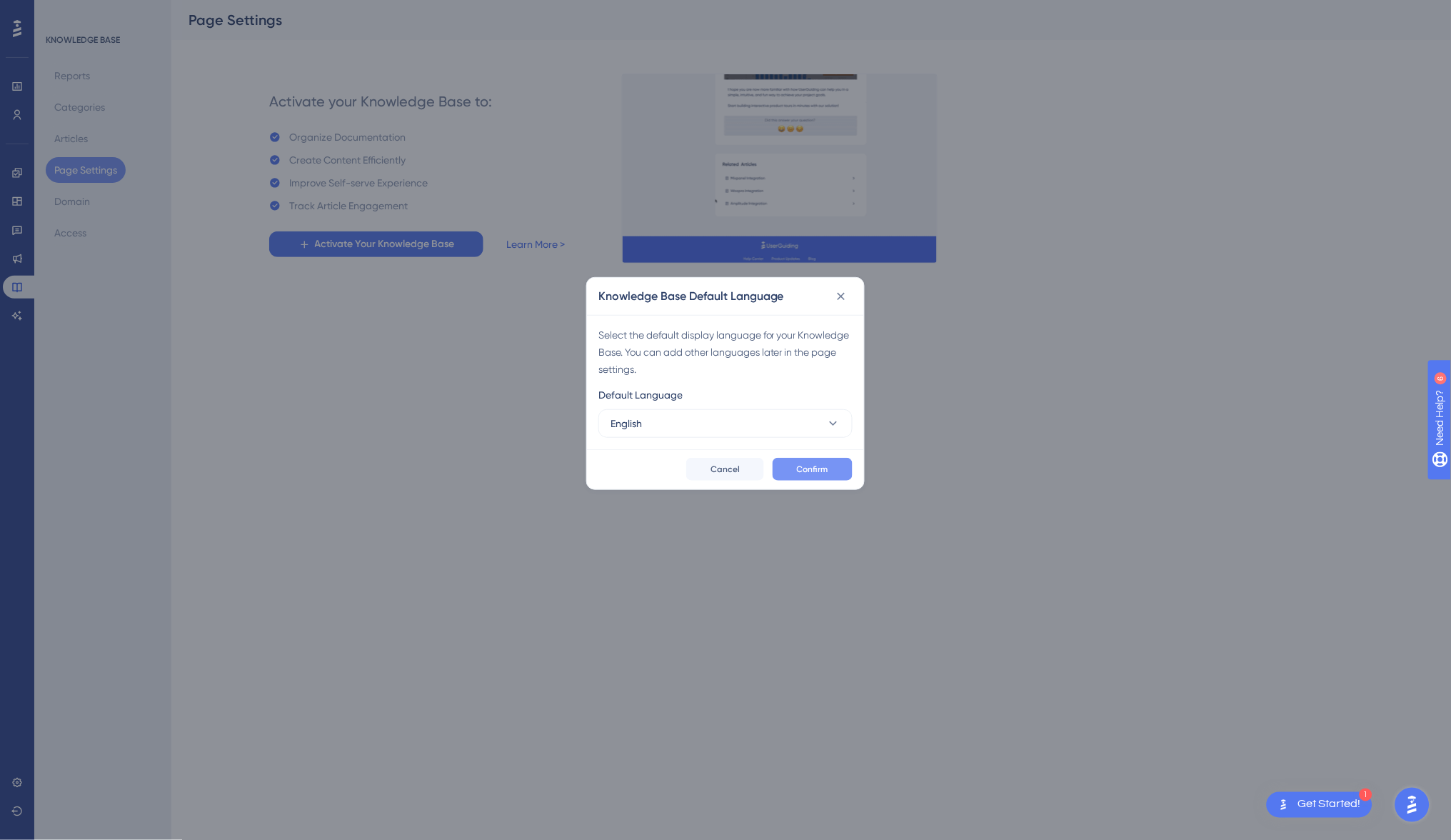
click at [789, 472] on button "Confirm" at bounding box center [812, 469] width 80 height 23
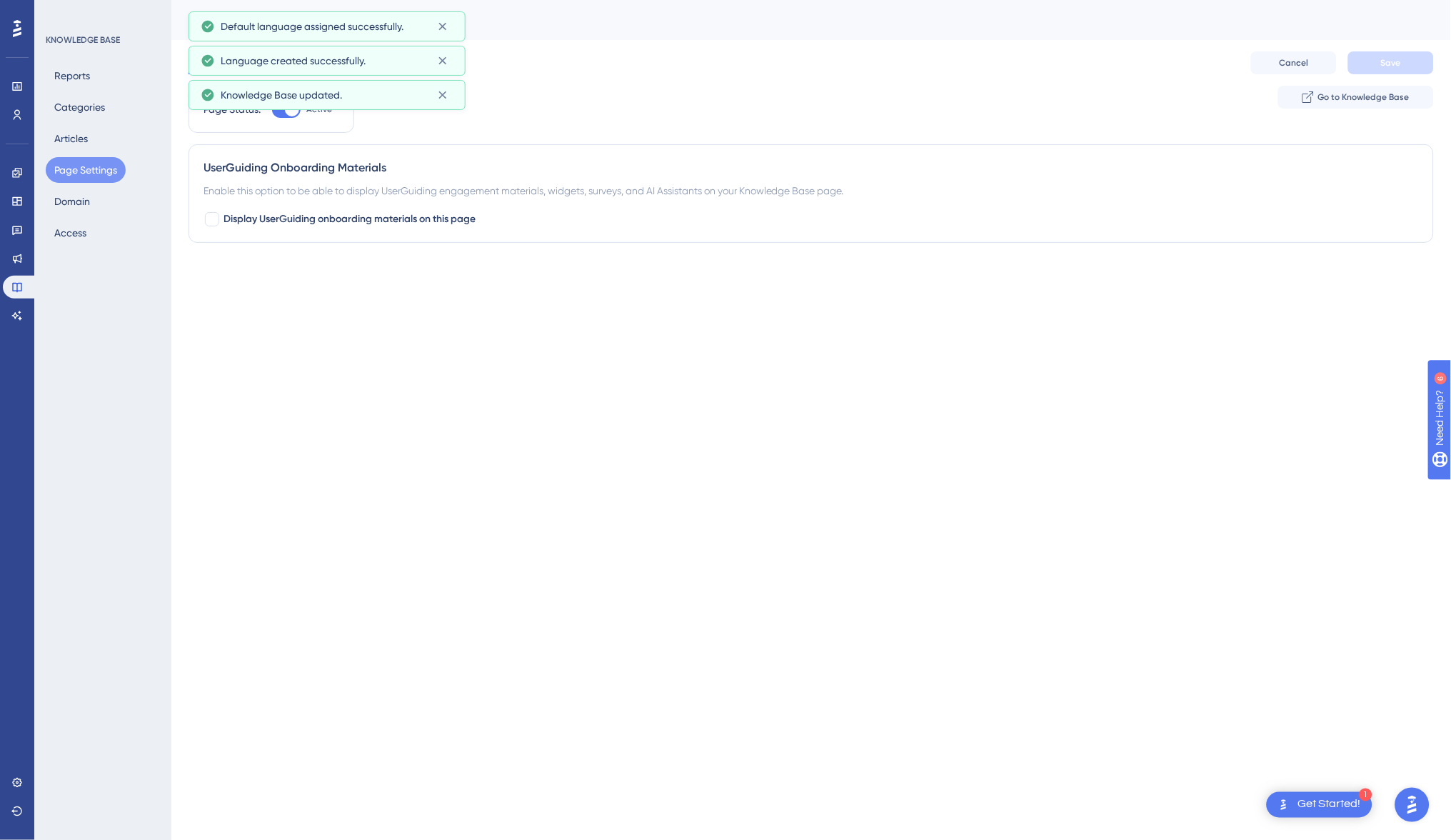
click at [456, 179] on div "UserGuiding Onboarding Materials Enable this option to be able to display UserG…" at bounding box center [812, 194] width 1245 height 99
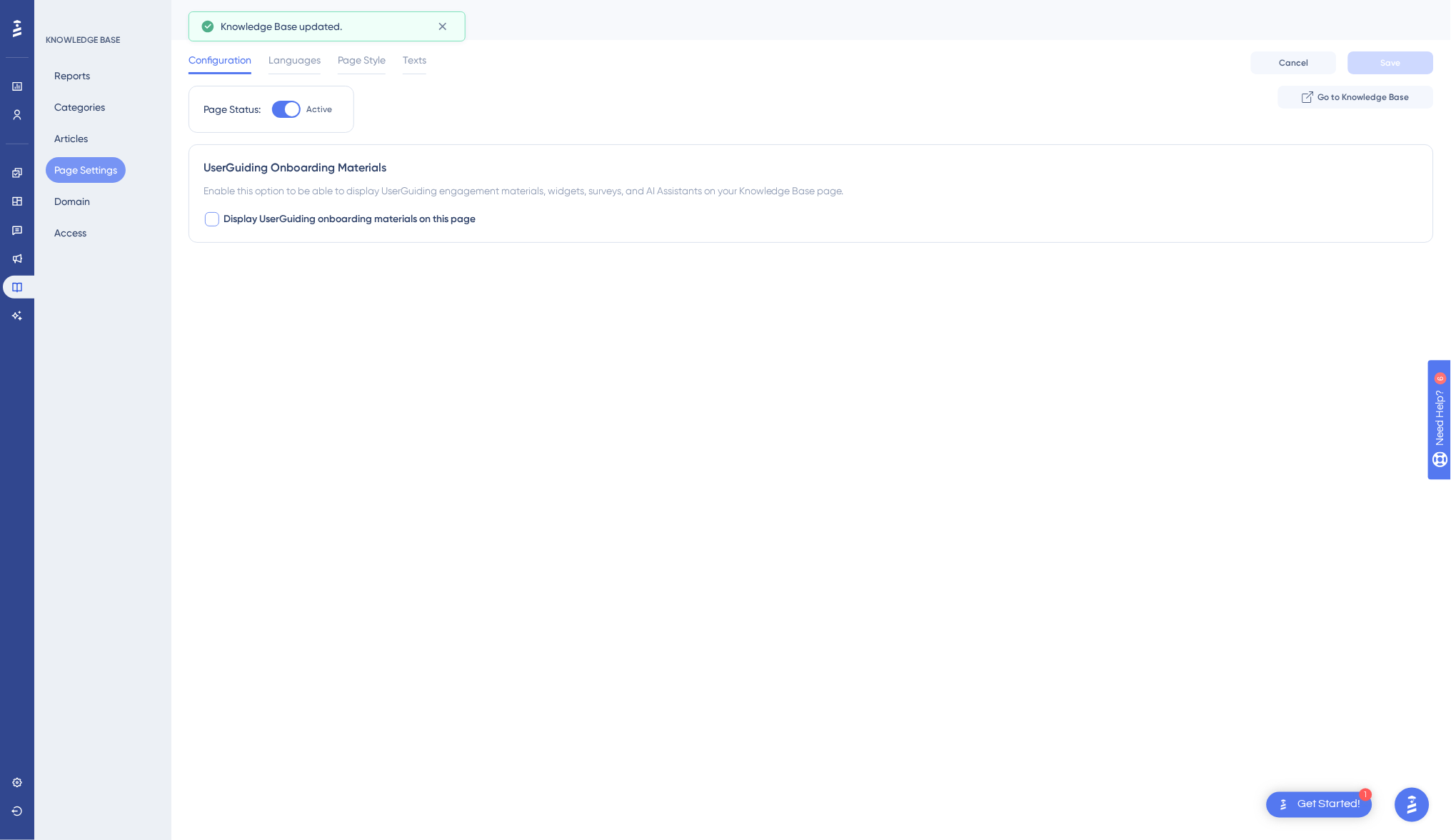
click at [439, 219] on span "Display UserGuiding onboarding materials on this page" at bounding box center [349, 219] width 252 height 18
click at [344, 297] on button "Default" at bounding box center [282, 308] width 157 height 28
click at [217, 216] on div at bounding box center [211, 219] width 14 height 14
checkbox input "false"
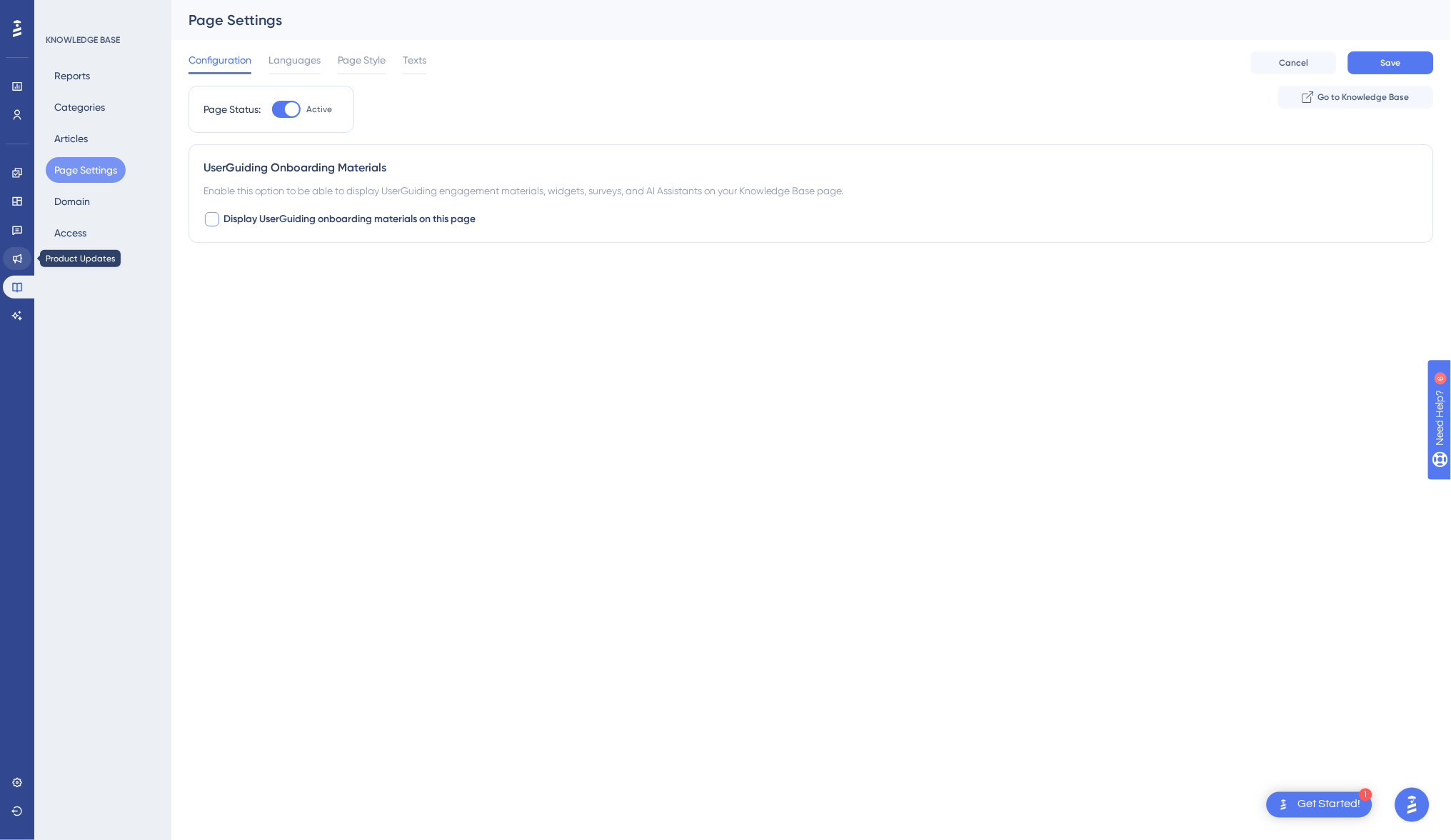
click at [24, 254] on link at bounding box center [17, 258] width 28 height 23
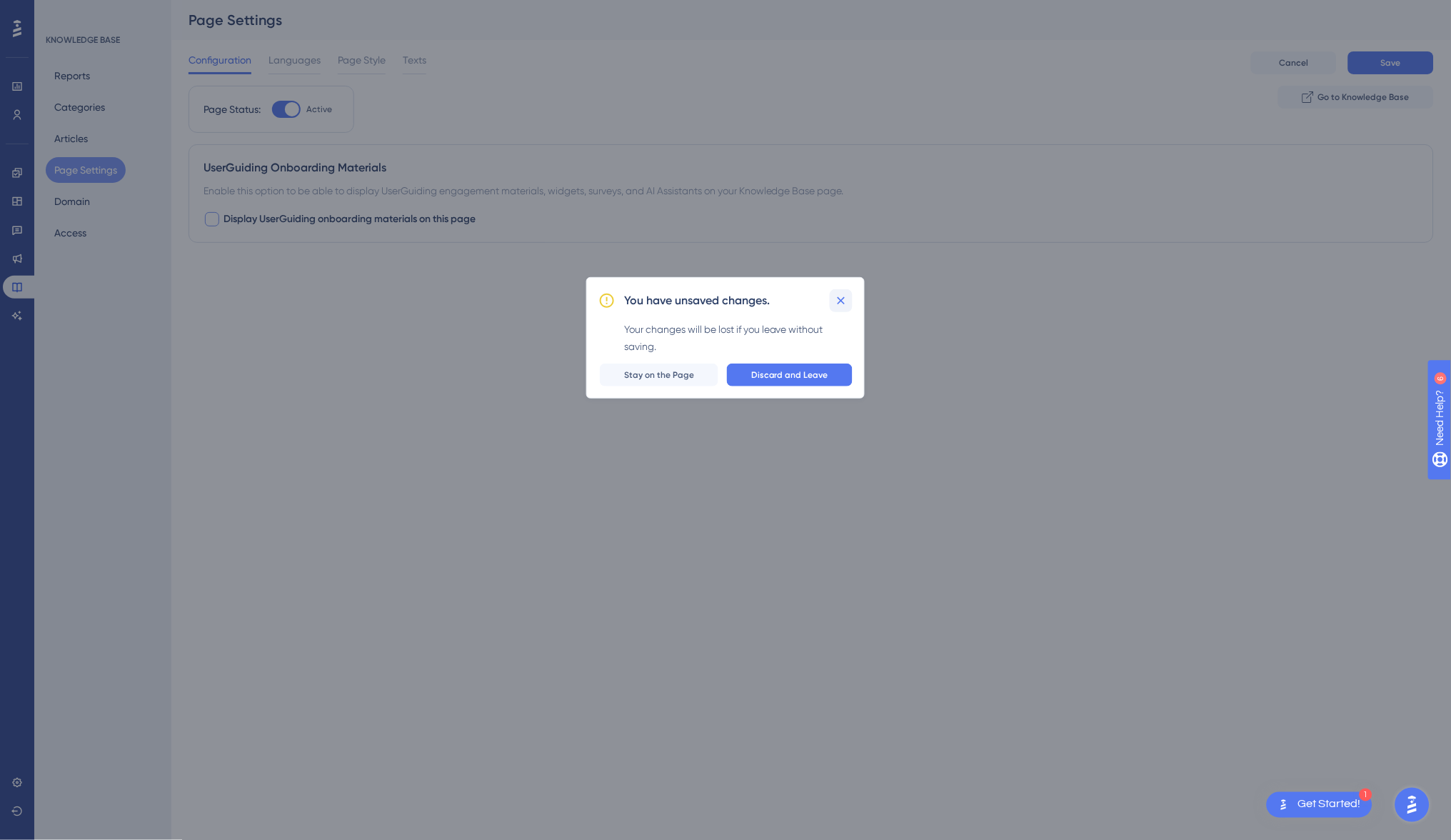
click at [839, 297] on icon at bounding box center [841, 300] width 14 height 14
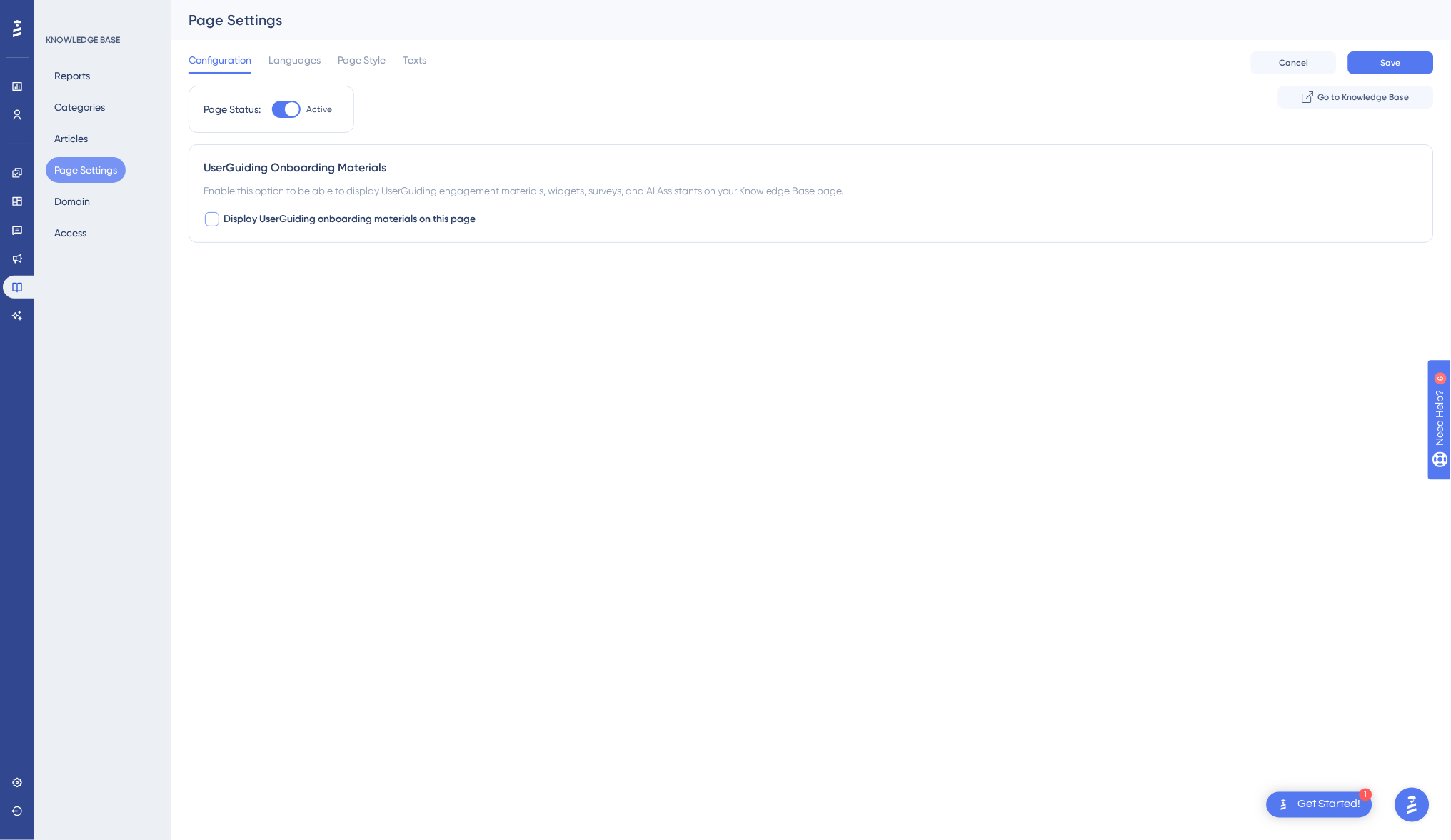
click at [288, 112] on div at bounding box center [292, 109] width 14 height 14
click at [272, 110] on input "Active" at bounding box center [272, 109] width 1 height 1
checkbox input "false"
click at [8, 307] on link at bounding box center [17, 315] width 28 height 23
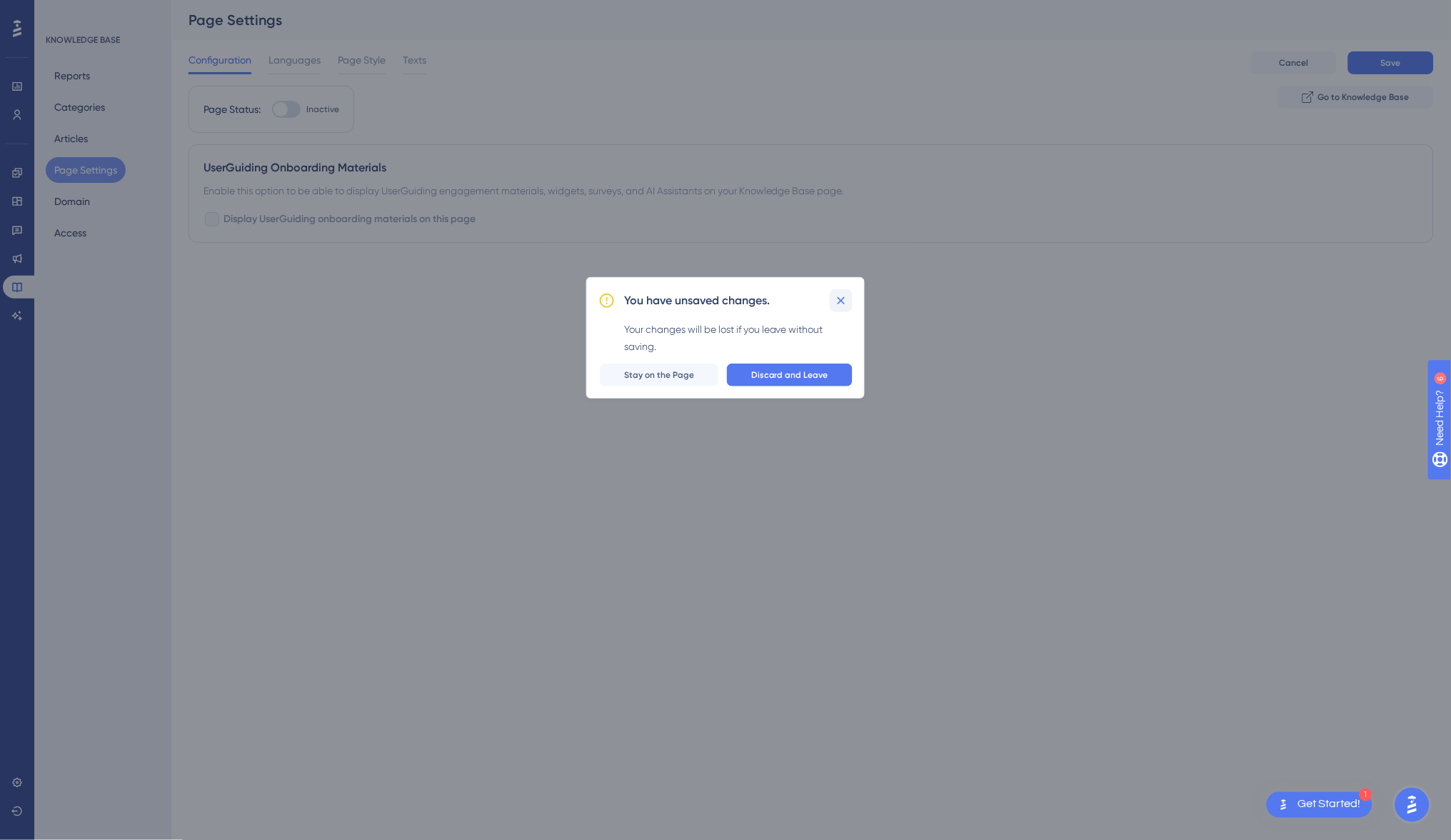
click at [838, 302] on icon at bounding box center [841, 300] width 14 height 14
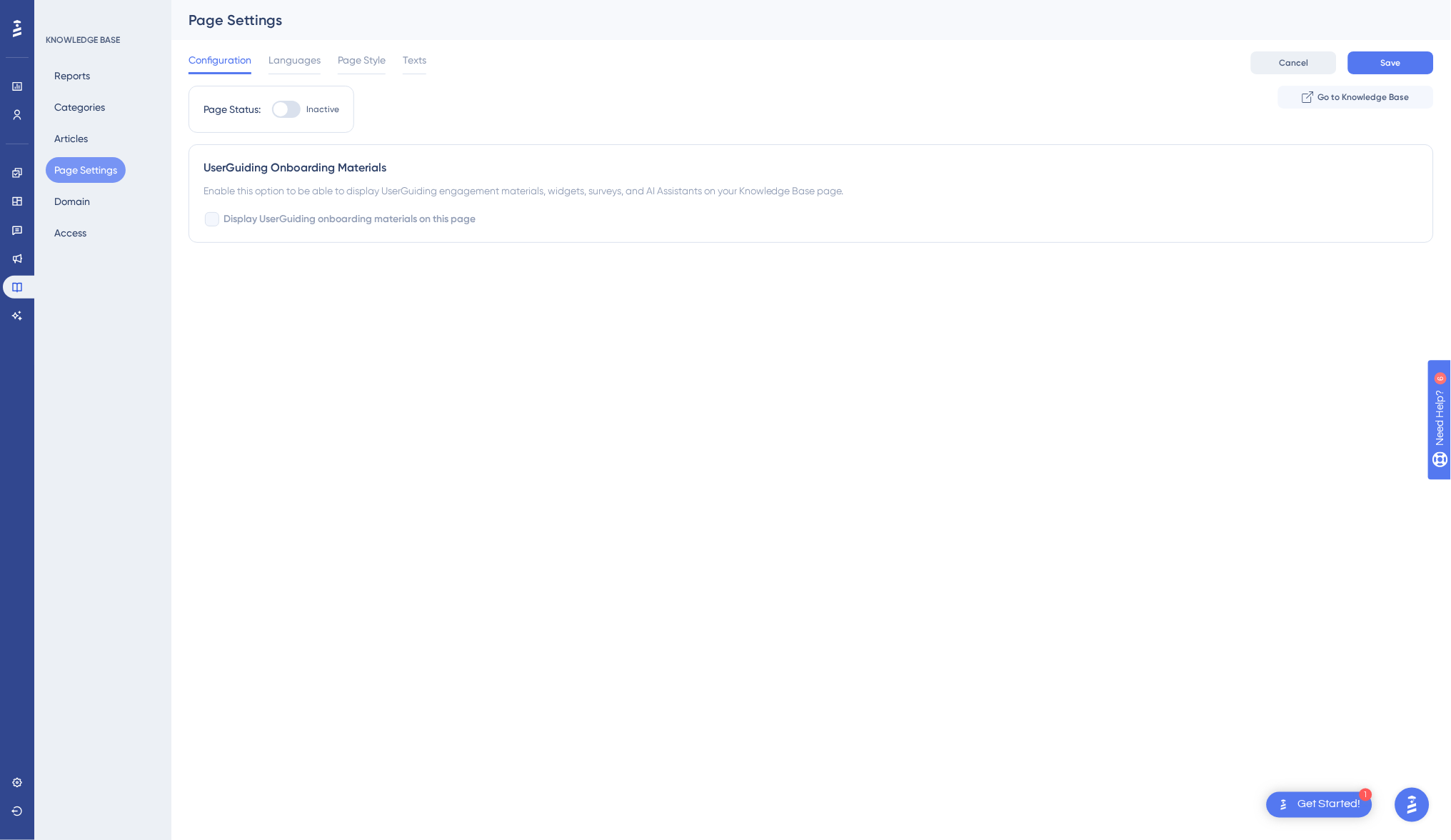
click at [1299, 61] on span "Cancel" at bounding box center [1294, 63] width 29 height 12
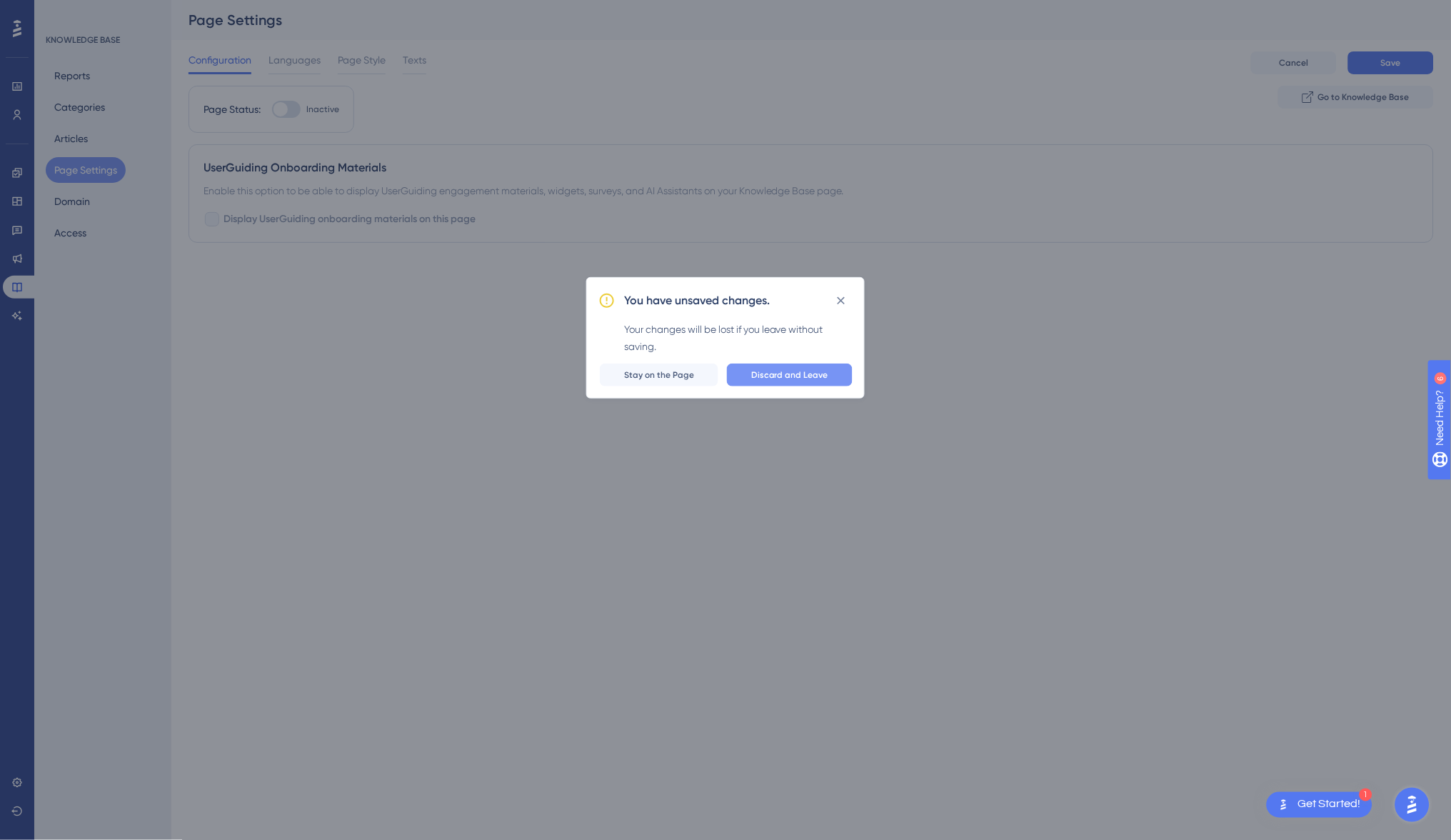
click at [807, 383] on button "Discard and Leave" at bounding box center [790, 374] width 125 height 23
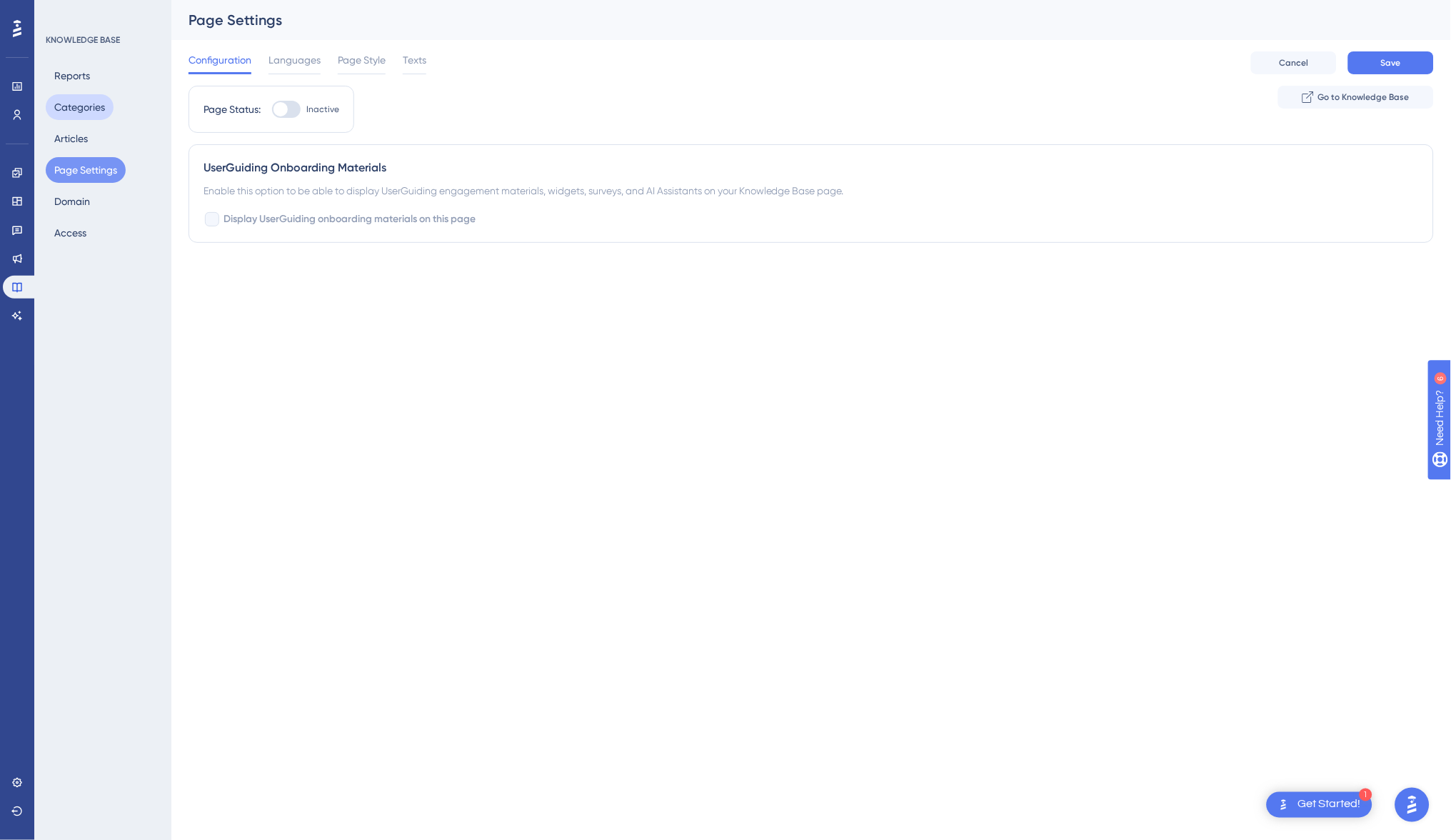
click at [62, 99] on button "Categories" at bounding box center [79, 107] width 68 height 26
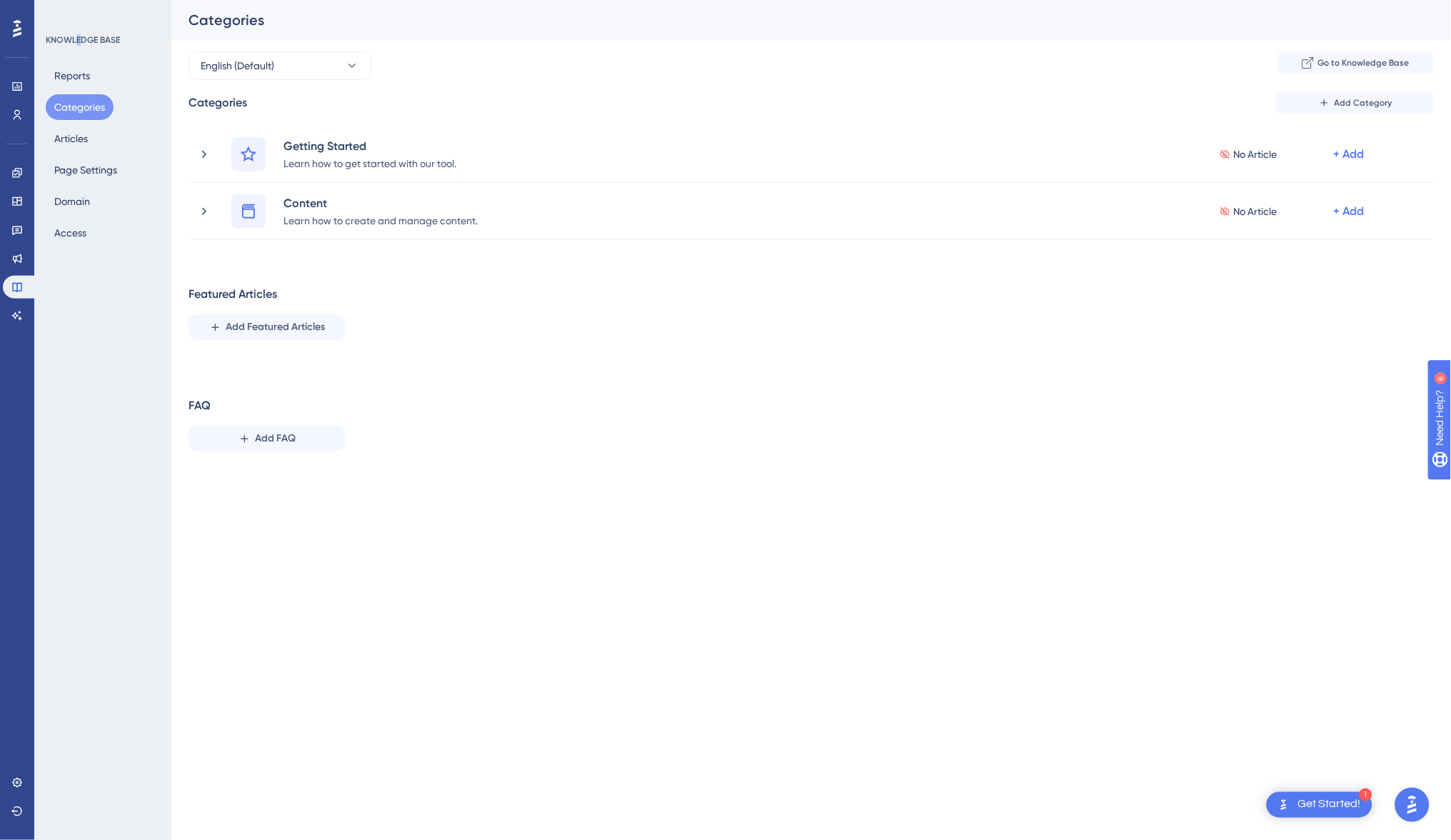
click at [79, 37] on div "KNOWLEDGE BASE" at bounding box center [83, 40] width 74 height 12
click at [0, 27] on div "Performance Users Engagement Widgets Feedback Product Updates Knowledge Base AI…" at bounding box center [17, 420] width 34 height 840
click at [11, 27] on div at bounding box center [17, 28] width 23 height 23
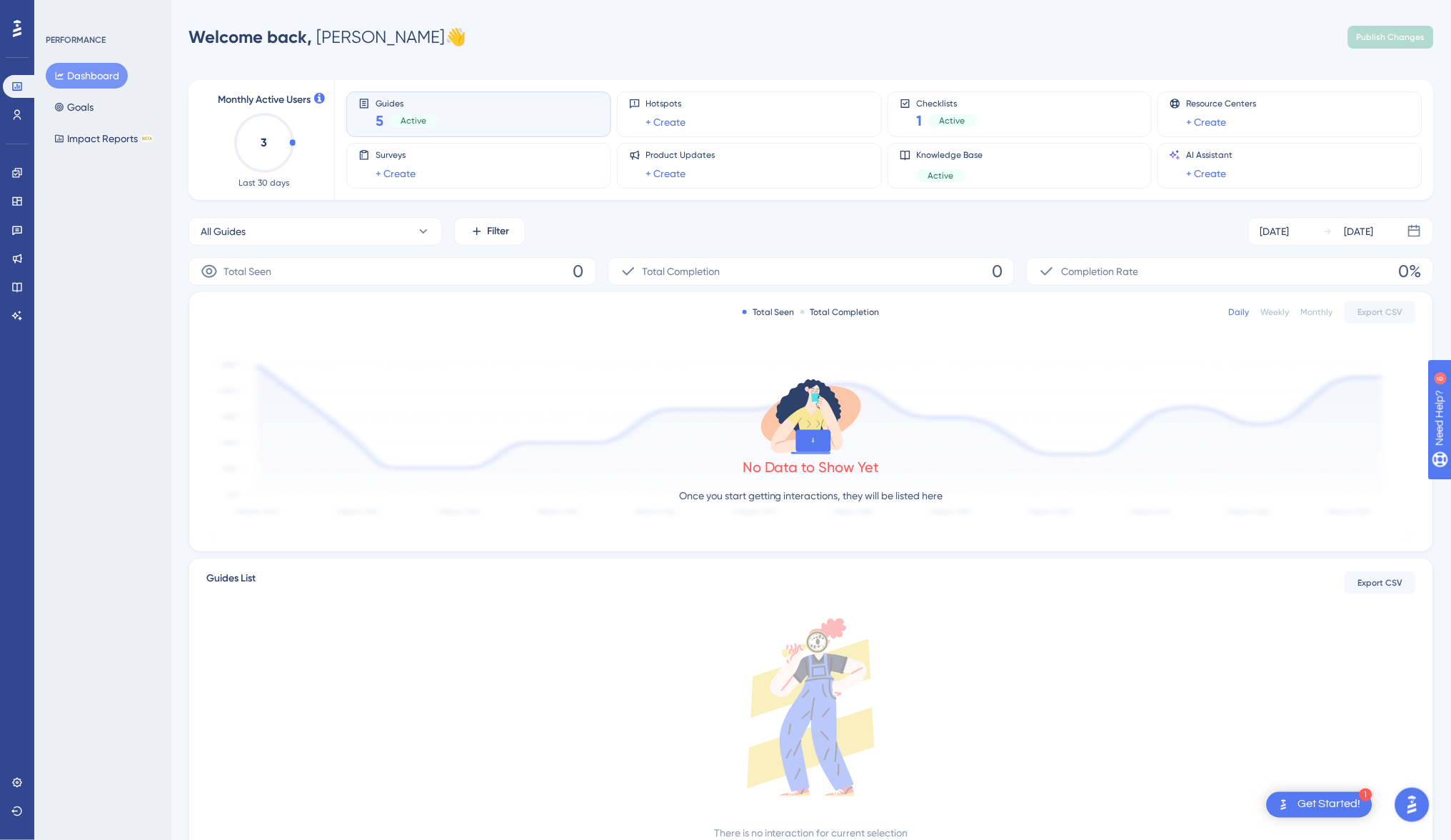
click at [451, 112] on div "Guides 5 Active" at bounding box center [479, 114] width 241 height 33
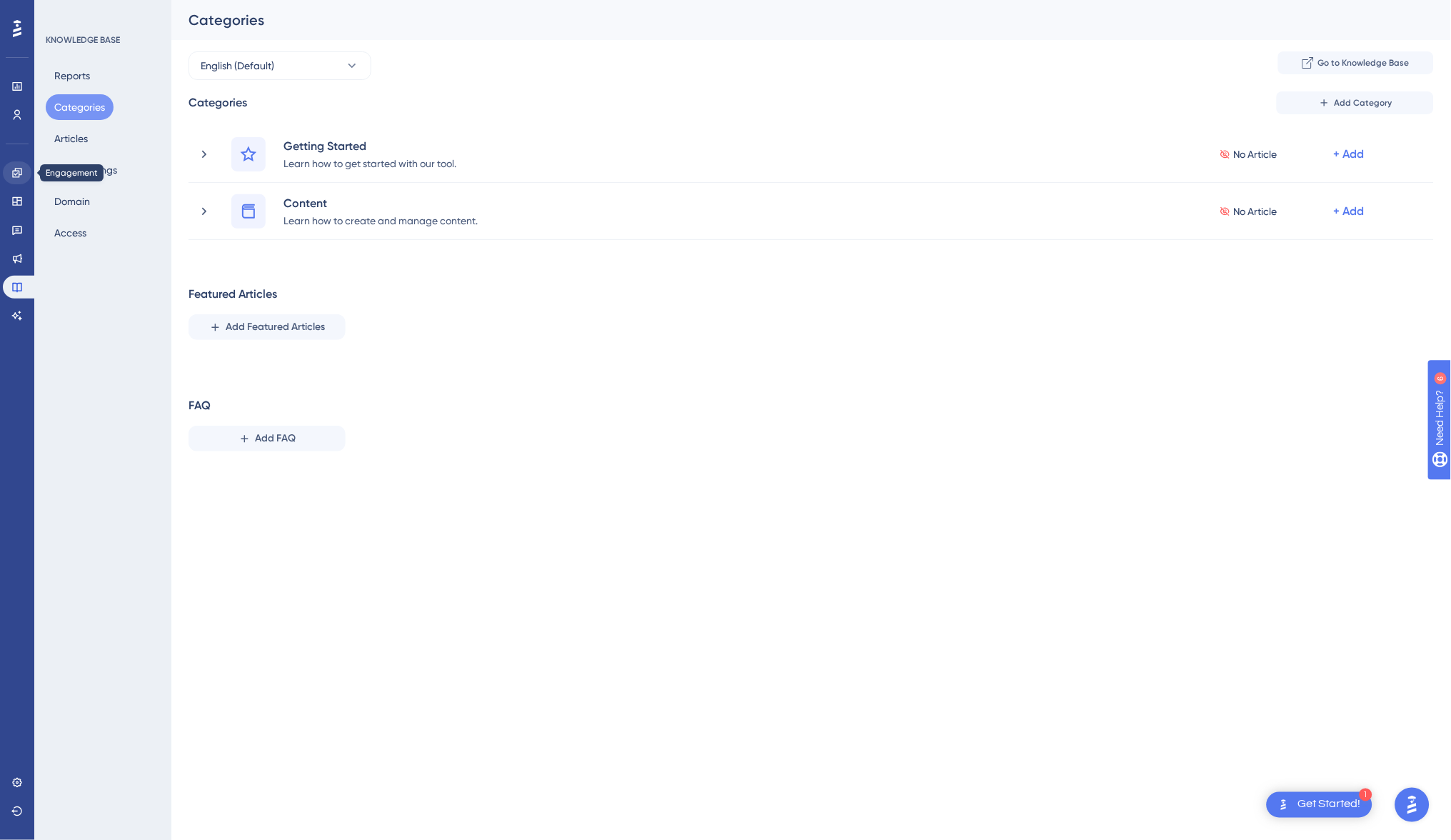
click at [13, 172] on icon at bounding box center [18, 173] width 12 height 12
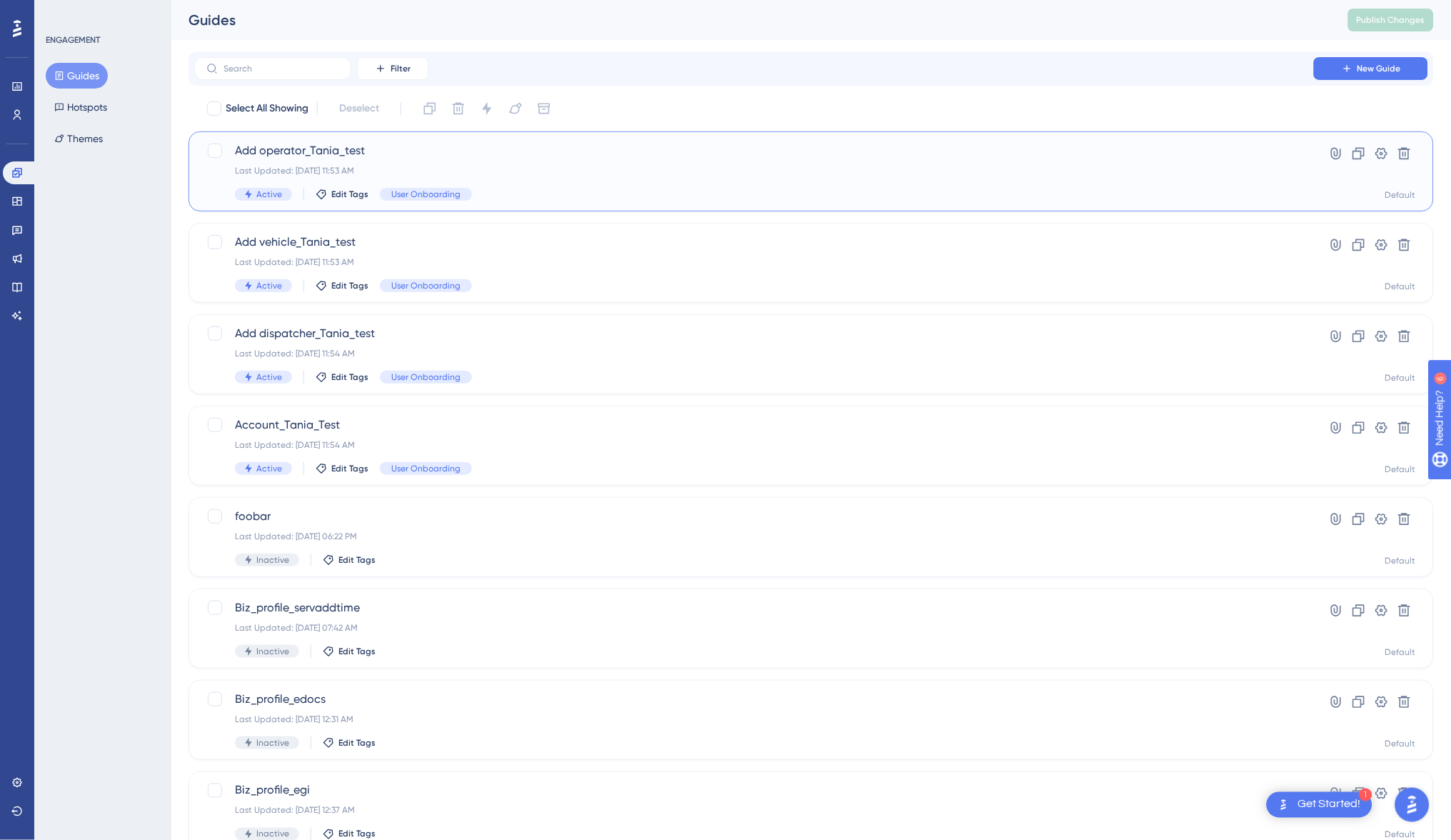
click at [474, 150] on span "Add operator_Tania_test" at bounding box center [754, 150] width 1038 height 18
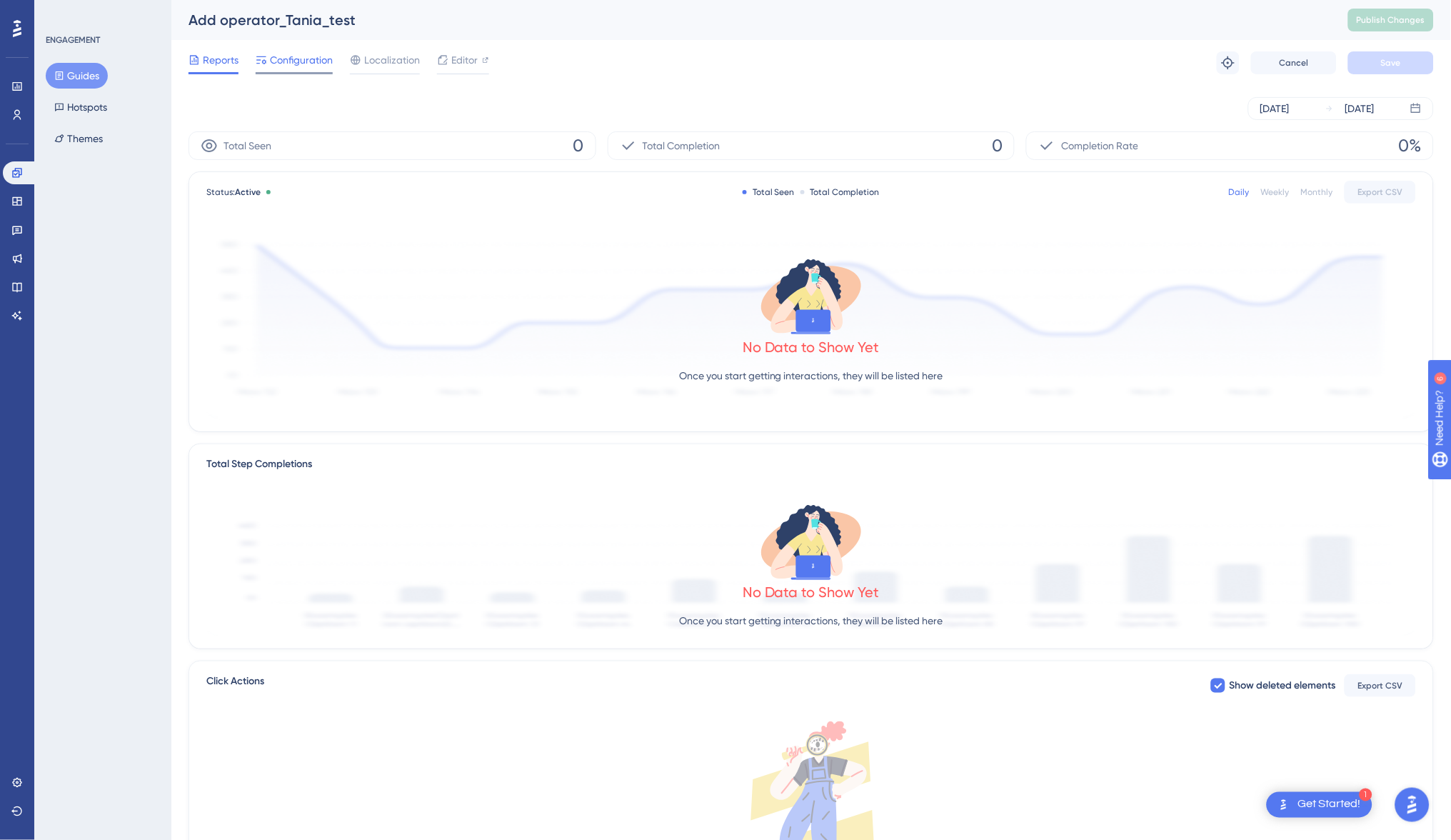
click at [294, 58] on span "Configuration" at bounding box center [301, 60] width 63 height 18
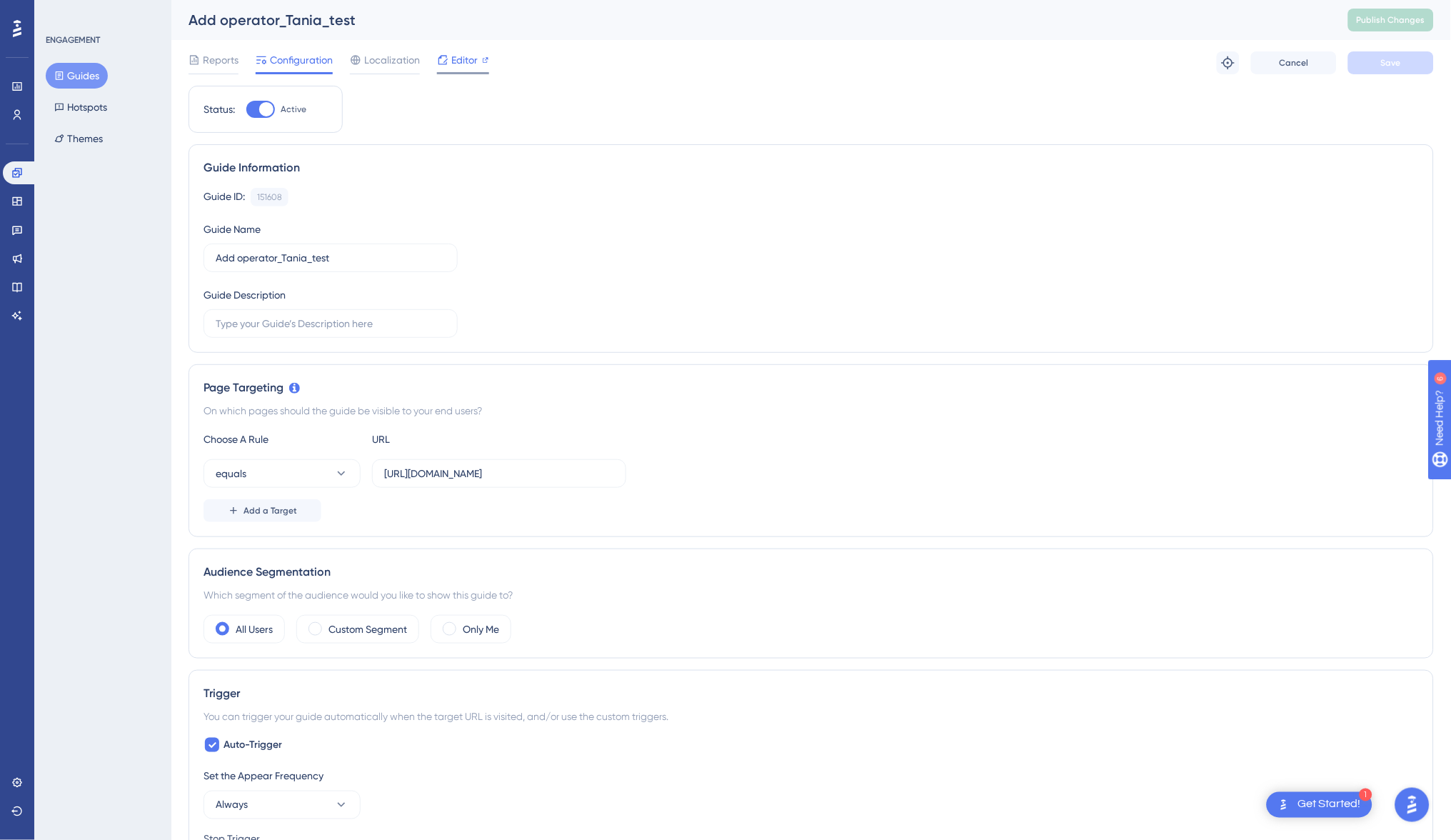
click at [465, 64] on span "Editor" at bounding box center [465, 60] width 27 height 18
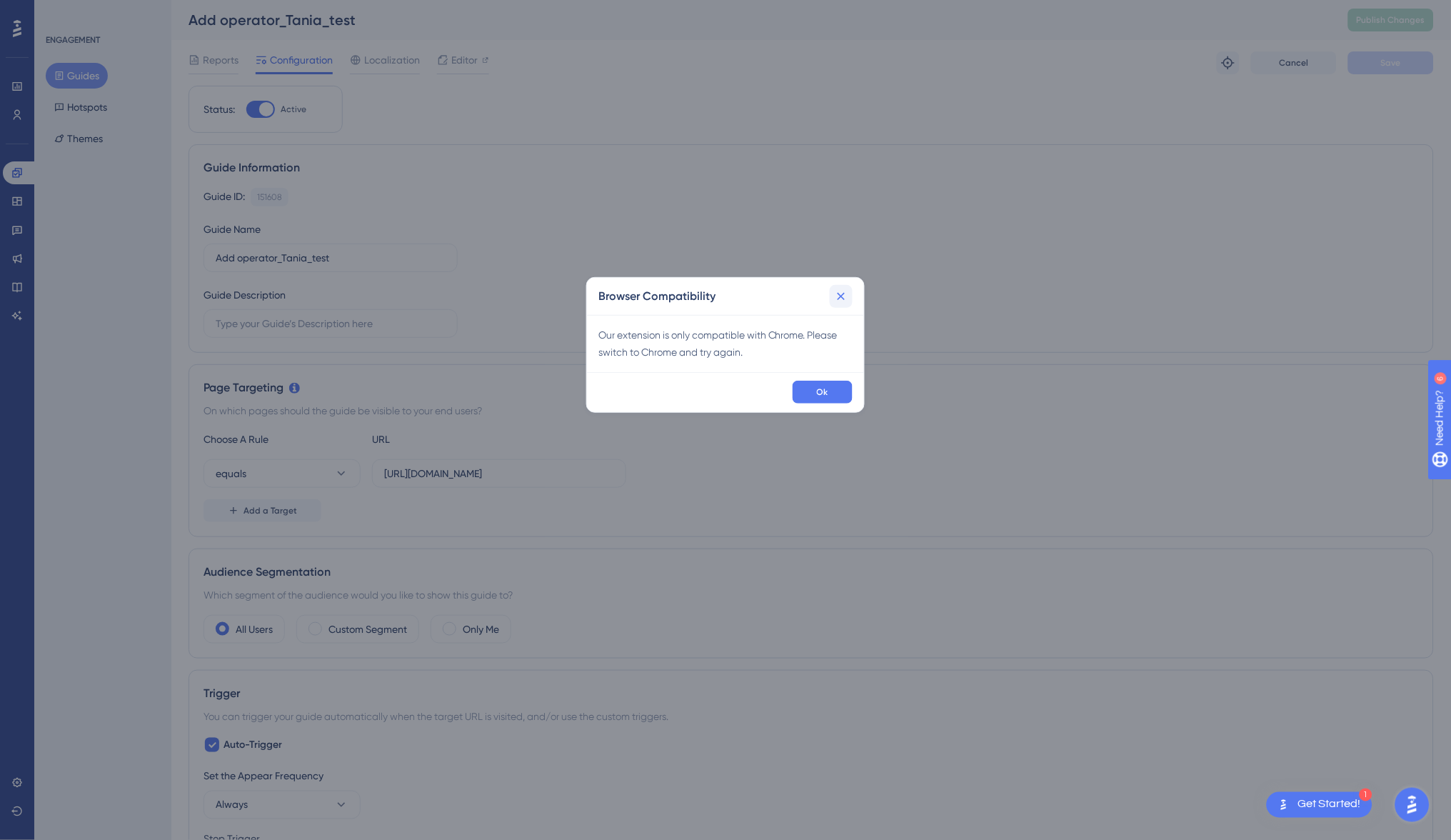
click at [841, 294] on icon at bounding box center [841, 296] width 14 height 14
